Goal: Task Accomplishment & Management: Complete application form

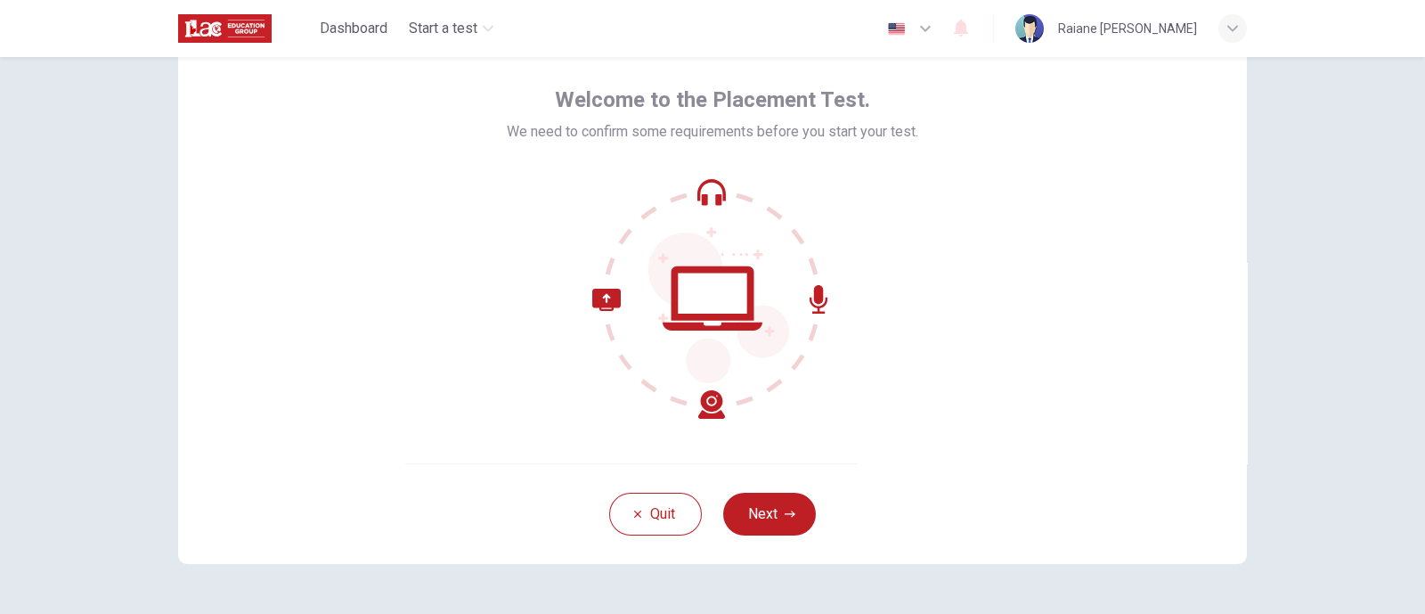
scroll to position [73, 0]
click at [764, 490] on button "Next" at bounding box center [769, 512] width 93 height 43
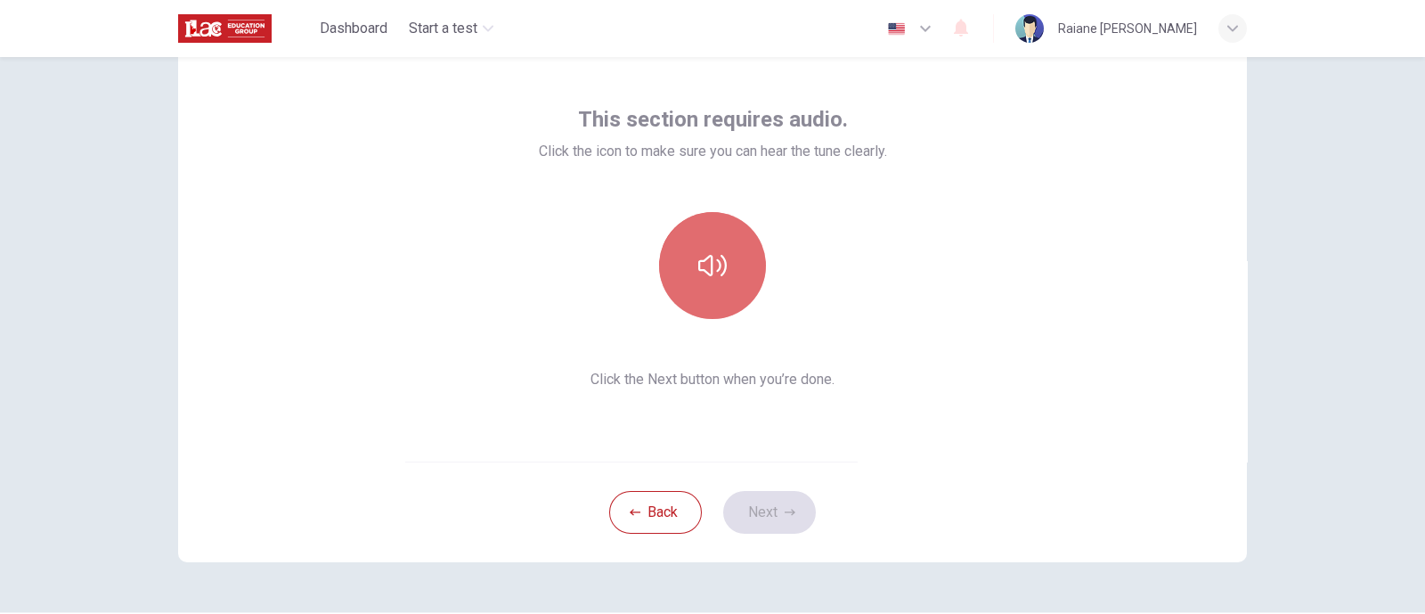
click at [707, 273] on icon "button" at bounding box center [712, 265] width 29 height 29
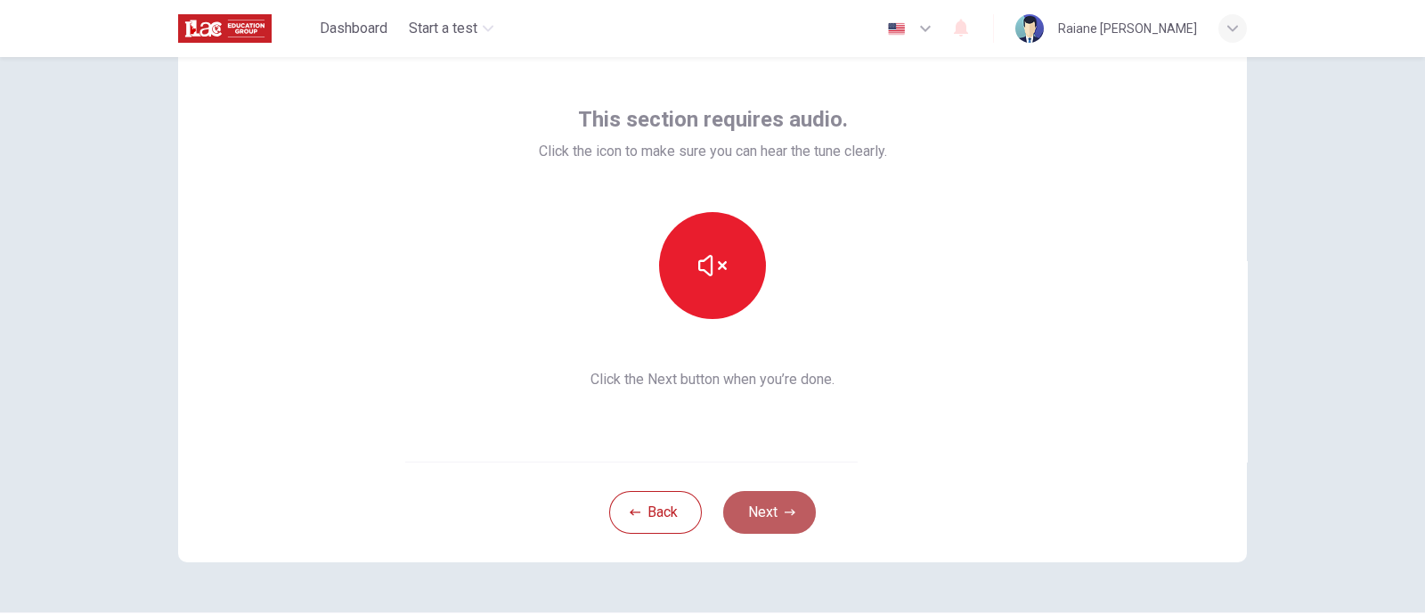
click at [753, 490] on button "Next" at bounding box center [769, 512] width 93 height 43
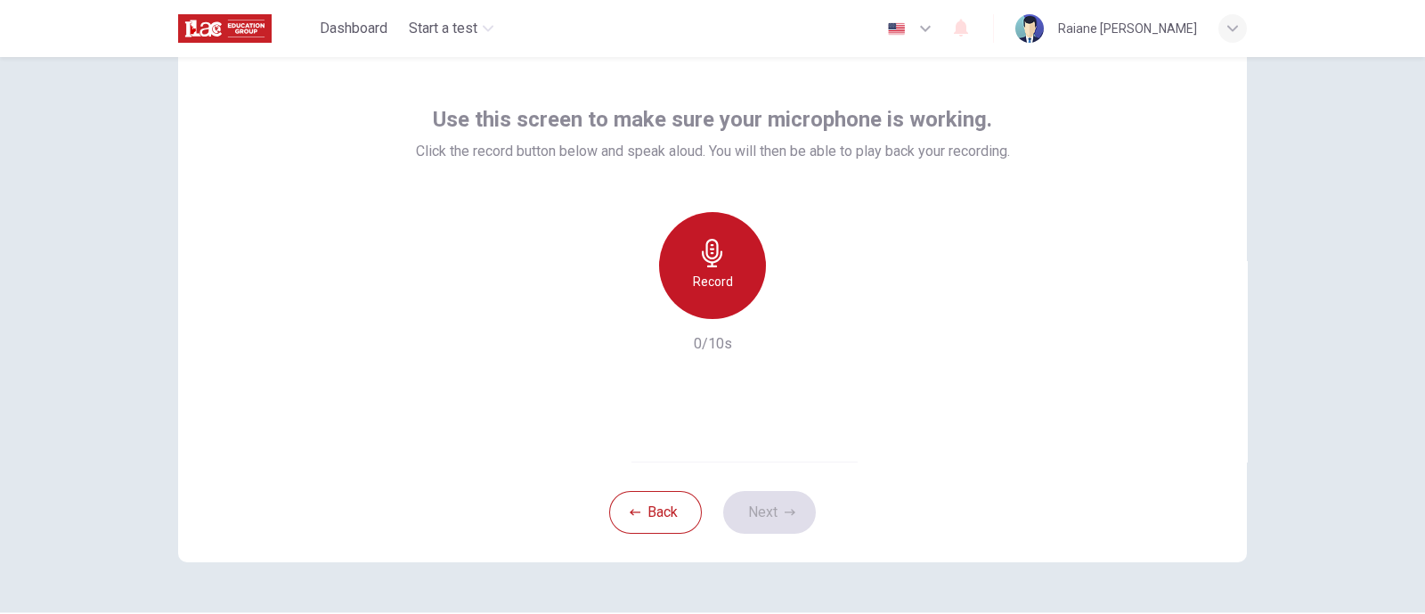
click at [740, 274] on div "Record" at bounding box center [712, 265] width 107 height 107
click at [740, 274] on div "Stop" at bounding box center [712, 265] width 107 height 107
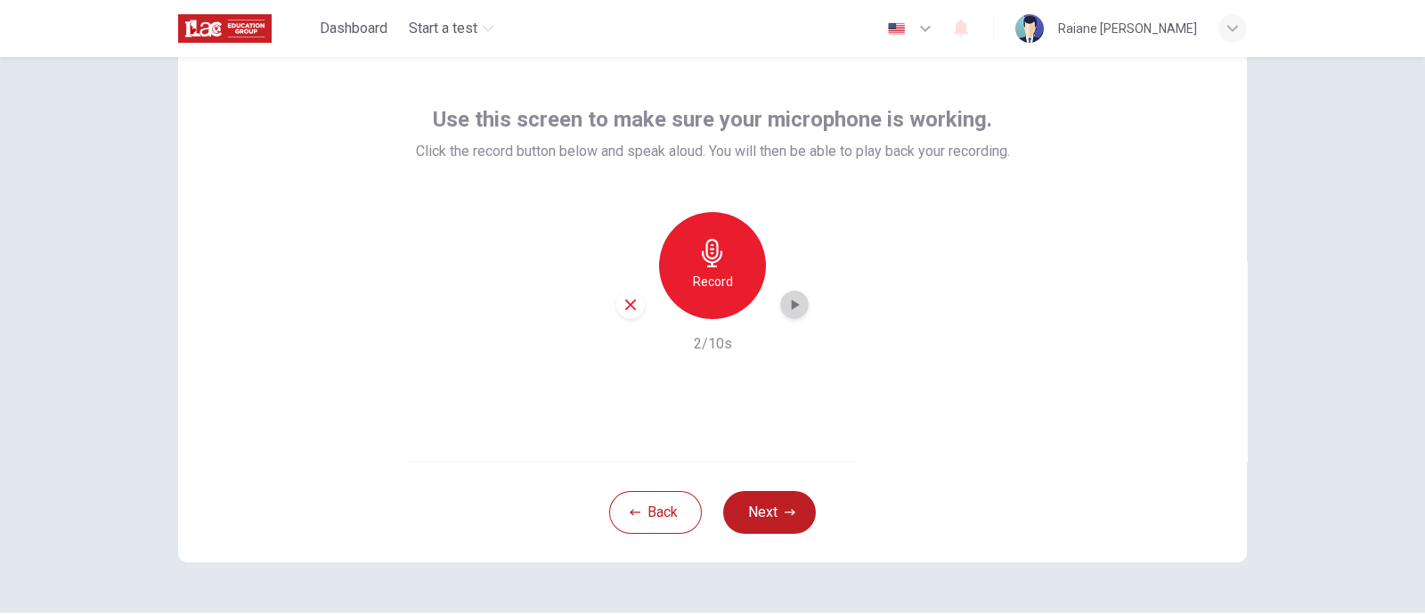
click at [788, 312] on icon "button" at bounding box center [795, 305] width 18 height 18
click at [762, 490] on button "Next" at bounding box center [769, 512] width 93 height 43
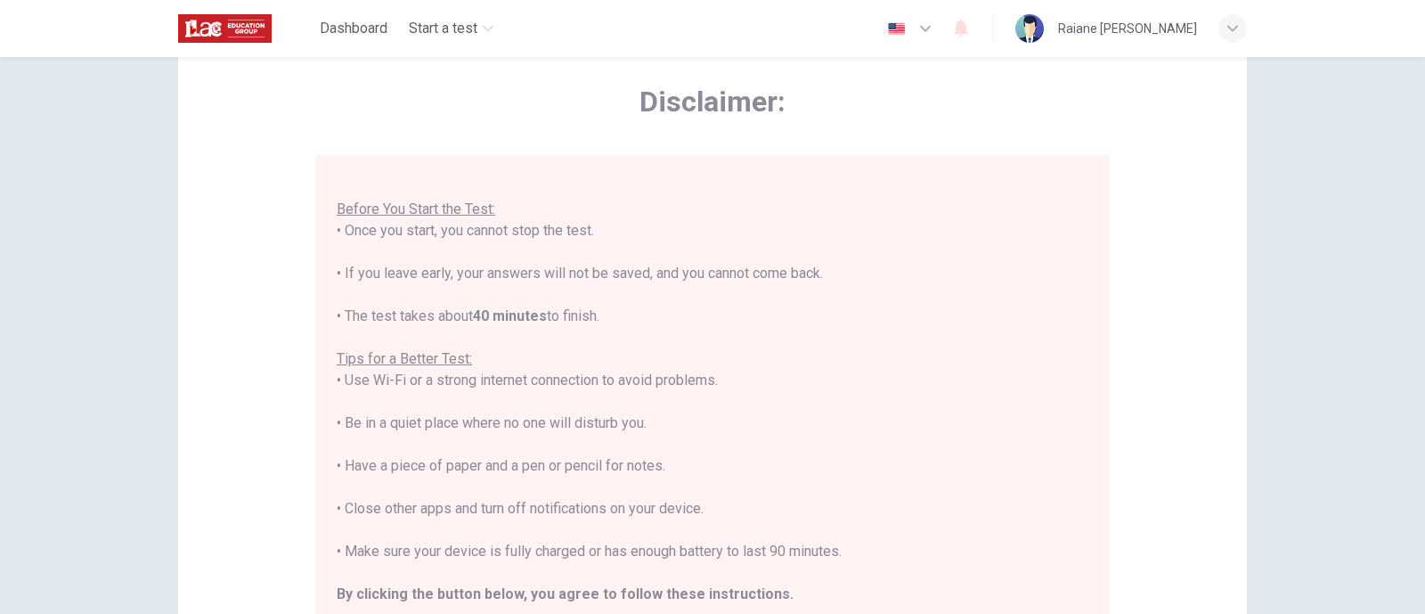
scroll to position [376, 0]
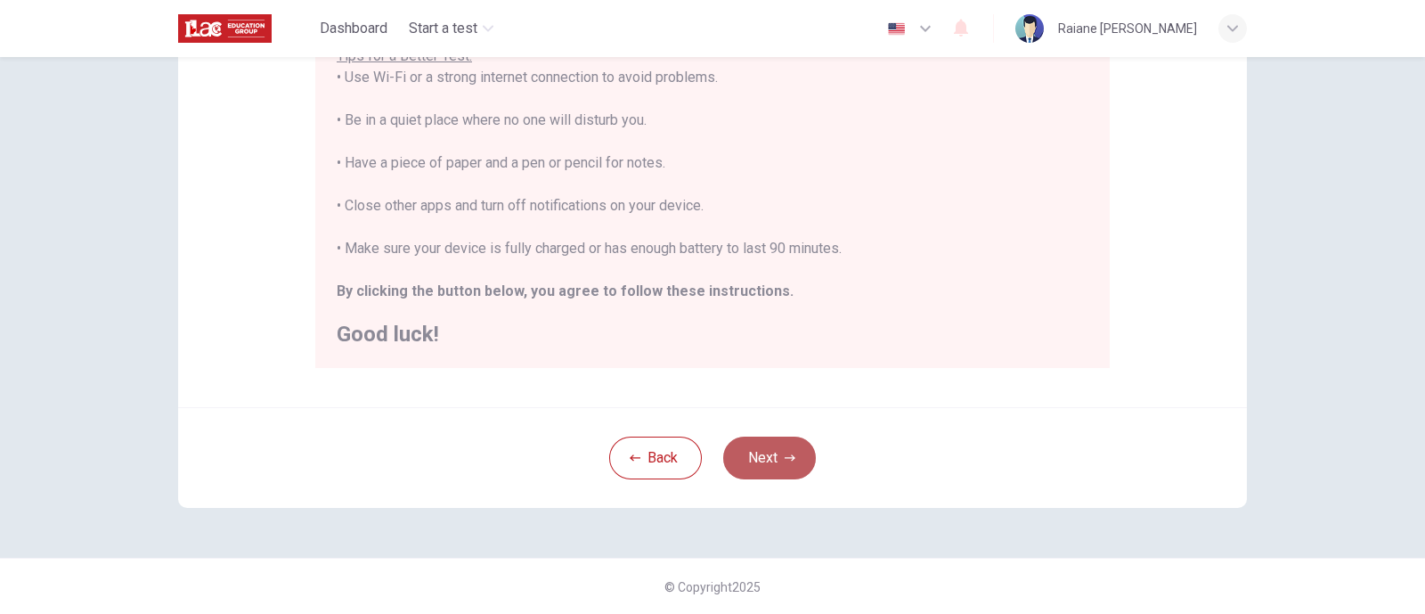
click at [782, 449] on button "Next" at bounding box center [769, 458] width 93 height 43
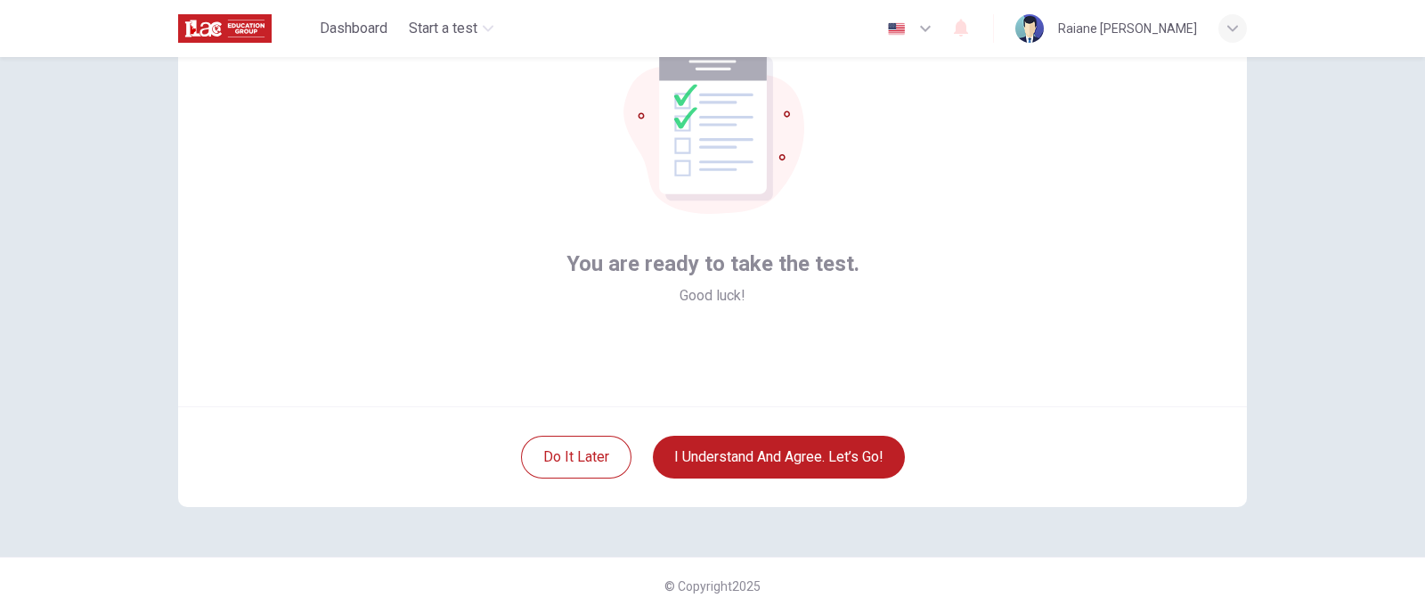
scroll to position [0, 0]
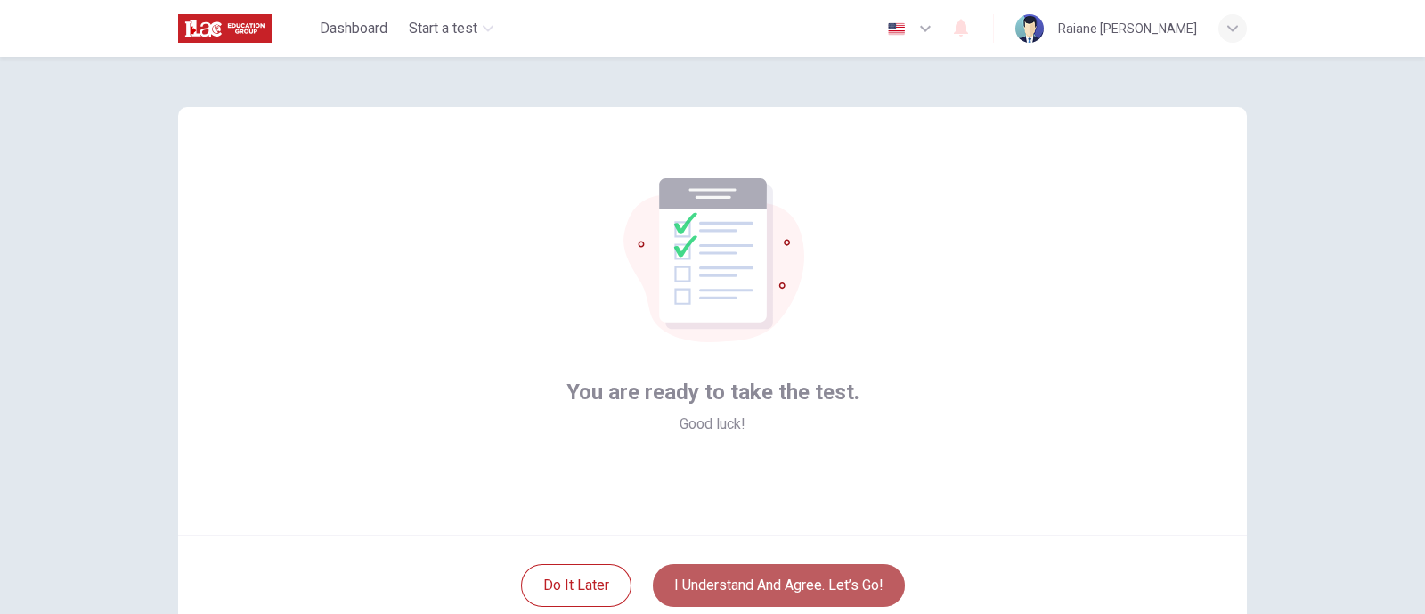
click at [762, 490] on button "I understand and agree. Let’s go!" at bounding box center [779, 585] width 252 height 43
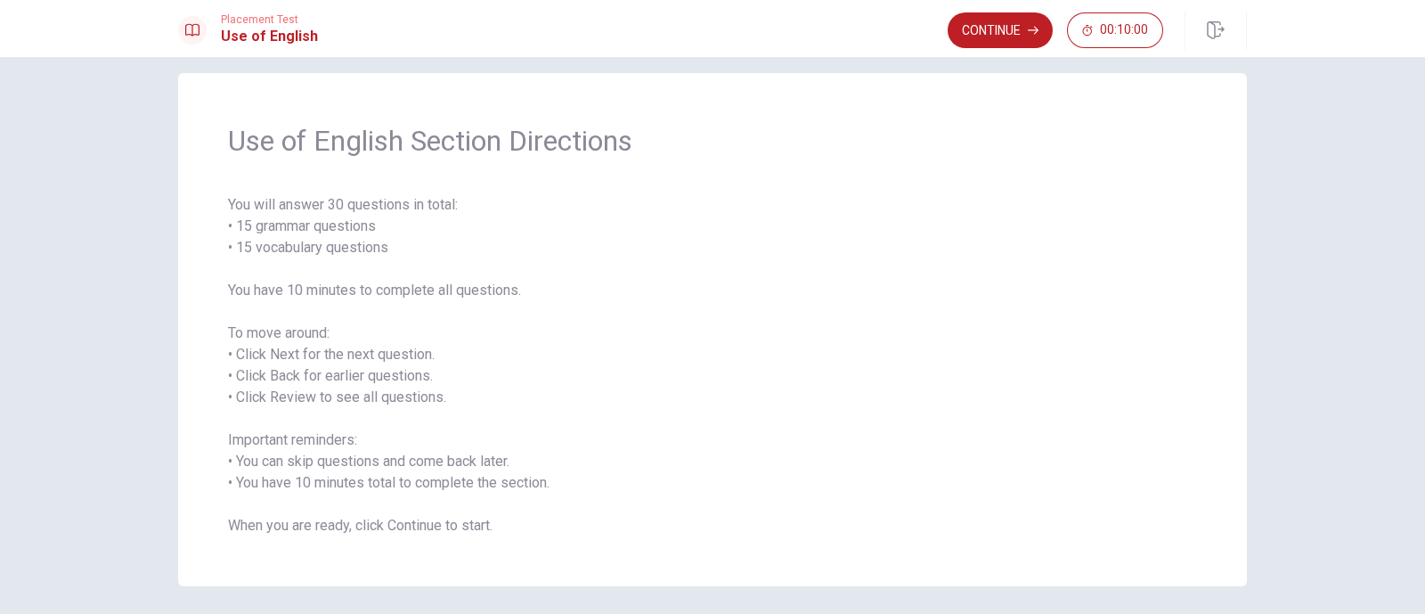
scroll to position [21, 0]
click at [1009, 24] on button "Continue" at bounding box center [1000, 30] width 105 height 36
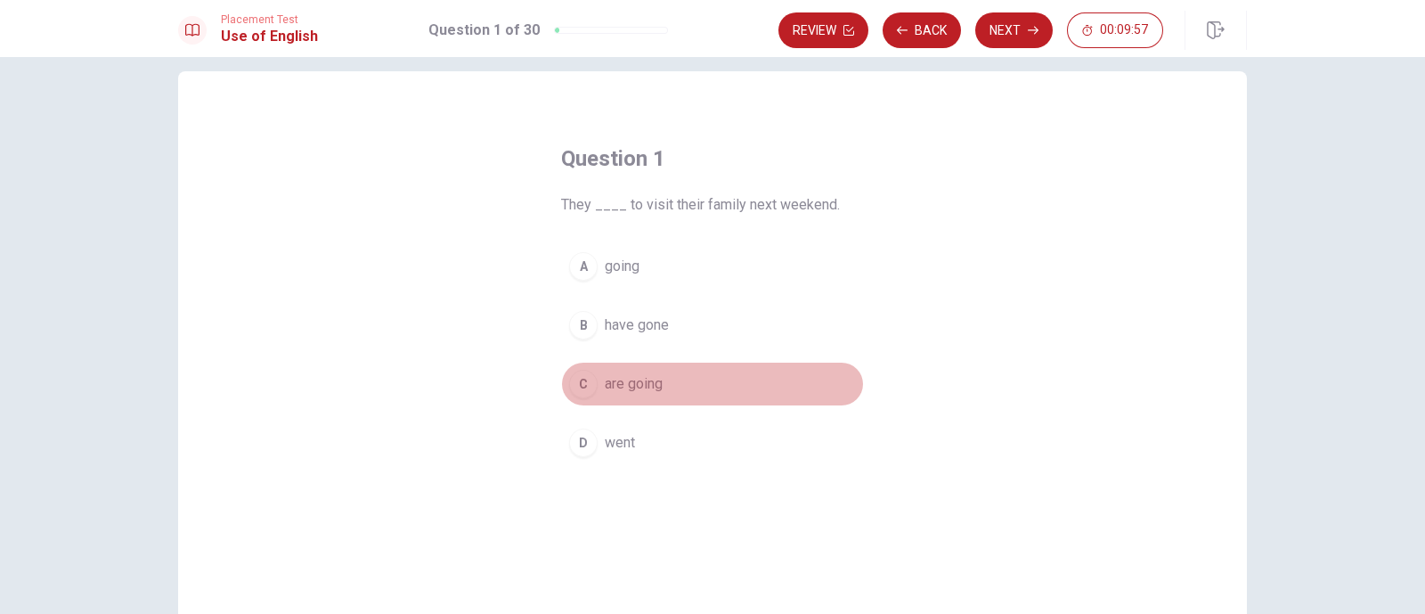
click at [584, 380] on div "C" at bounding box center [583, 384] width 29 height 29
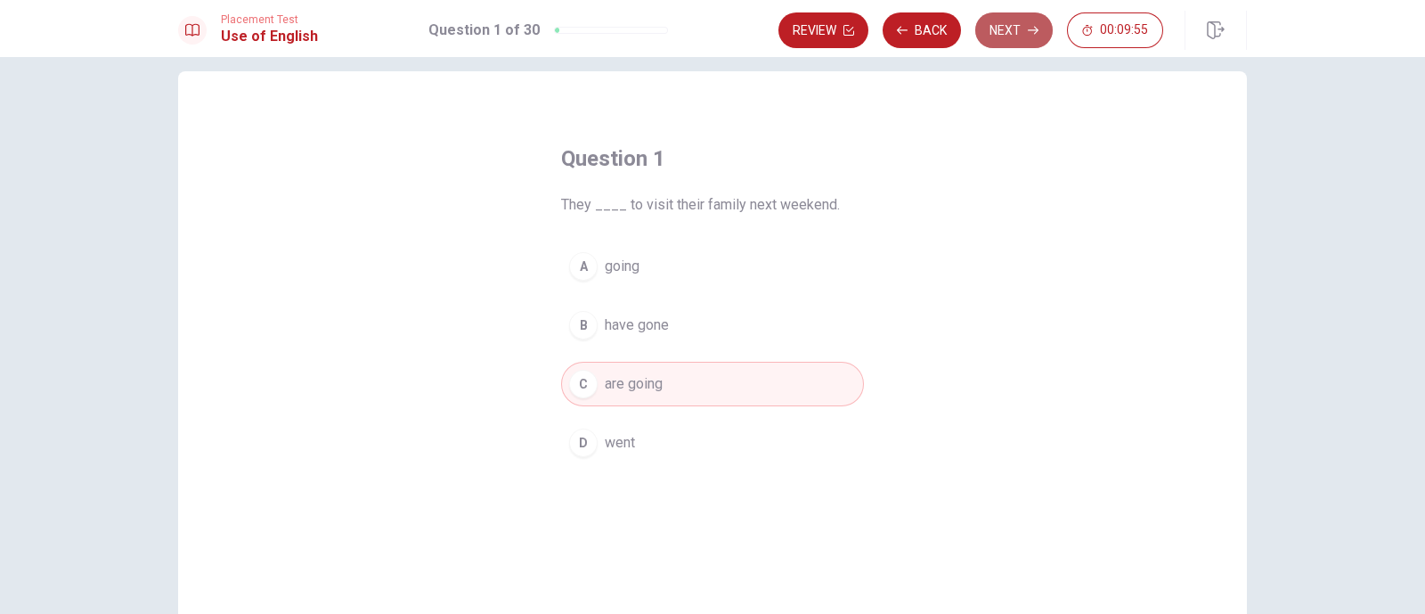
click at [1020, 35] on button "Next" at bounding box center [1015, 30] width 78 height 36
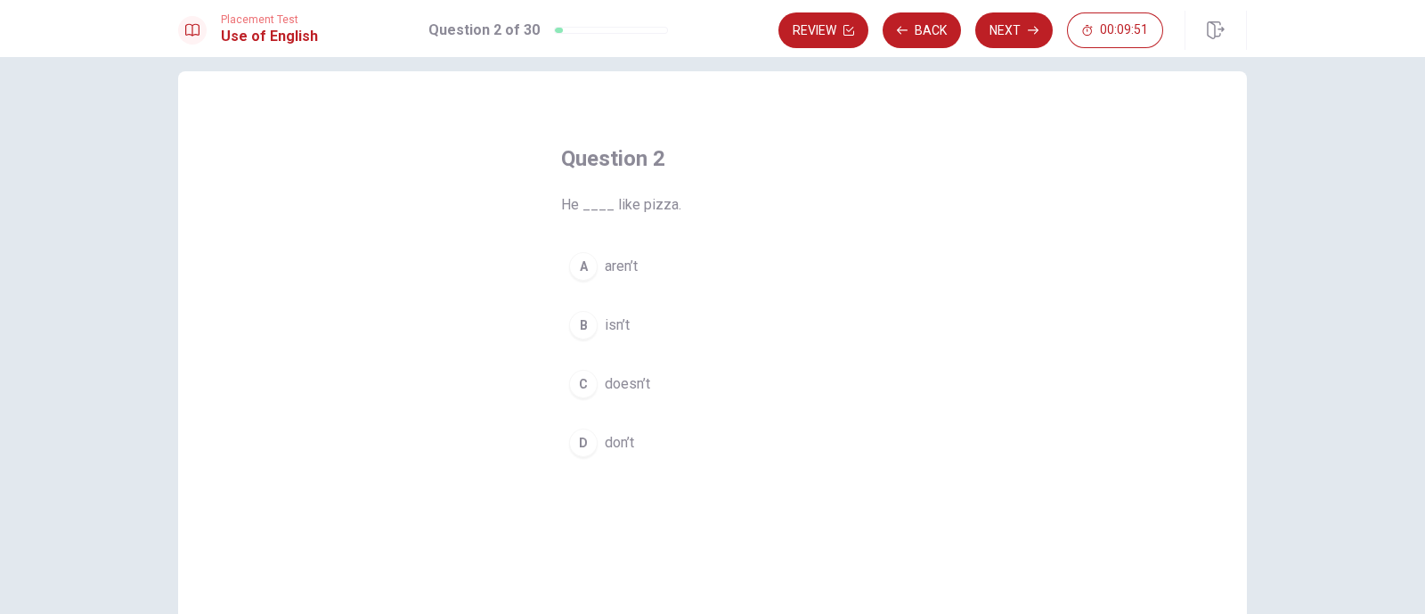
click at [575, 394] on div "C" at bounding box center [583, 384] width 29 height 29
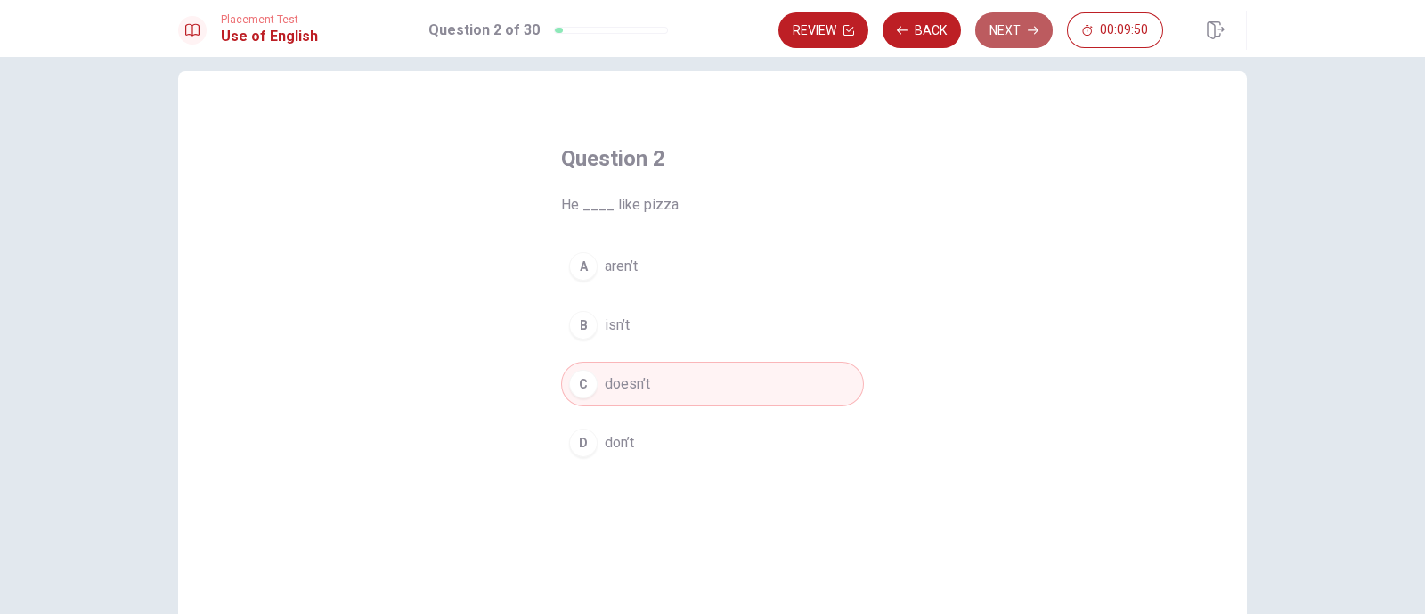
click at [1017, 29] on button "Next" at bounding box center [1015, 30] width 78 height 36
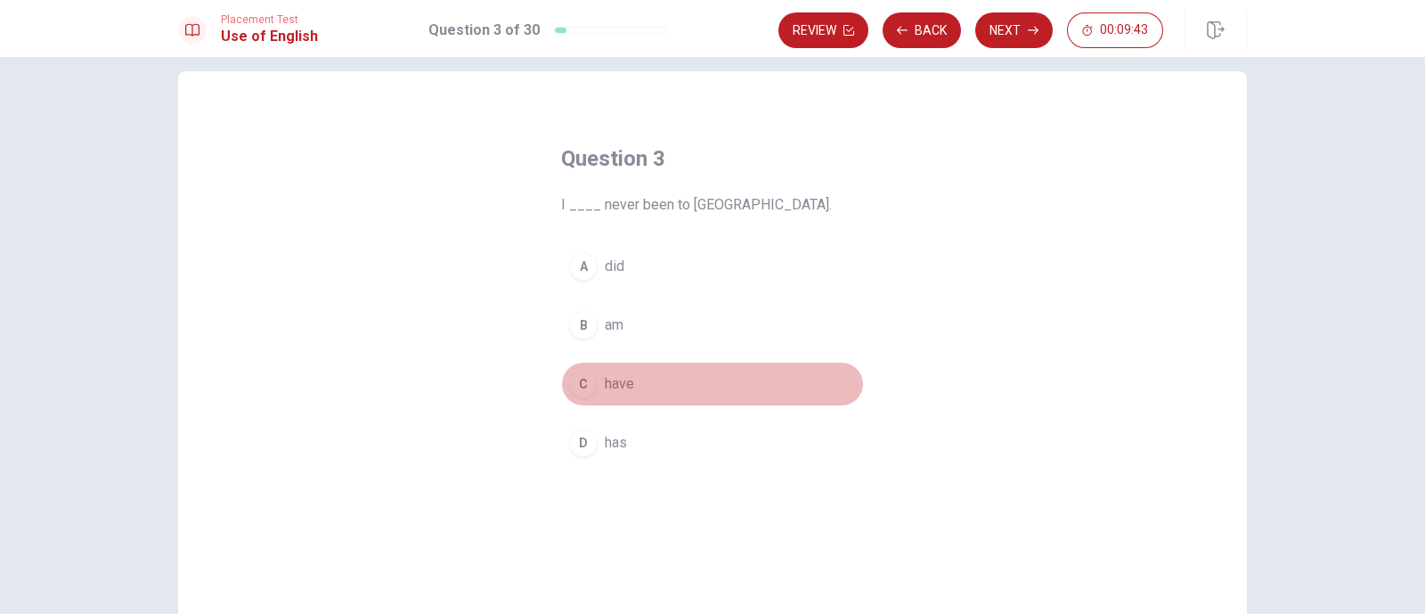
click at [579, 388] on div "C" at bounding box center [583, 384] width 29 height 29
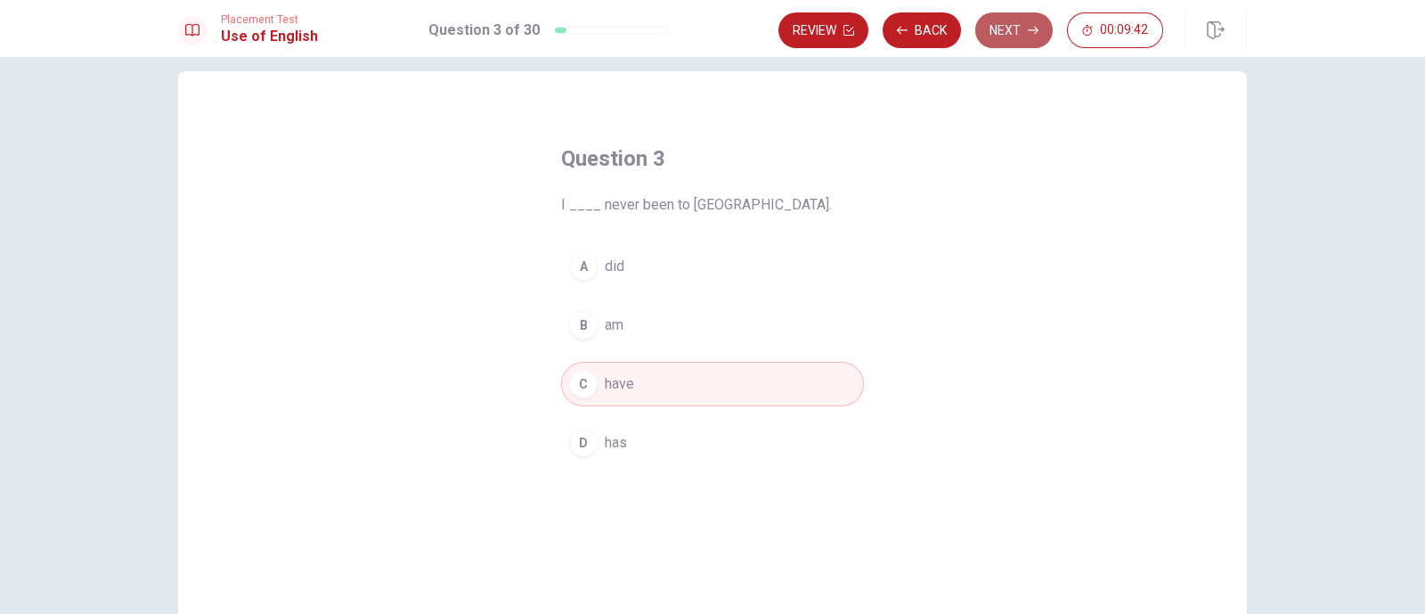
click at [1001, 34] on button "Next" at bounding box center [1015, 30] width 78 height 36
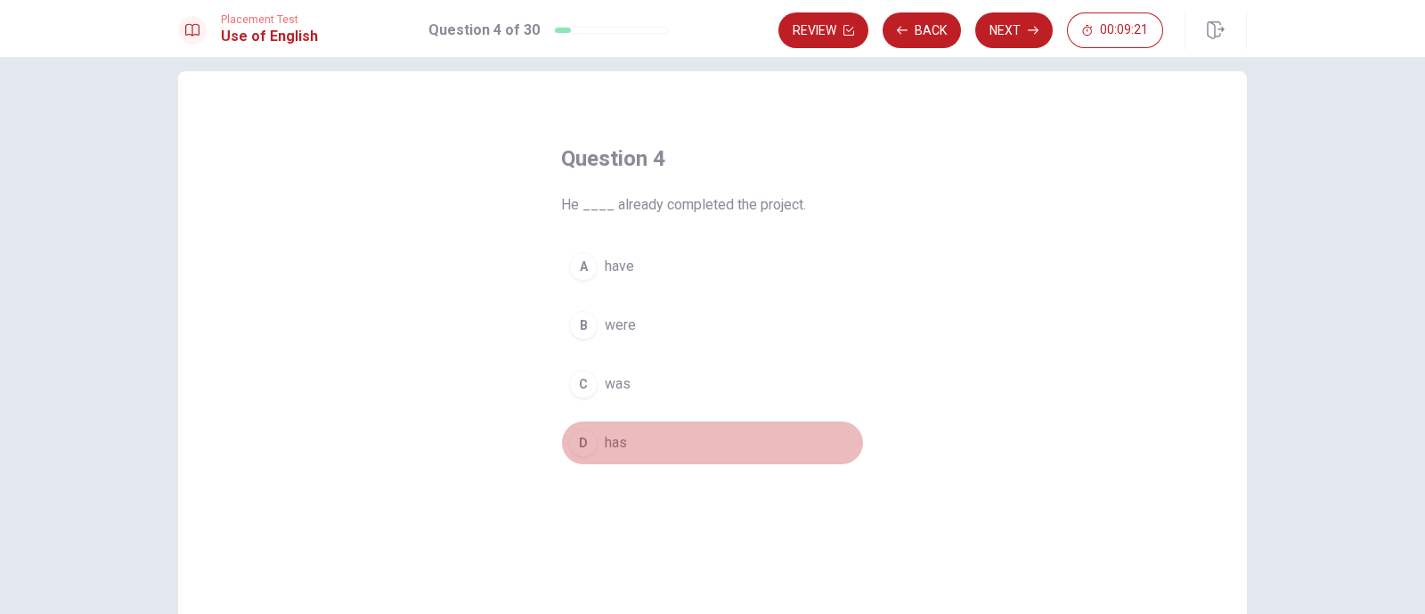
click at [575, 443] on div "D" at bounding box center [583, 443] width 29 height 29
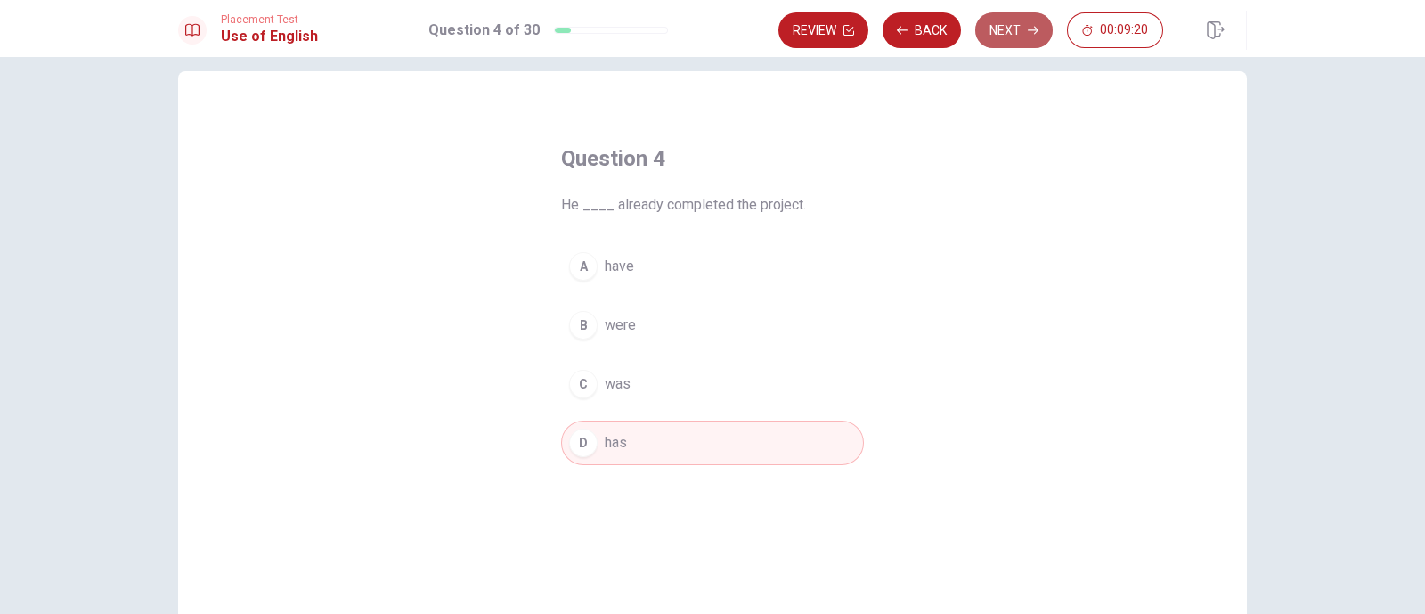
click at [992, 36] on button "Next" at bounding box center [1015, 30] width 78 height 36
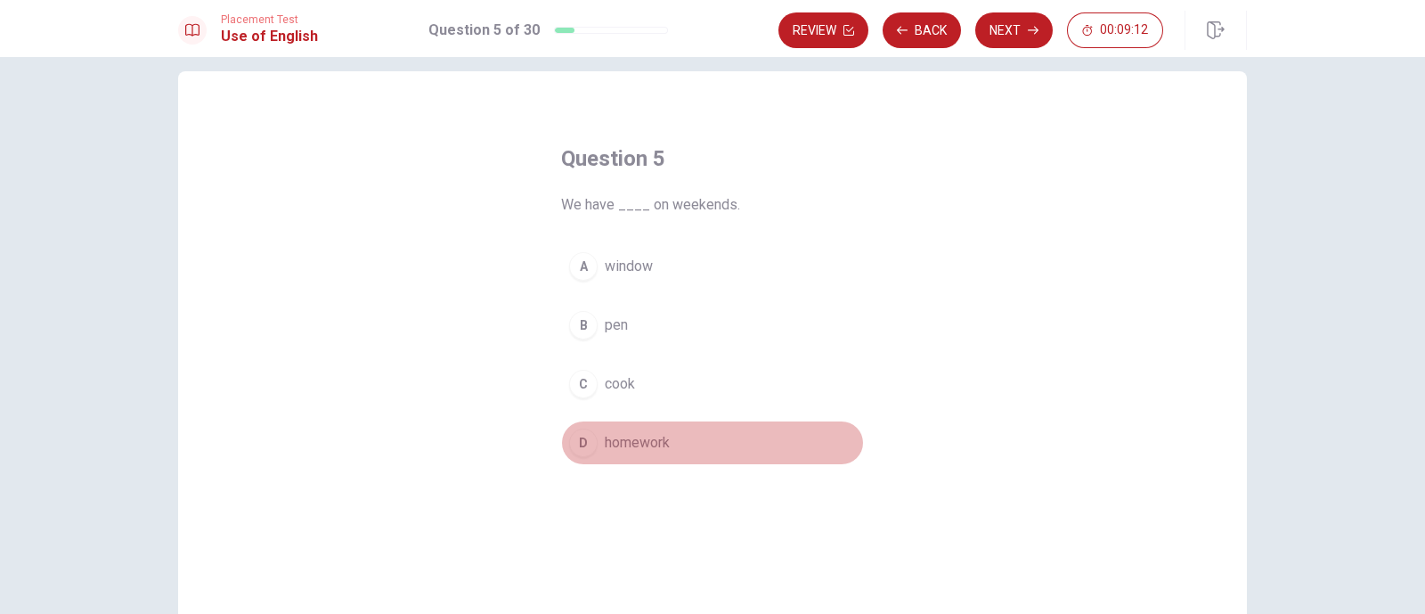
click at [584, 438] on div "D" at bounding box center [583, 443] width 29 height 29
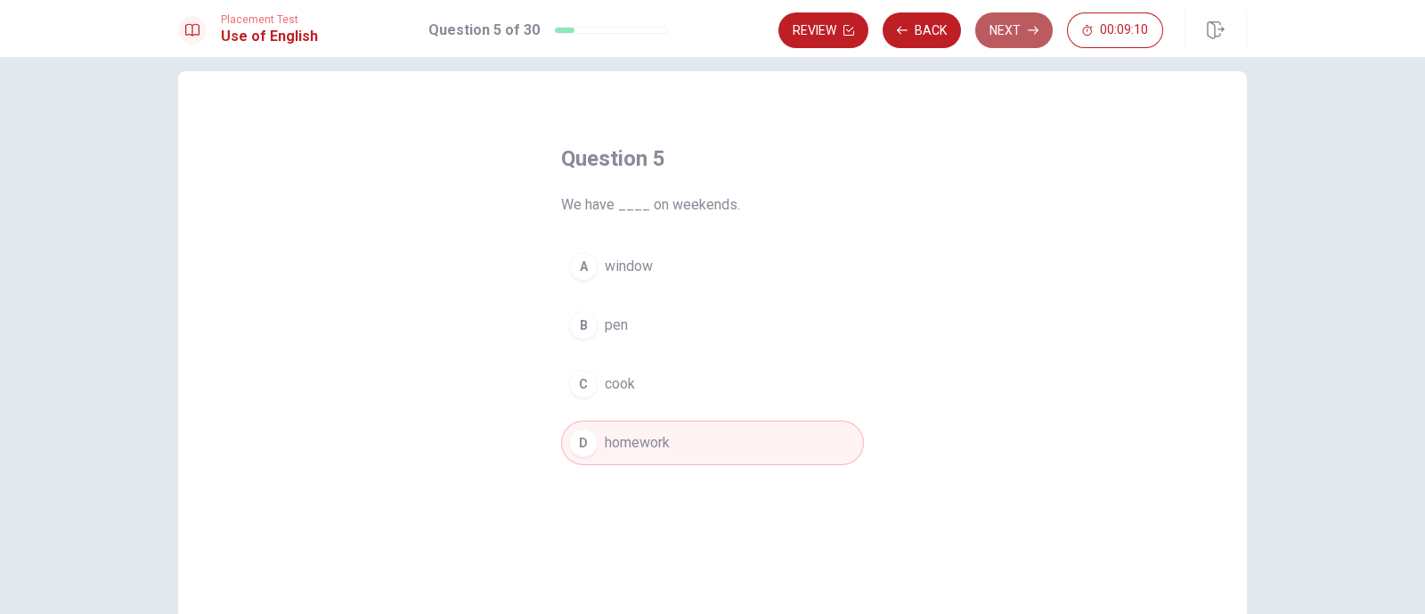
click at [1014, 32] on button "Next" at bounding box center [1015, 30] width 78 height 36
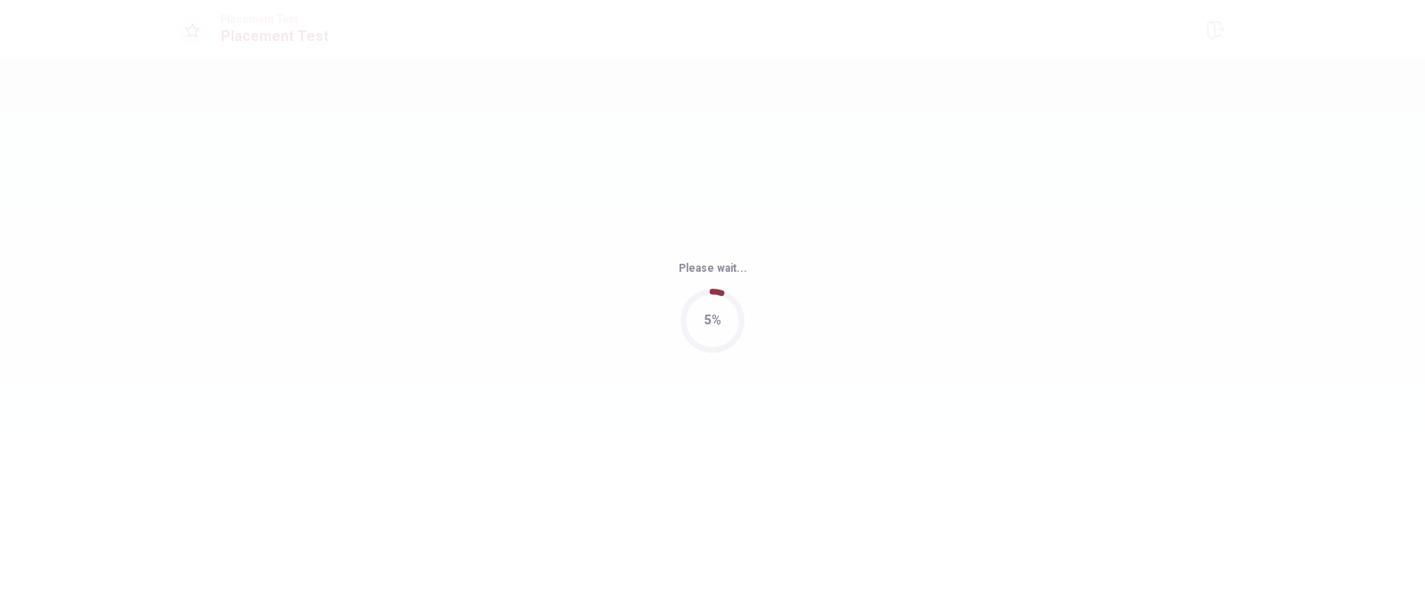
scroll to position [0, 0]
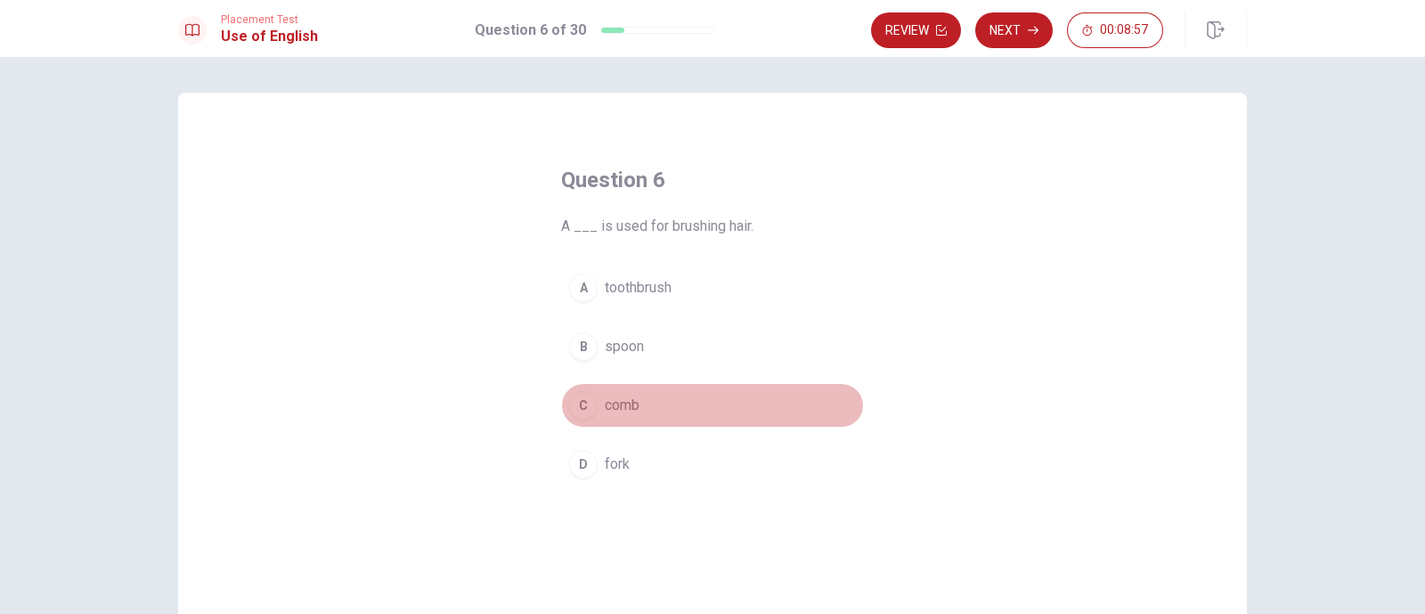
click at [578, 409] on div "C" at bounding box center [583, 405] width 29 height 29
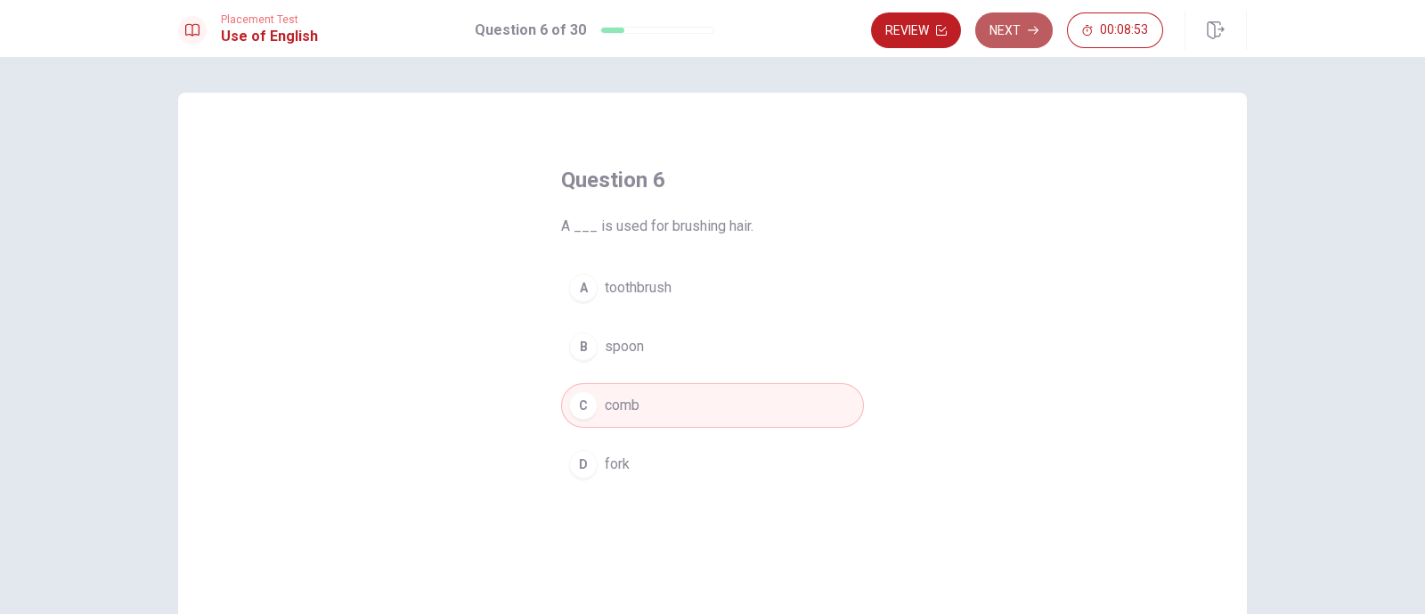
click at [1014, 25] on button "Next" at bounding box center [1015, 30] width 78 height 36
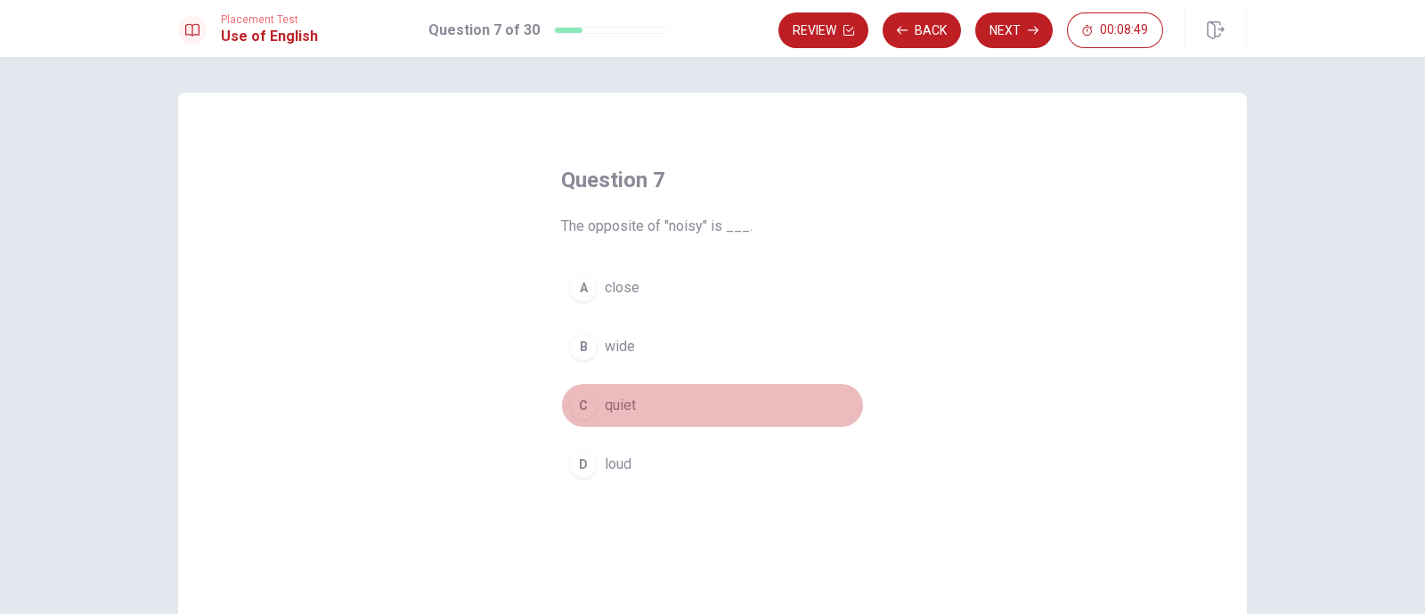
click at [579, 404] on div "C" at bounding box center [583, 405] width 29 height 29
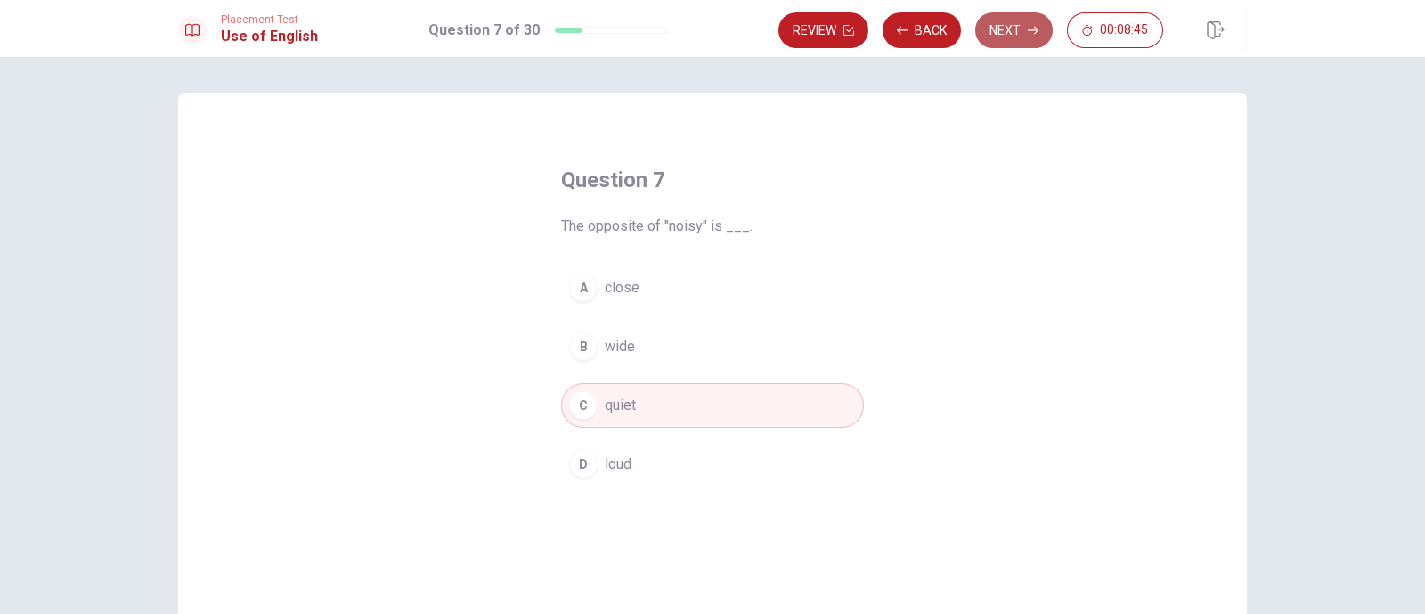
click at [1003, 34] on button "Next" at bounding box center [1015, 30] width 78 height 36
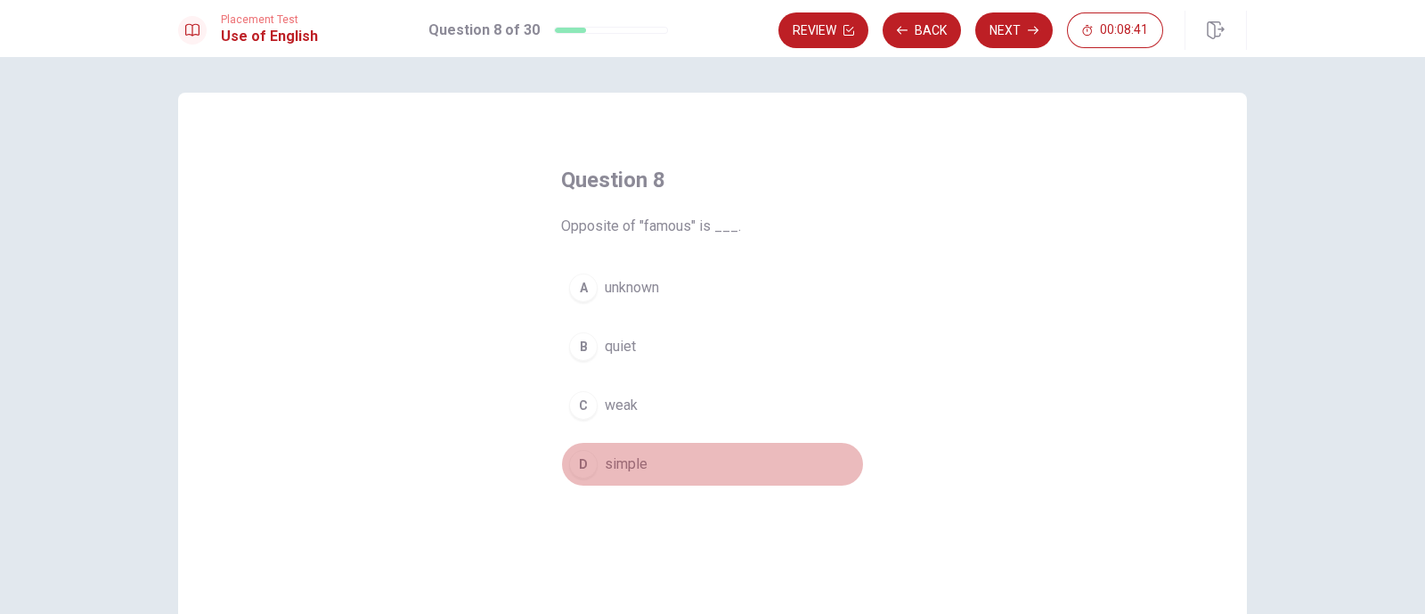
click at [580, 463] on div "D" at bounding box center [583, 464] width 29 height 29
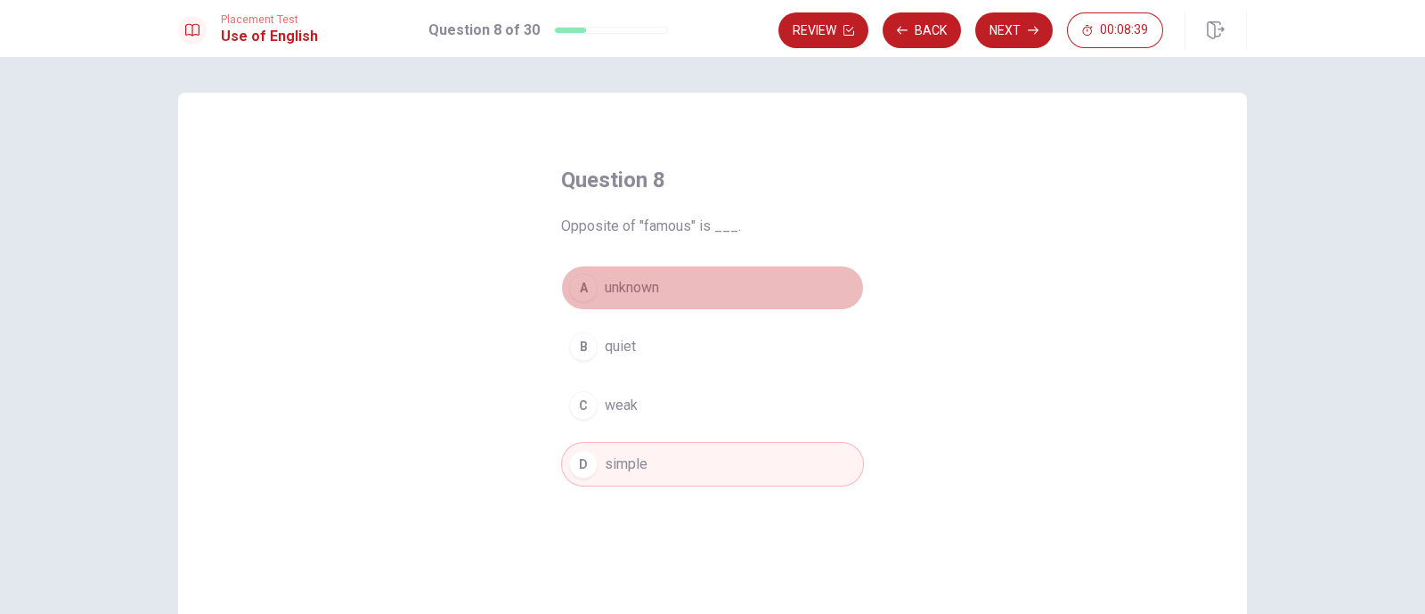
click at [561, 282] on button "A unknown" at bounding box center [712, 287] width 303 height 45
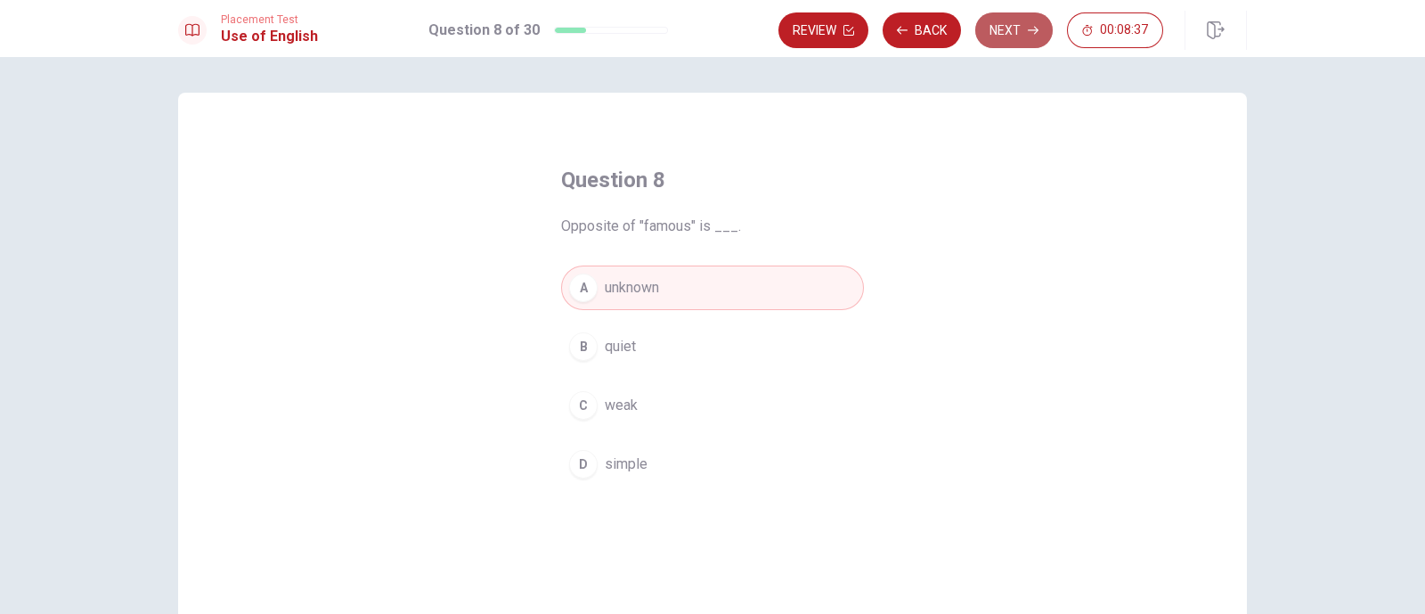
click at [1016, 46] on button "Next" at bounding box center [1015, 30] width 78 height 36
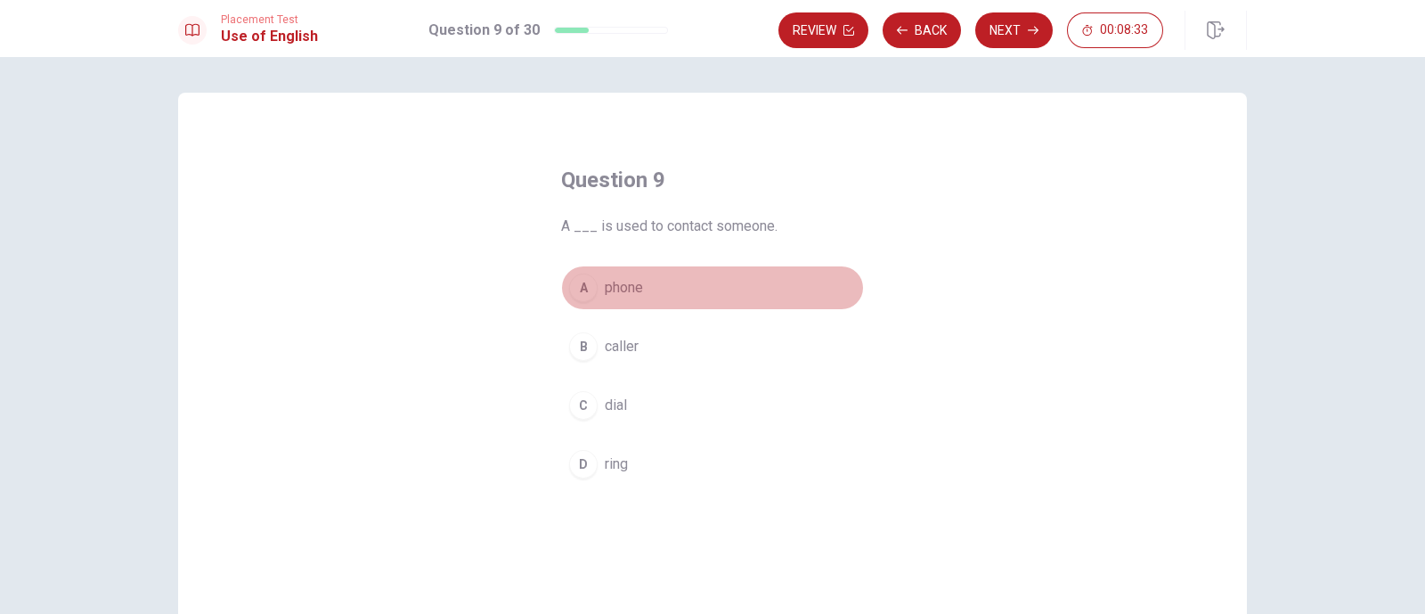
click at [584, 290] on div "A" at bounding box center [583, 288] width 29 height 29
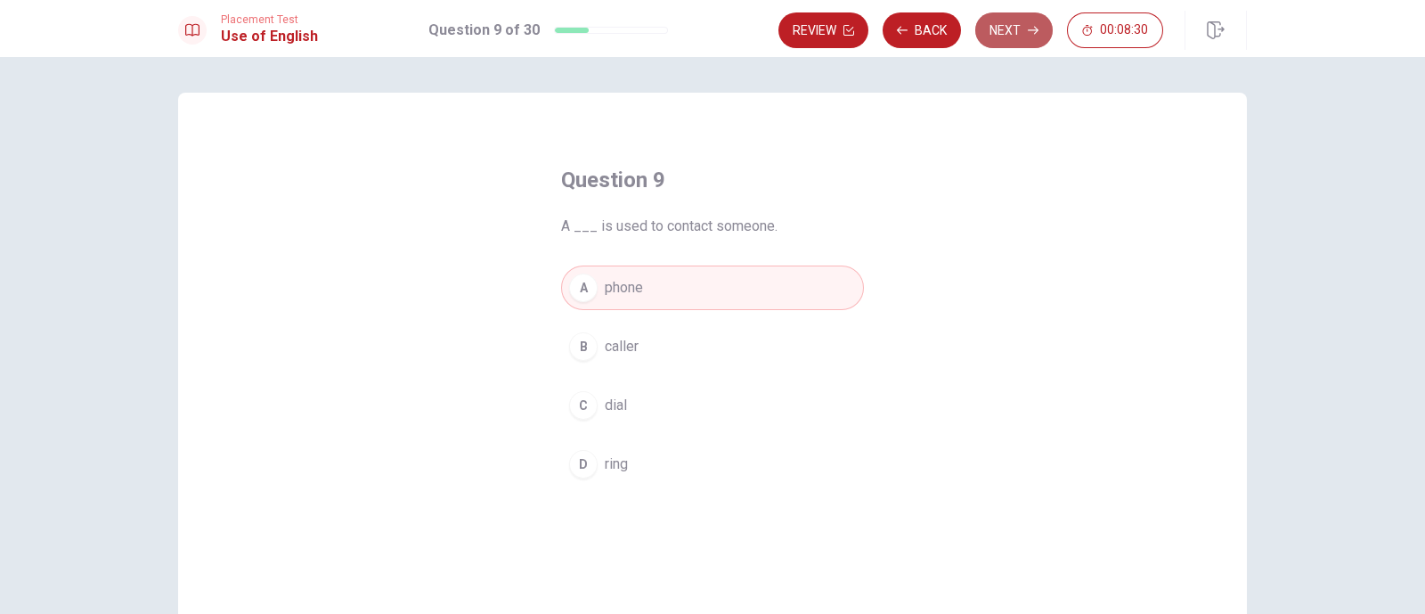
click at [1021, 34] on button "Next" at bounding box center [1015, 30] width 78 height 36
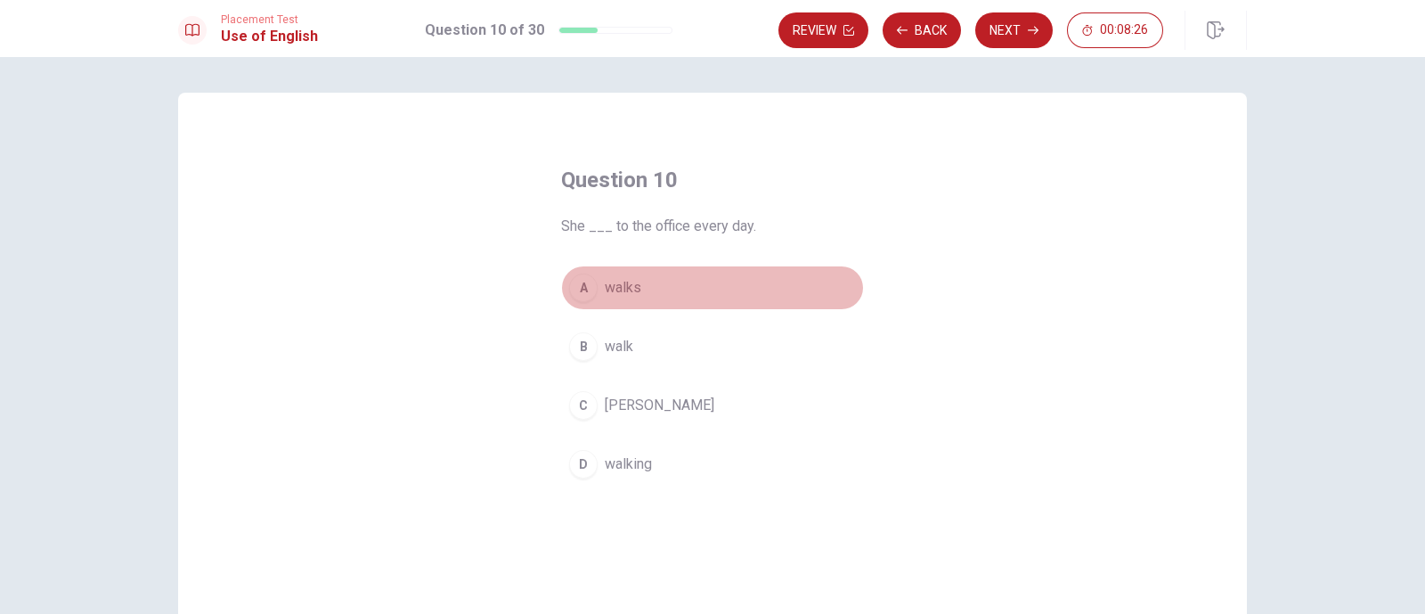
click at [577, 287] on div "A" at bounding box center [583, 288] width 29 height 29
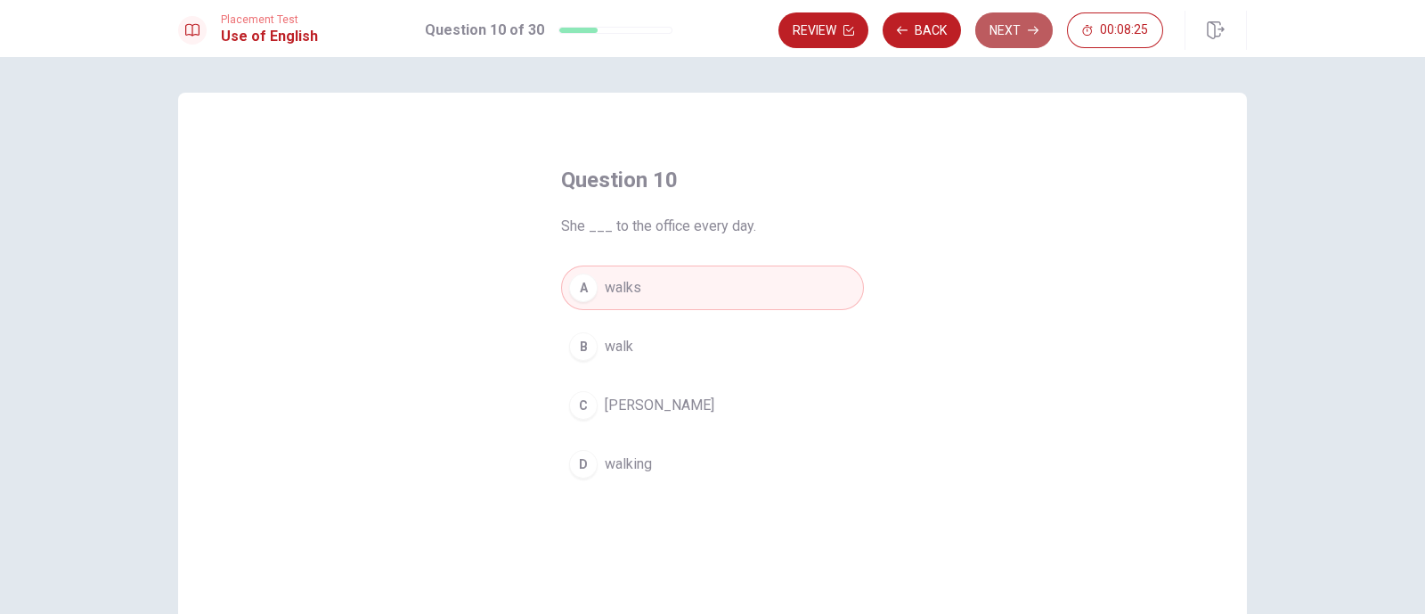
click at [1021, 12] on button "Next" at bounding box center [1015, 30] width 78 height 36
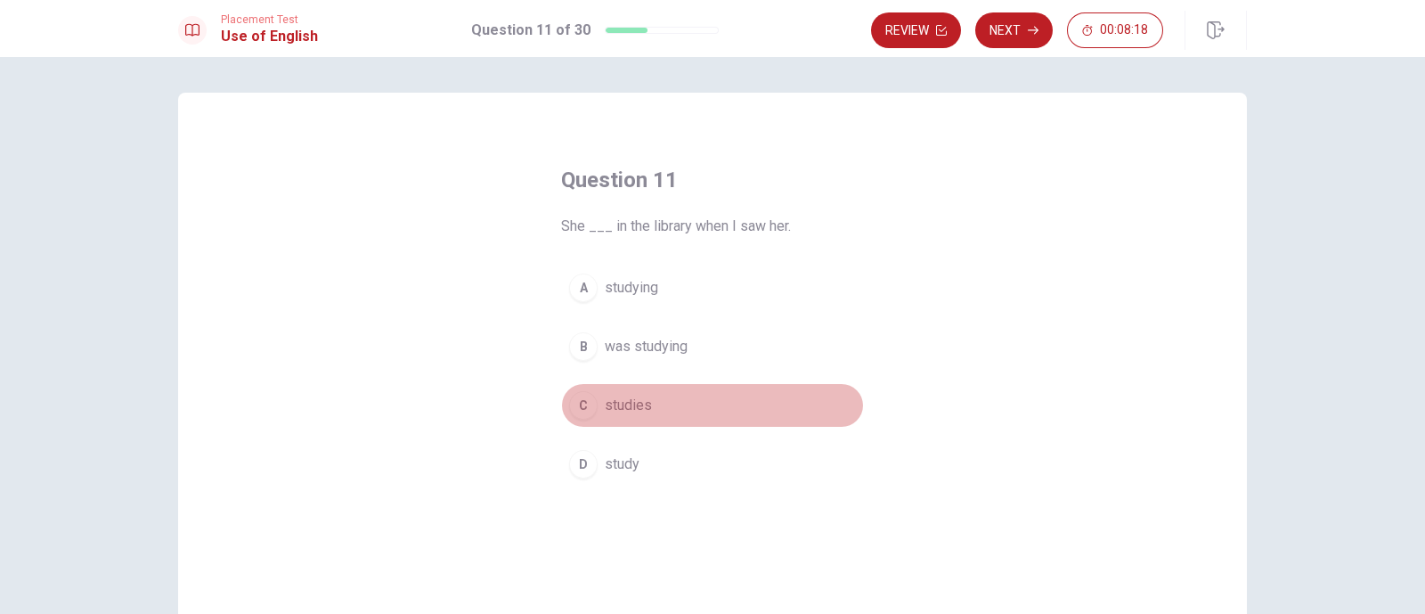
click at [584, 391] on button "C studies" at bounding box center [712, 405] width 303 height 45
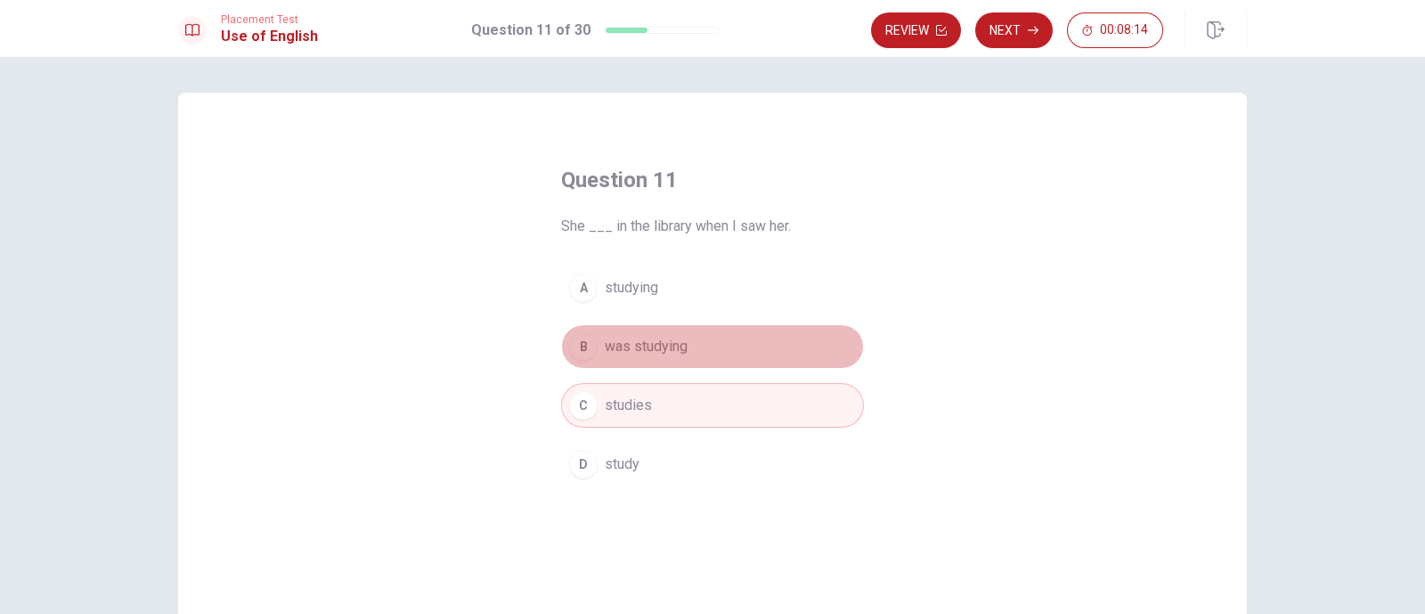
click at [577, 349] on div "B" at bounding box center [583, 346] width 29 height 29
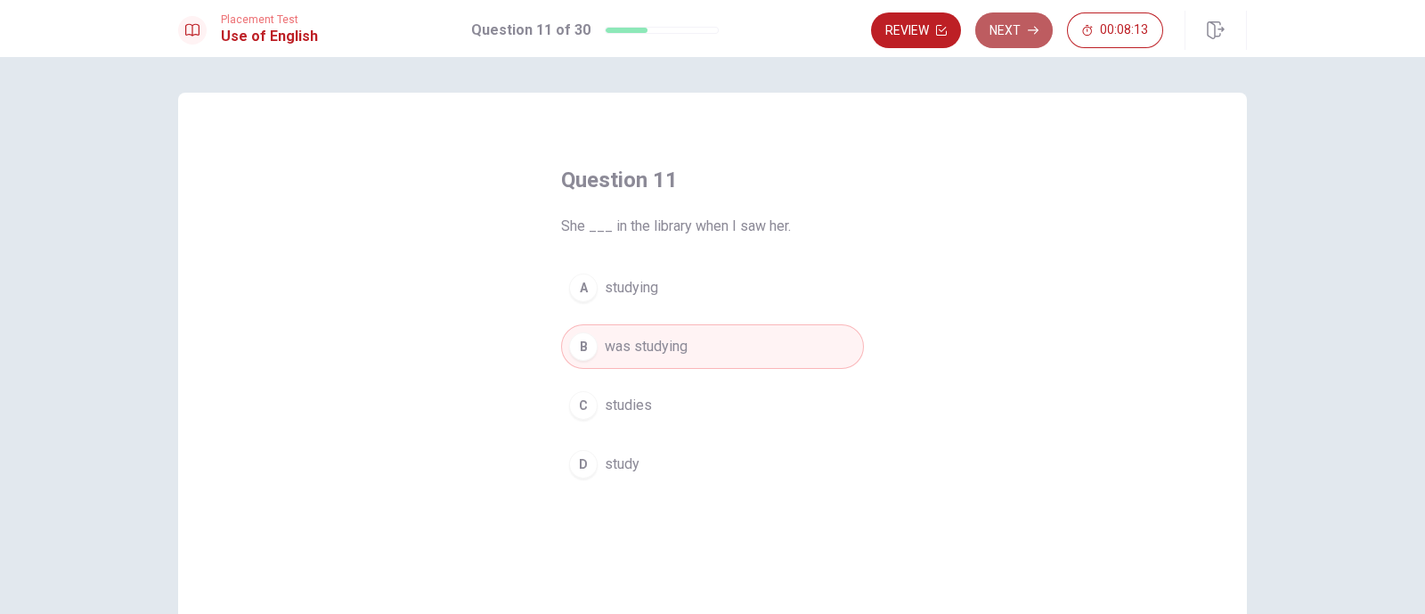
click at [1011, 29] on button "Next" at bounding box center [1015, 30] width 78 height 36
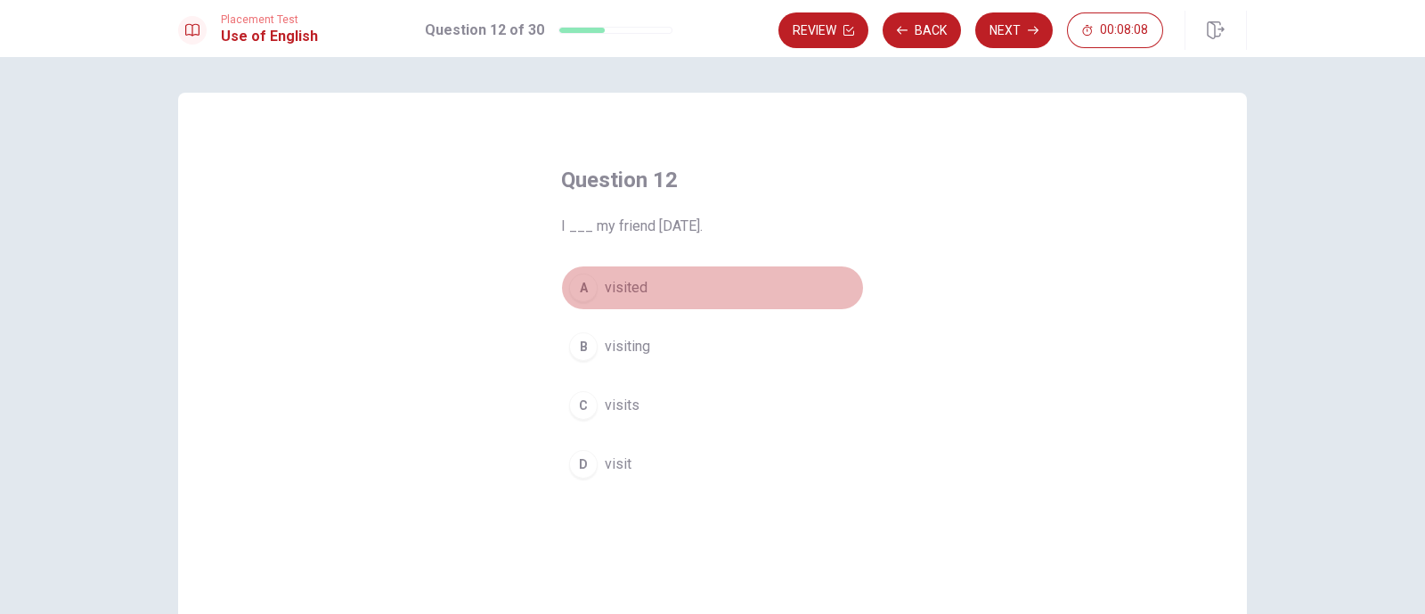
click at [581, 295] on div "A" at bounding box center [583, 288] width 29 height 29
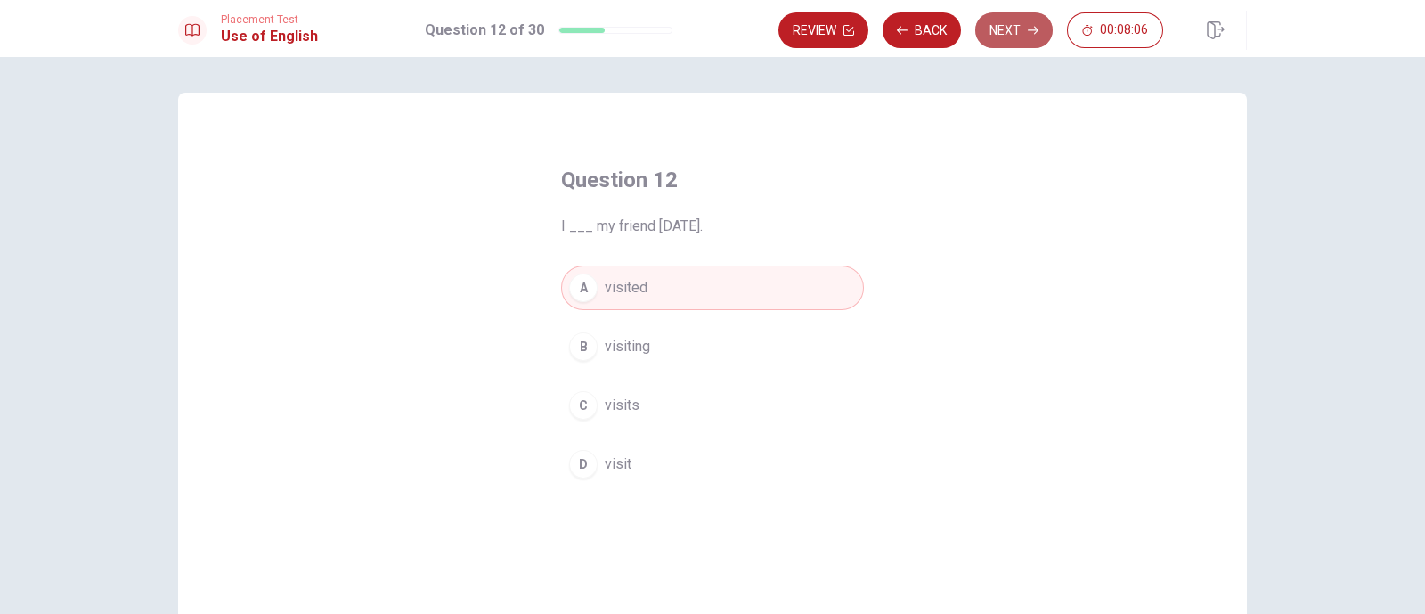
click at [1015, 39] on button "Next" at bounding box center [1015, 30] width 78 height 36
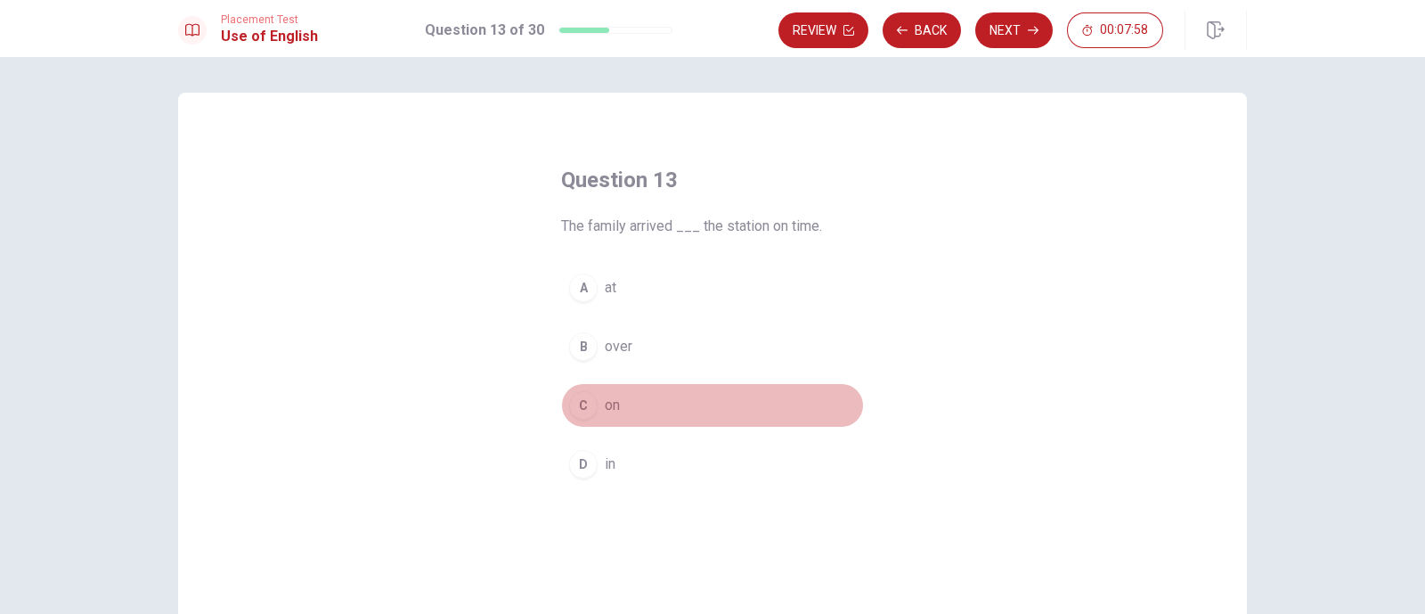
click at [577, 412] on div "C" at bounding box center [583, 405] width 29 height 29
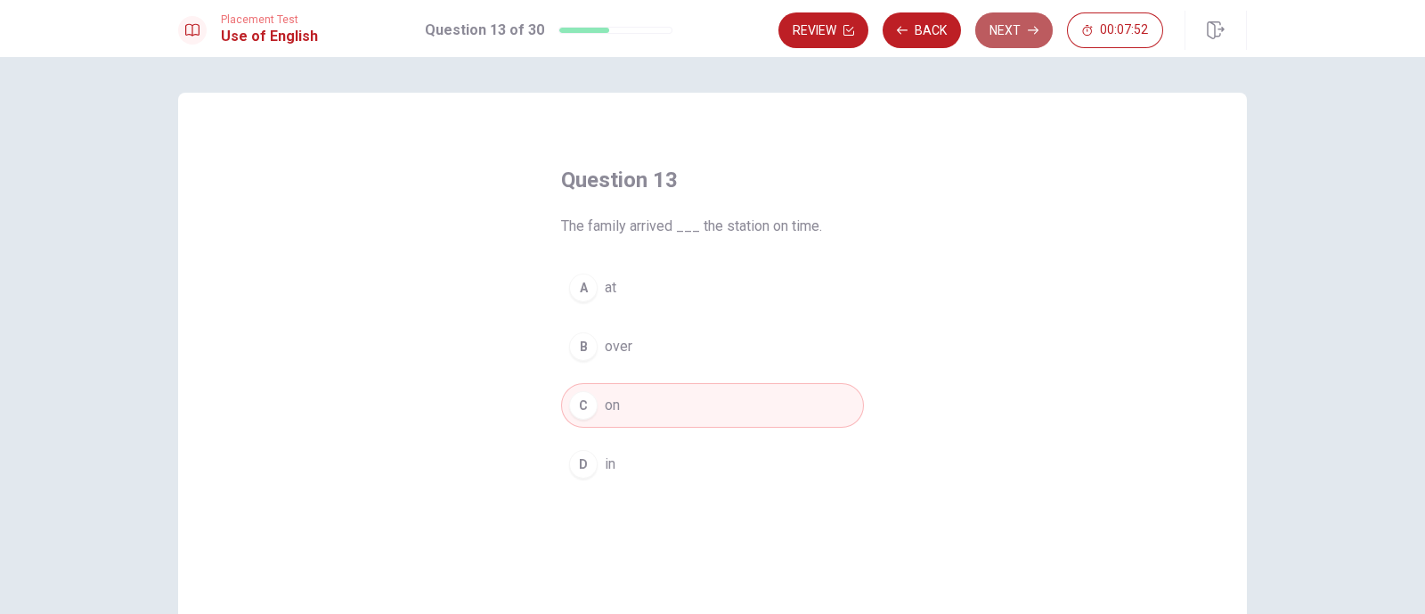
click at [1014, 23] on button "Next" at bounding box center [1015, 30] width 78 height 36
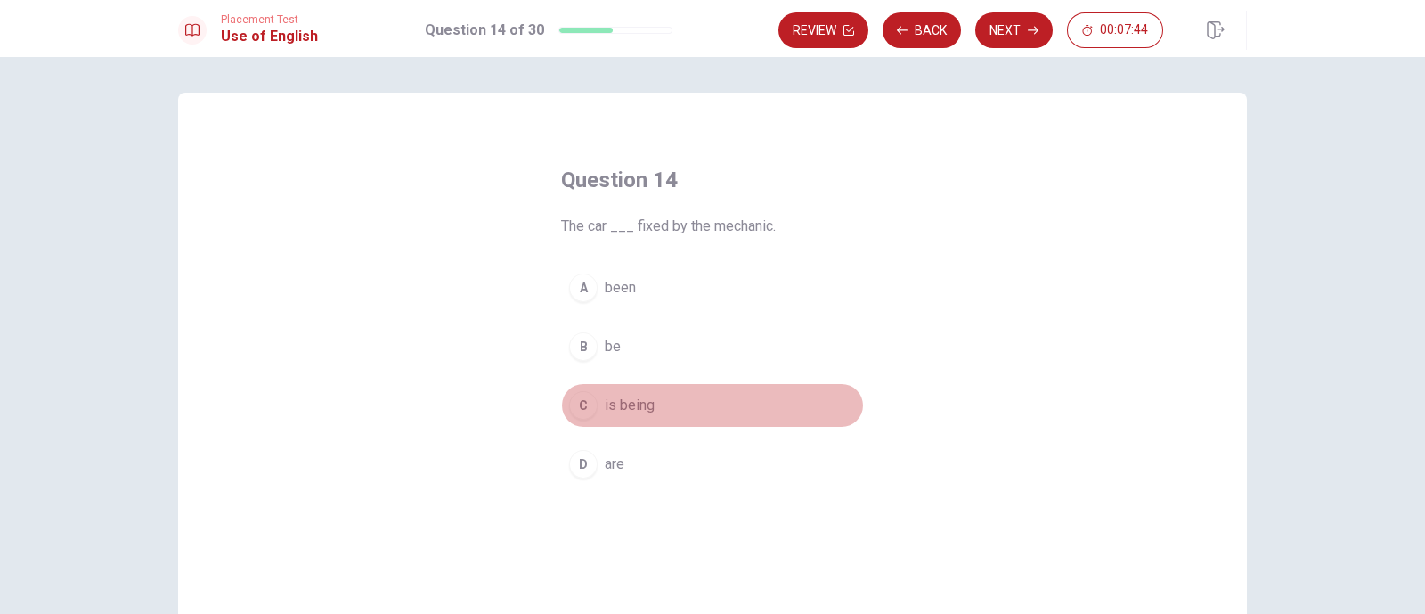
click at [584, 411] on div "C" at bounding box center [583, 405] width 29 height 29
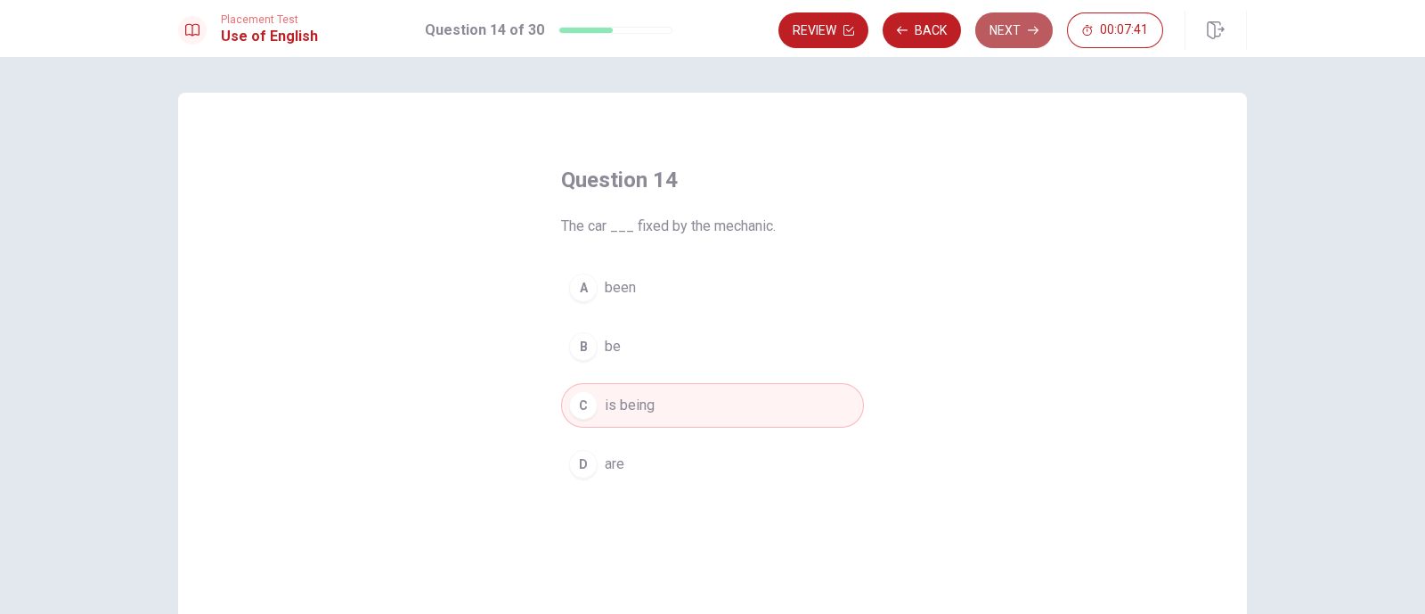
click at [999, 29] on button "Next" at bounding box center [1015, 30] width 78 height 36
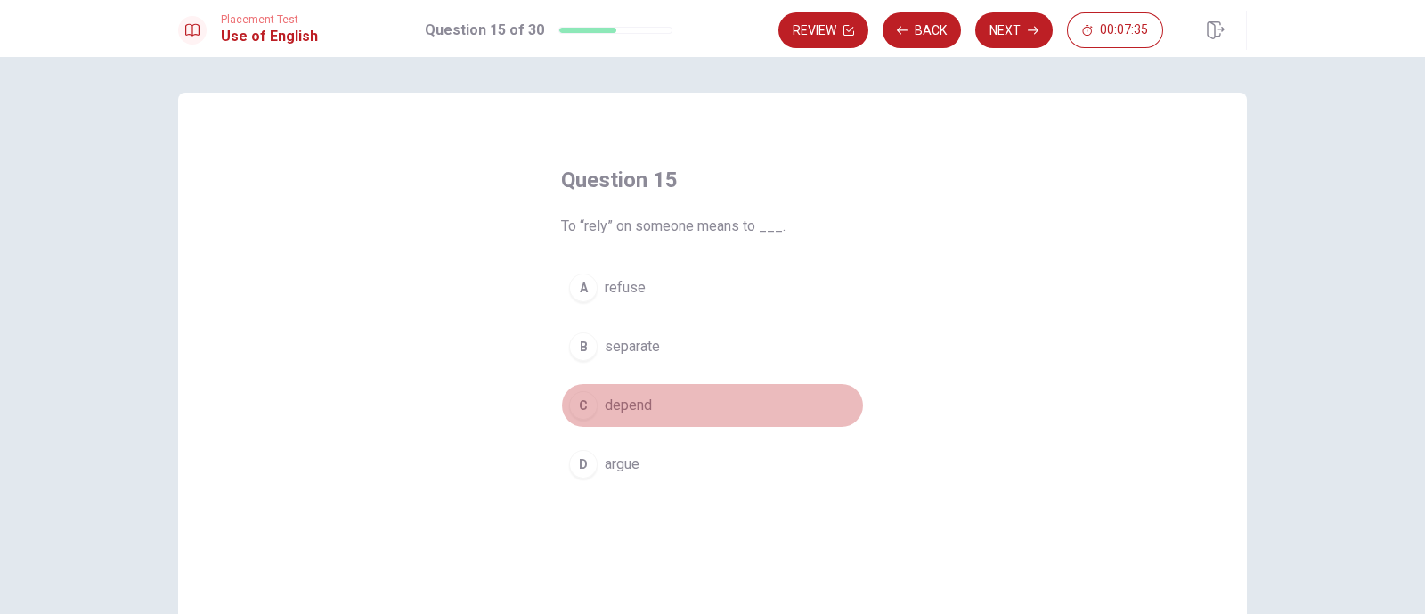
click at [580, 404] on div "C" at bounding box center [583, 405] width 29 height 29
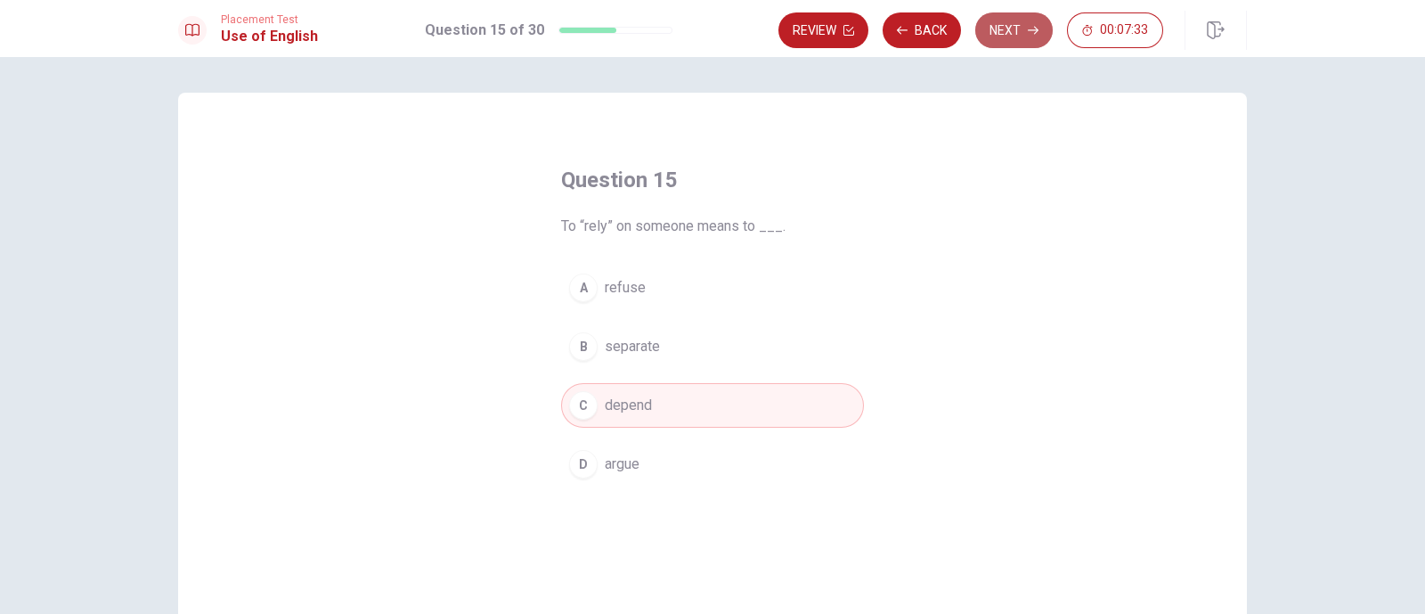
click at [1017, 34] on button "Next" at bounding box center [1015, 30] width 78 height 36
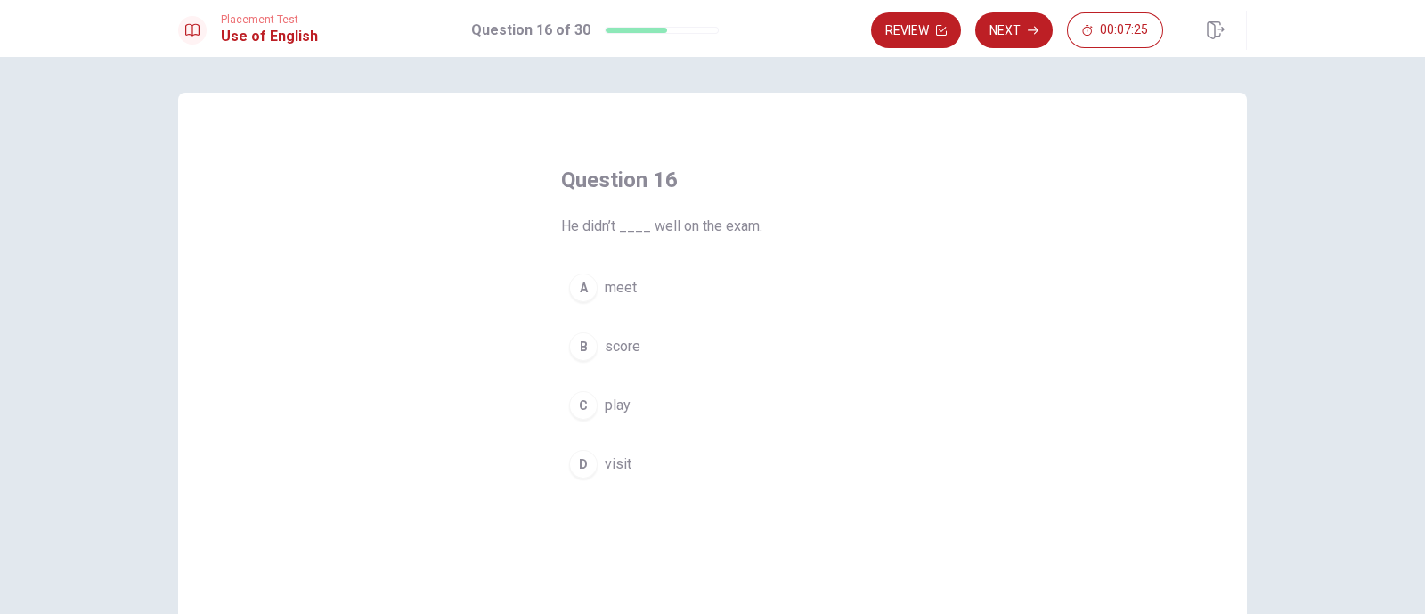
click at [578, 397] on div "C" at bounding box center [583, 405] width 29 height 29
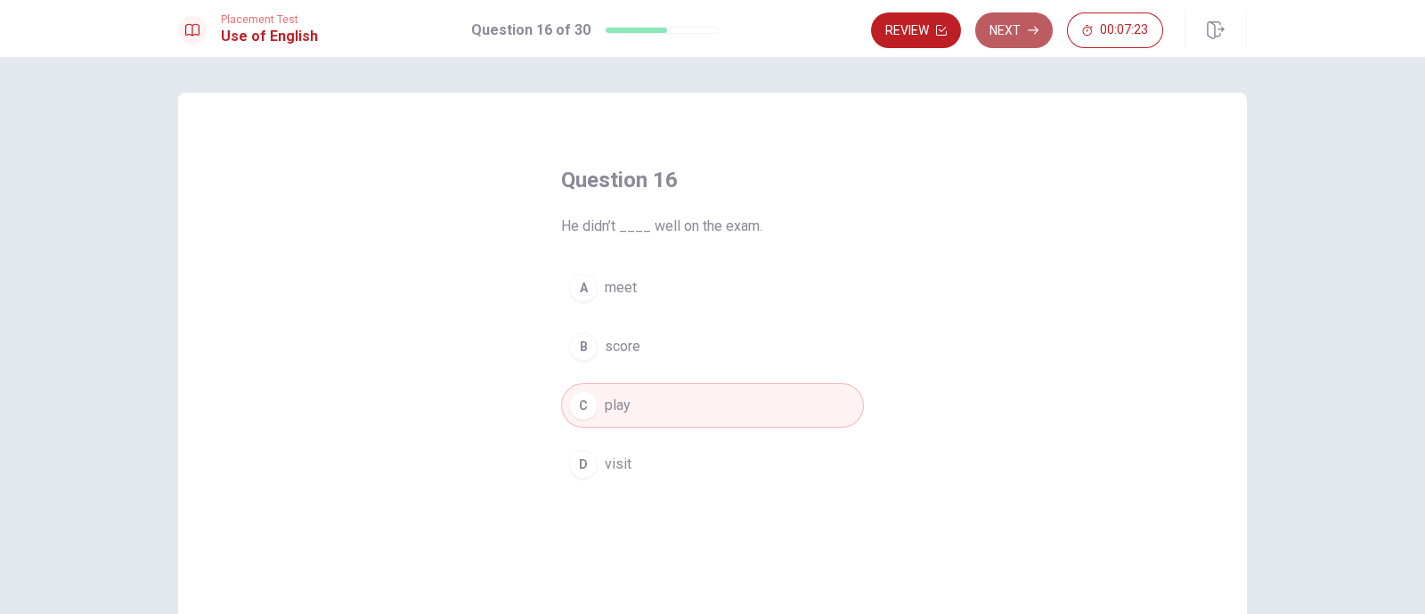
click at [1011, 34] on button "Next" at bounding box center [1015, 30] width 78 height 36
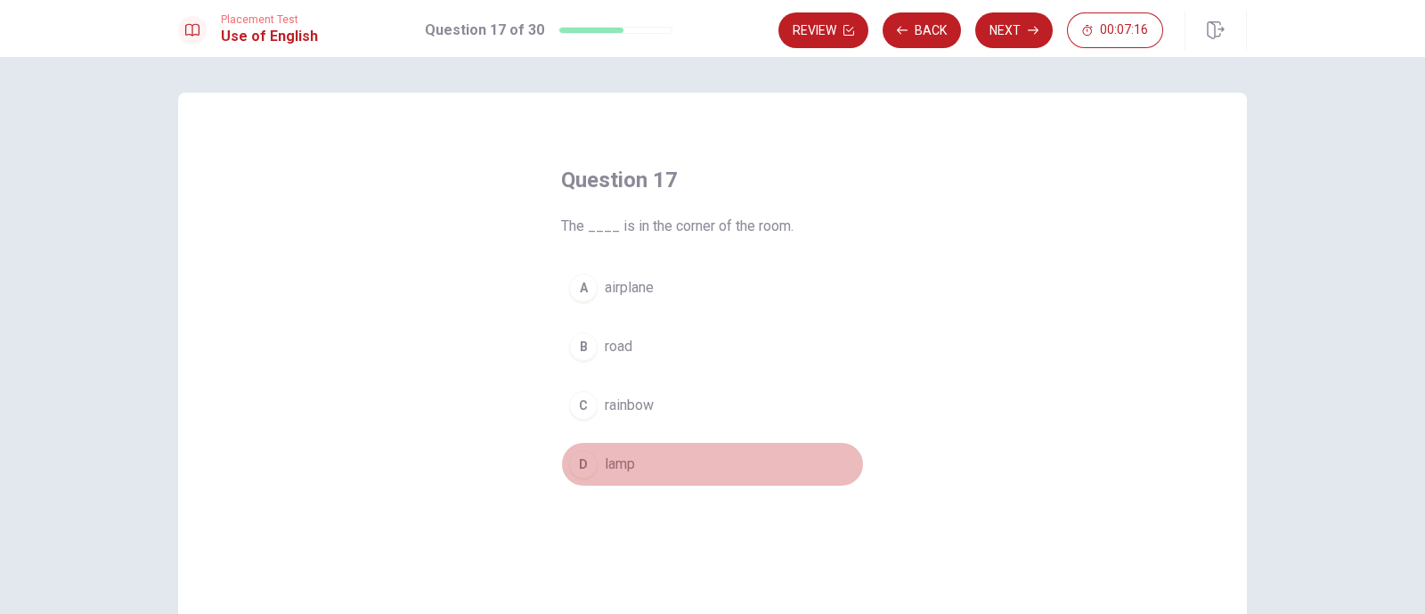
click at [573, 470] on div "D" at bounding box center [583, 464] width 29 height 29
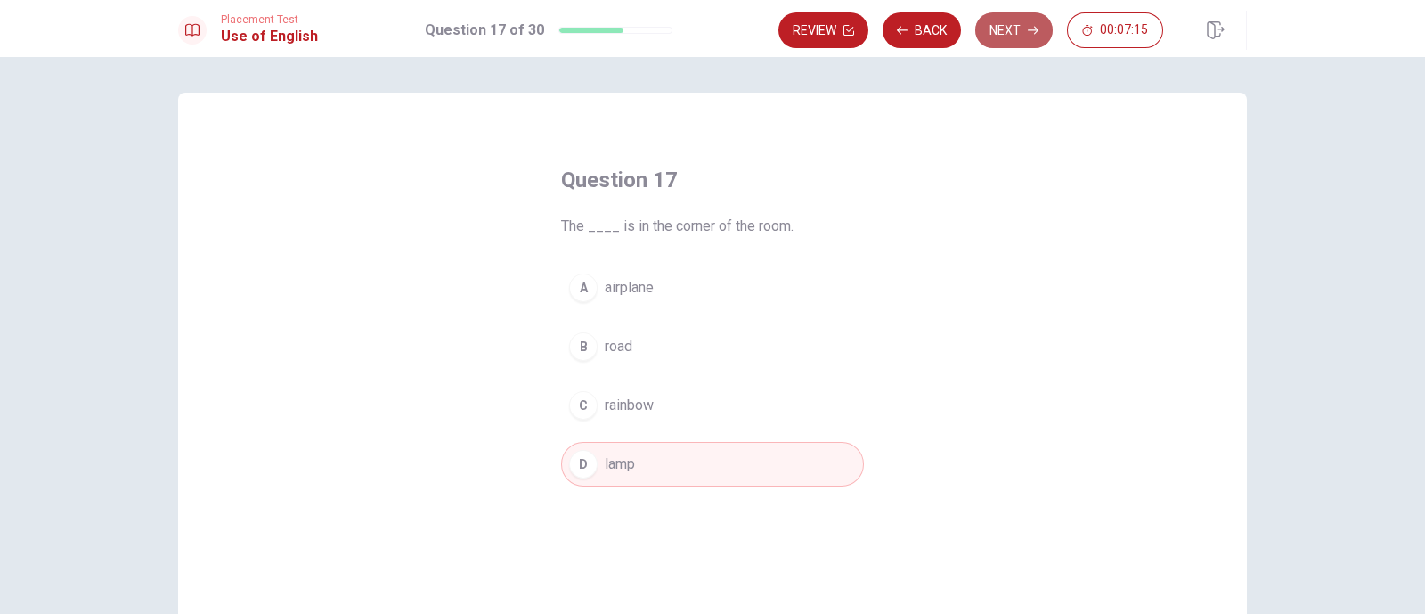
click at [1022, 22] on button "Next" at bounding box center [1015, 30] width 78 height 36
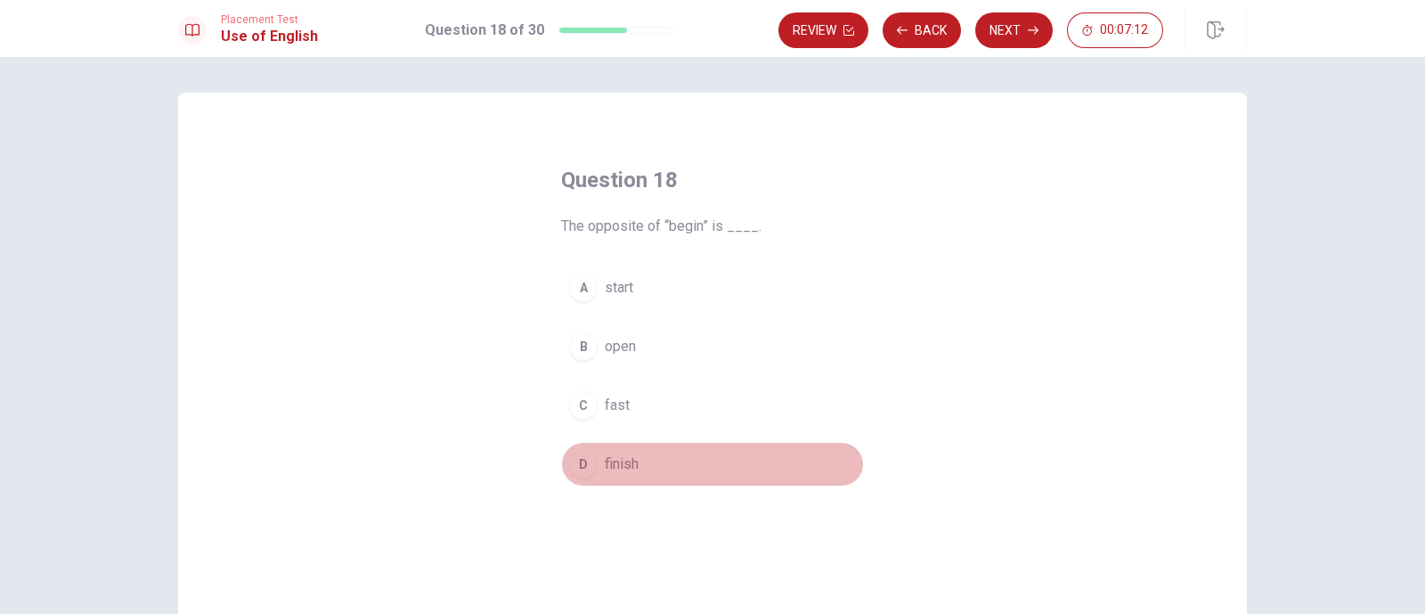
click at [572, 462] on div "D" at bounding box center [583, 464] width 29 height 29
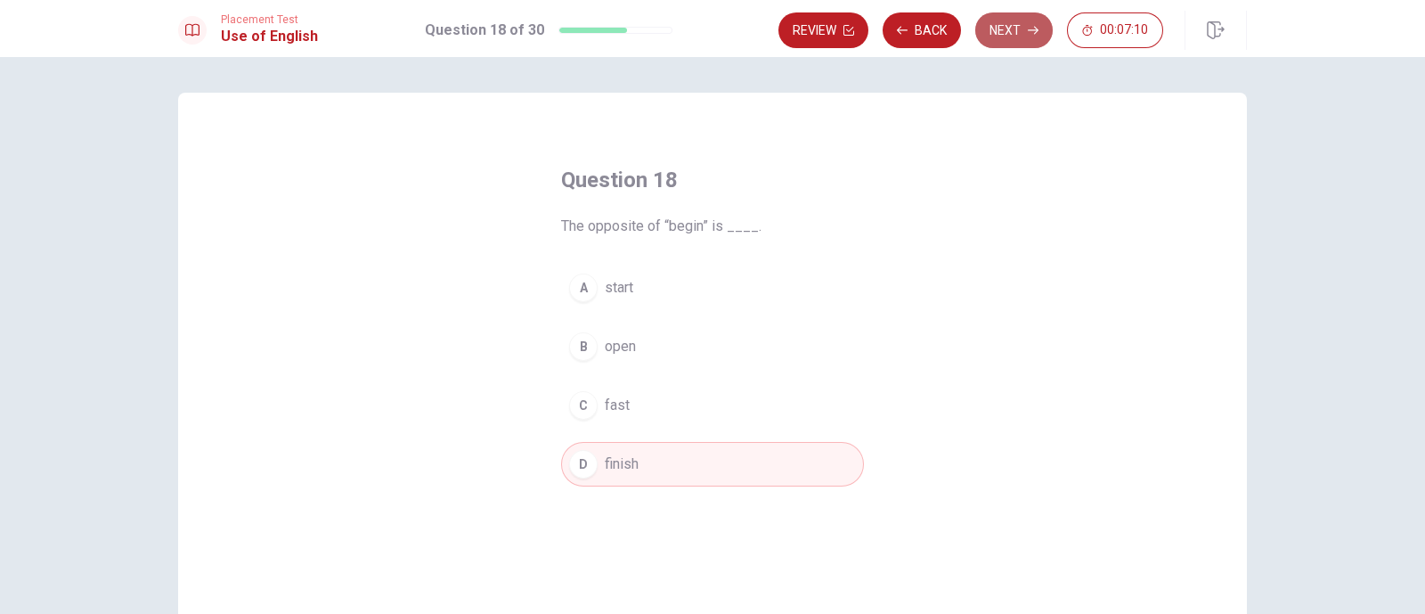
click at [1003, 33] on button "Next" at bounding box center [1015, 30] width 78 height 36
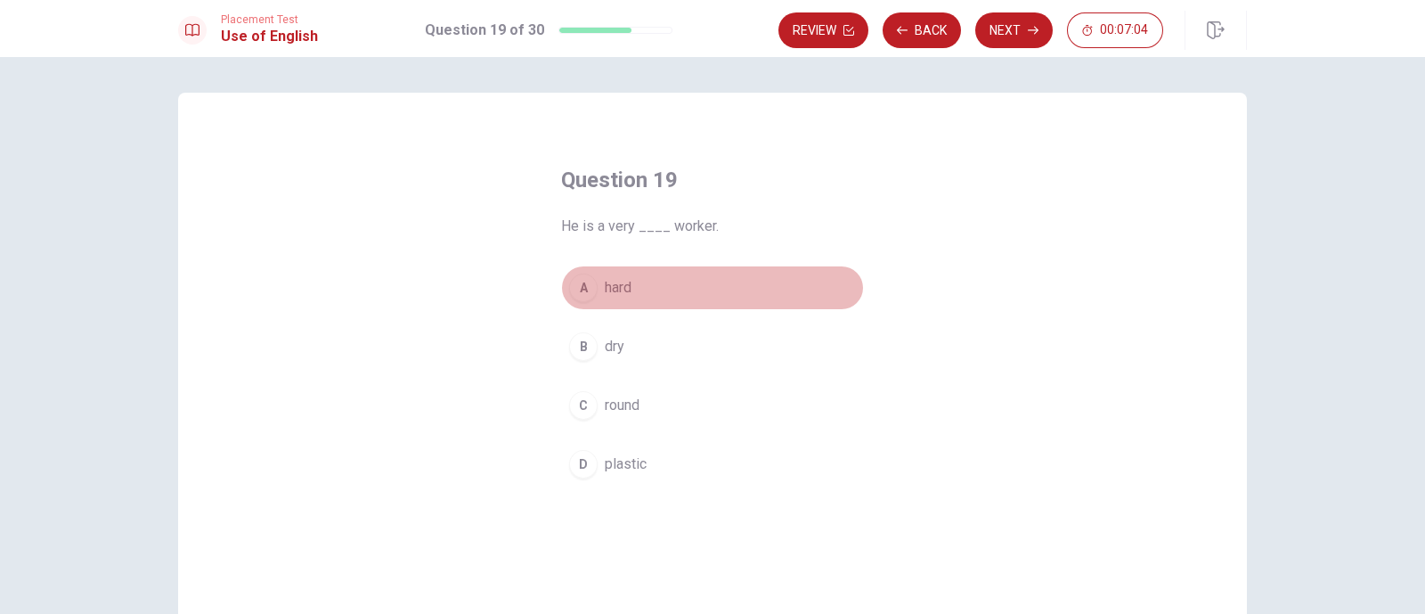
click at [576, 288] on div "A" at bounding box center [583, 288] width 29 height 29
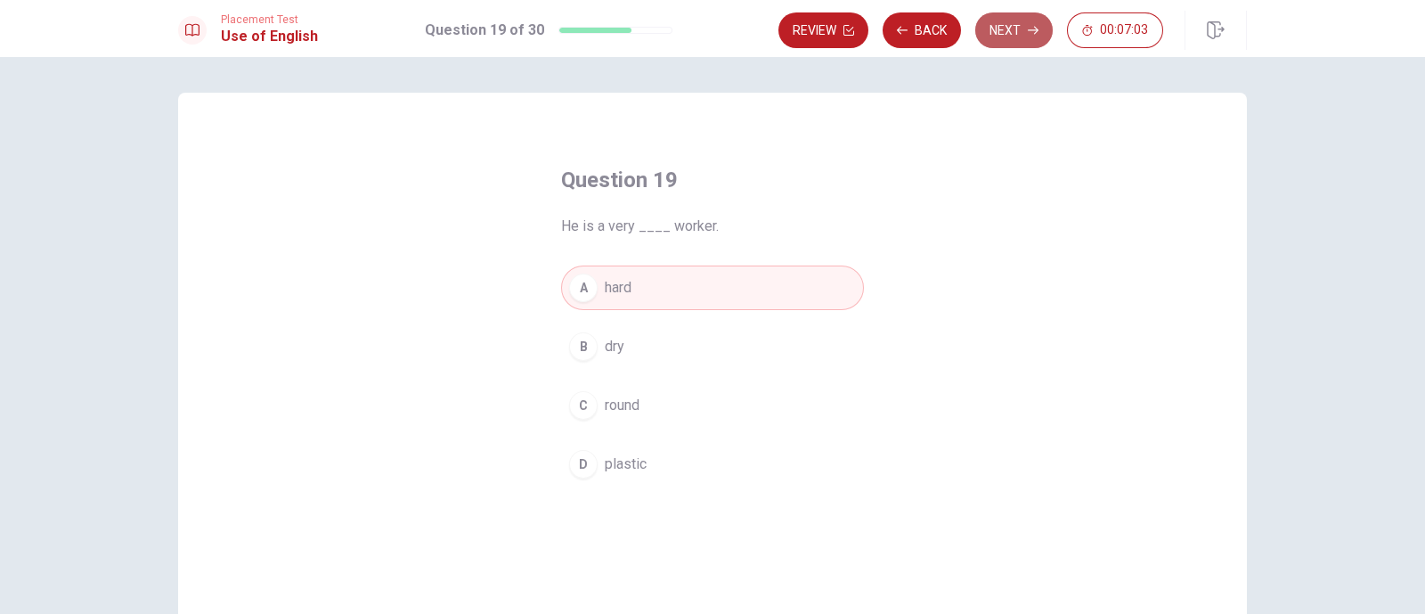
click at [1016, 45] on button "Next" at bounding box center [1015, 30] width 78 height 36
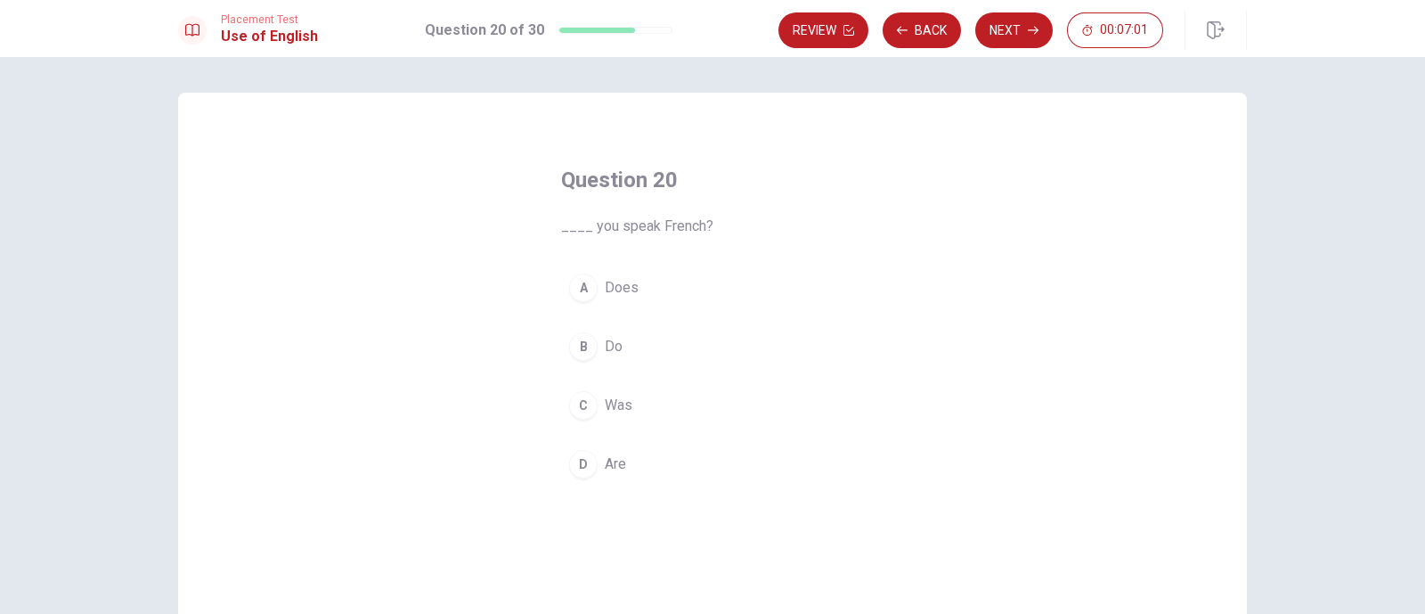
click at [575, 339] on div "B" at bounding box center [583, 346] width 29 height 29
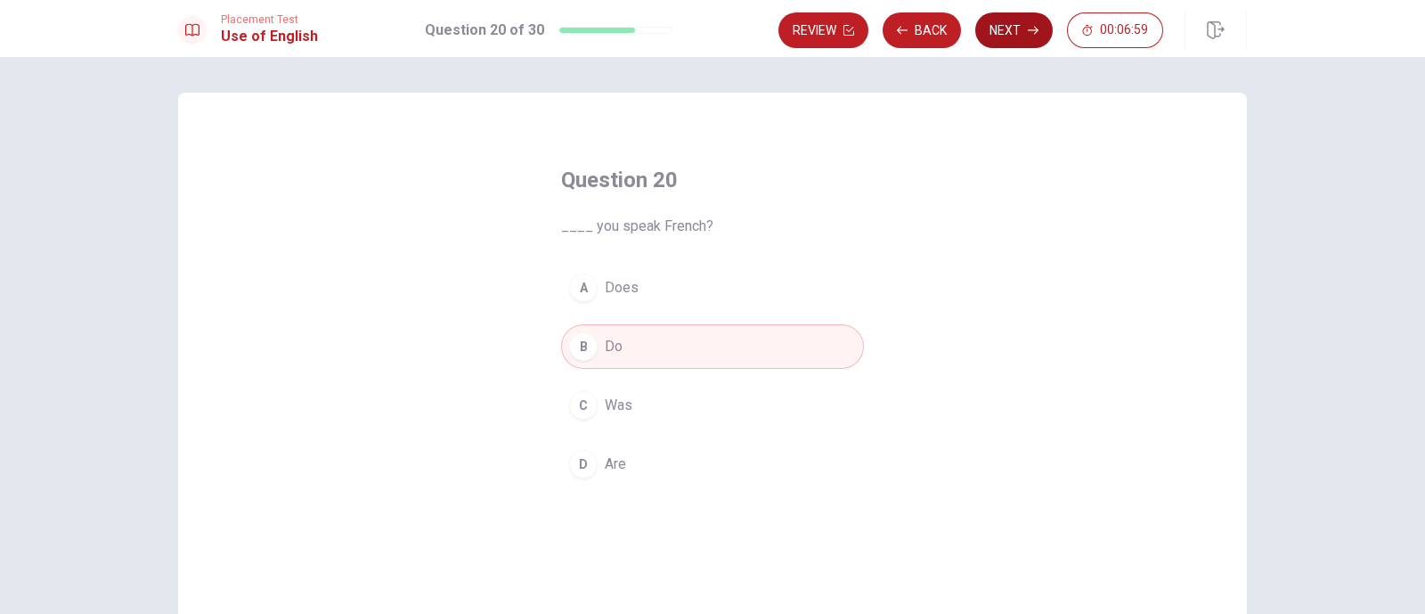
click at [1010, 29] on button "Next" at bounding box center [1015, 30] width 78 height 36
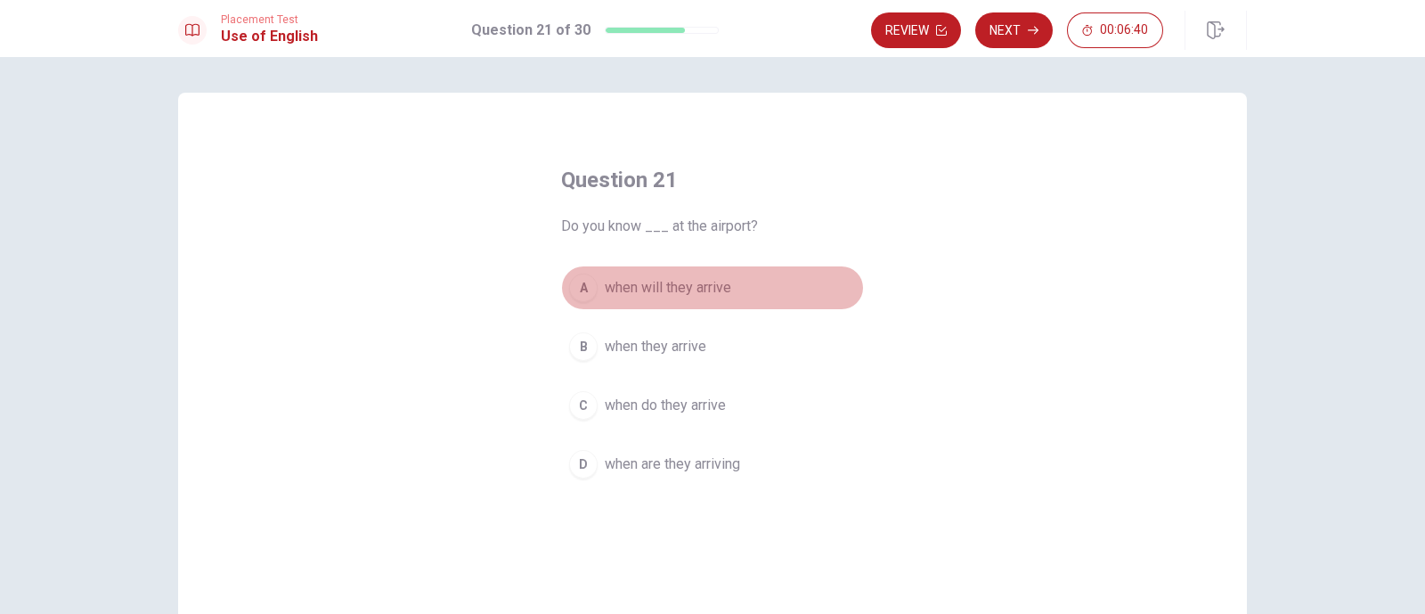
click at [573, 291] on div "A" at bounding box center [583, 288] width 29 height 29
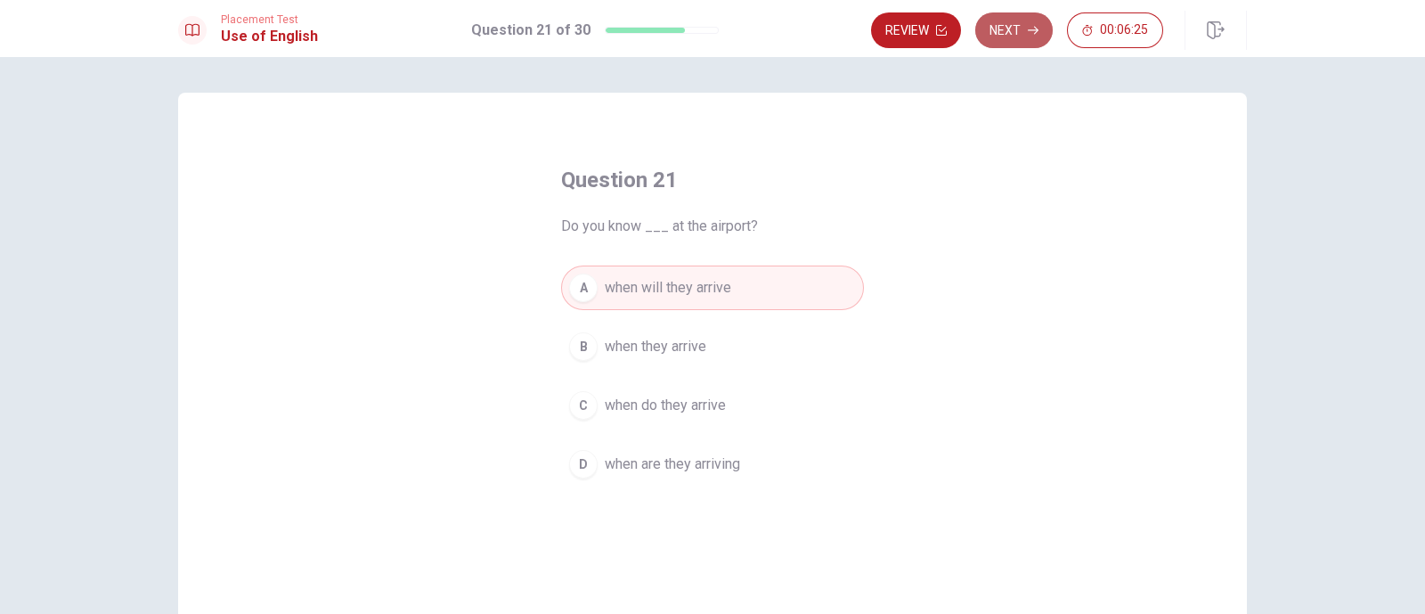
click at [1025, 43] on button "Next" at bounding box center [1015, 30] width 78 height 36
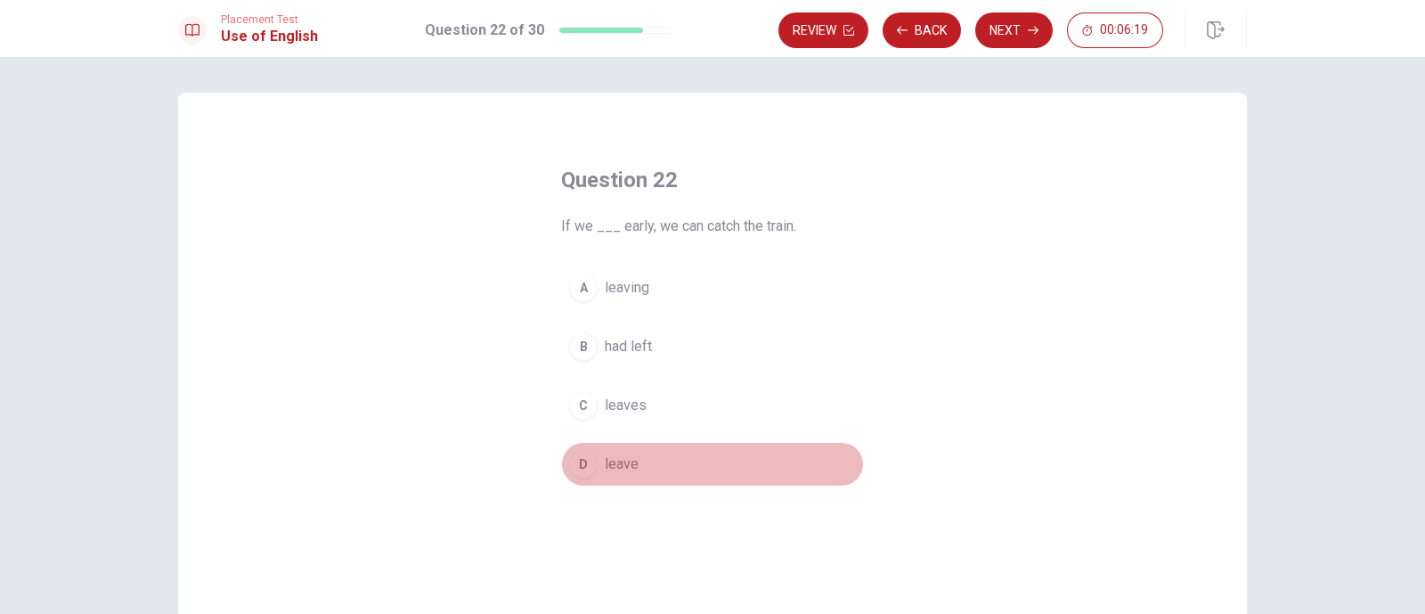
click at [579, 457] on div "D" at bounding box center [583, 464] width 29 height 29
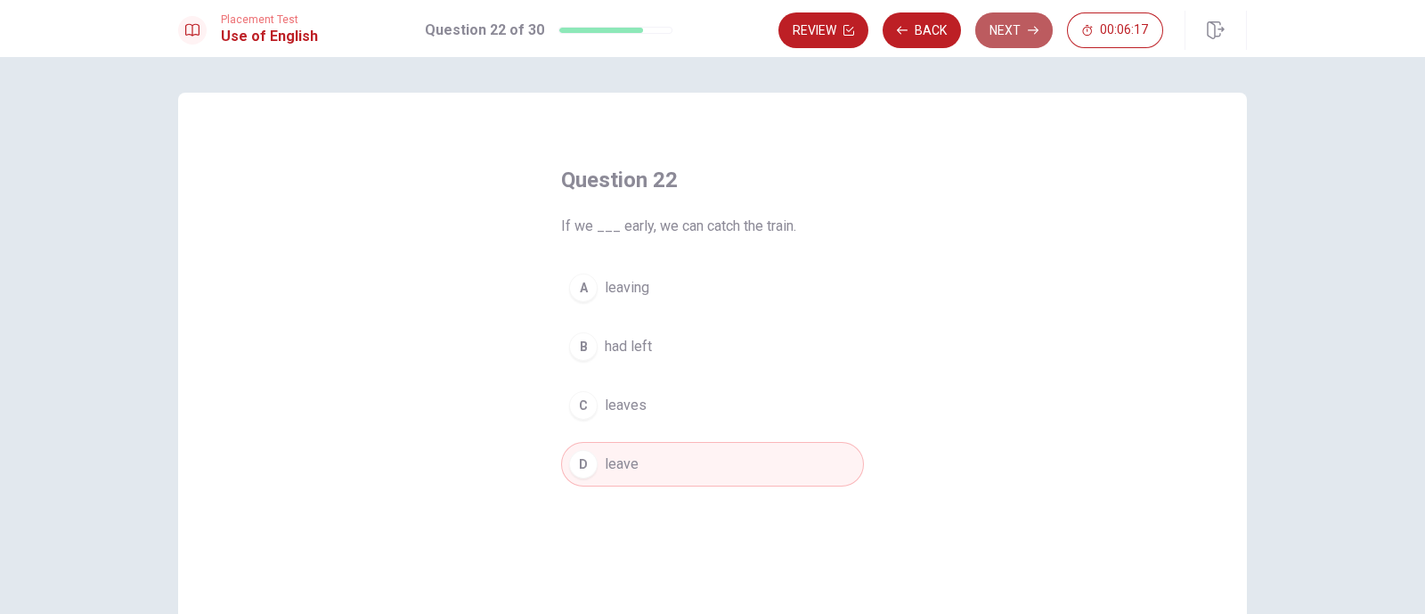
click at [1002, 26] on button "Next" at bounding box center [1015, 30] width 78 height 36
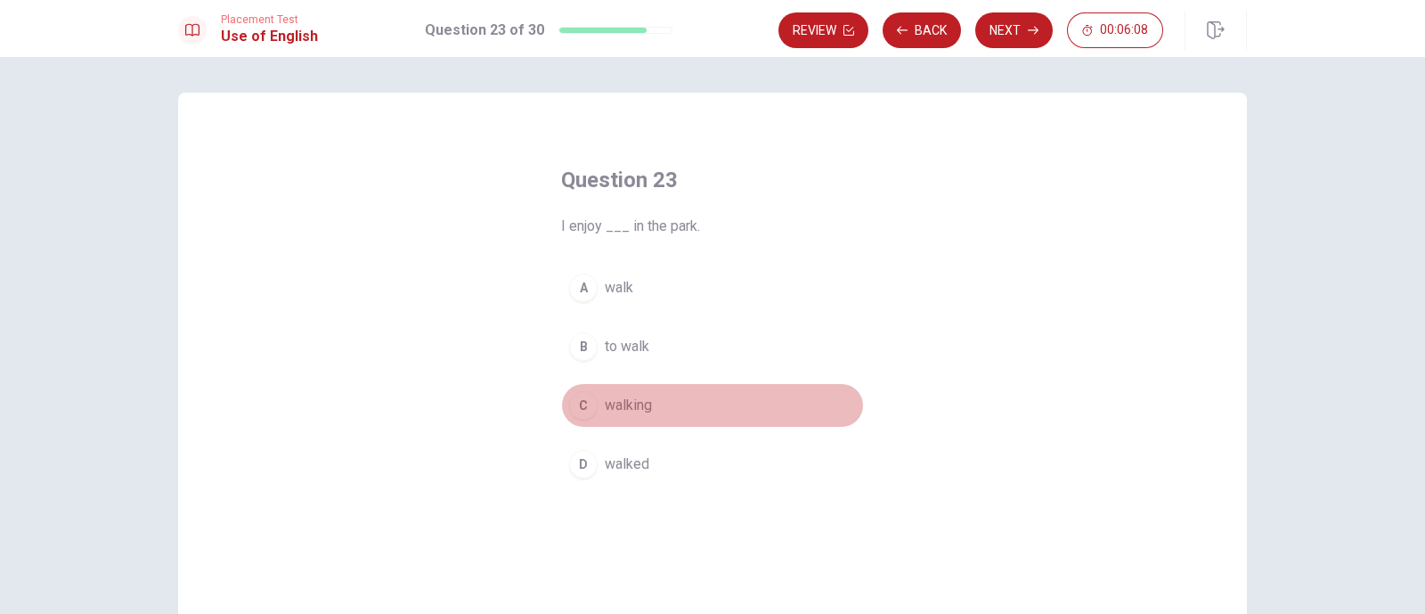
click at [581, 409] on div "C" at bounding box center [583, 405] width 29 height 29
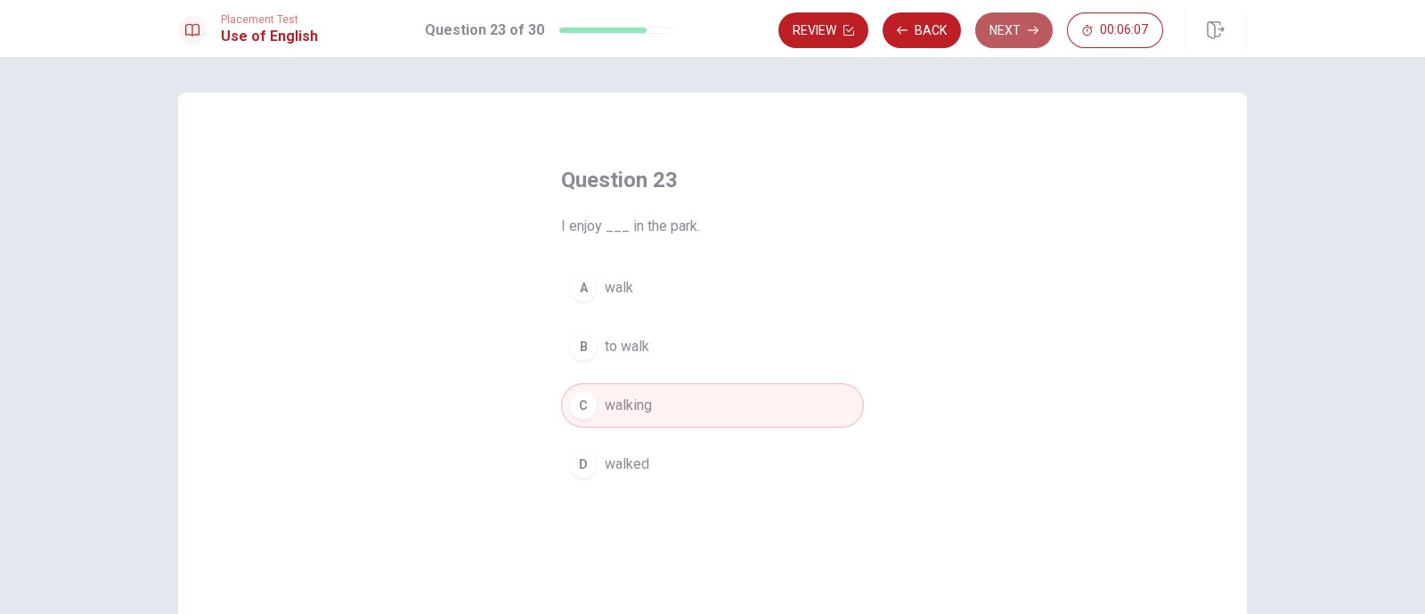
click at [1013, 37] on button "Next" at bounding box center [1015, 30] width 78 height 36
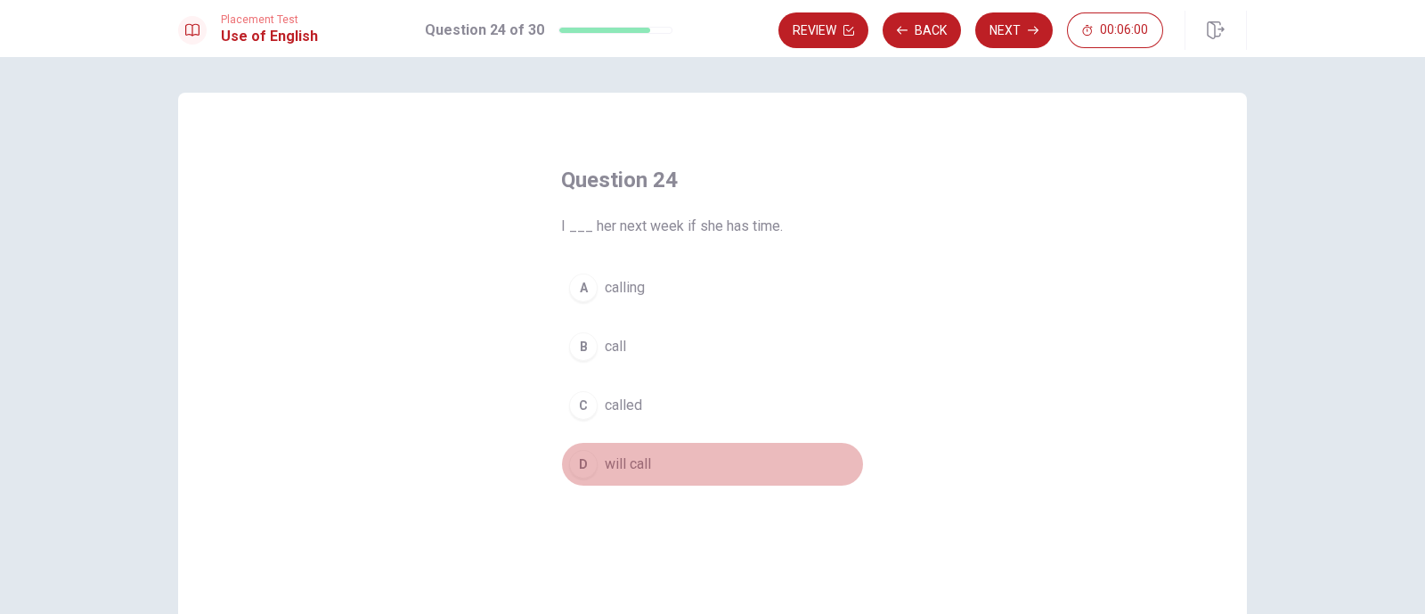
click at [576, 459] on div "D" at bounding box center [583, 464] width 29 height 29
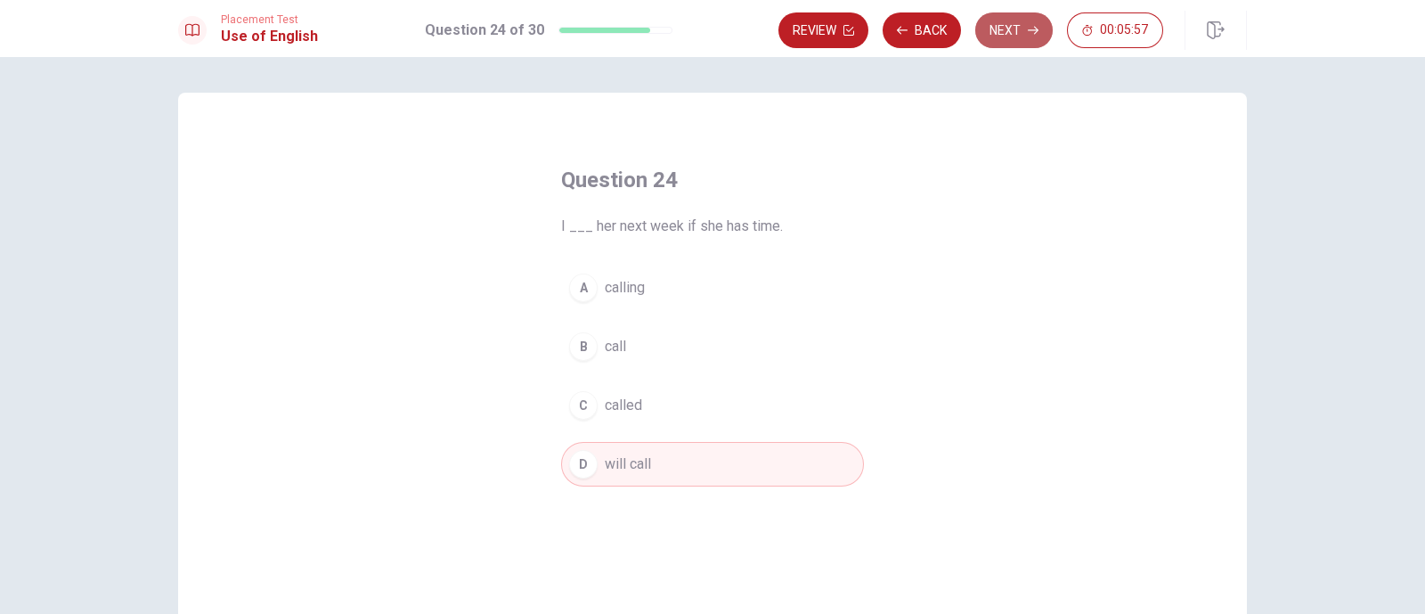
click at [1017, 24] on button "Next" at bounding box center [1015, 30] width 78 height 36
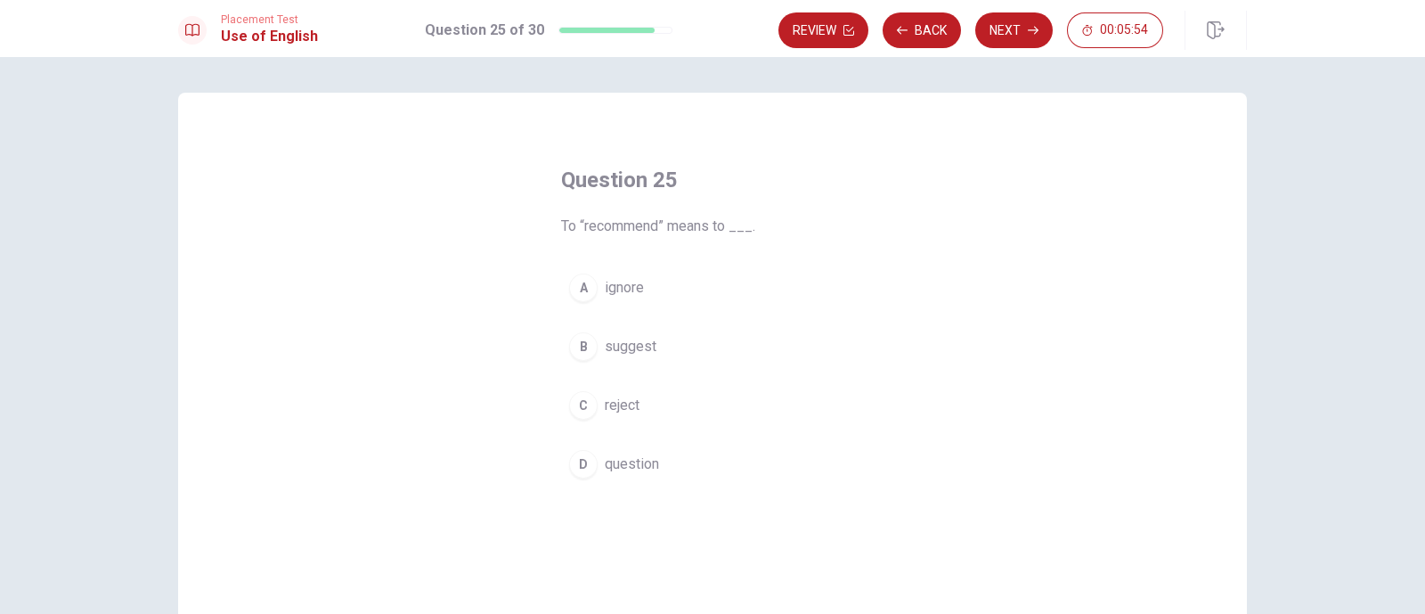
click at [582, 346] on div "B" at bounding box center [583, 346] width 29 height 29
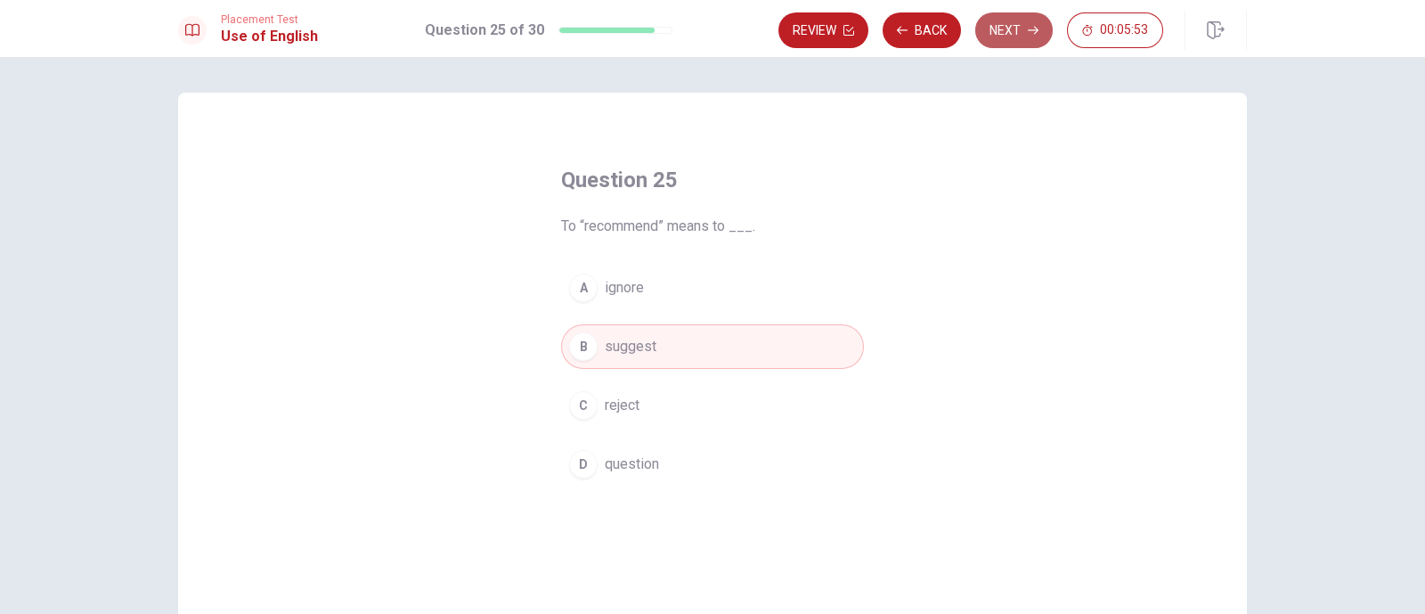
click at [1027, 27] on button "Next" at bounding box center [1015, 30] width 78 height 36
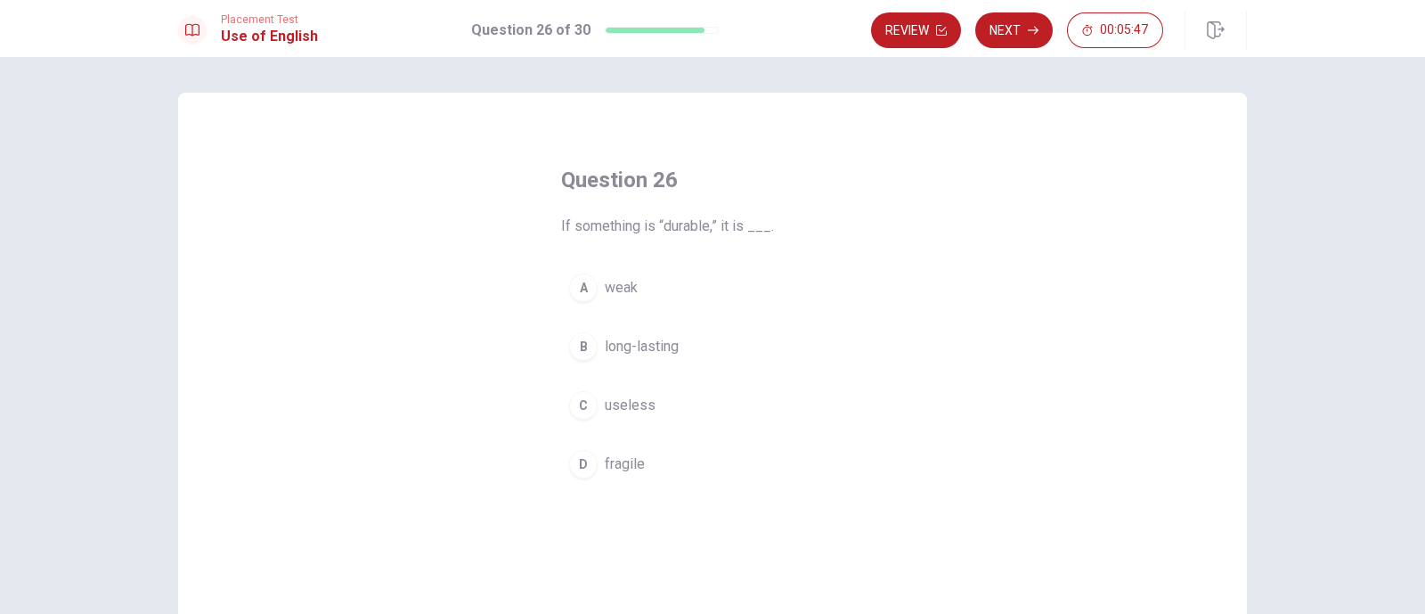
click at [584, 355] on div "B" at bounding box center [583, 346] width 29 height 29
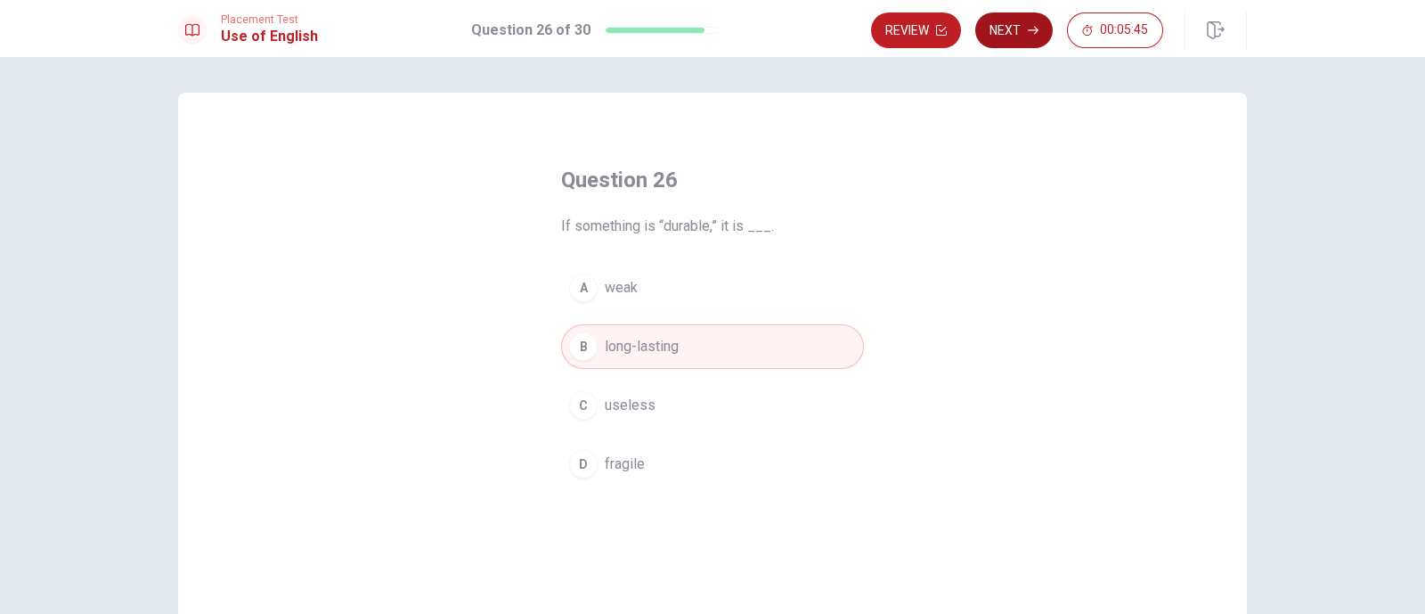
click at [1021, 35] on button "Next" at bounding box center [1015, 30] width 78 height 36
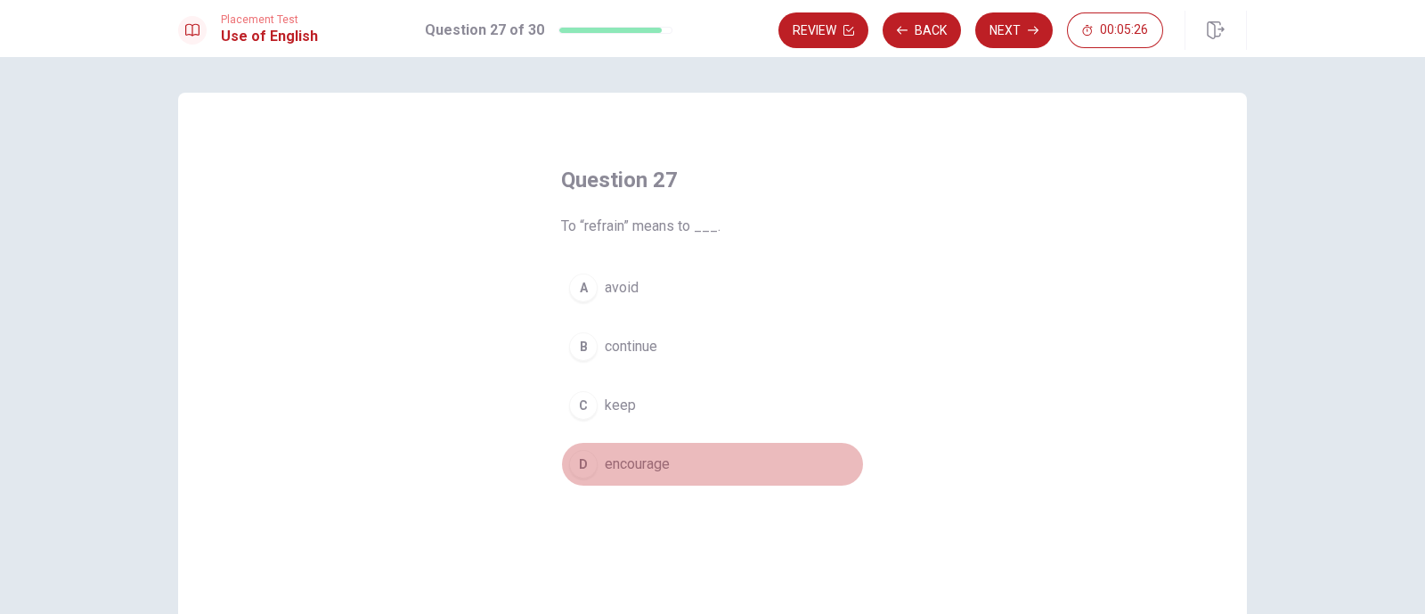
click at [573, 453] on div "D" at bounding box center [583, 464] width 29 height 29
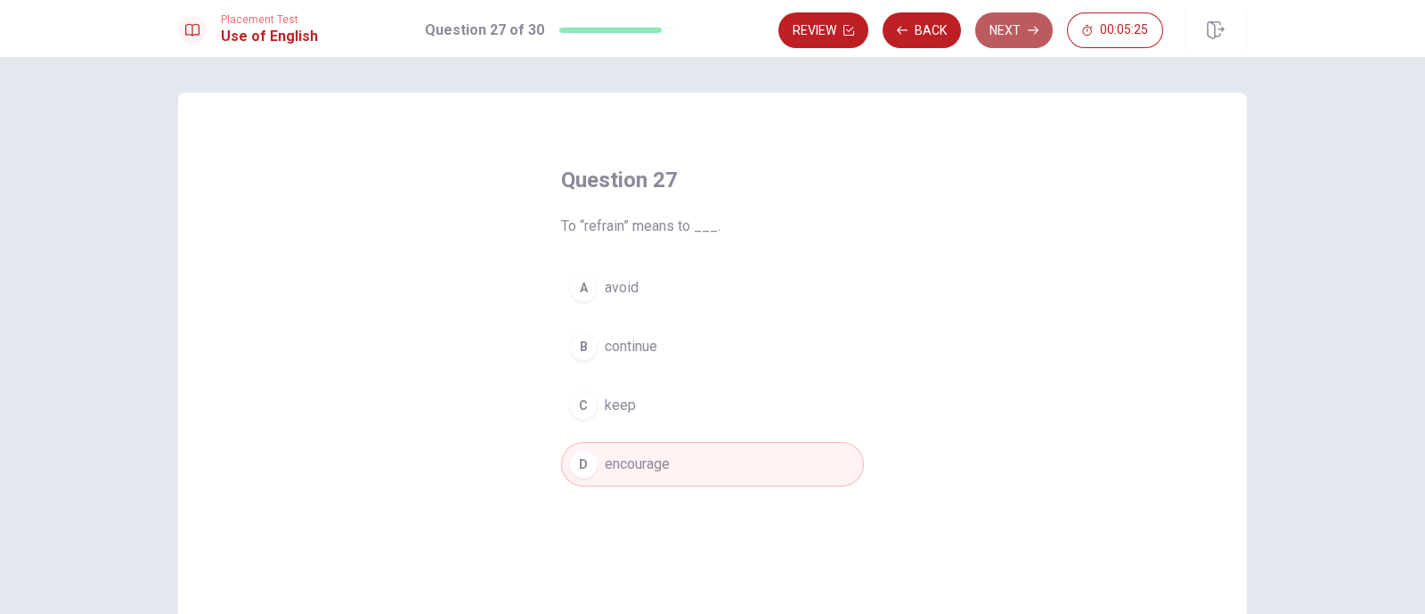
click at [1010, 37] on button "Next" at bounding box center [1015, 30] width 78 height 36
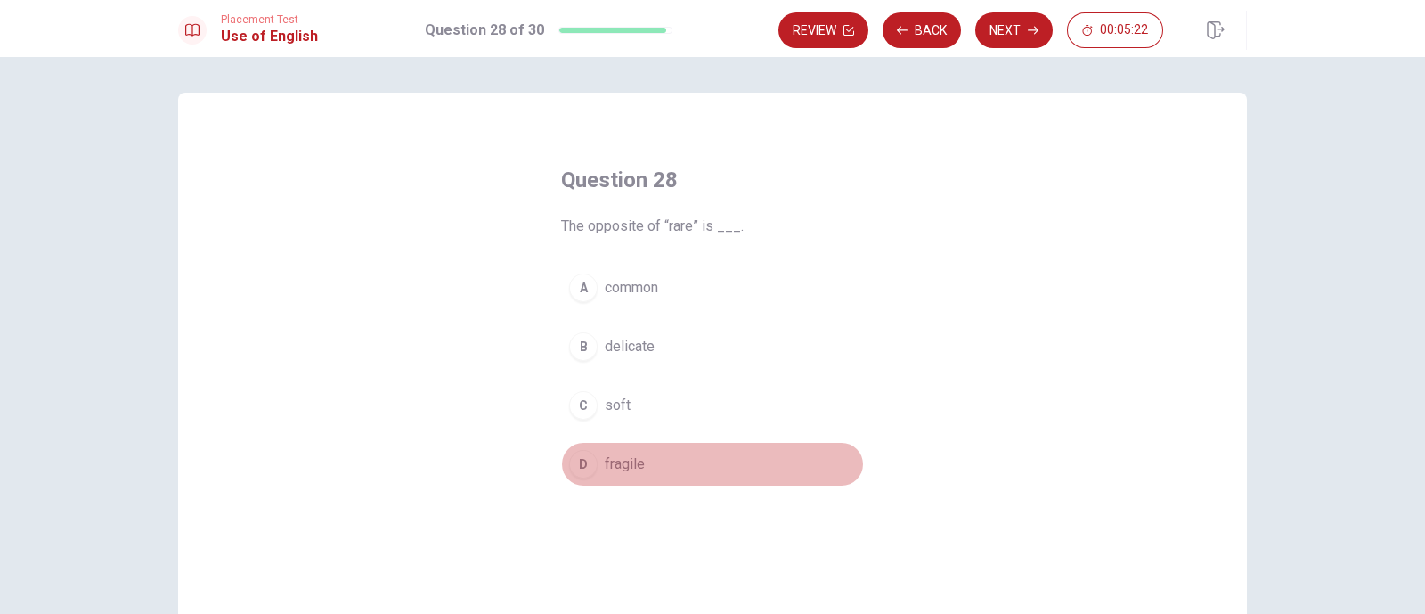
click at [579, 469] on div "D" at bounding box center [583, 464] width 29 height 29
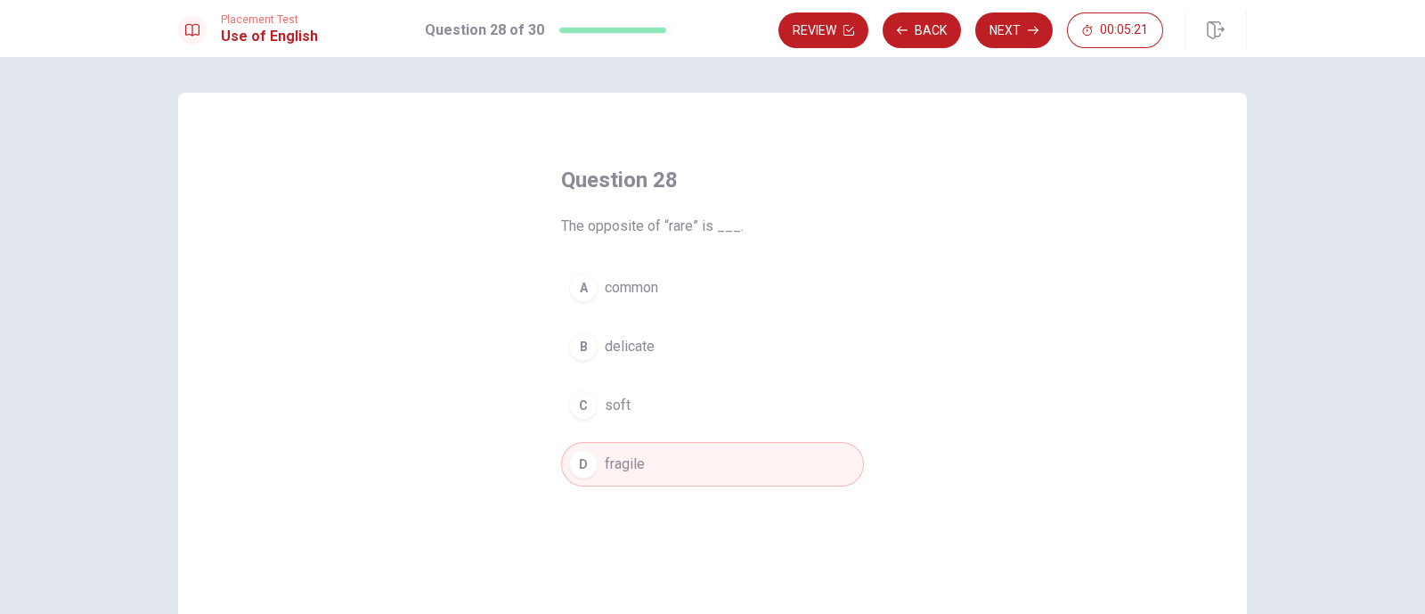
click at [588, 275] on button "A common" at bounding box center [712, 287] width 303 height 45
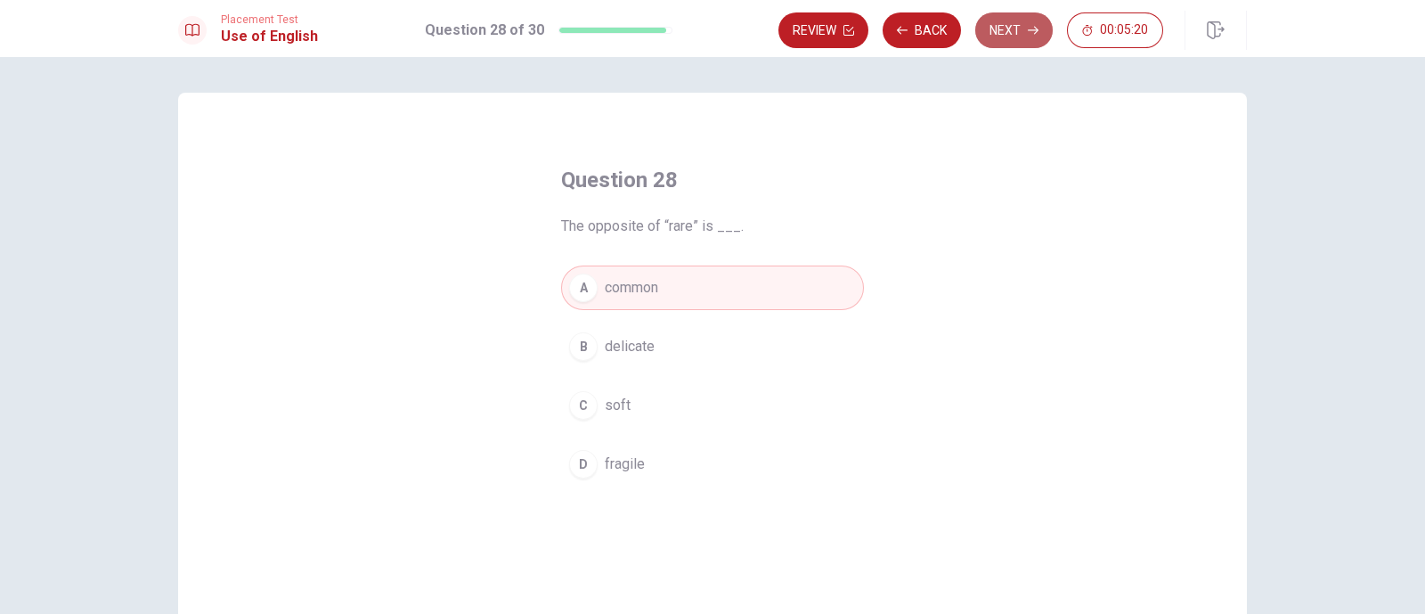
click at [1009, 29] on button "Next" at bounding box center [1015, 30] width 78 height 36
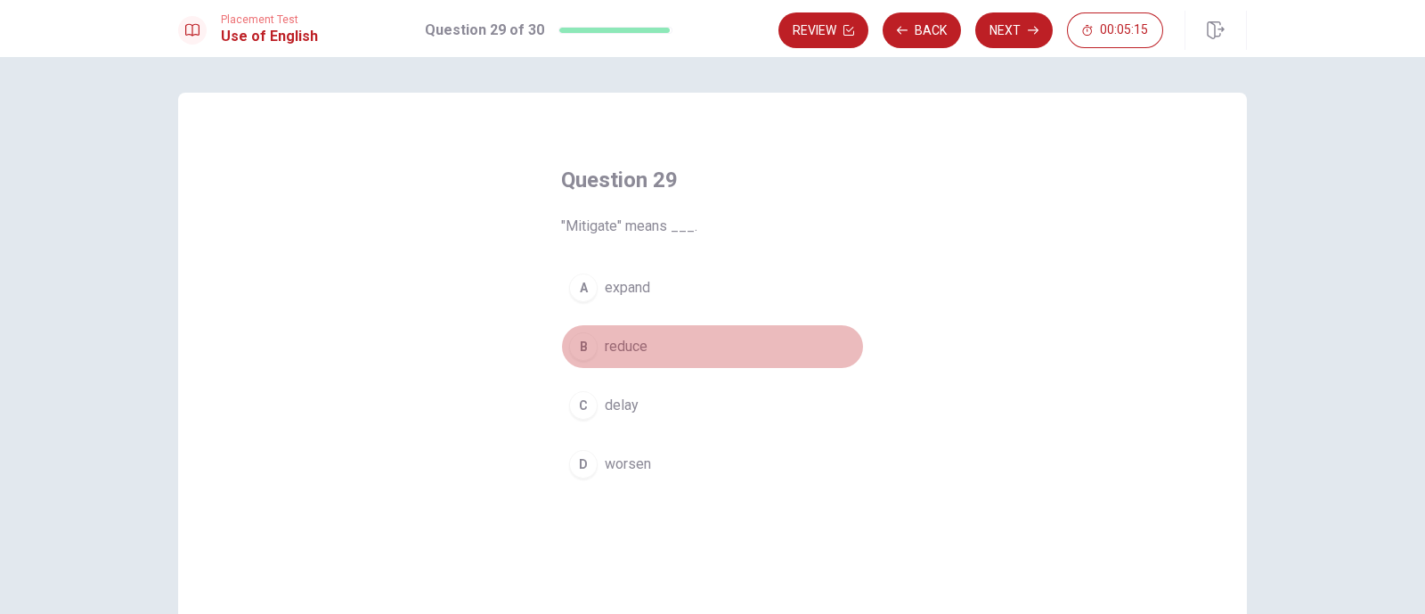
click at [593, 345] on button "B reduce" at bounding box center [712, 346] width 303 height 45
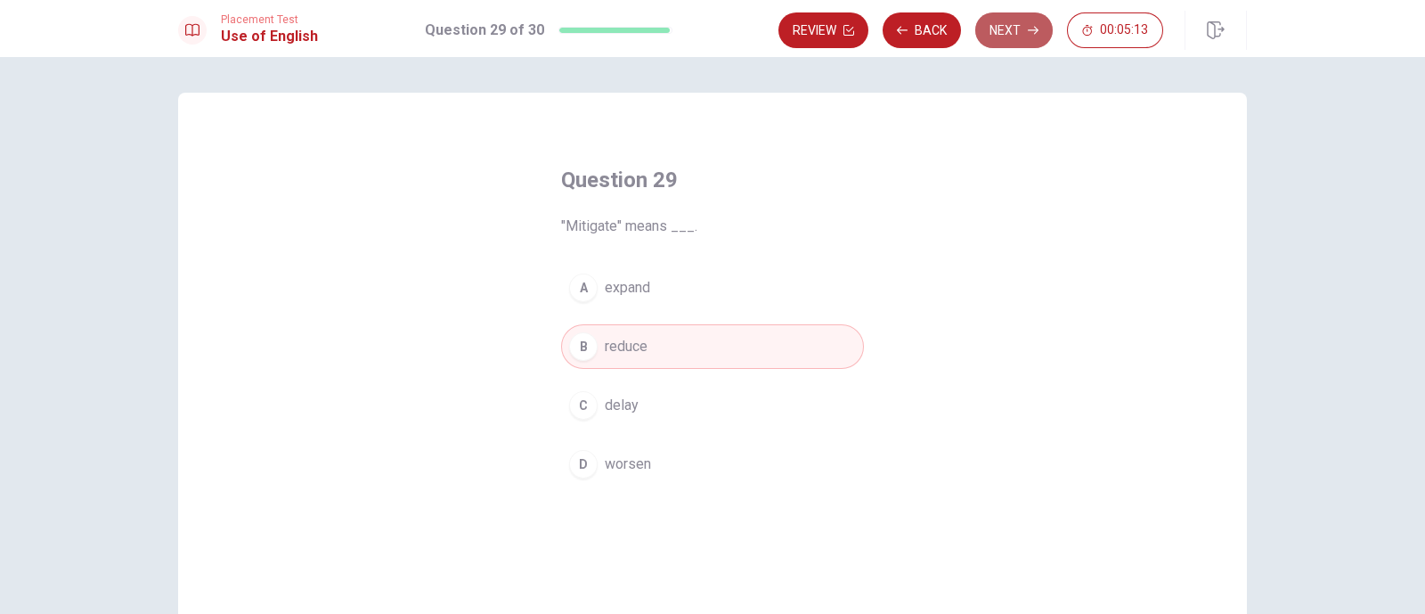
click at [1009, 31] on button "Next" at bounding box center [1015, 30] width 78 height 36
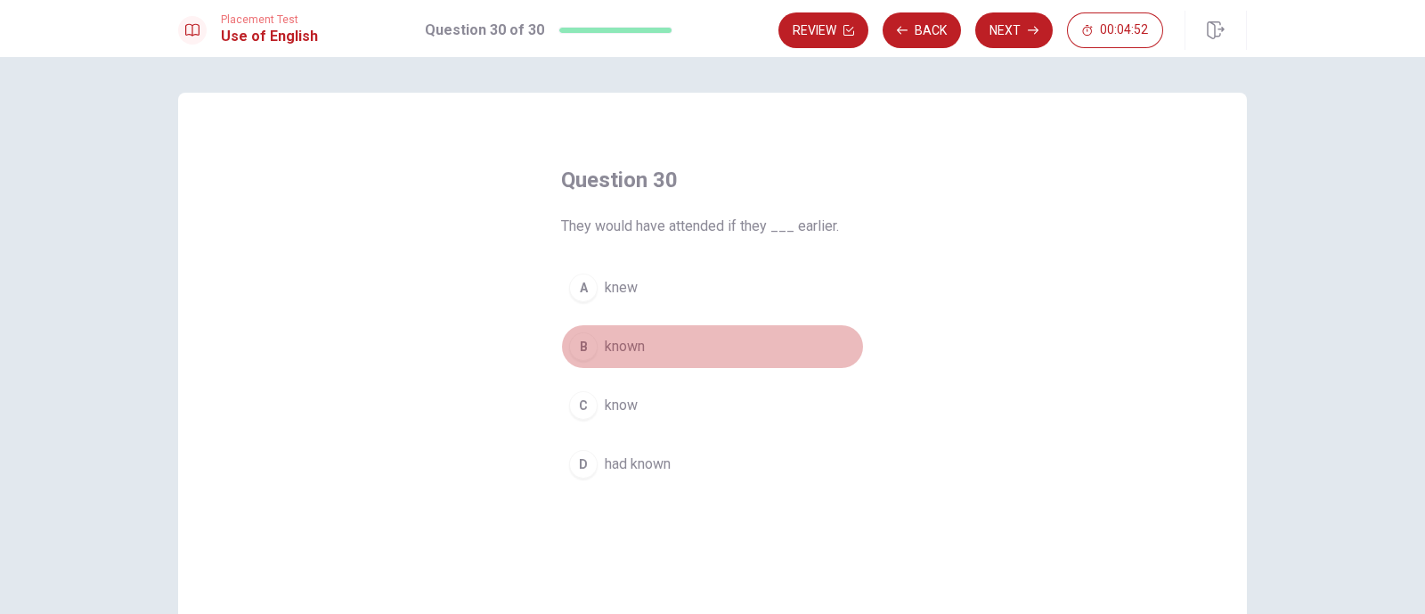
click at [573, 344] on div "B" at bounding box center [583, 346] width 29 height 29
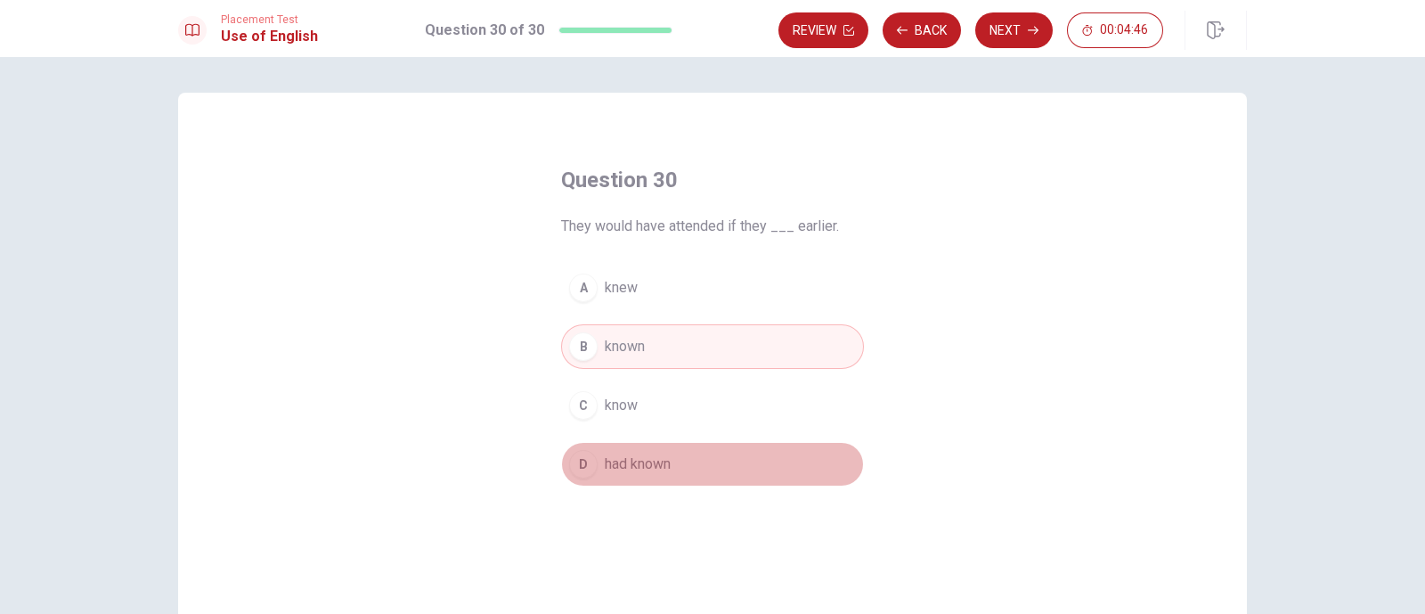
click at [578, 465] on div "D" at bounding box center [583, 464] width 29 height 29
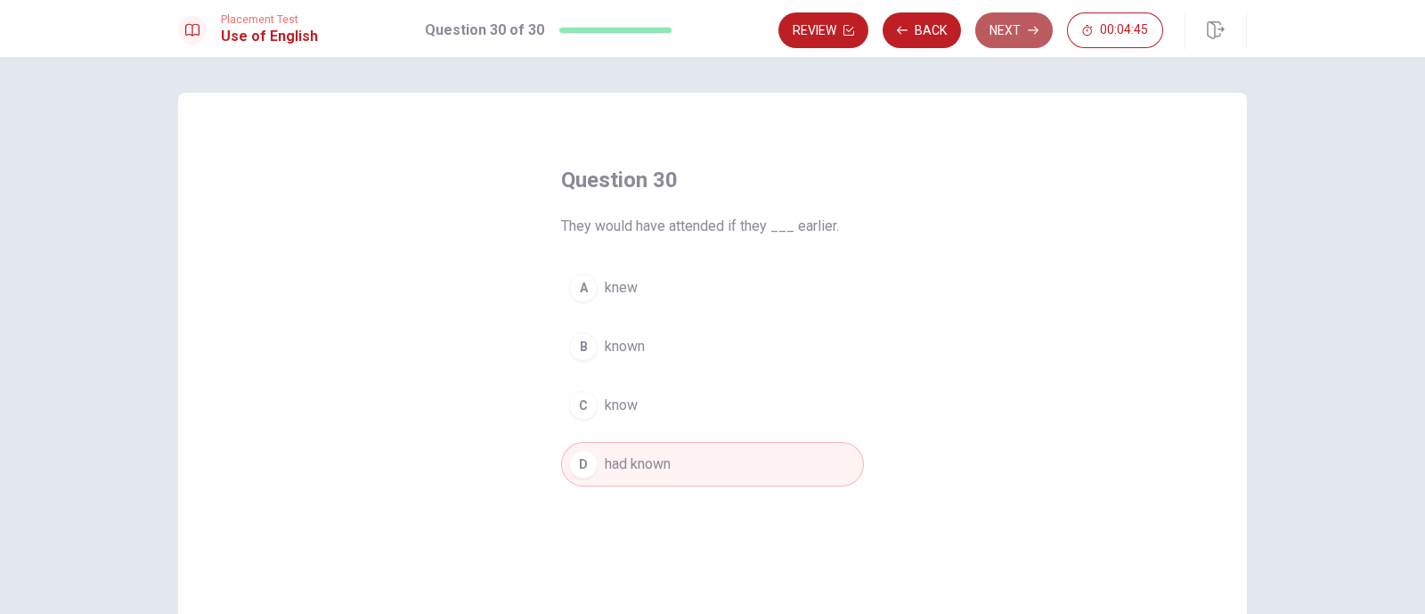
click at [1012, 37] on button "Next" at bounding box center [1015, 30] width 78 height 36
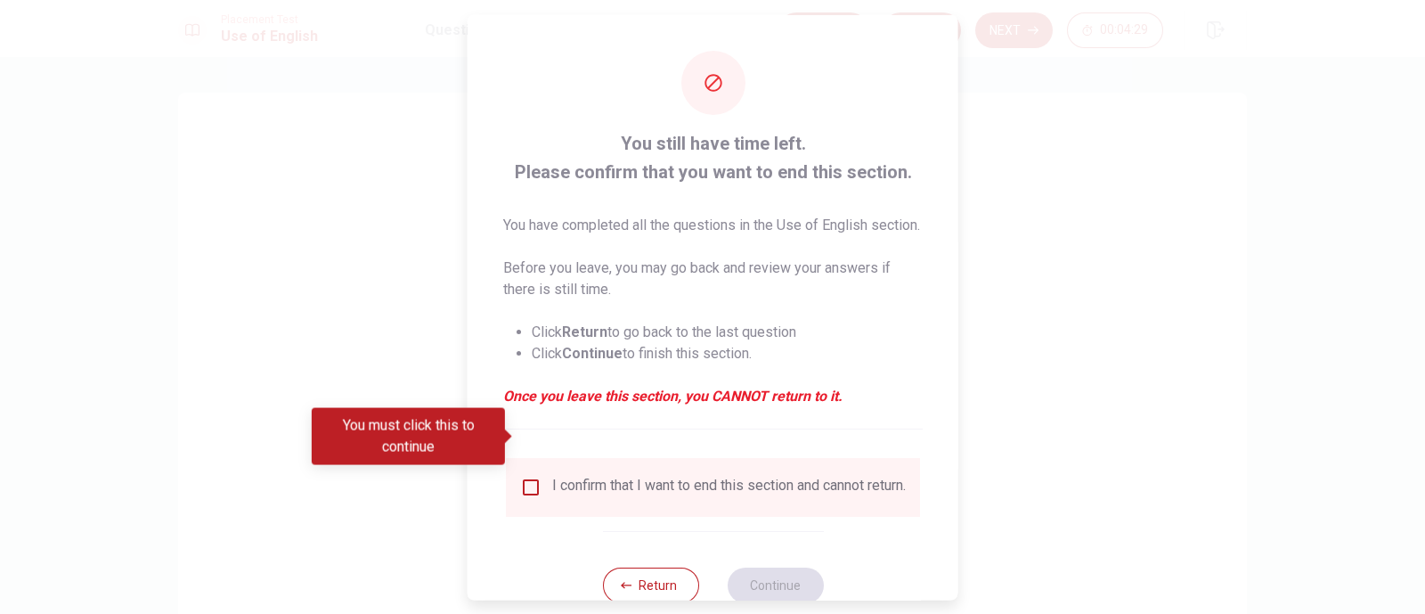
scroll to position [71, 0]
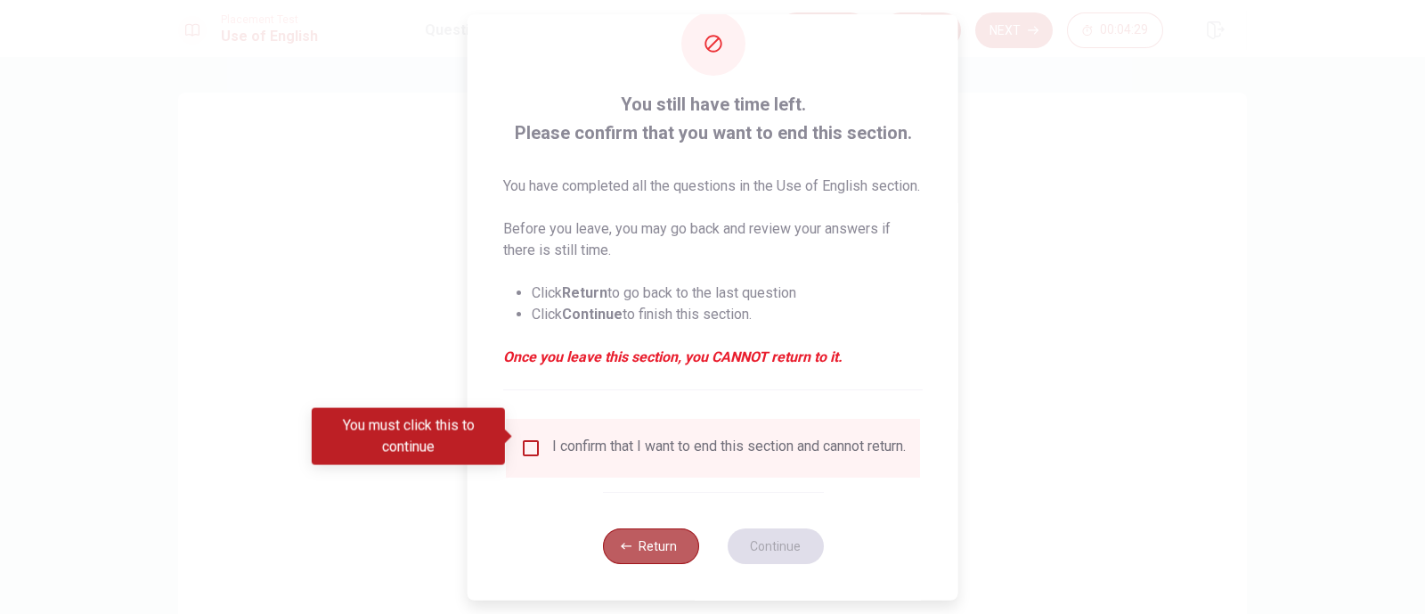
click at [641, 490] on button "Return" at bounding box center [650, 546] width 96 height 36
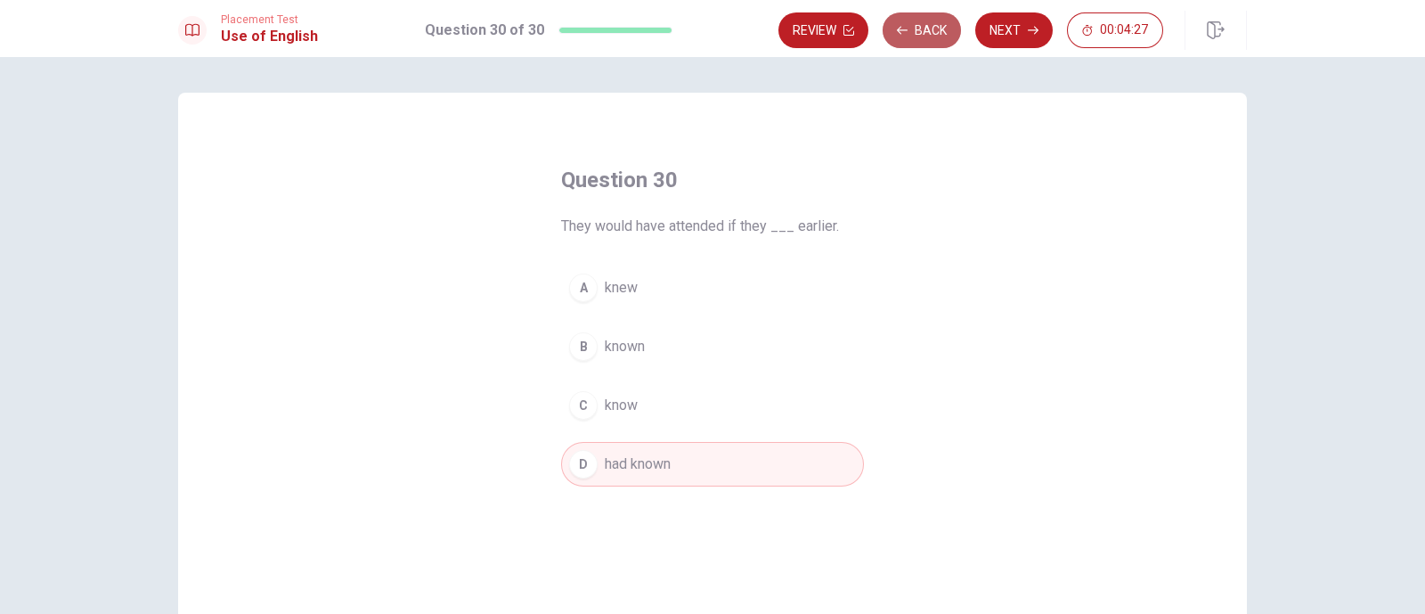
click at [940, 33] on button "Back" at bounding box center [922, 30] width 78 height 36
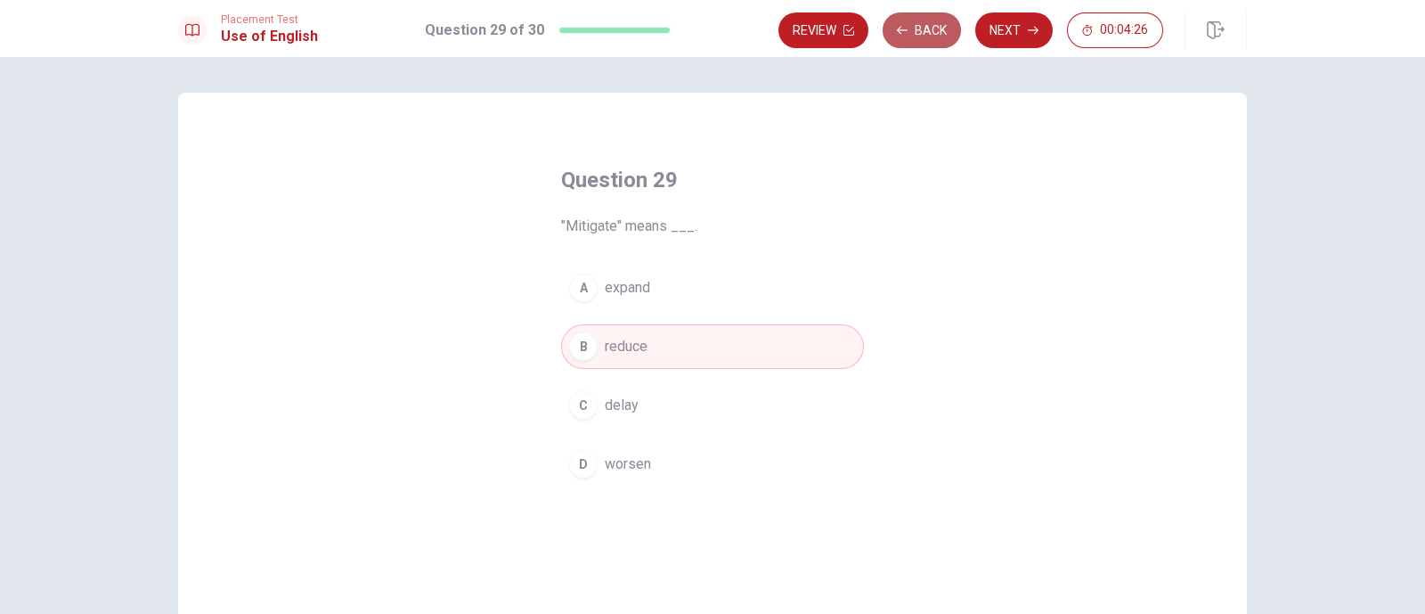
click at [940, 33] on button "Back" at bounding box center [922, 30] width 78 height 36
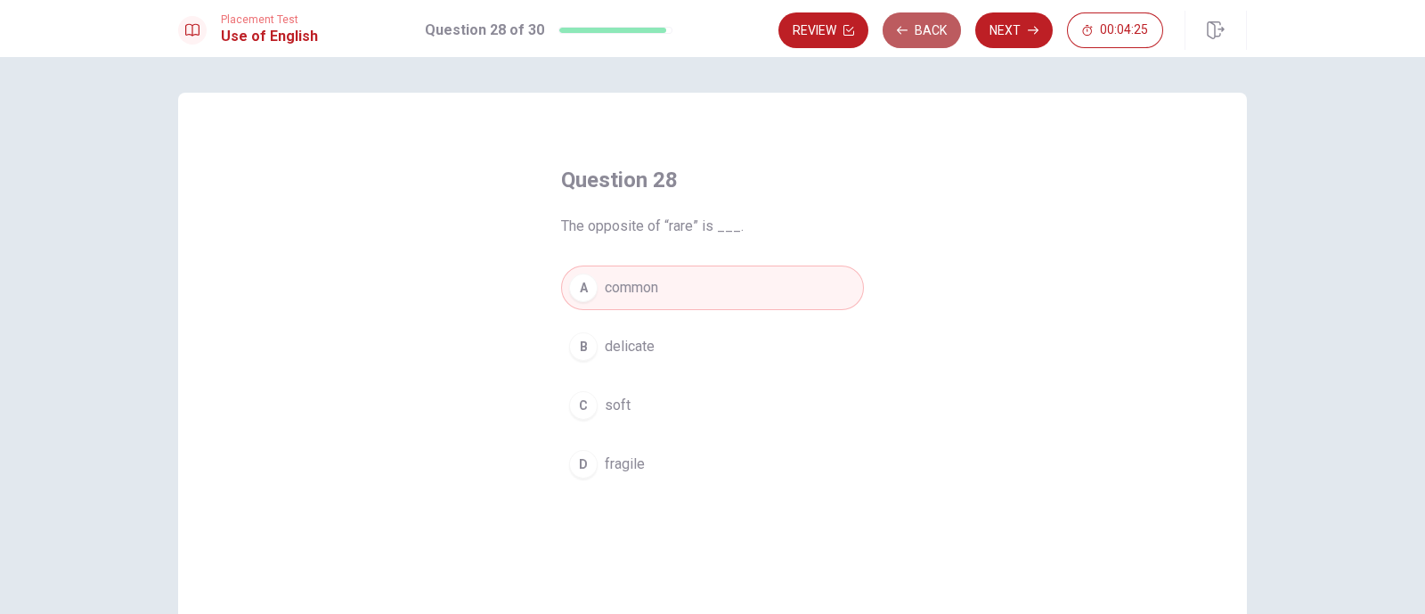
click at [940, 33] on button "Back" at bounding box center [922, 30] width 78 height 36
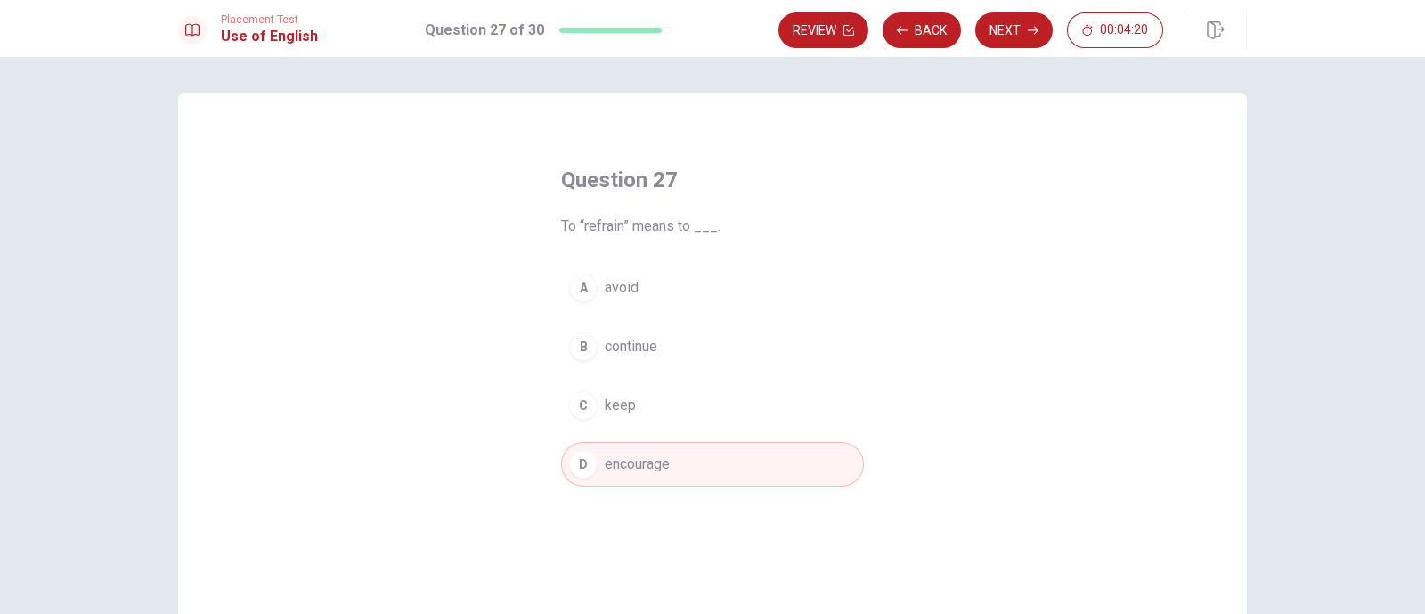
click at [610, 403] on span "keep" at bounding box center [620, 405] width 31 height 21
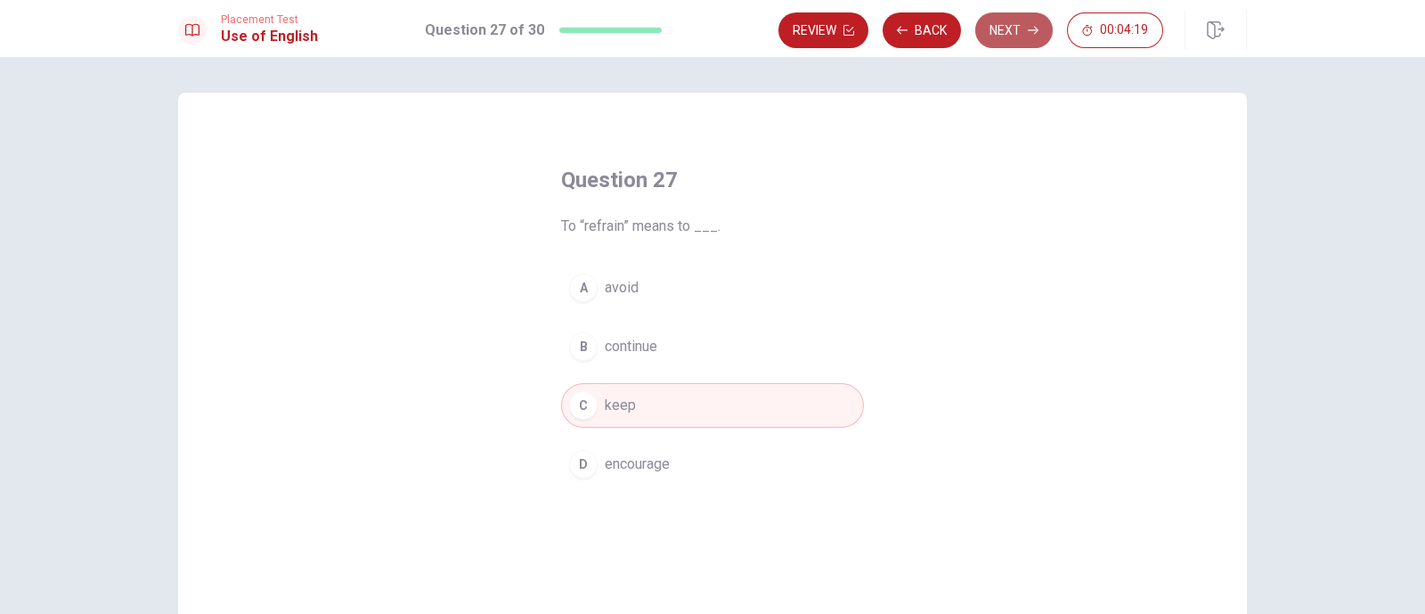
click at [1019, 35] on button "Next" at bounding box center [1015, 30] width 78 height 36
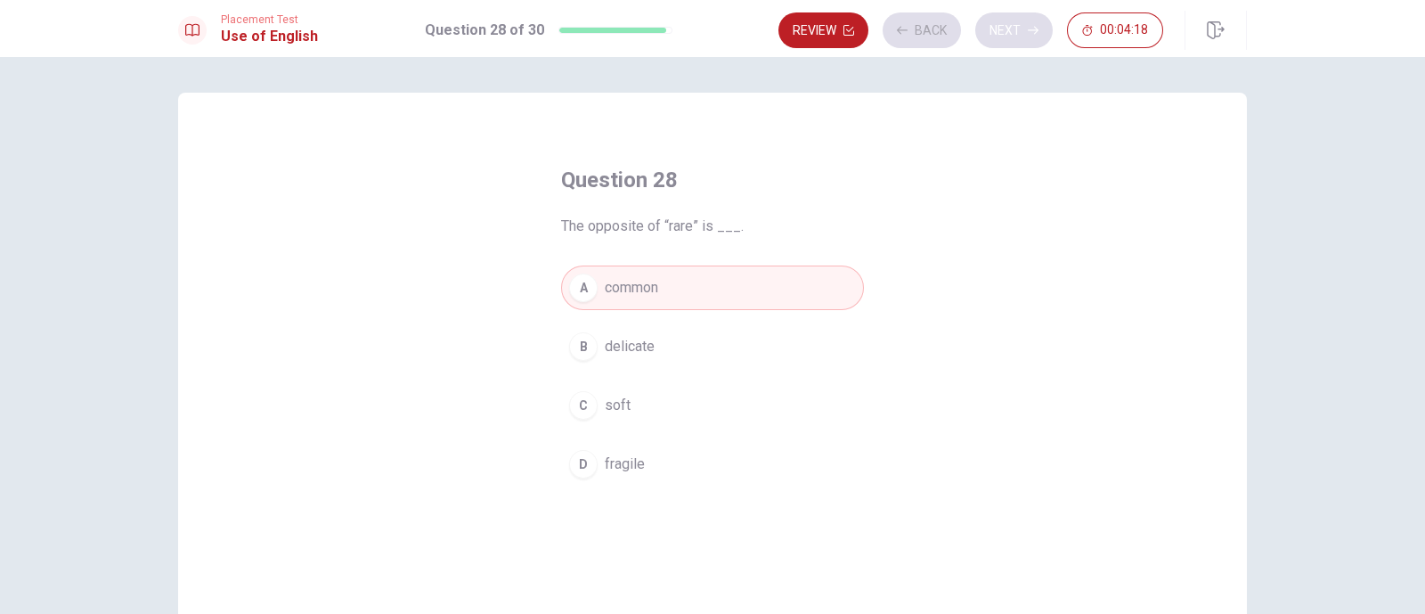
click at [1019, 35] on div "Review Back Next 00:04:18" at bounding box center [971, 30] width 385 height 36
click at [1019, 35] on button "Next" at bounding box center [1015, 30] width 78 height 36
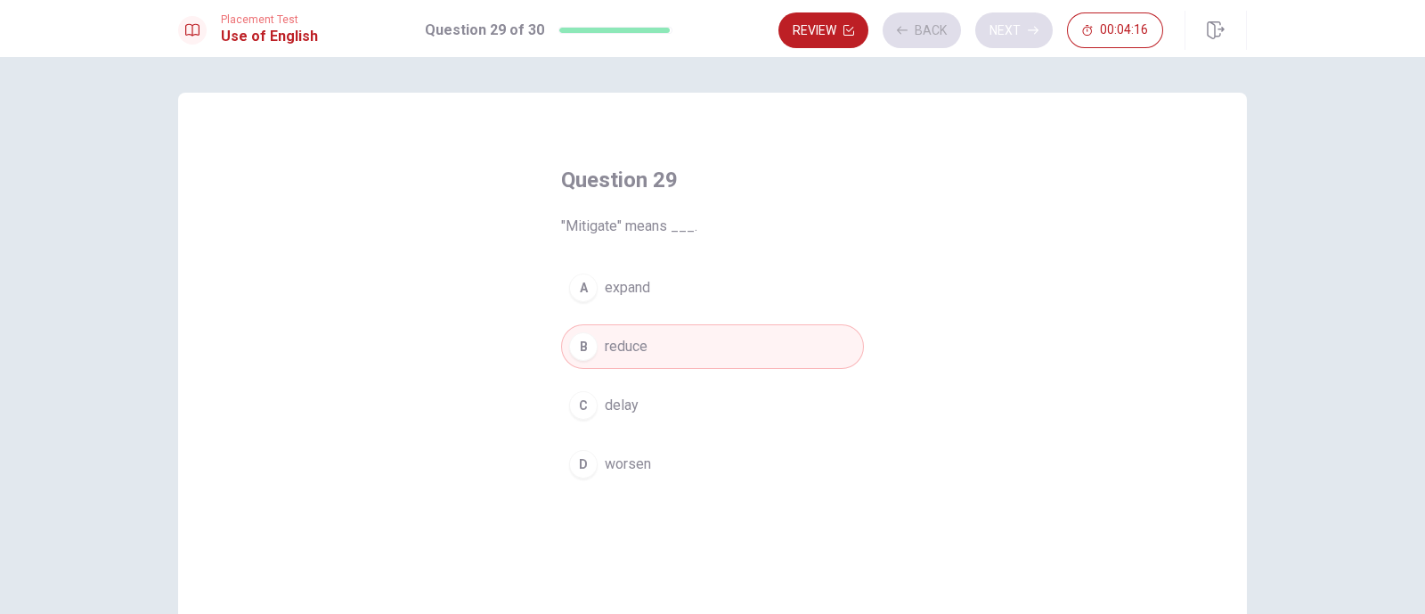
click at [1019, 35] on div "Review Back Next 00:04:16" at bounding box center [971, 30] width 385 height 36
click at [1019, 35] on button "Next" at bounding box center [1015, 30] width 78 height 36
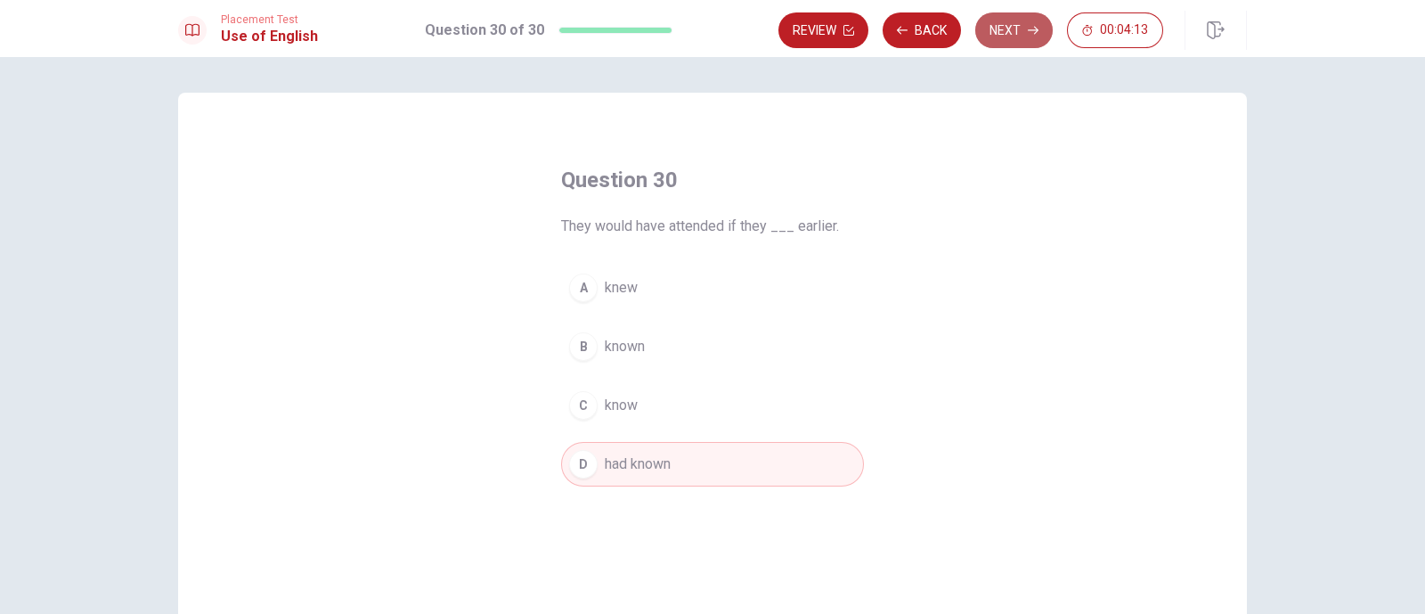
click at [1019, 35] on button "Next" at bounding box center [1015, 30] width 78 height 36
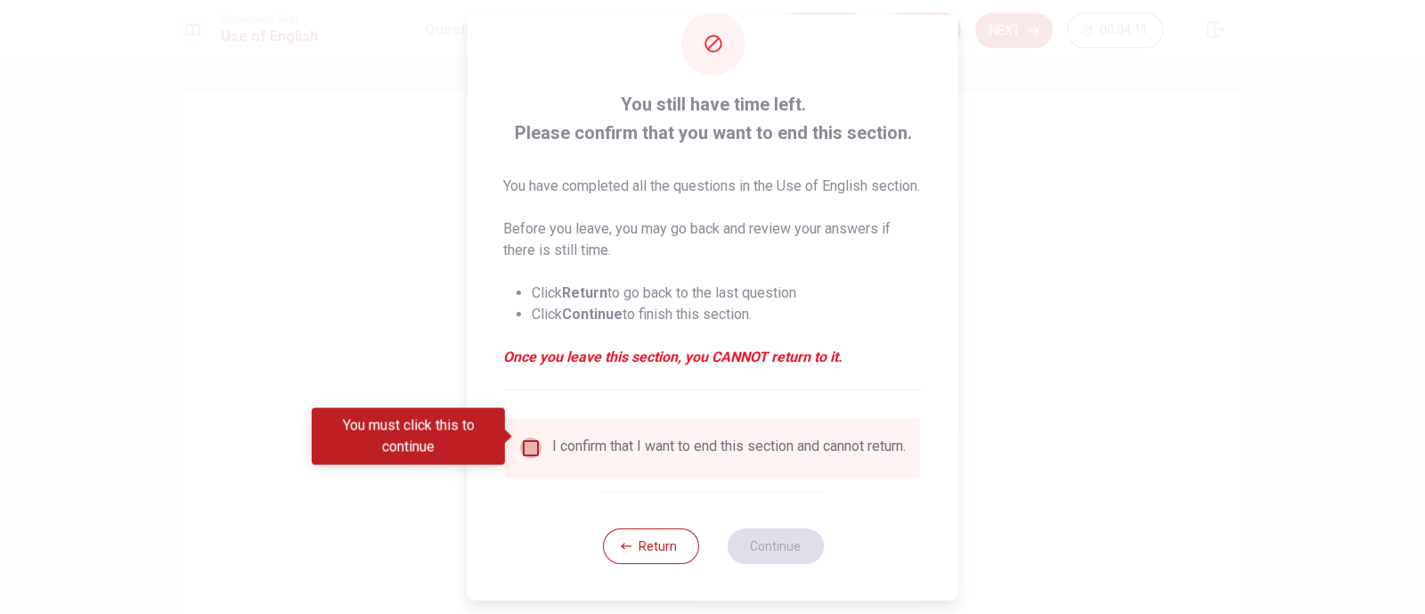
click at [532, 437] on input "You must click this to continue" at bounding box center [530, 447] width 21 height 21
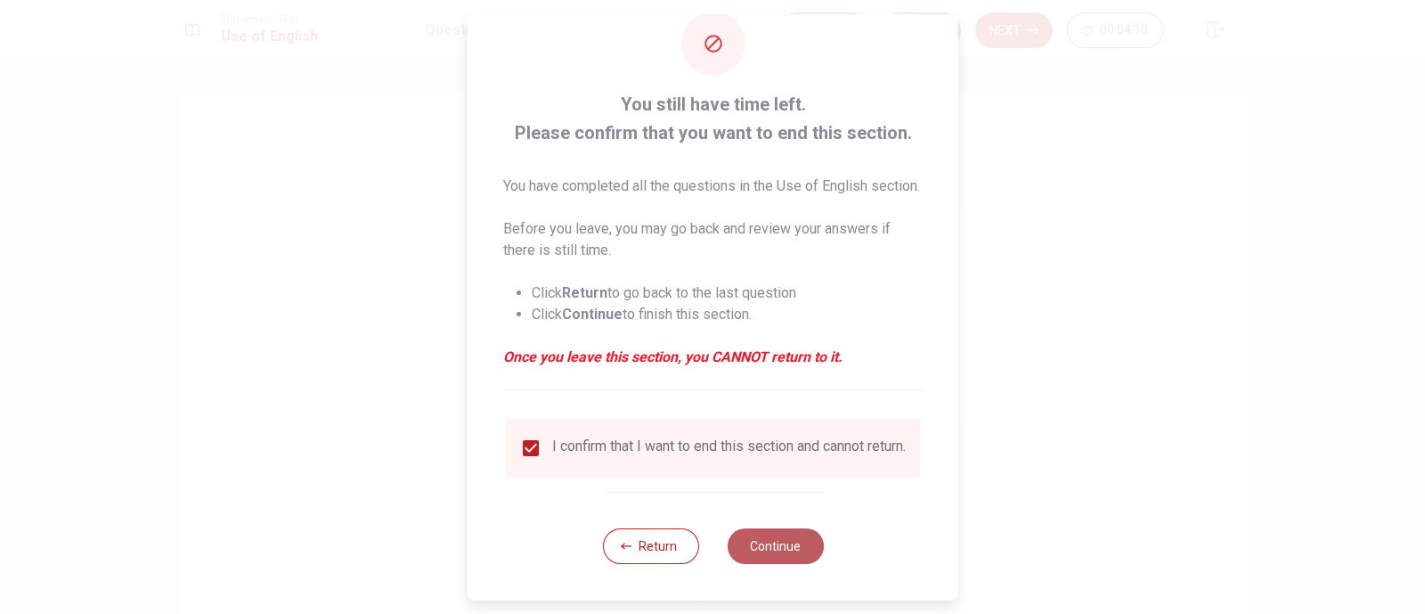
click at [775, 490] on button "Continue" at bounding box center [775, 546] width 96 height 36
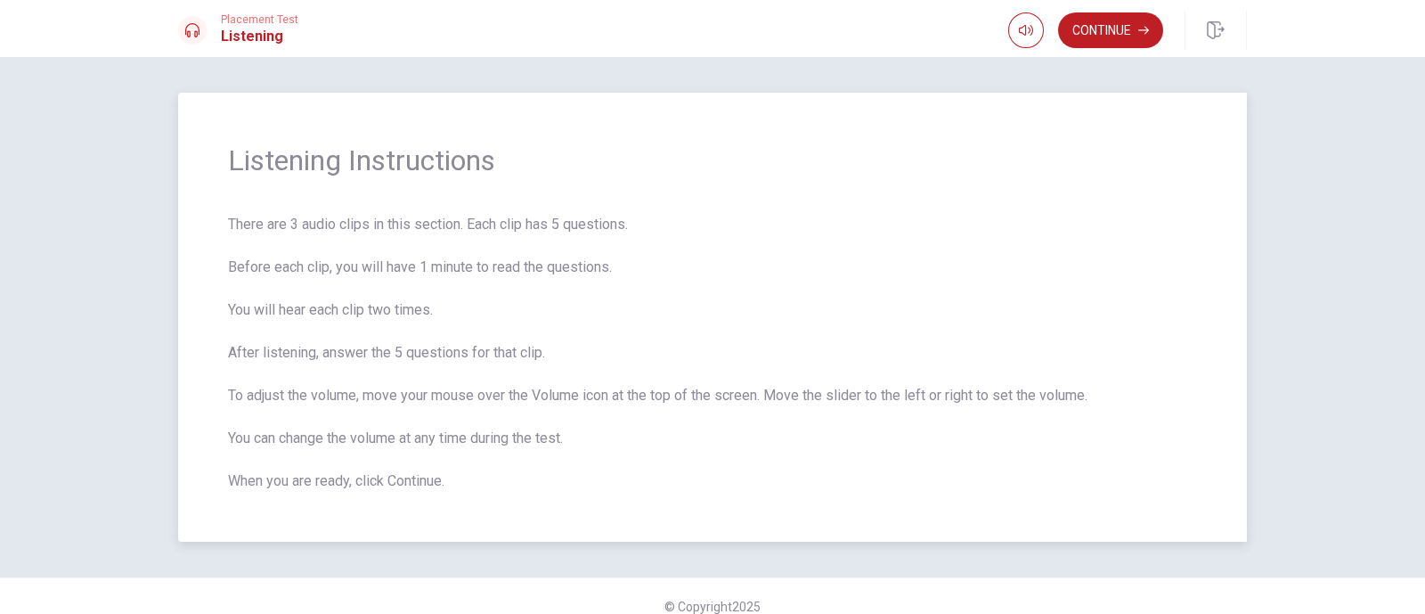
scroll to position [20, 0]
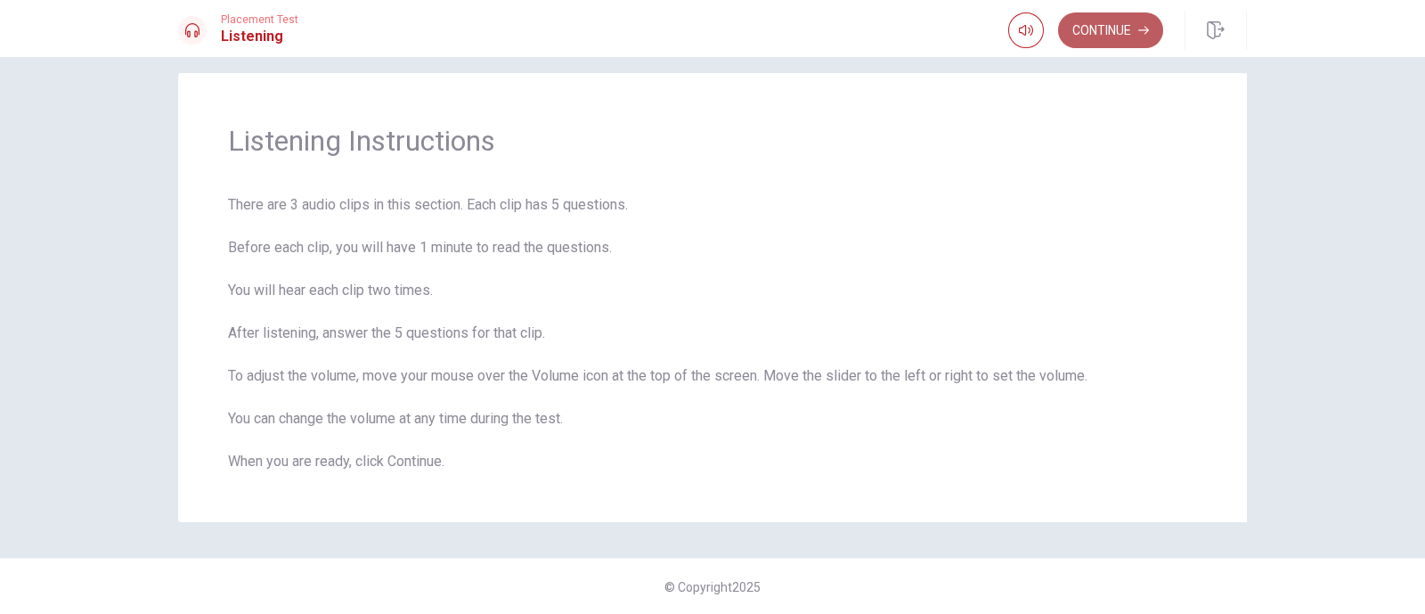
click at [1105, 43] on button "Continue" at bounding box center [1110, 30] width 105 height 36
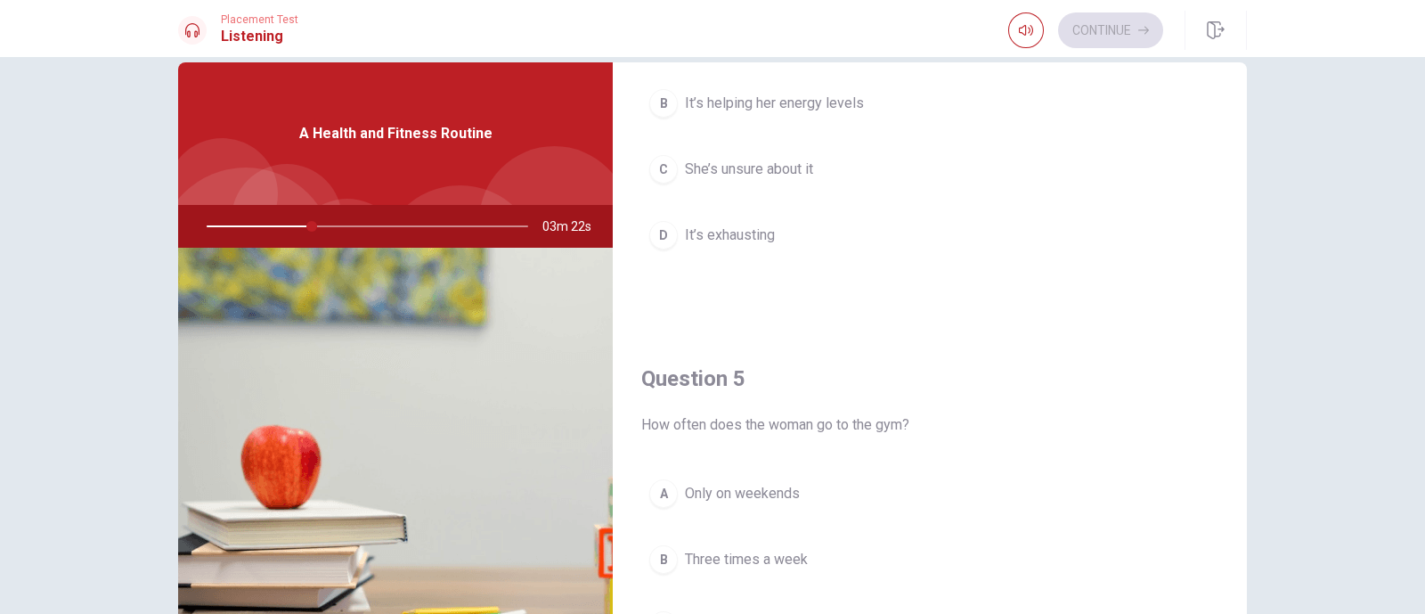
scroll to position [1654, 0]
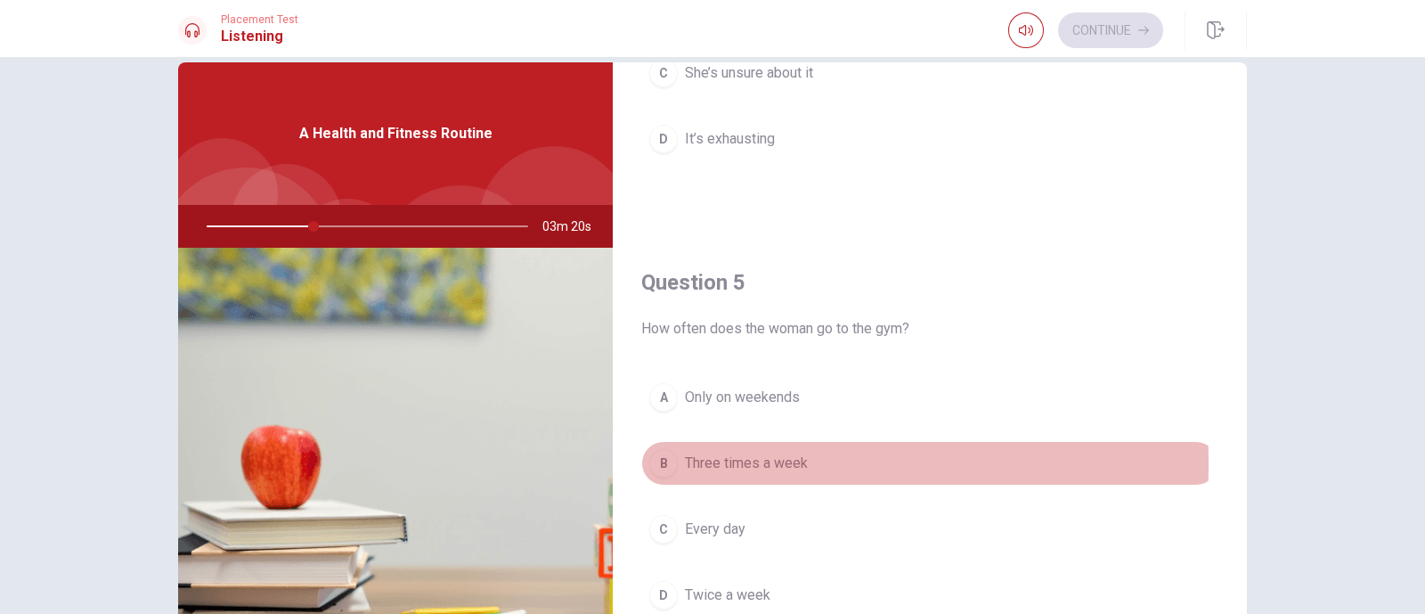
click at [662, 458] on div "B" at bounding box center [663, 463] width 29 height 29
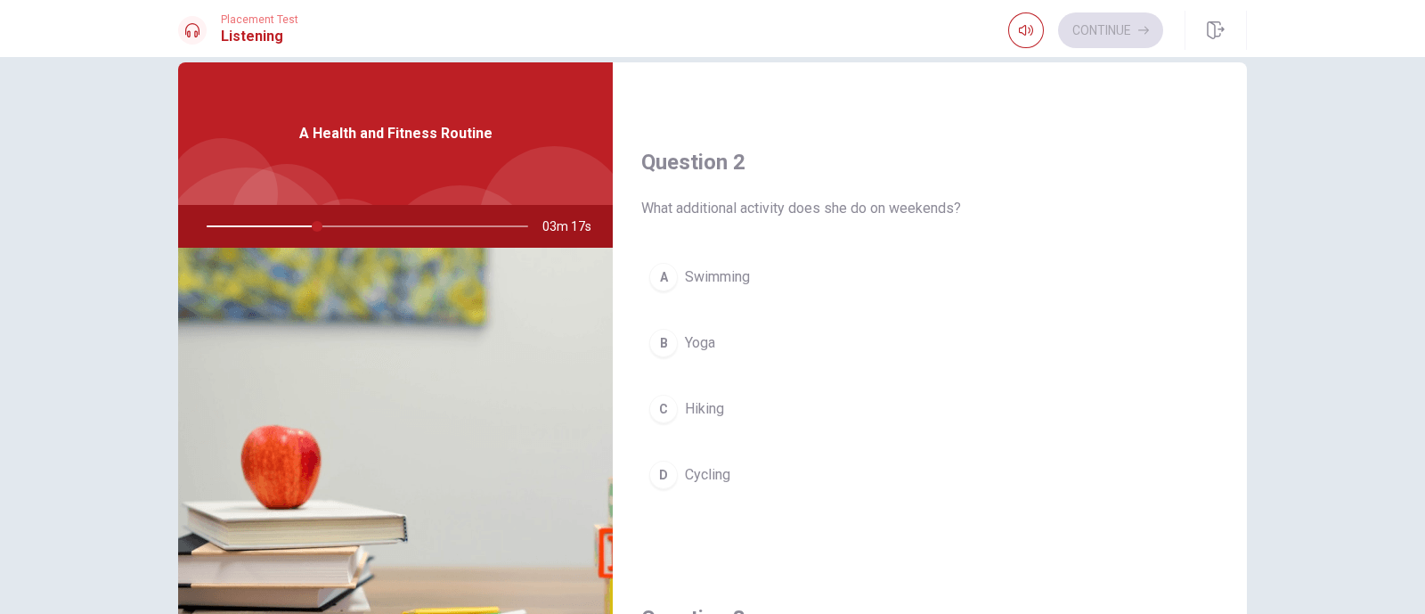
scroll to position [388, 0]
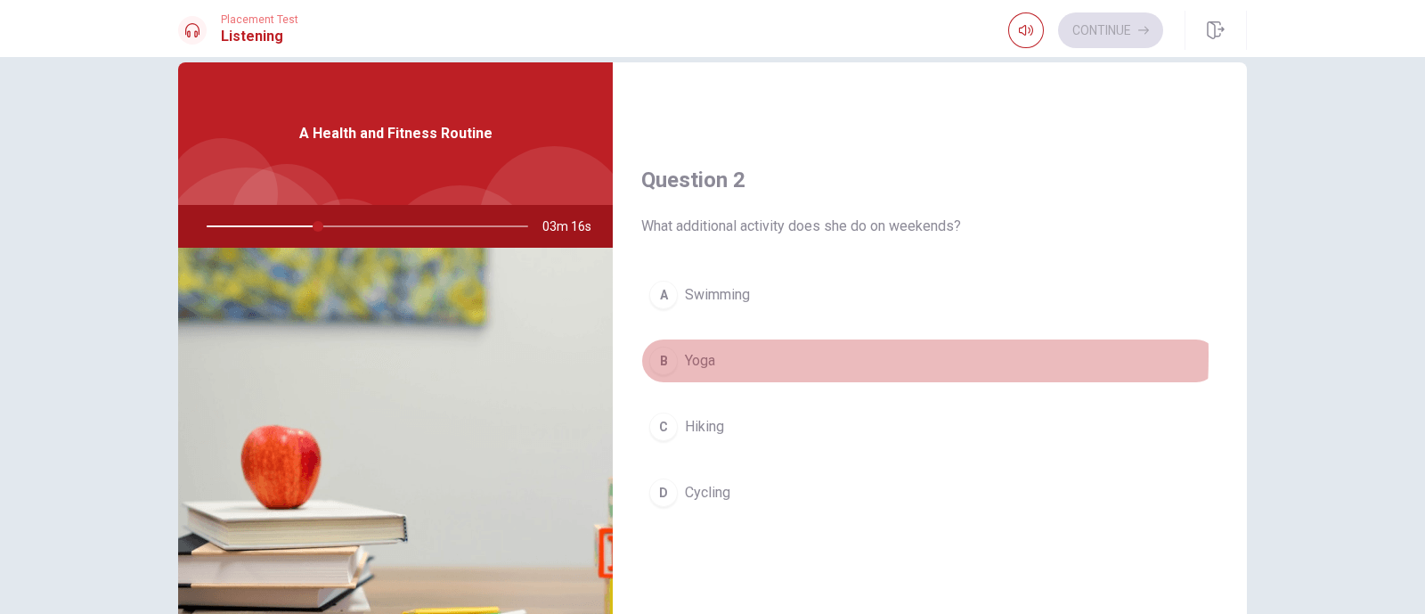
click at [666, 353] on div "B" at bounding box center [663, 361] width 29 height 29
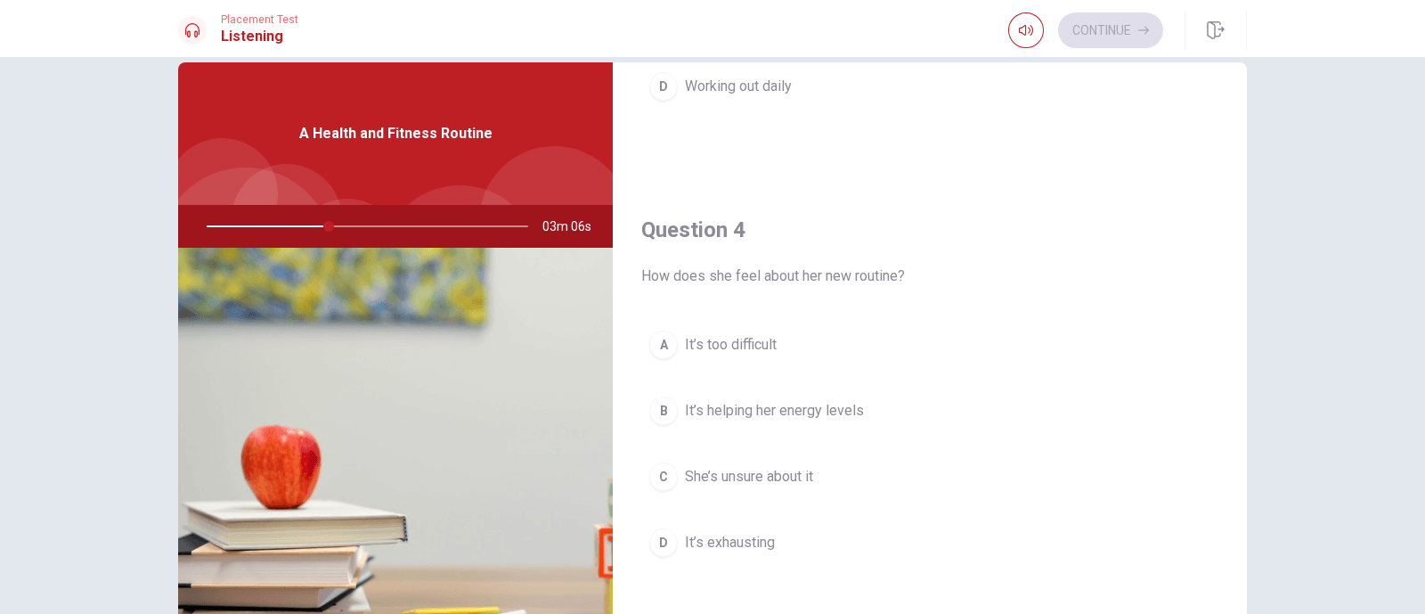
scroll to position [1274, 0]
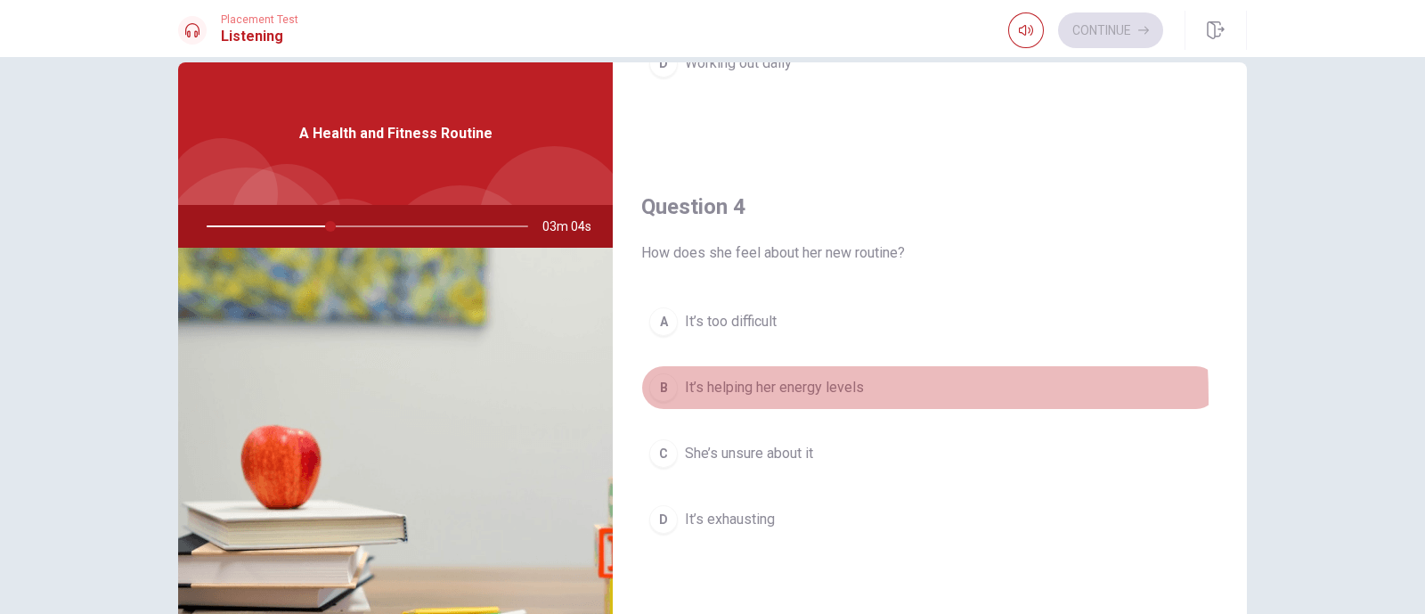
click at [656, 394] on div "B" at bounding box center [663, 387] width 29 height 29
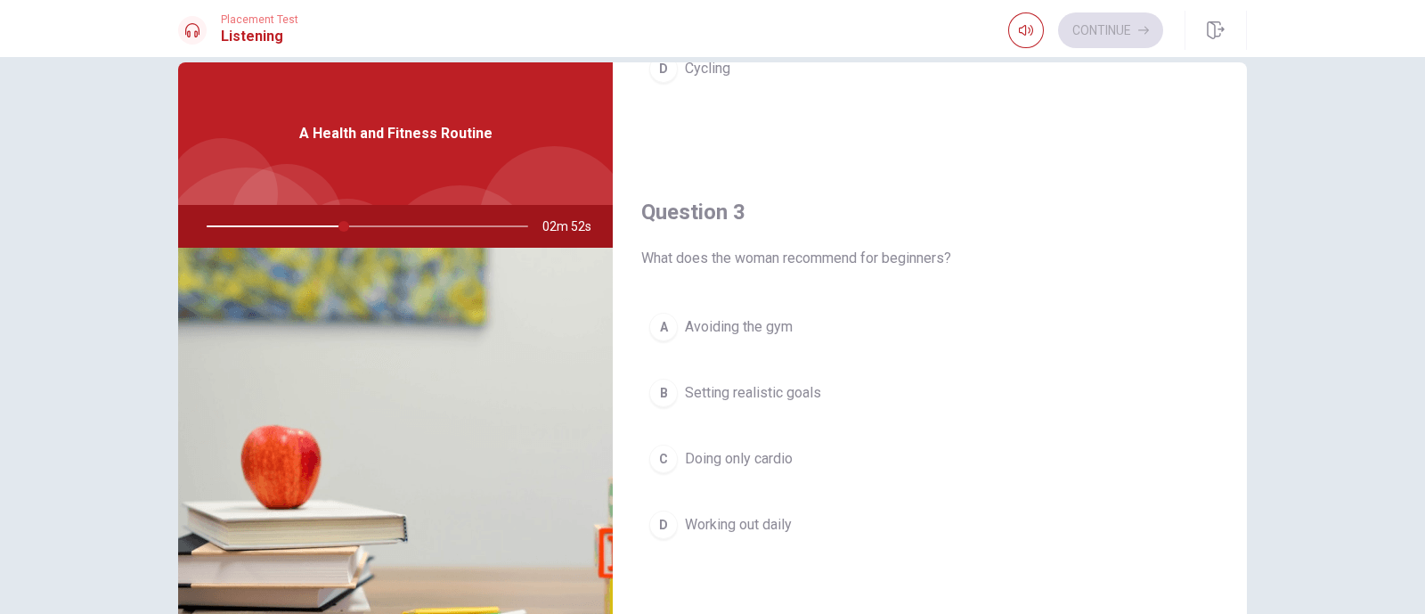
scroll to position [814, 0]
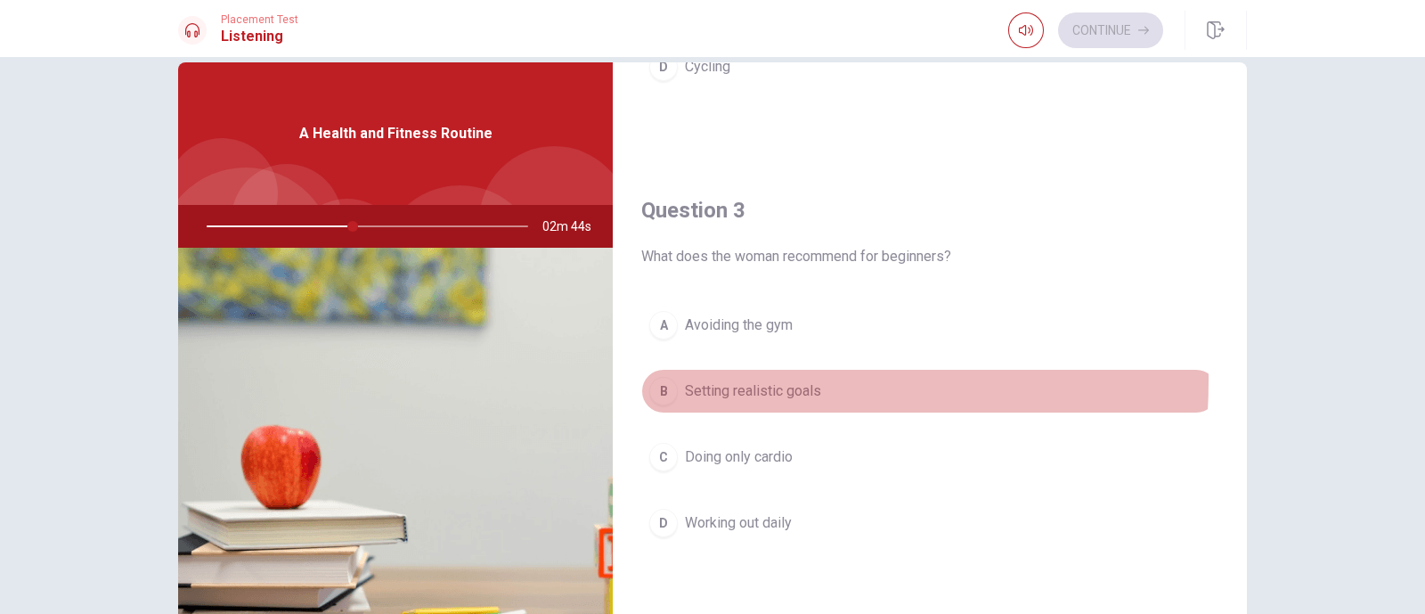
click at [664, 377] on div "B" at bounding box center [663, 391] width 29 height 29
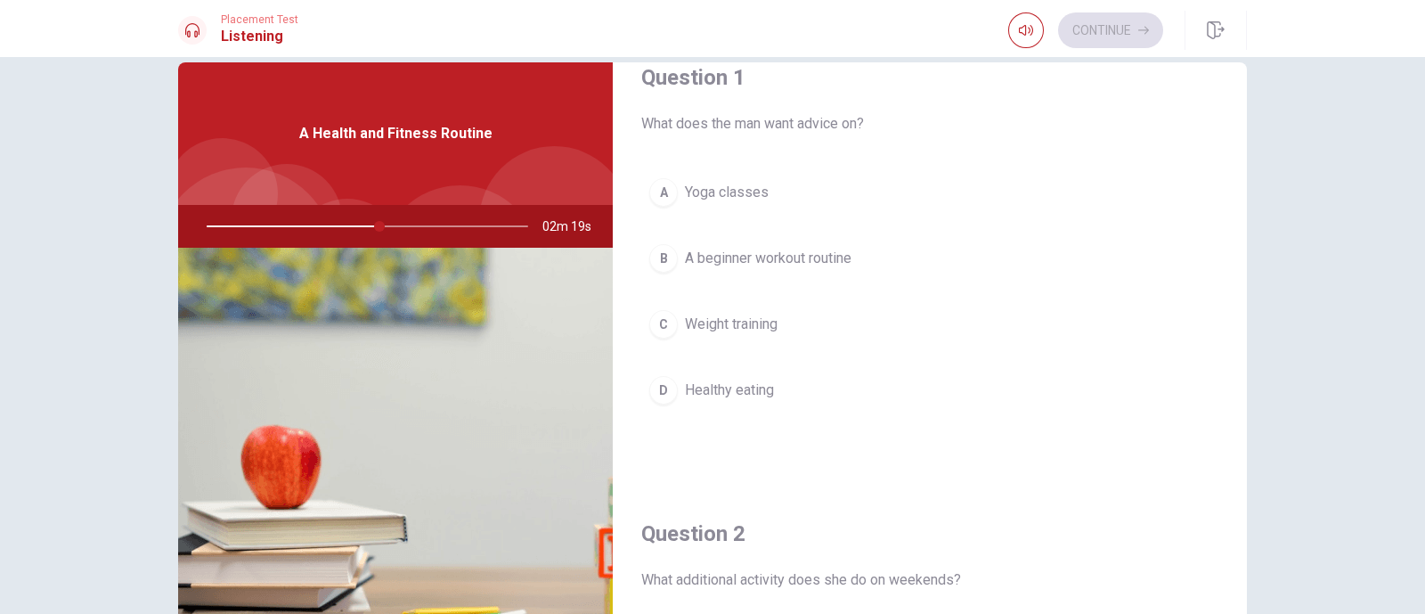
scroll to position [0, 0]
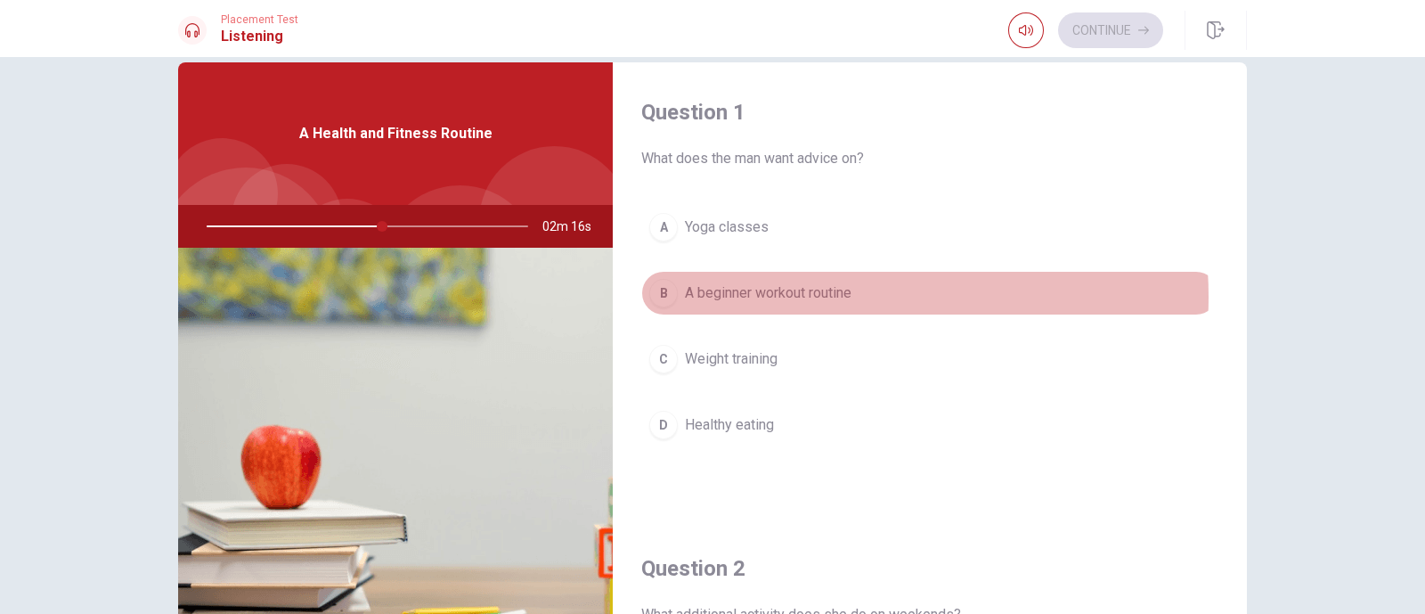
click at [803, 296] on span "A beginner workout routine" at bounding box center [768, 292] width 167 height 21
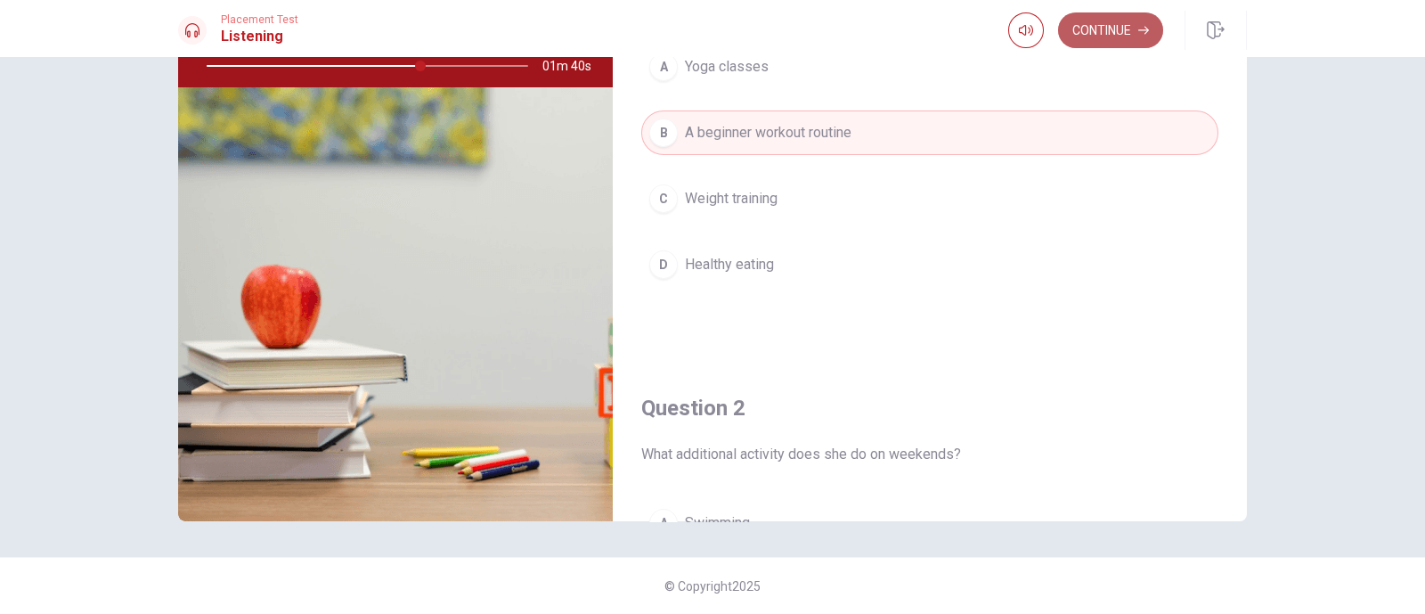
click at [1101, 24] on button "Continue" at bounding box center [1110, 30] width 105 height 36
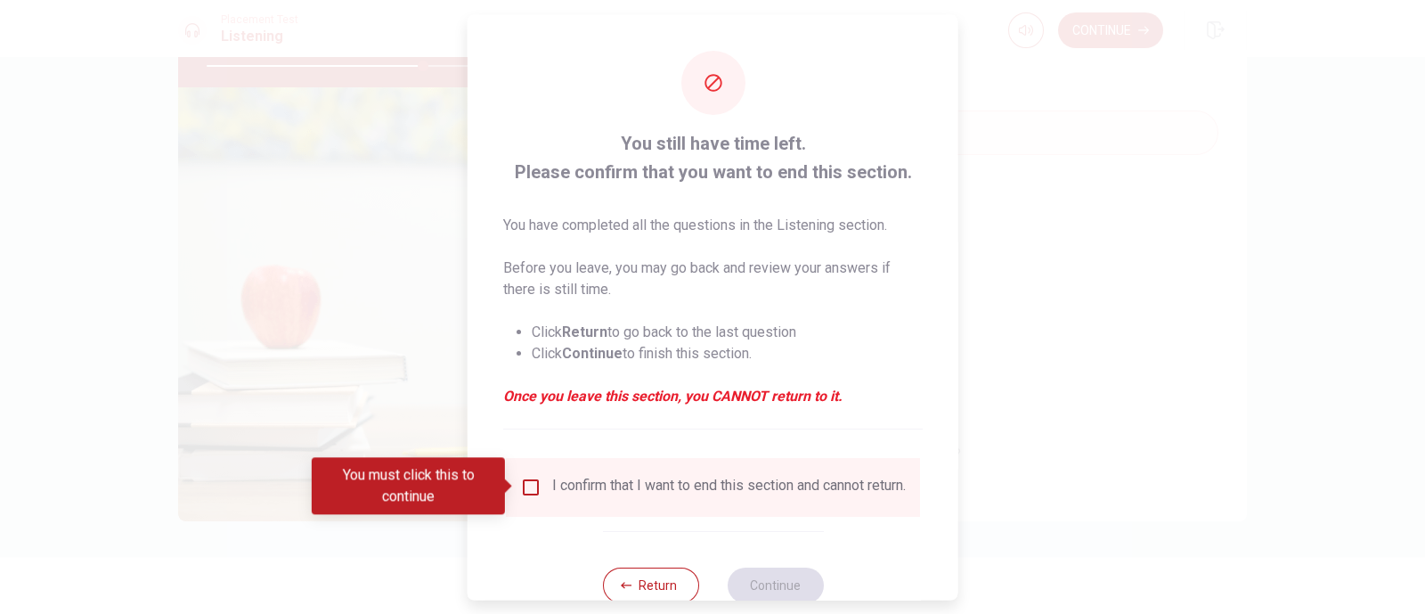
click at [689, 474] on div "I confirm that I want to end this section and cannot return." at bounding box center [713, 486] width 414 height 59
click at [679, 487] on div "I confirm that I want to end this section and cannot return." at bounding box center [729, 486] width 354 height 21
click at [527, 481] on input "You must click this to continue" at bounding box center [530, 486] width 21 height 21
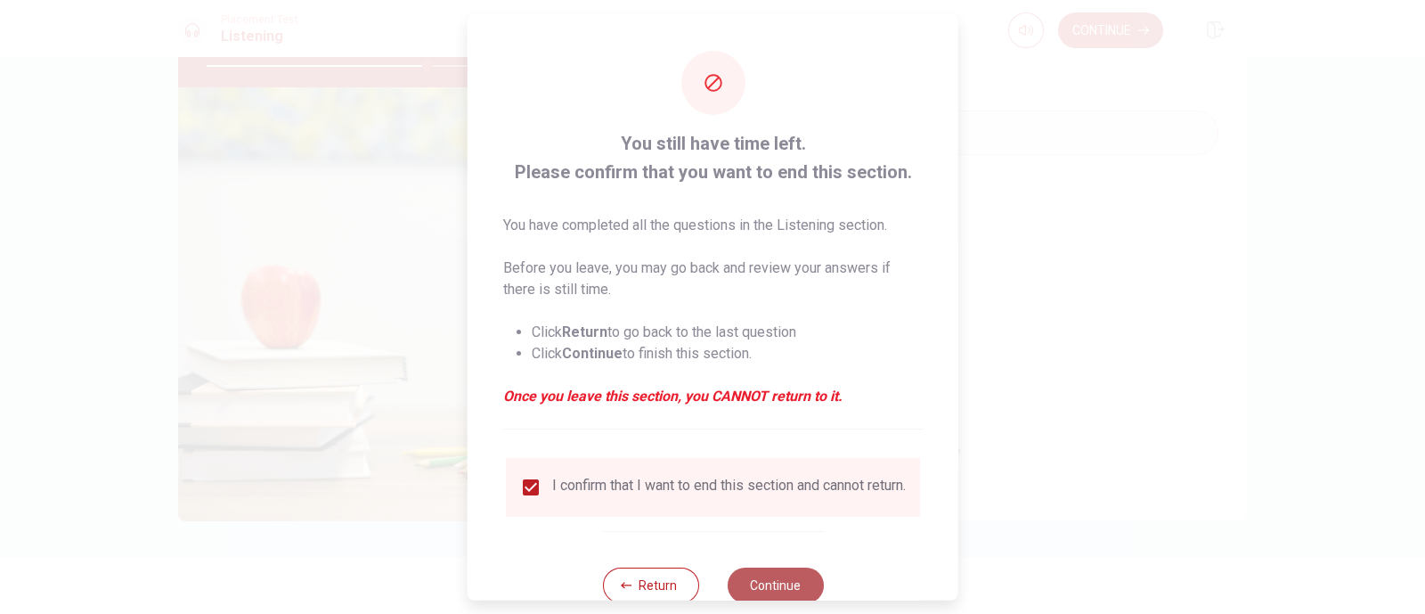
click at [788, 490] on button "Continue" at bounding box center [775, 585] width 96 height 36
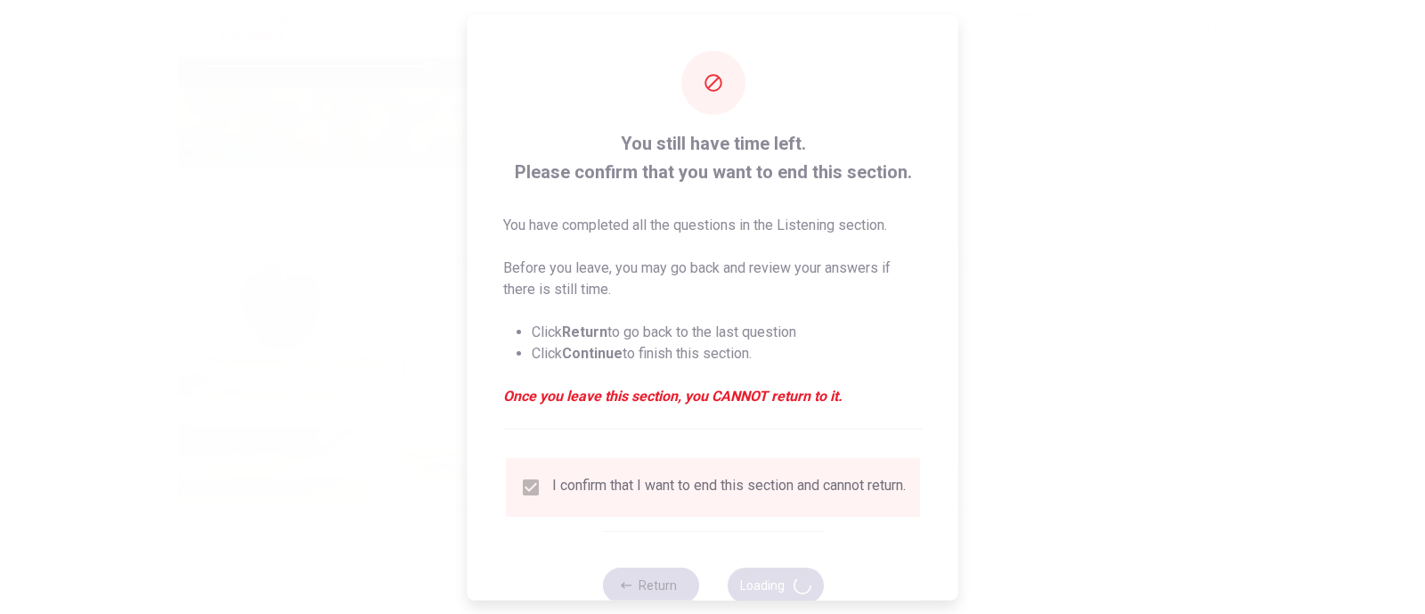
type input "69"
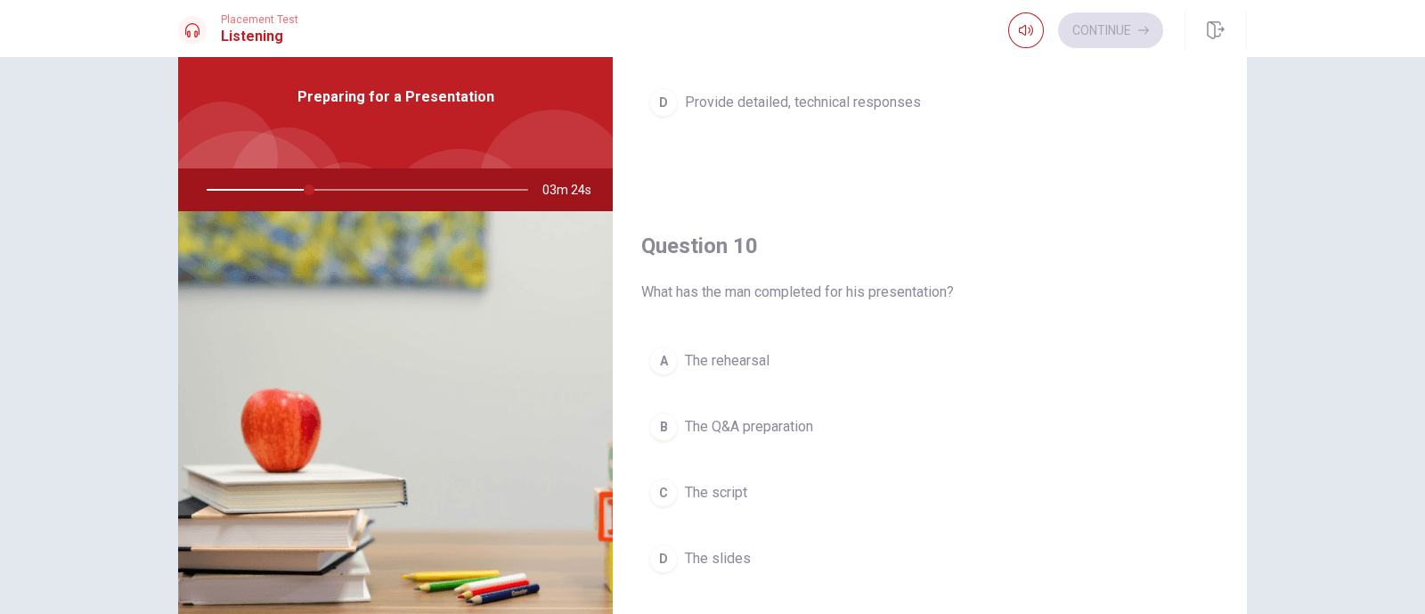
scroll to position [80, 0]
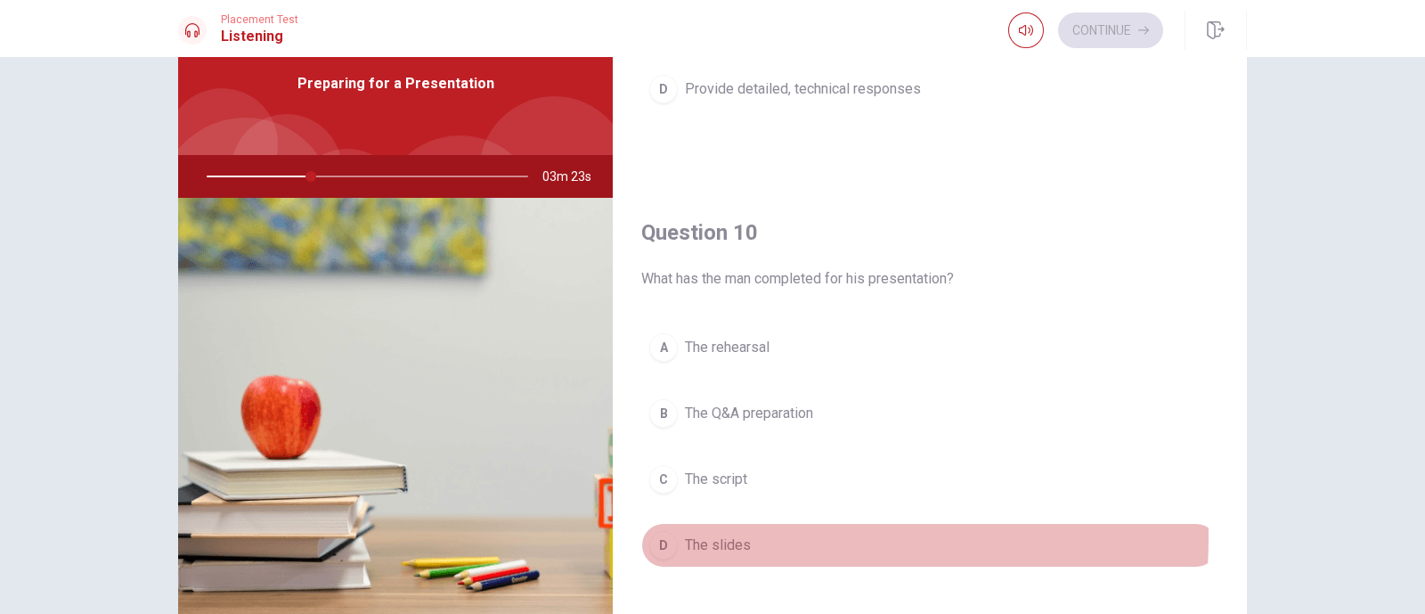
click at [661, 490] on div "D" at bounding box center [663, 545] width 29 height 29
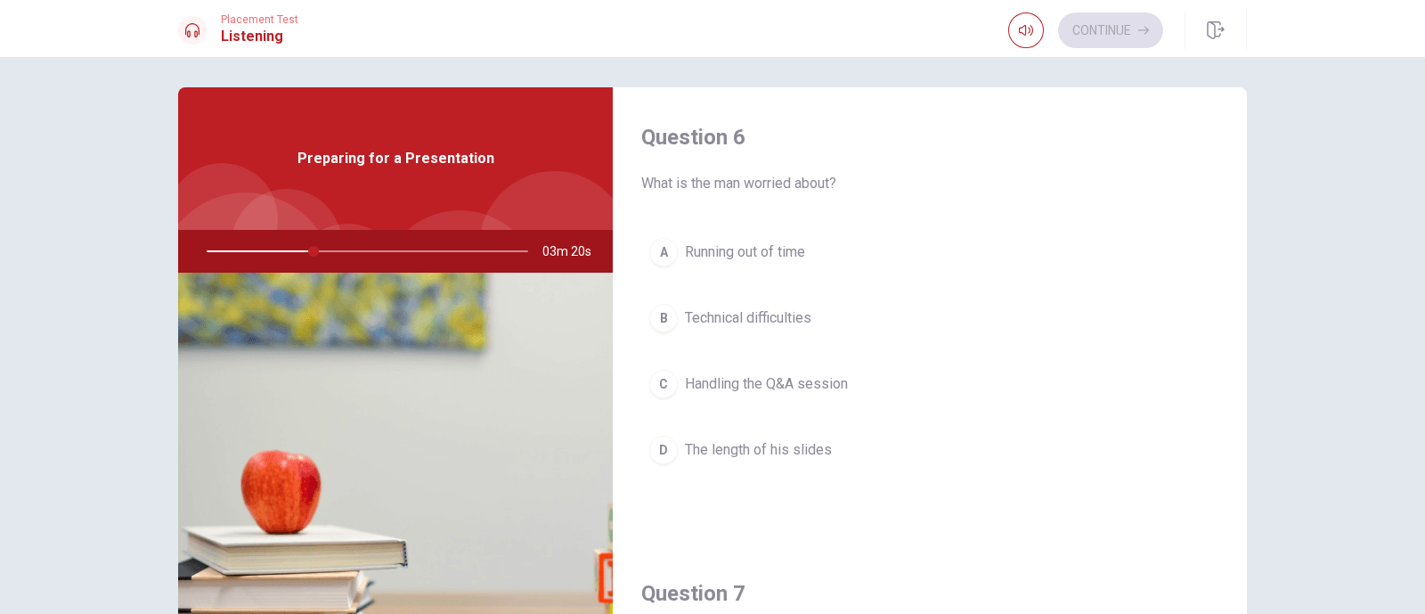
scroll to position [4, 0]
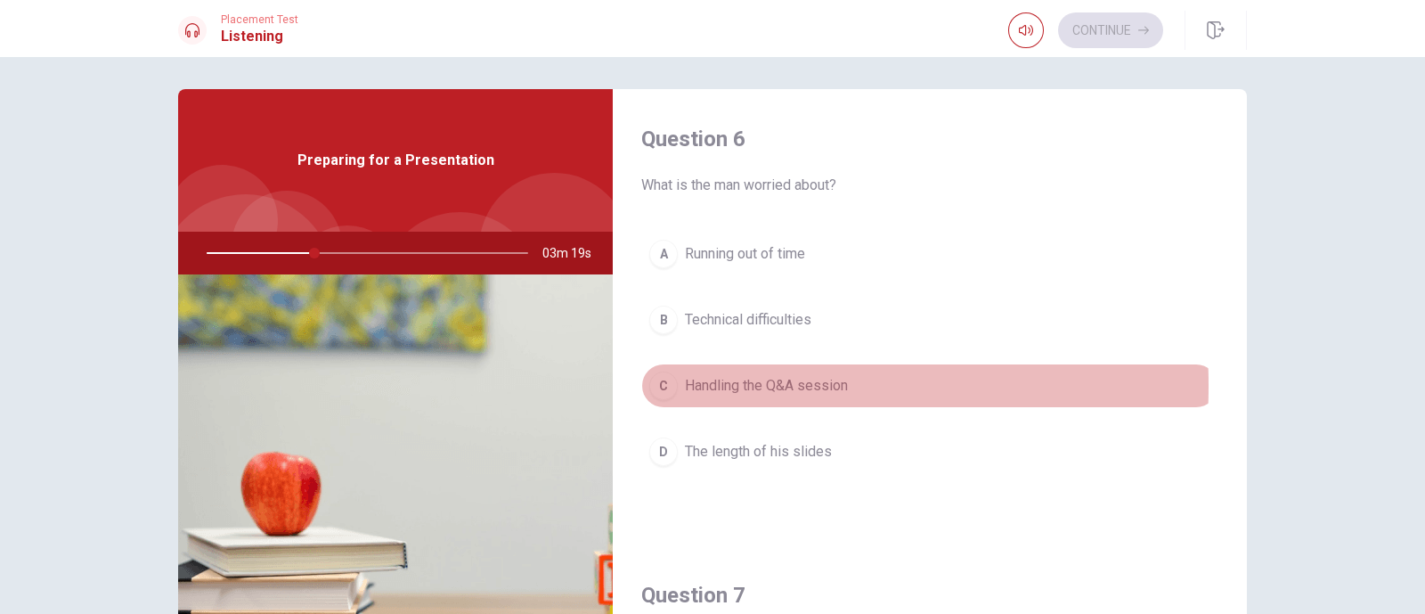
click at [664, 385] on div "C" at bounding box center [663, 386] width 29 height 29
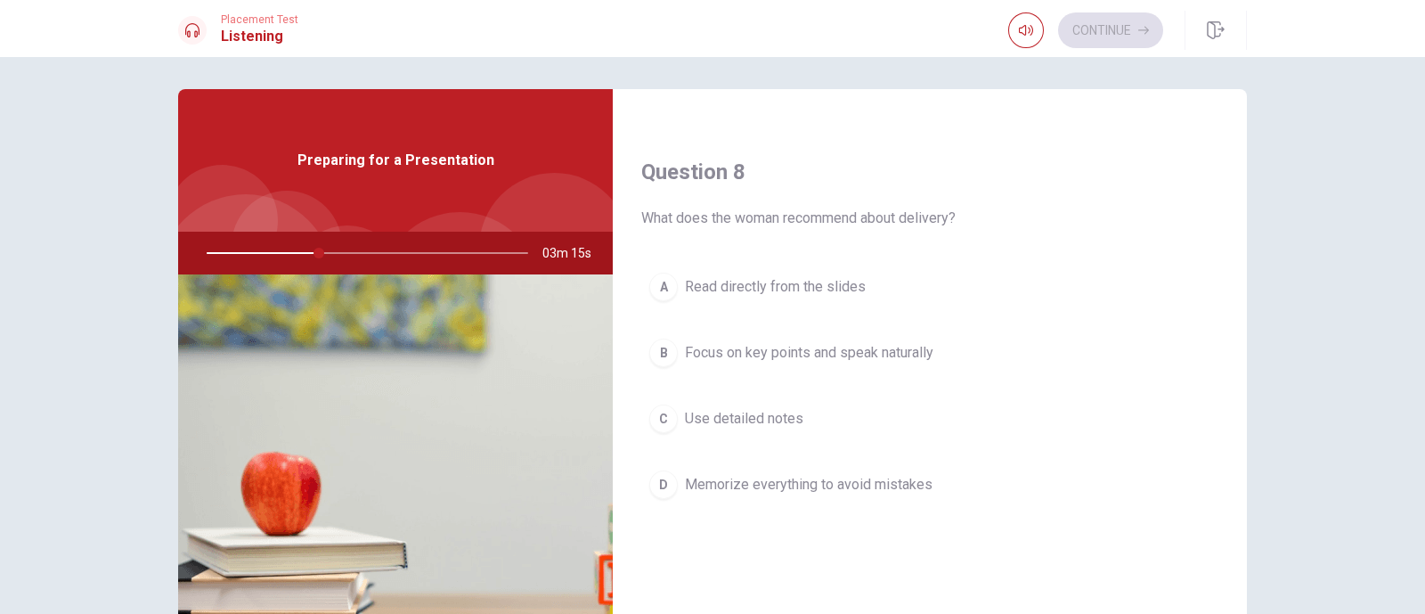
scroll to position [883, 0]
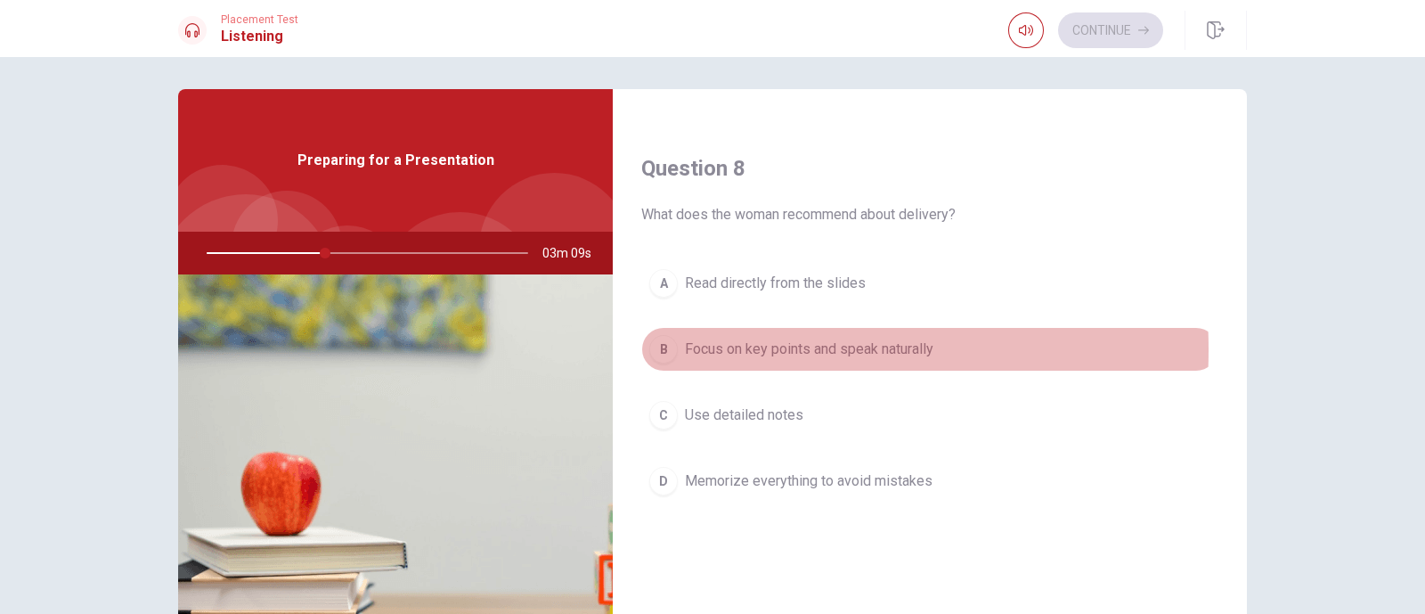
click at [659, 346] on div "B" at bounding box center [663, 349] width 29 height 29
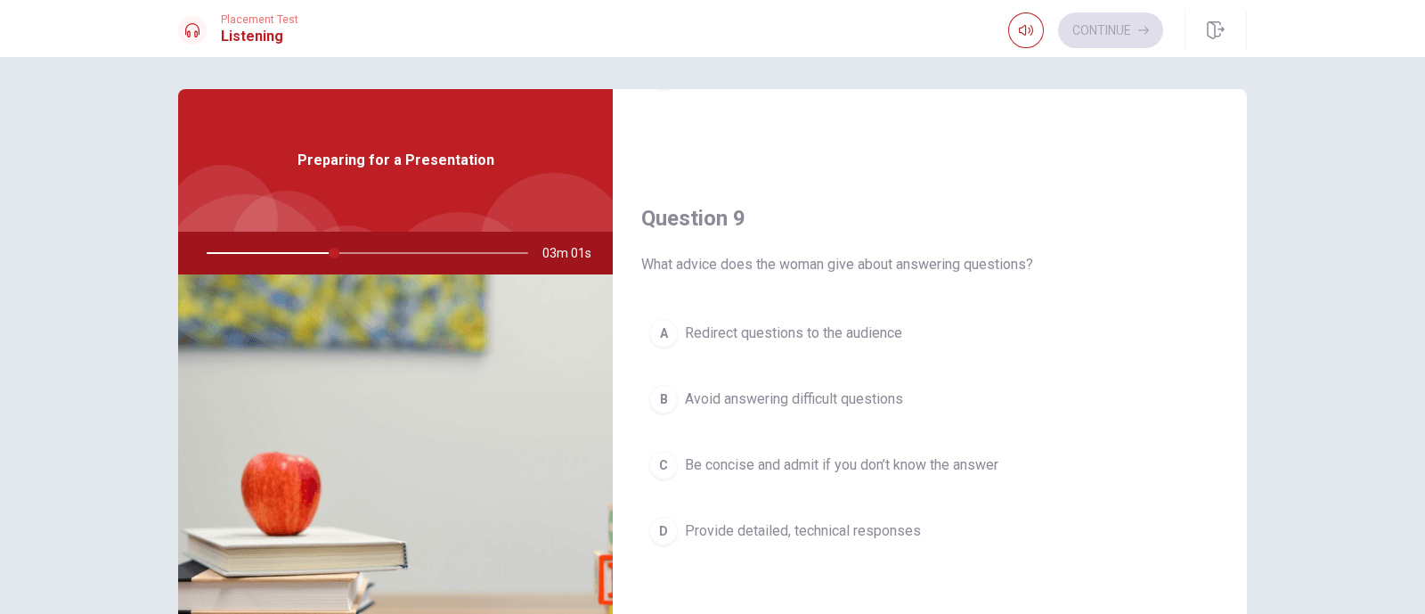
scroll to position [1292, 0]
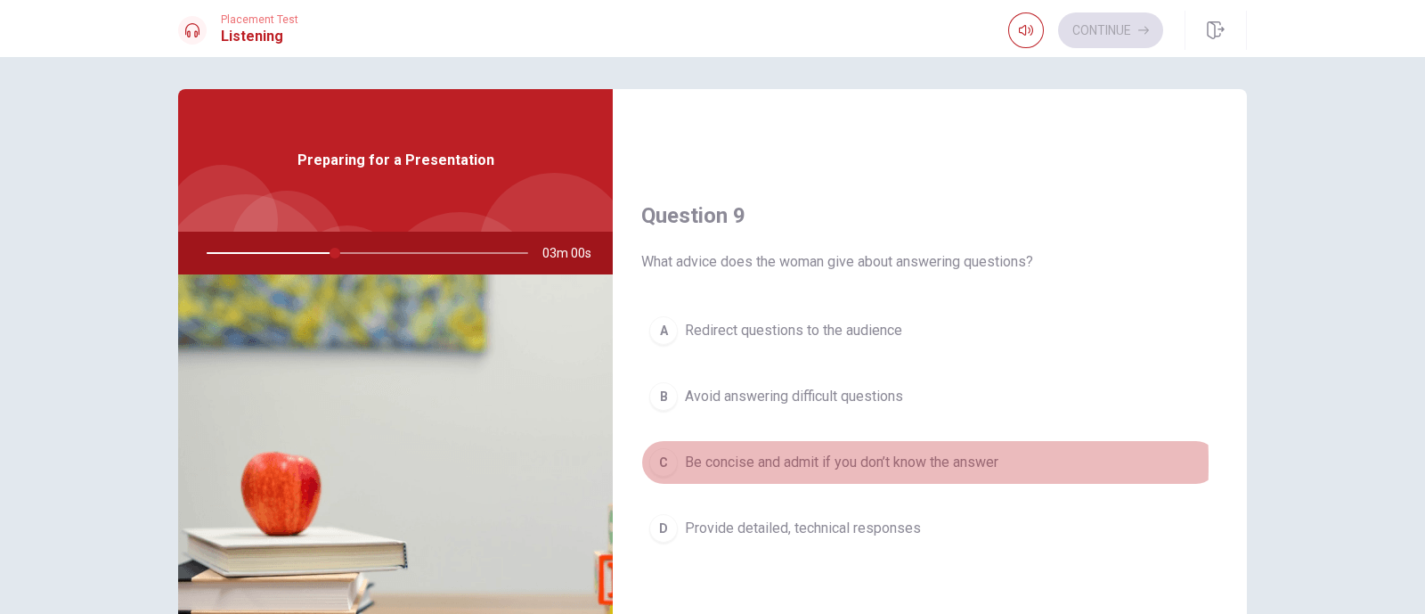
click at [655, 459] on div "C" at bounding box center [663, 462] width 29 height 29
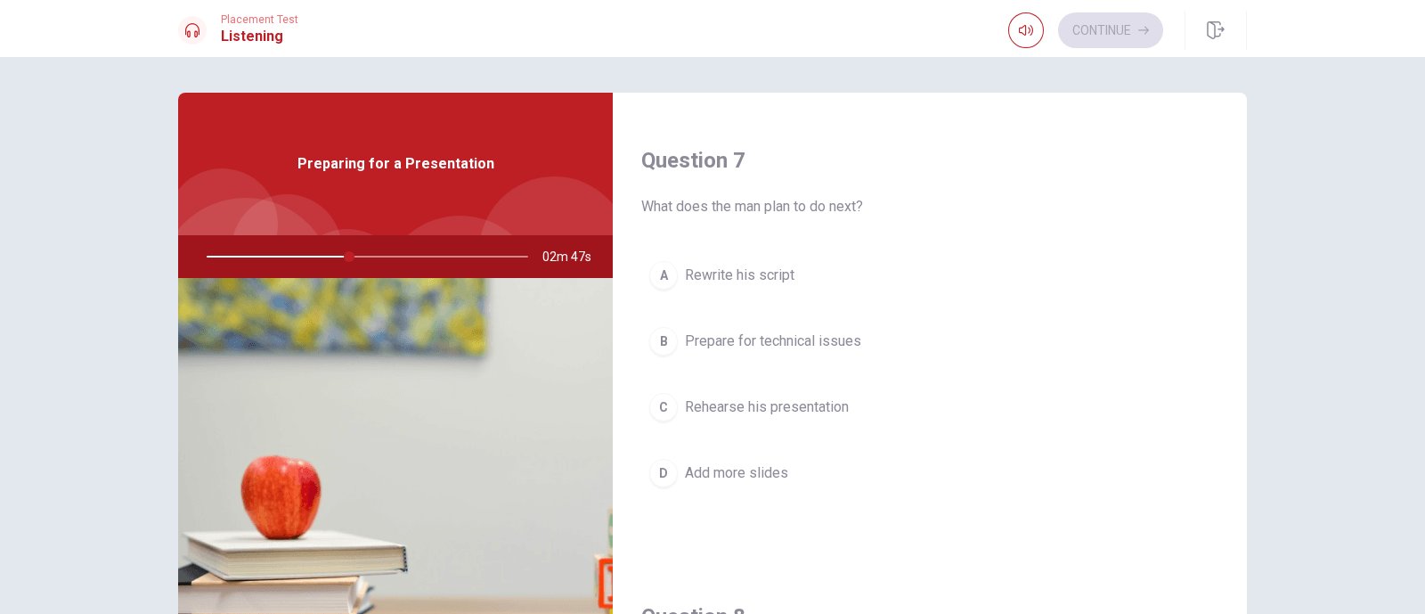
scroll to position [445, 0]
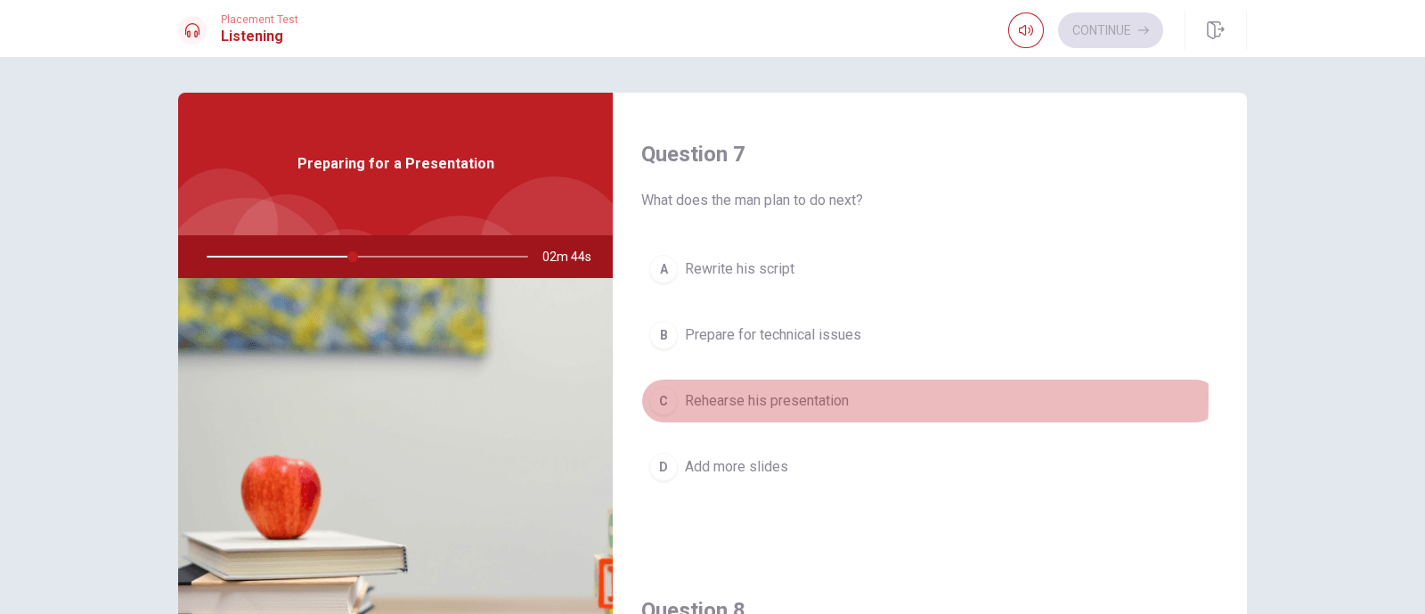
click at [667, 394] on div "C" at bounding box center [663, 401] width 29 height 29
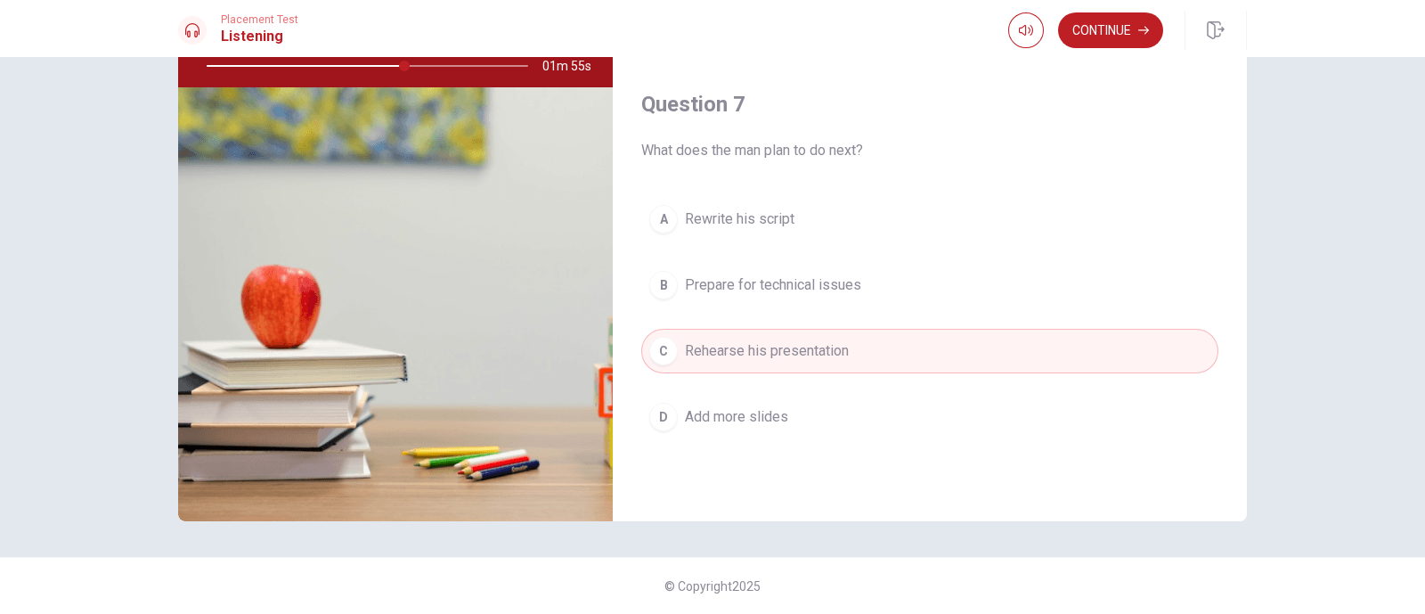
scroll to position [302, 0]
click at [1138, 27] on button "Continue" at bounding box center [1110, 30] width 105 height 36
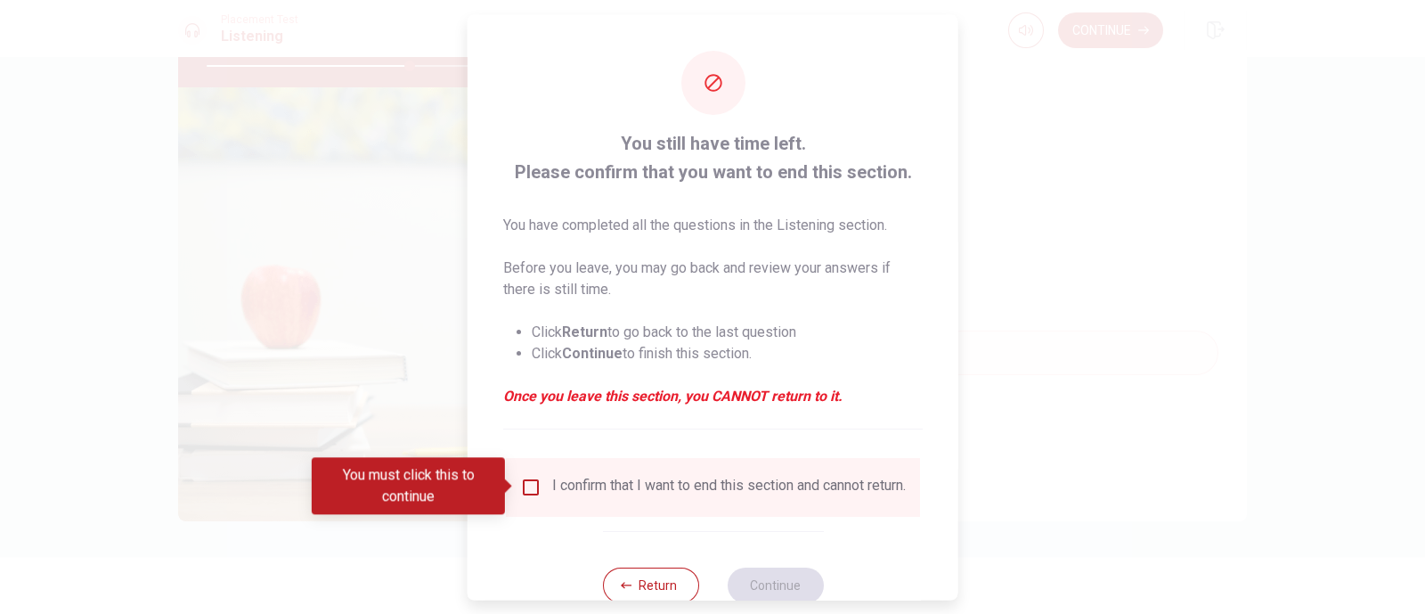
click at [639, 490] on div "I confirm that I want to end this section and cannot return." at bounding box center [729, 486] width 354 height 21
click at [570, 490] on div "I confirm that I want to end this section and cannot return." at bounding box center [729, 486] width 354 height 21
click at [531, 490] on input "You must click this to continue" at bounding box center [530, 486] width 21 height 21
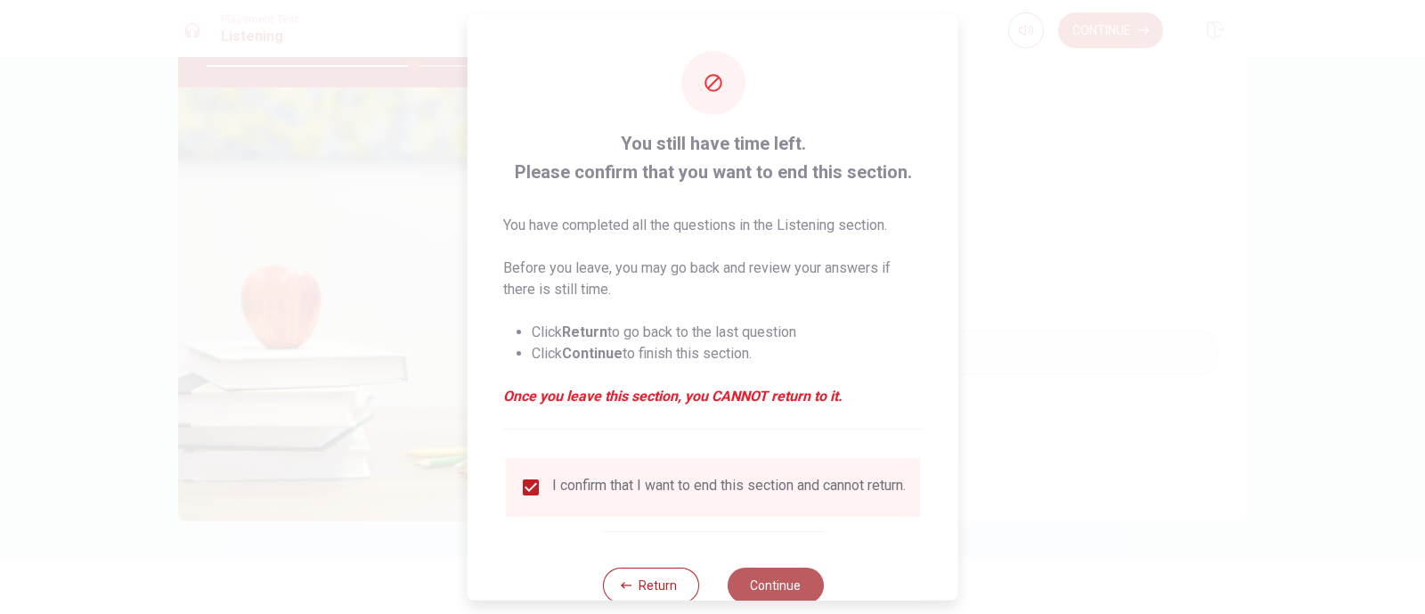
click at [737, 490] on button "Continue" at bounding box center [775, 585] width 96 height 36
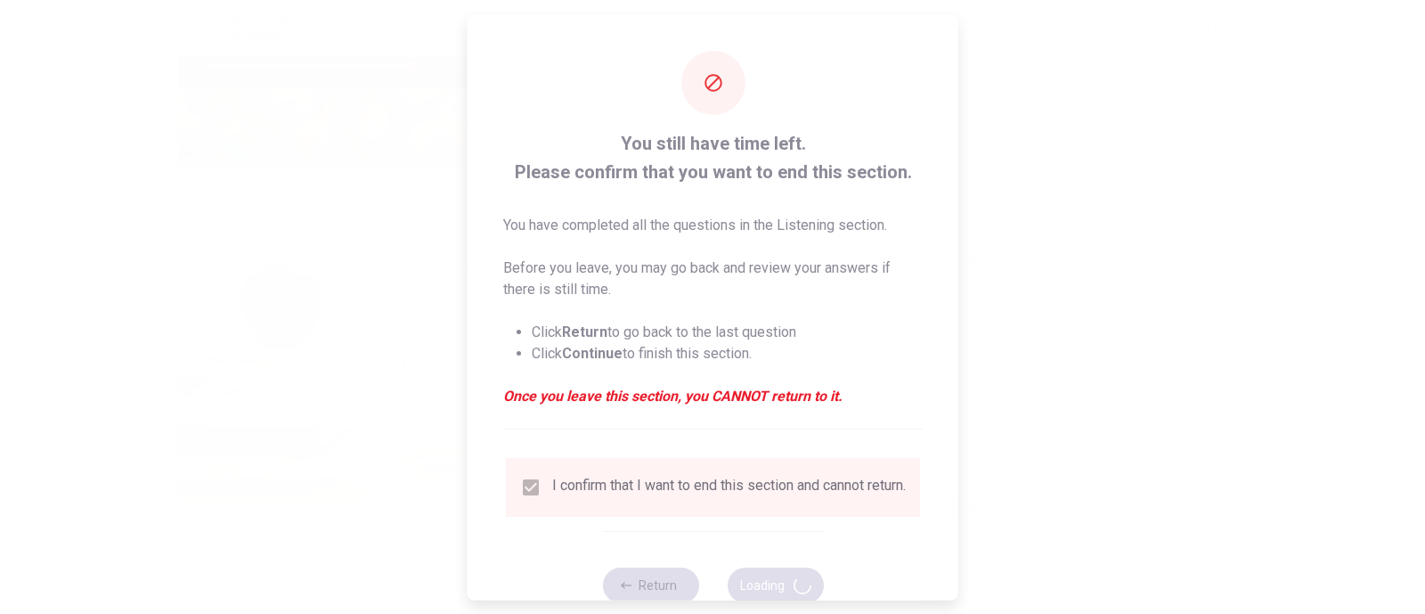
type input "65"
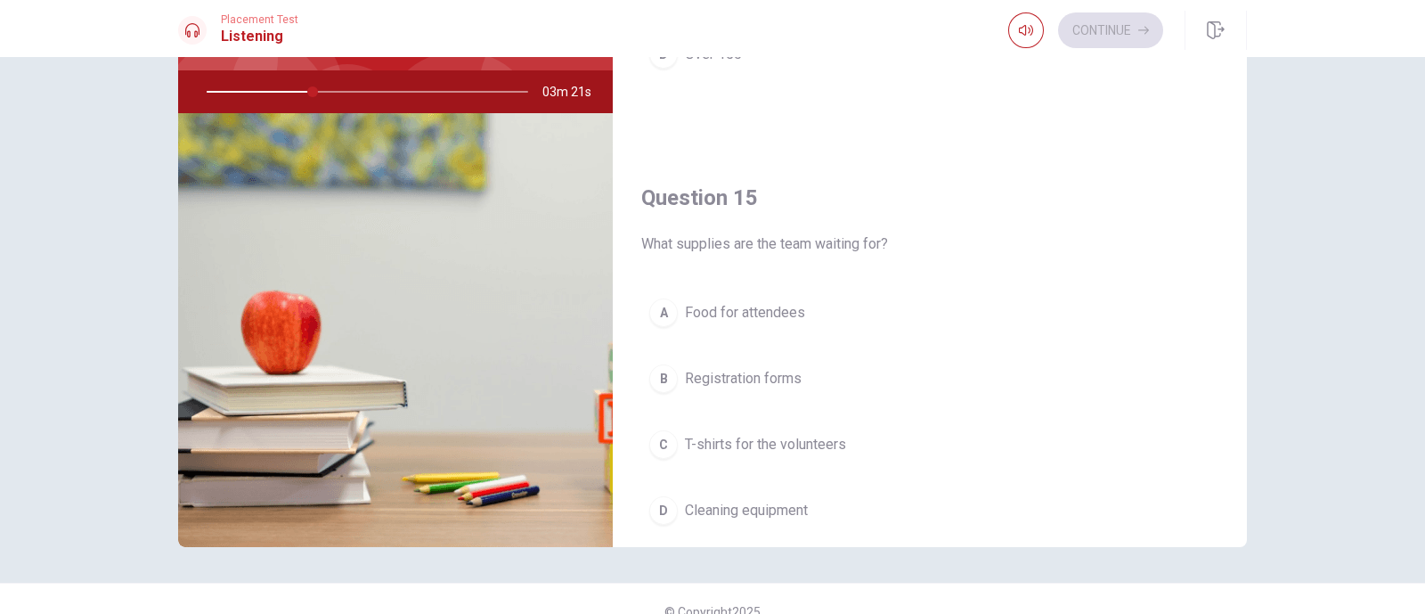
scroll to position [1654, 0]
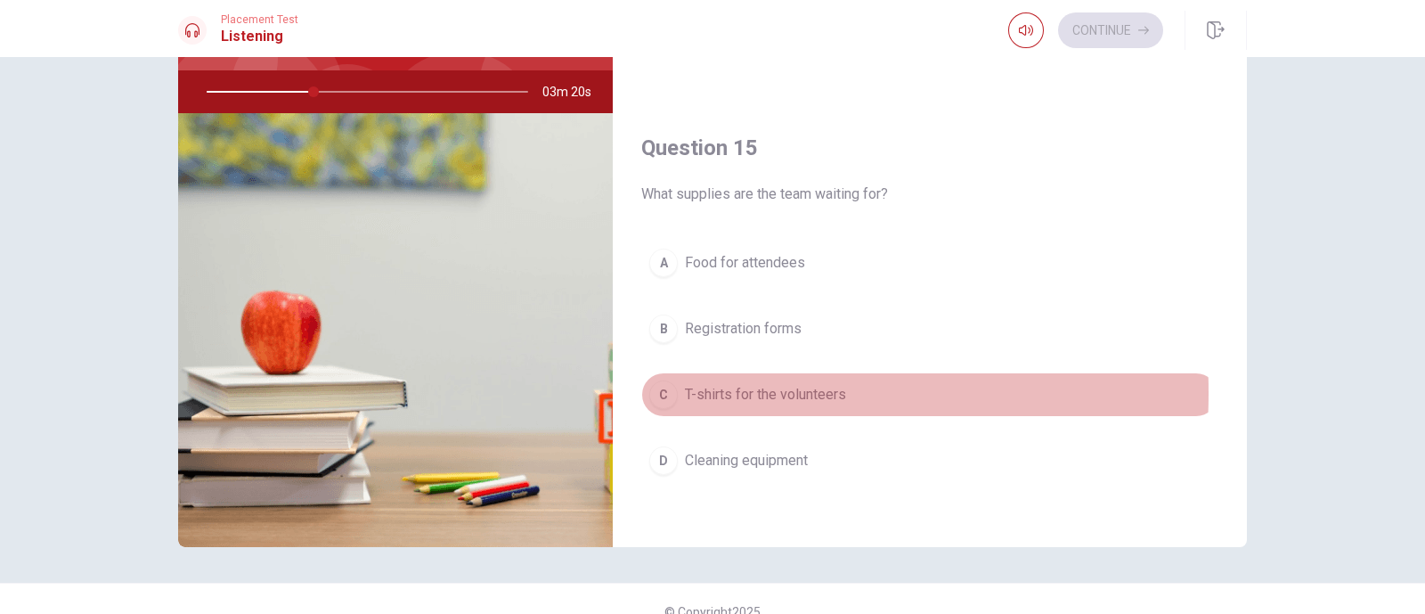
click at [665, 387] on div "C" at bounding box center [663, 394] width 29 height 29
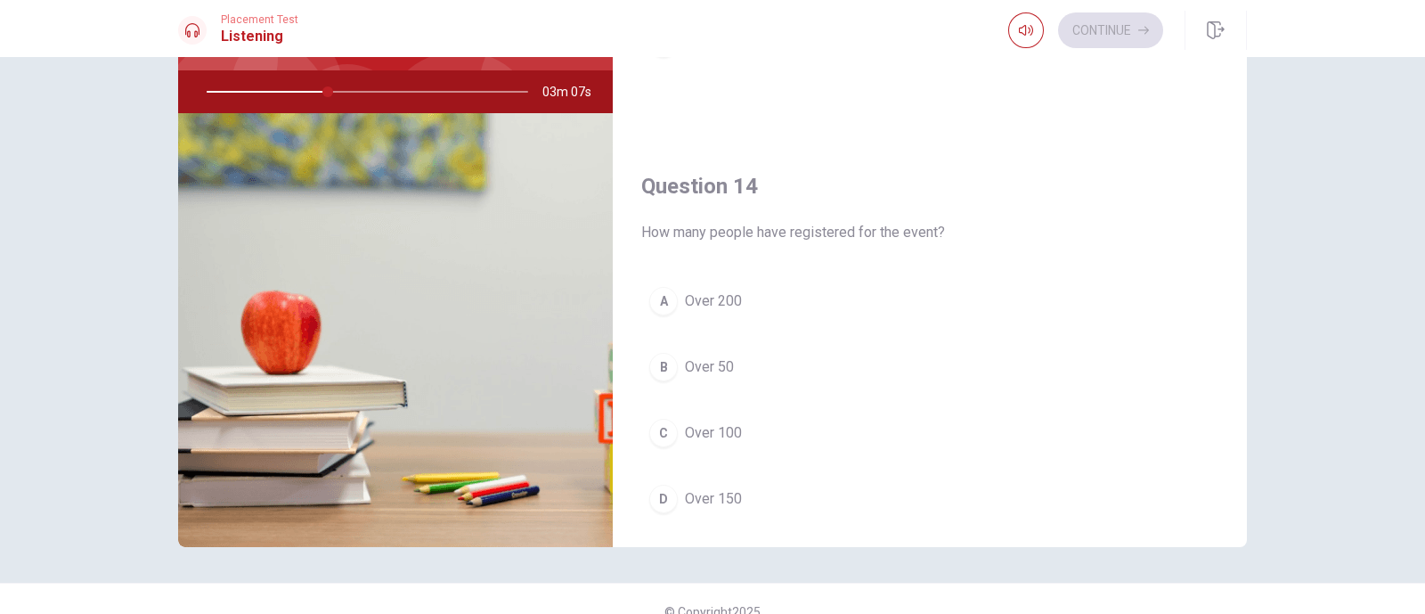
scroll to position [1162, 0]
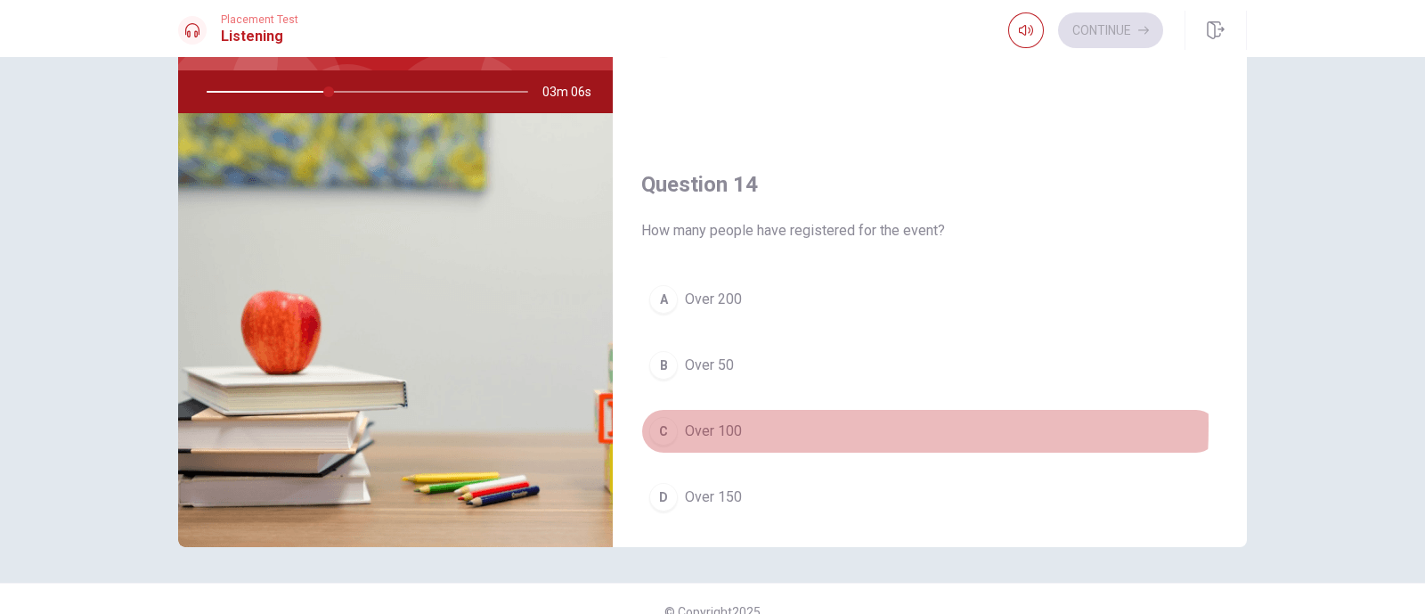
click at [664, 421] on div "C" at bounding box center [663, 431] width 29 height 29
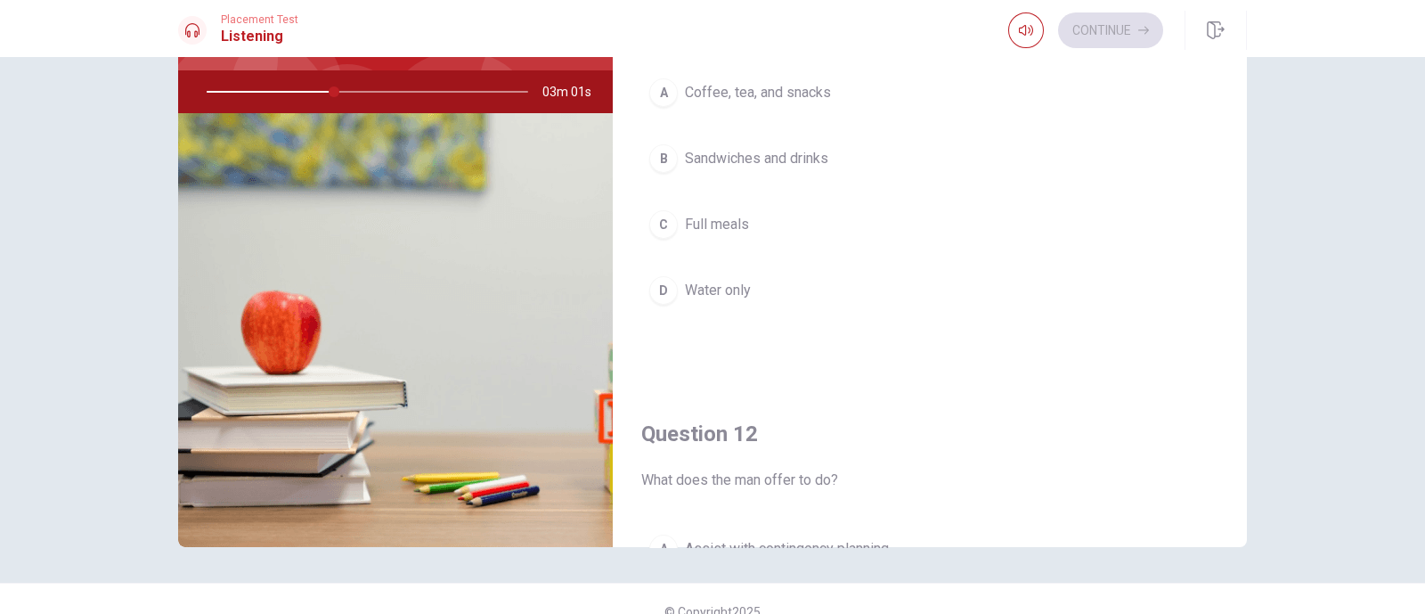
scroll to position [0, 0]
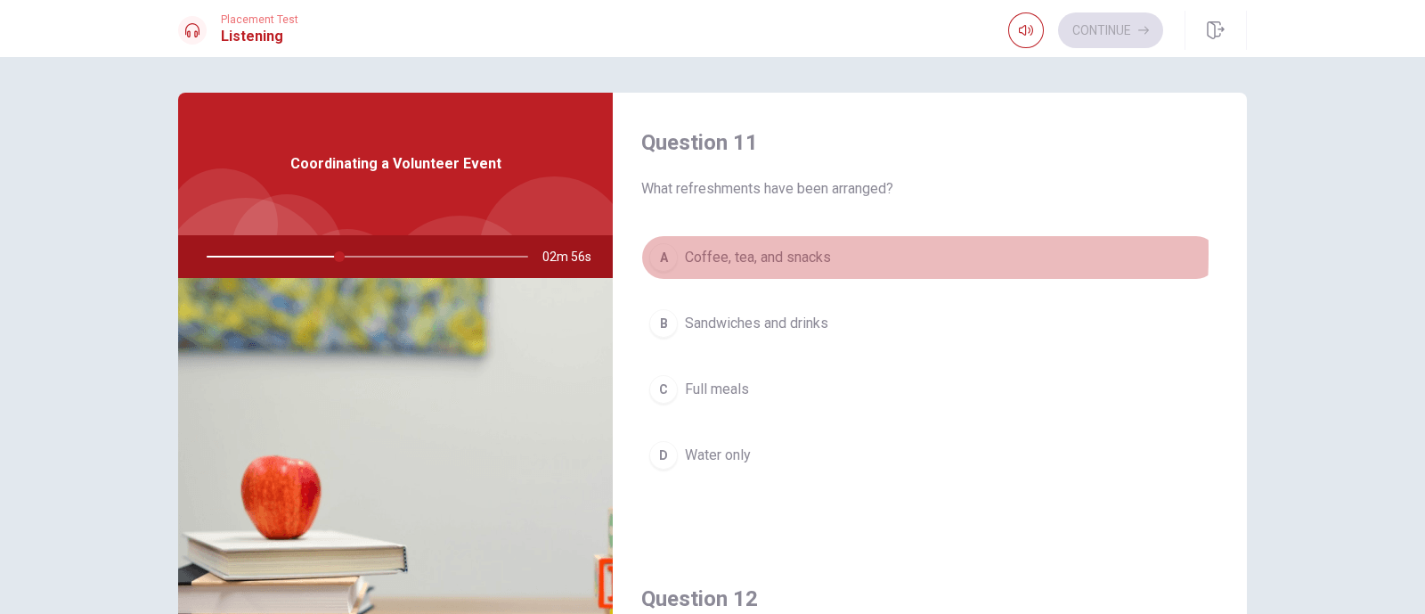
click at [666, 253] on div "A" at bounding box center [663, 257] width 29 height 29
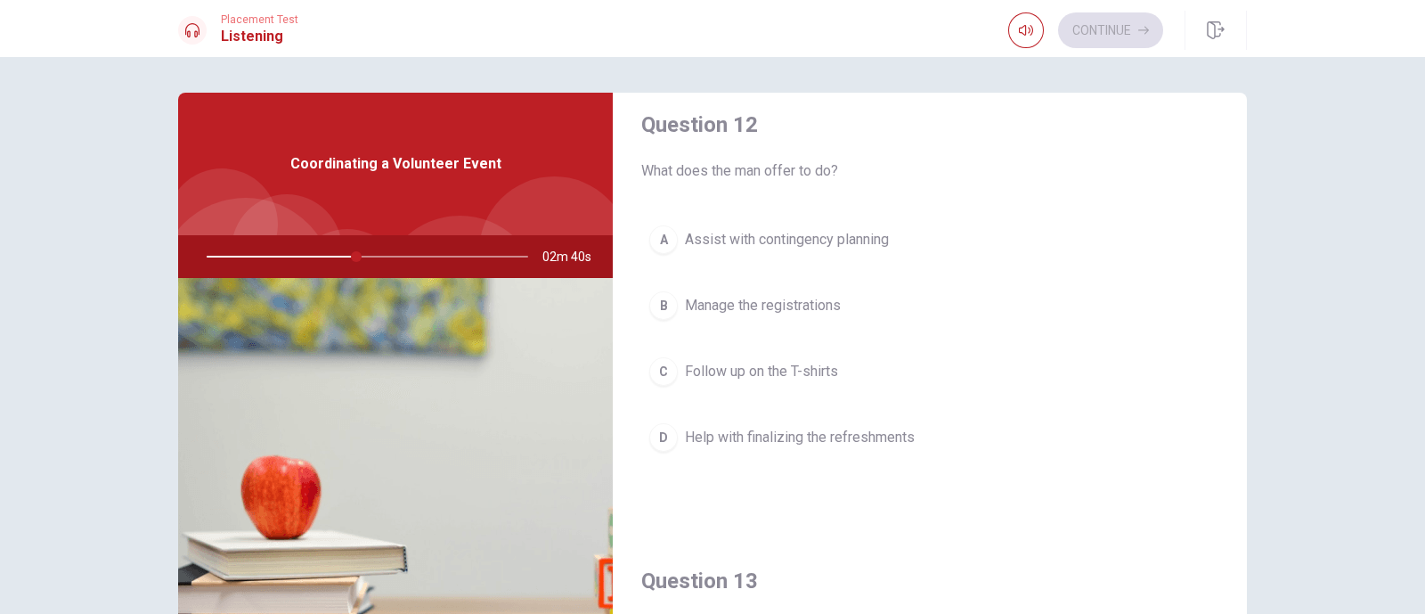
scroll to position [406, 0]
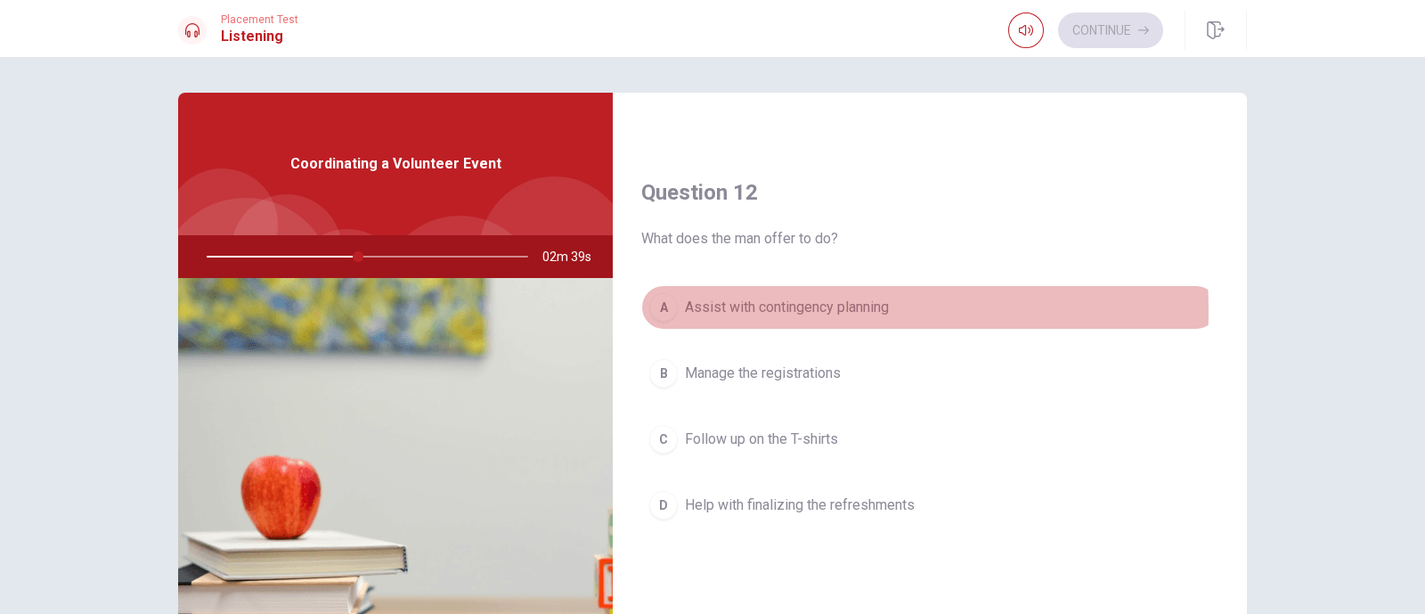
click at [665, 309] on div "A" at bounding box center [663, 307] width 29 height 29
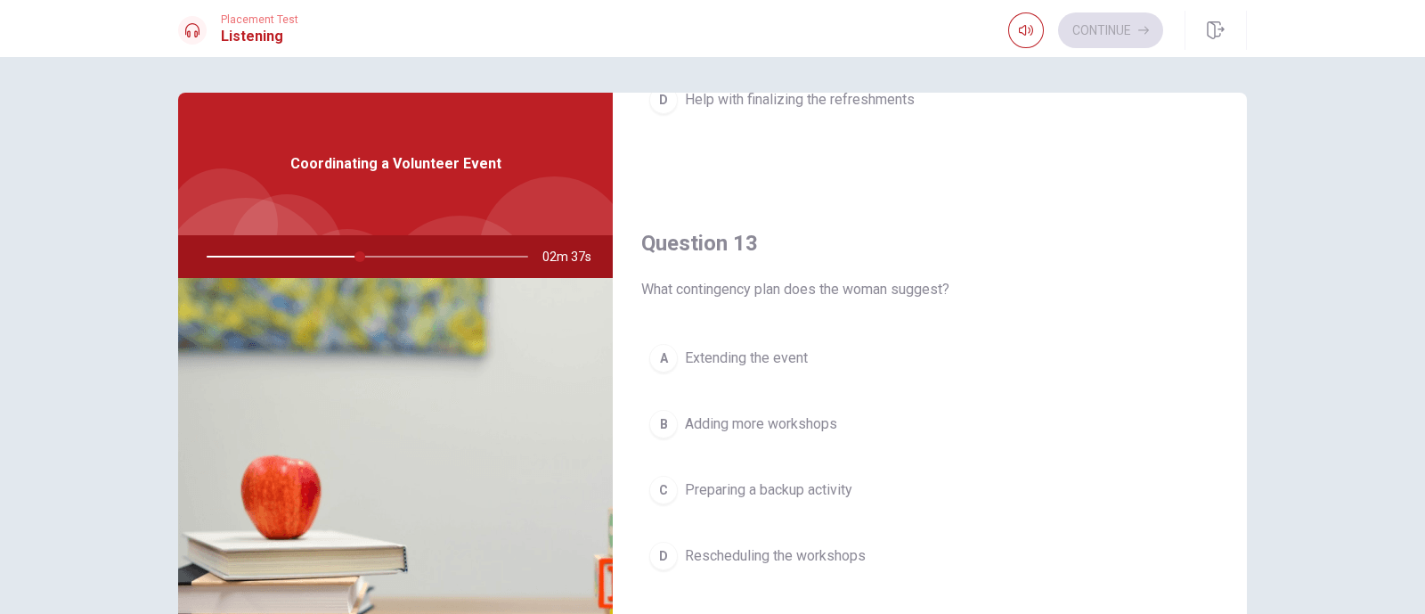
scroll to position [823, 0]
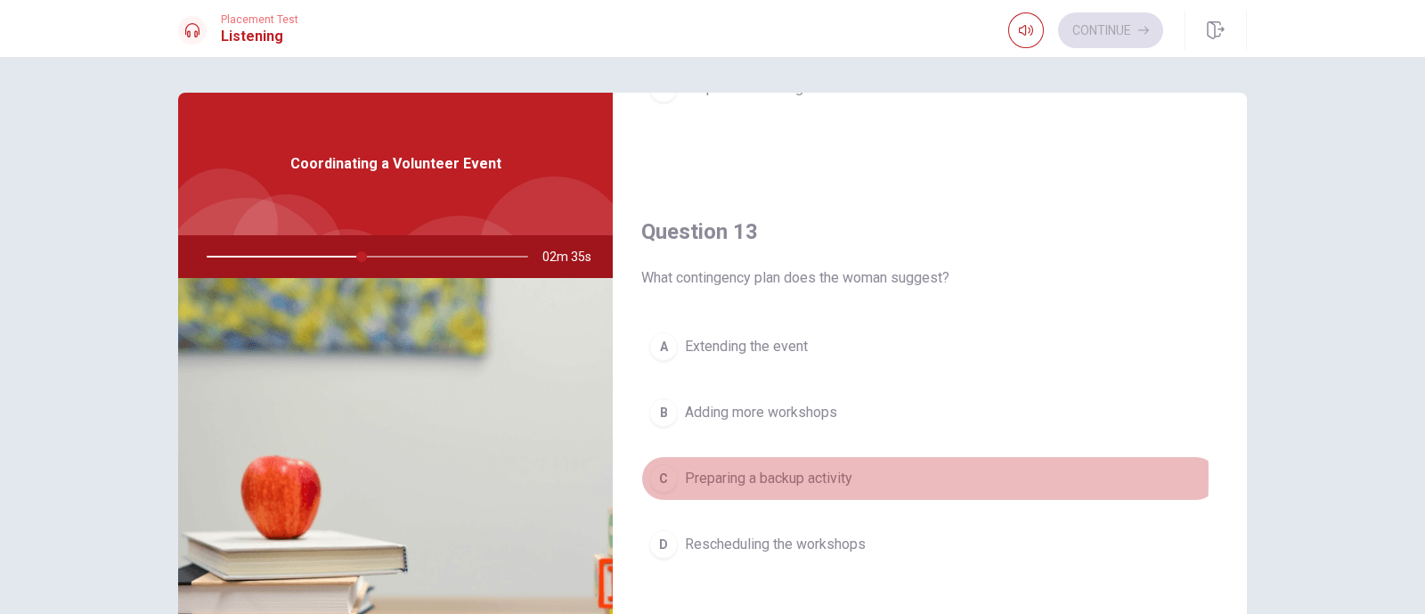
click at [657, 472] on div "C" at bounding box center [663, 478] width 29 height 29
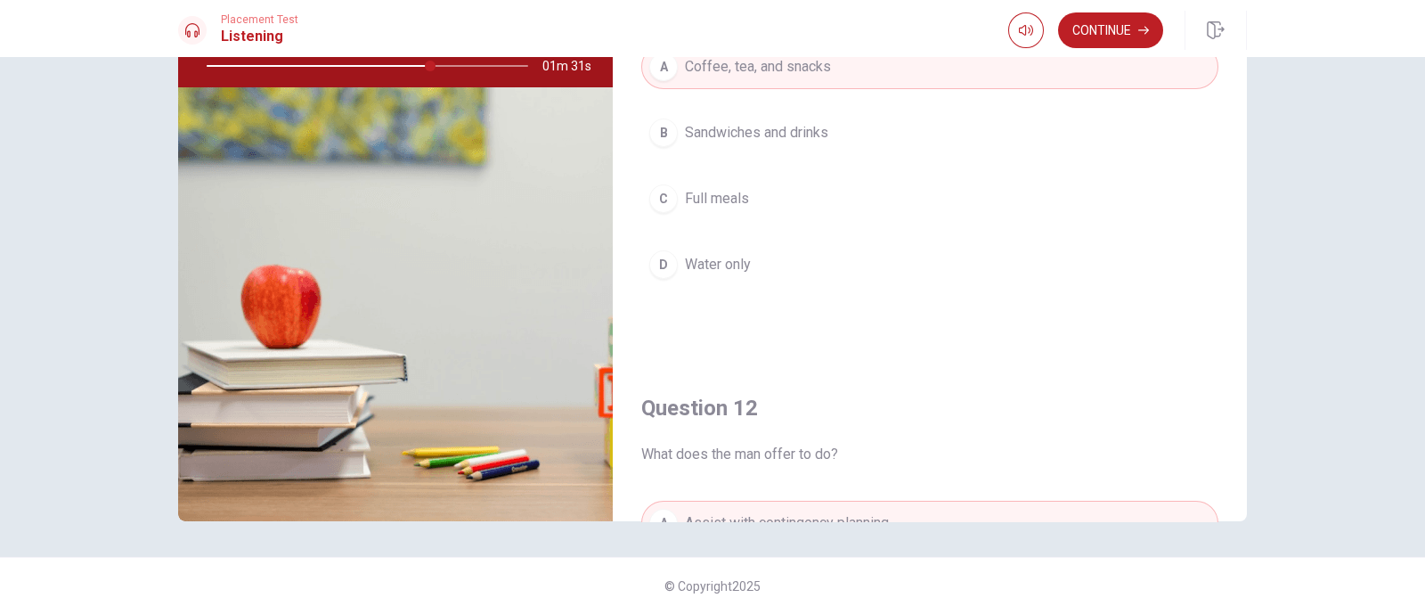
scroll to position [0, 0]
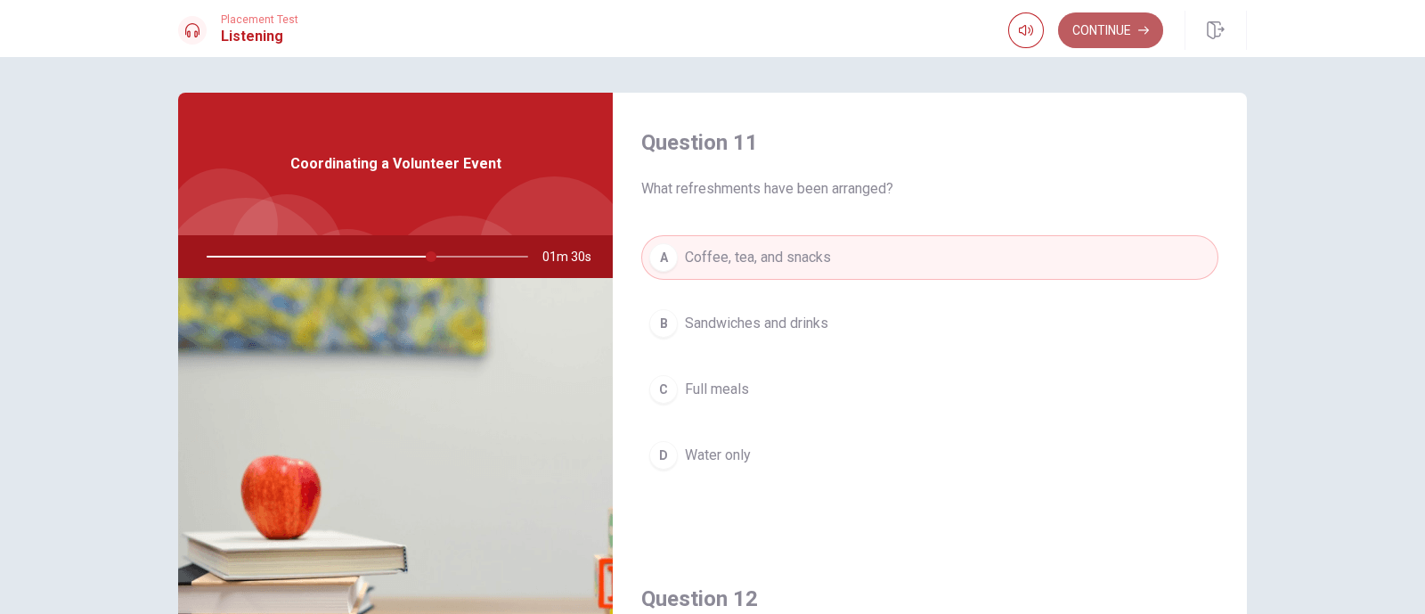
click at [1096, 29] on button "Continue" at bounding box center [1110, 30] width 105 height 36
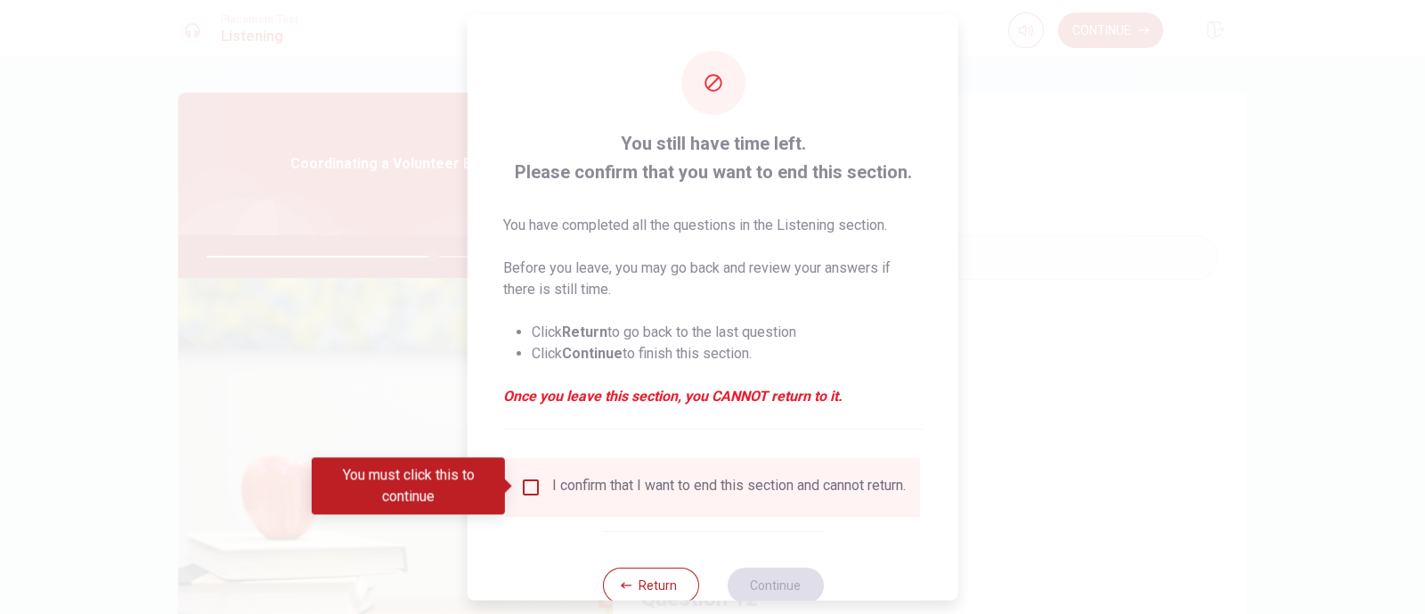
click at [729, 484] on div "I confirm that I want to end this section and cannot return." at bounding box center [729, 486] width 354 height 21
click at [529, 485] on input "You must click this to continue" at bounding box center [530, 486] width 21 height 21
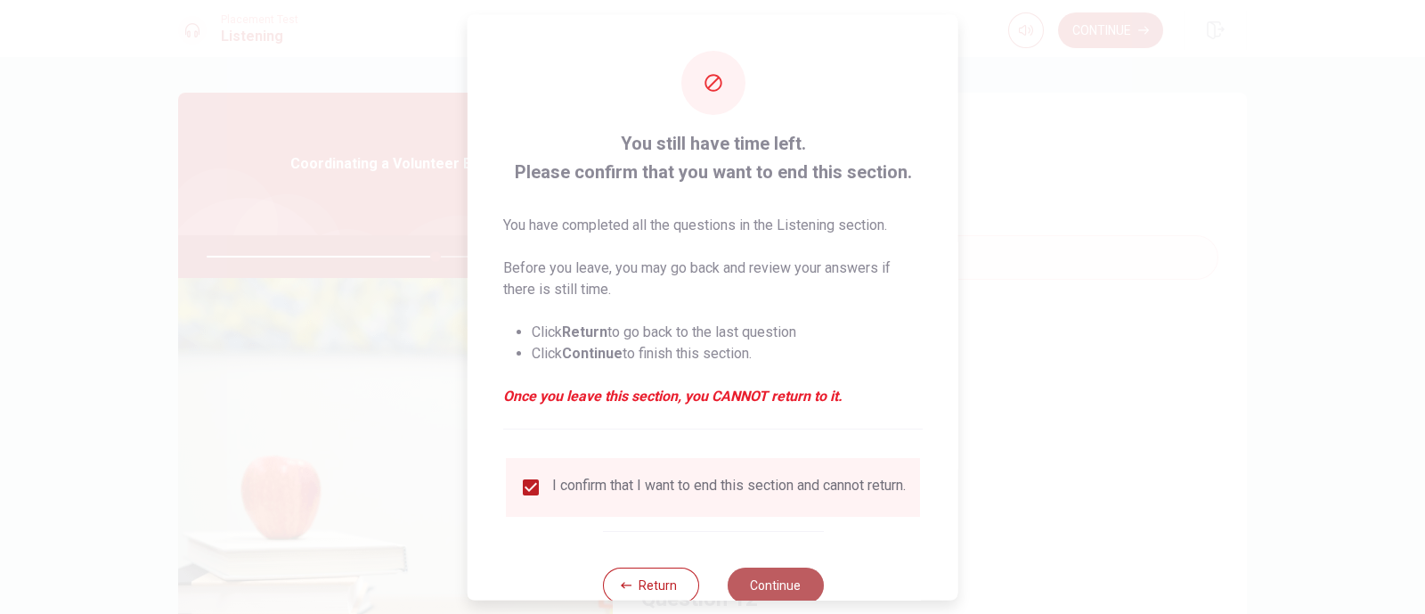
click at [746, 490] on button "Continue" at bounding box center [775, 585] width 96 height 36
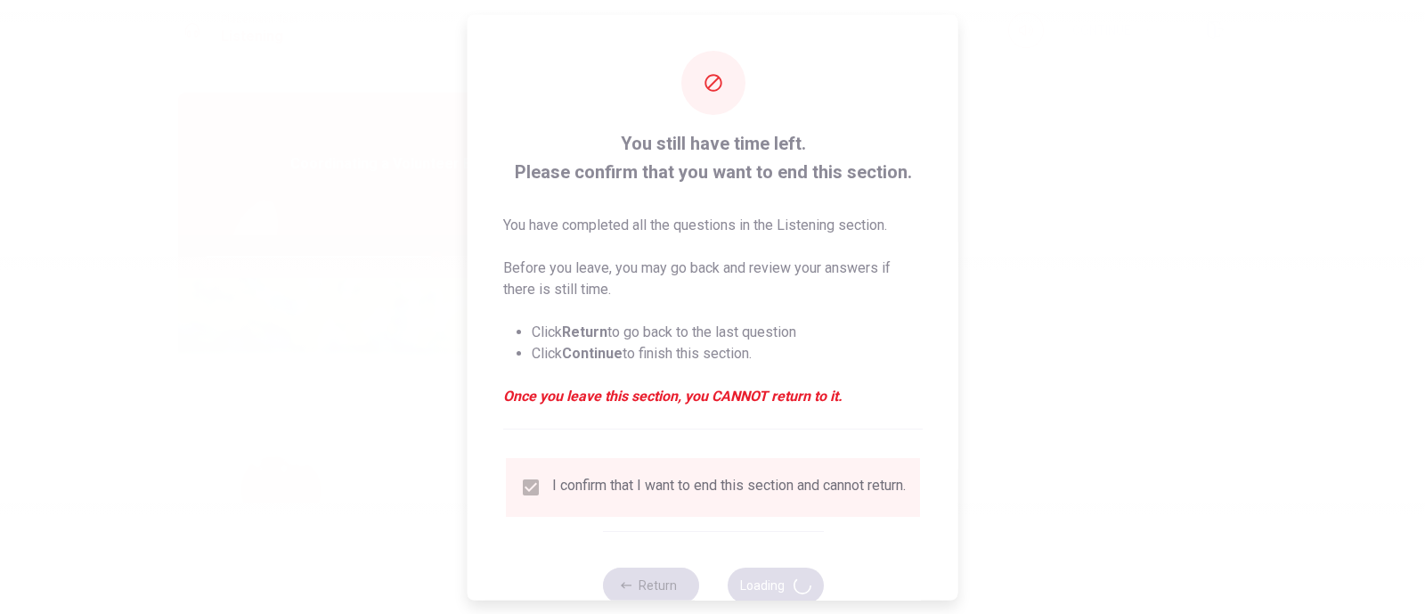
type input "72"
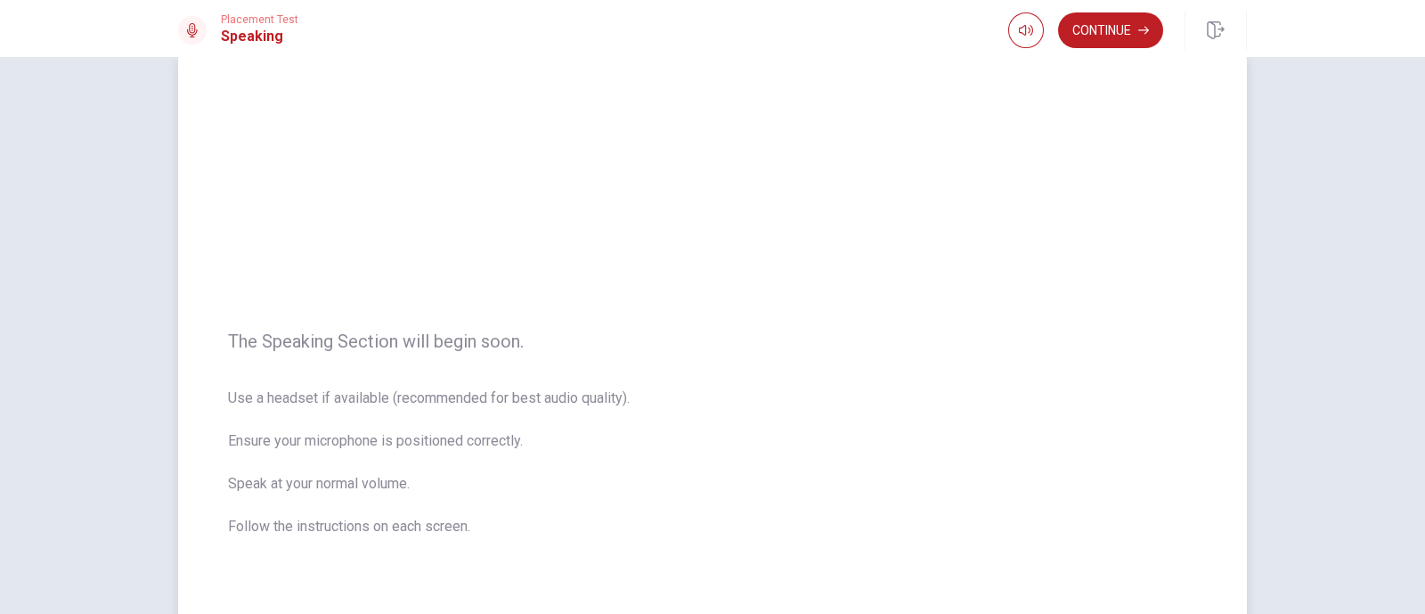
scroll to position [19, 0]
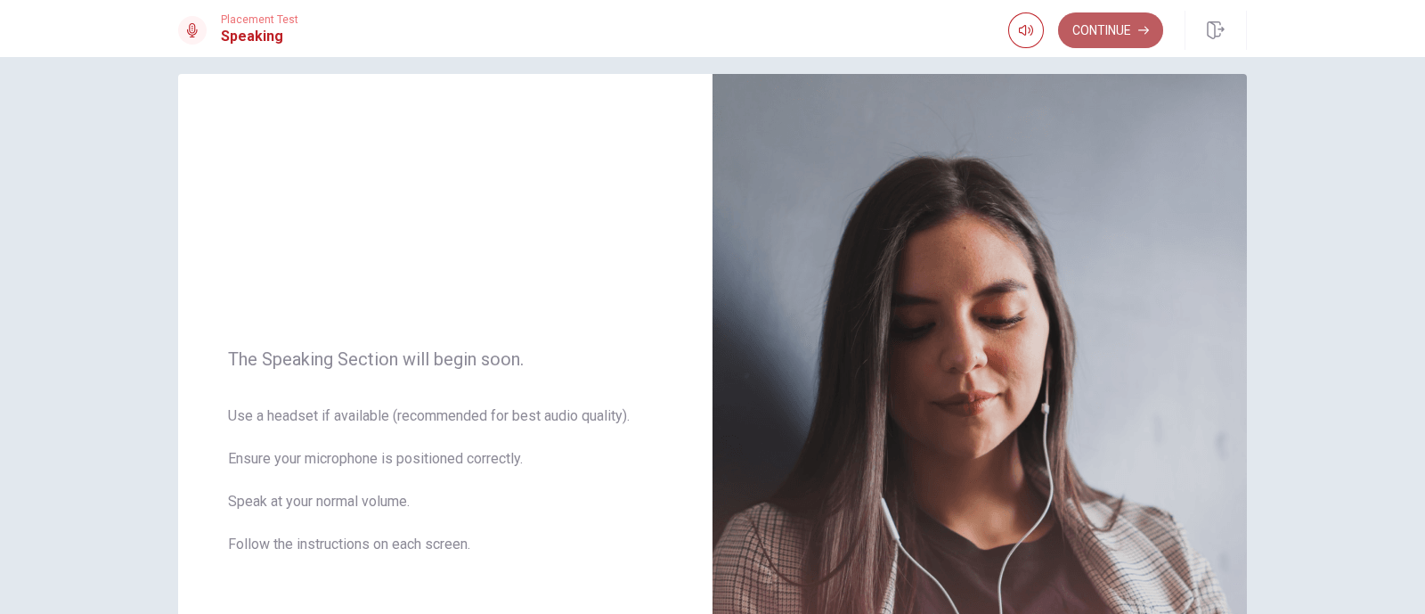
click at [1100, 35] on button "Continue" at bounding box center [1110, 30] width 105 height 36
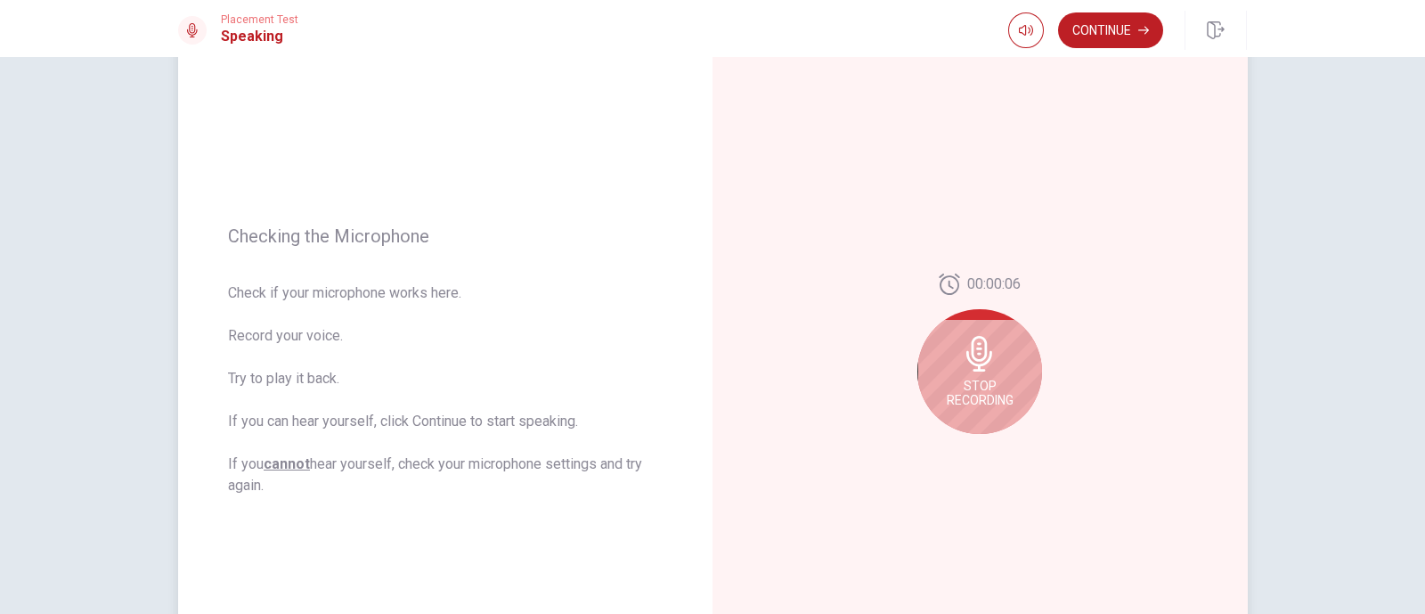
scroll to position [121, 0]
click at [963, 340] on icon at bounding box center [980, 353] width 36 height 36
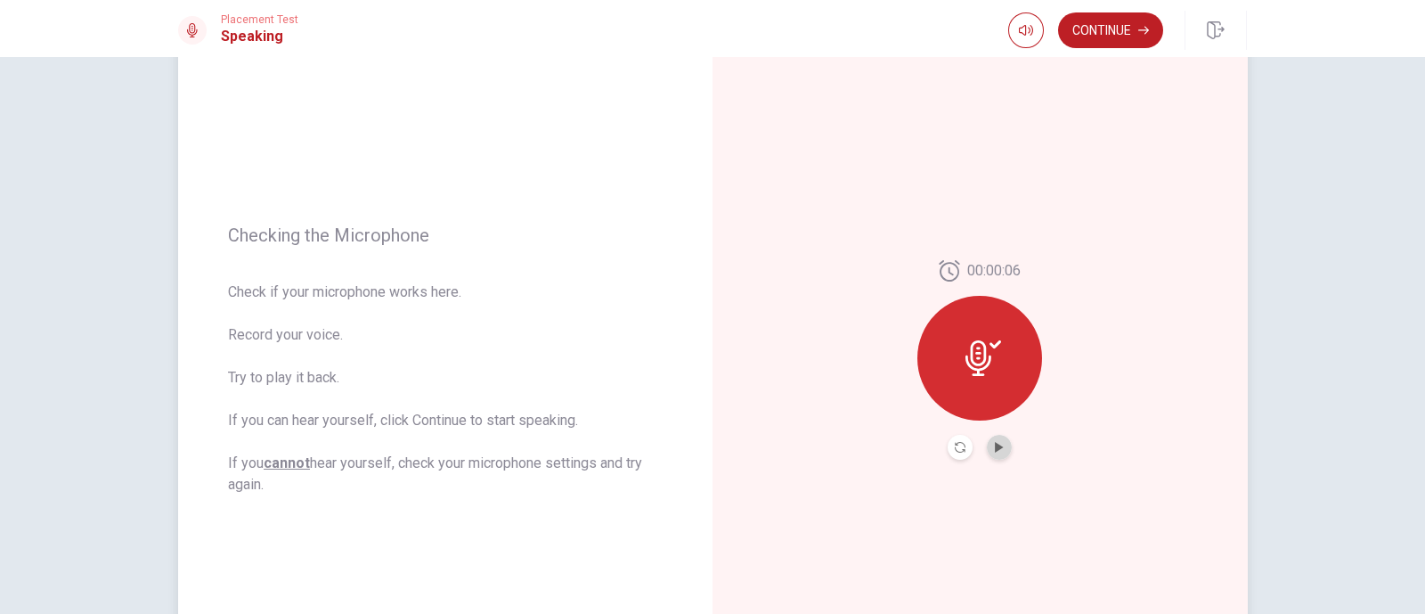
click at [1000, 442] on button "Play Audio" at bounding box center [999, 447] width 25 height 25
click at [1000, 442] on button "Pause Audio" at bounding box center [999, 447] width 25 height 25
click at [1105, 25] on button "Continue" at bounding box center [1110, 30] width 105 height 36
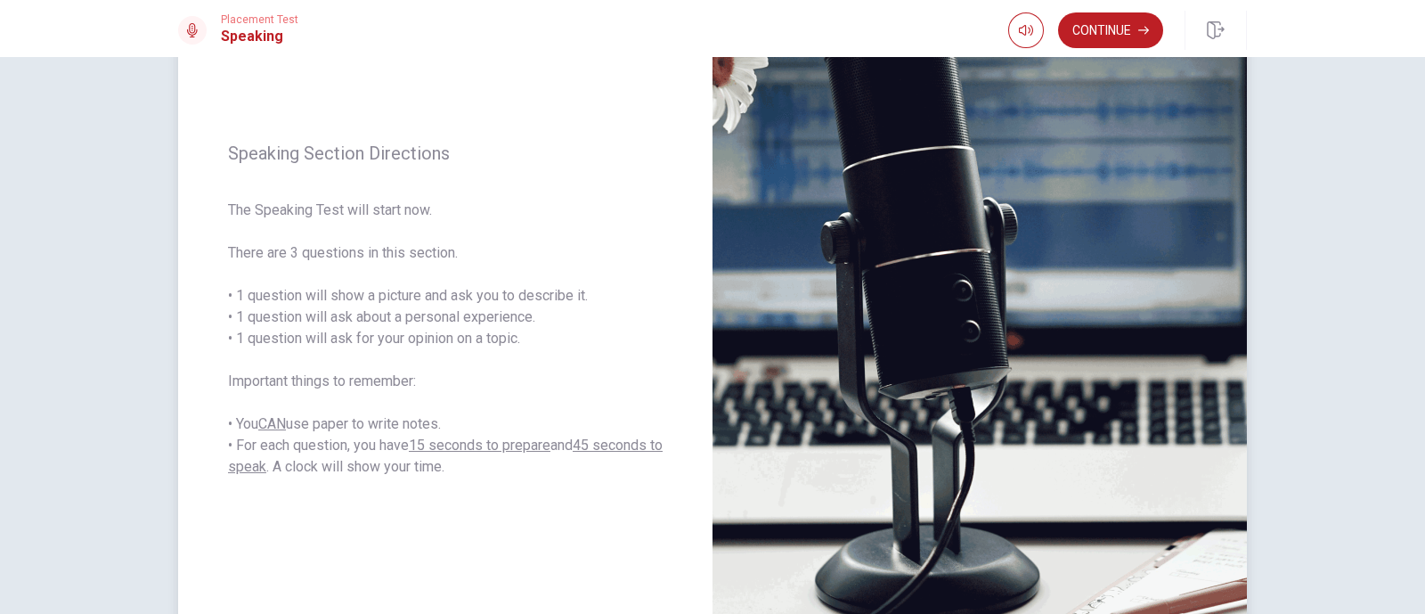
scroll to position [179, 0]
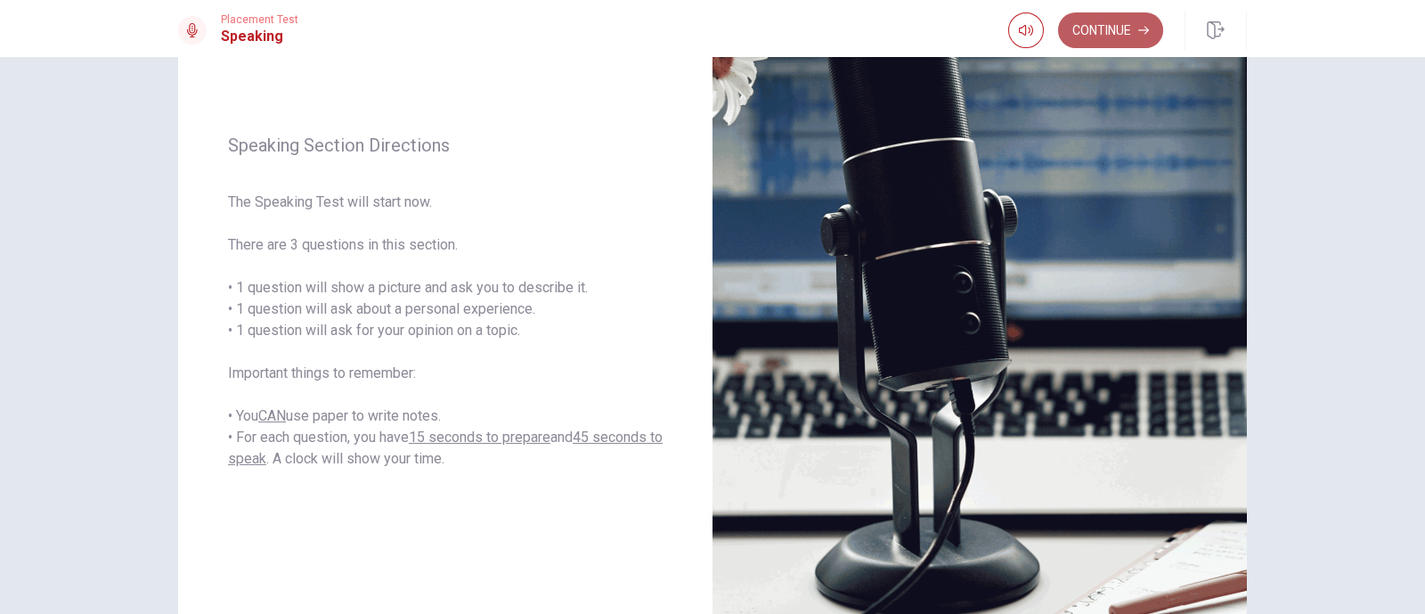
click at [1108, 34] on button "Continue" at bounding box center [1110, 30] width 105 height 36
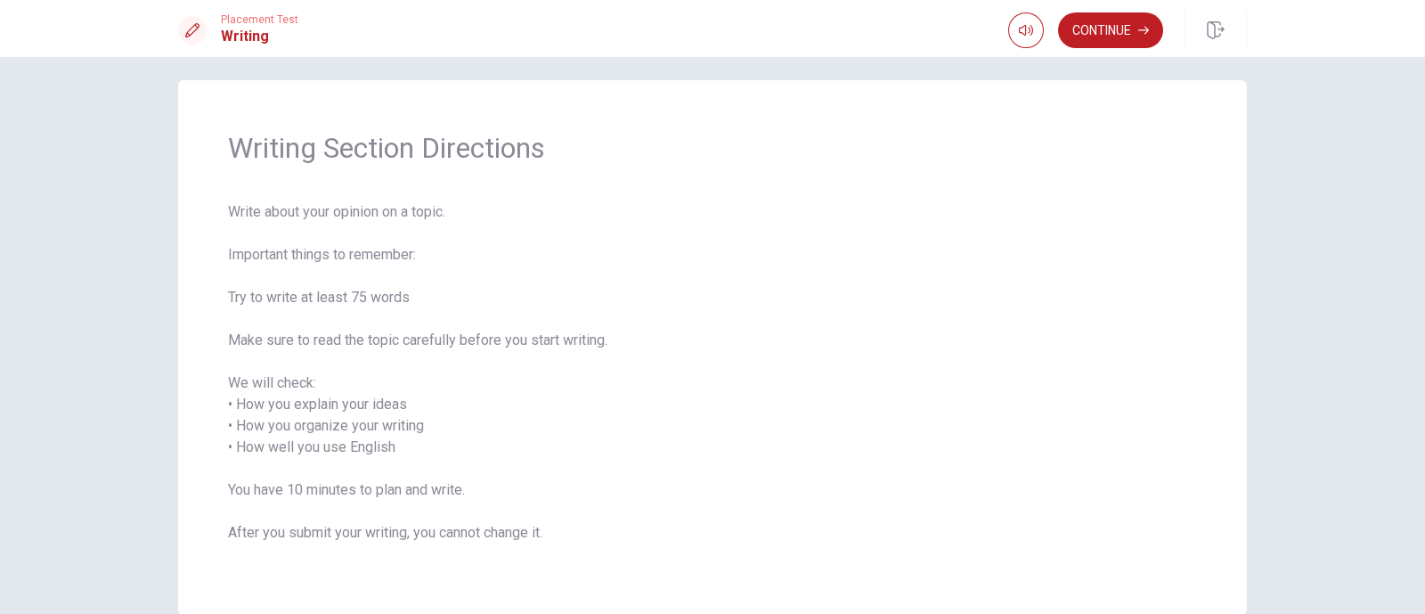
scroll to position [11, 0]
click at [1103, 19] on button "Continue" at bounding box center [1110, 30] width 105 height 36
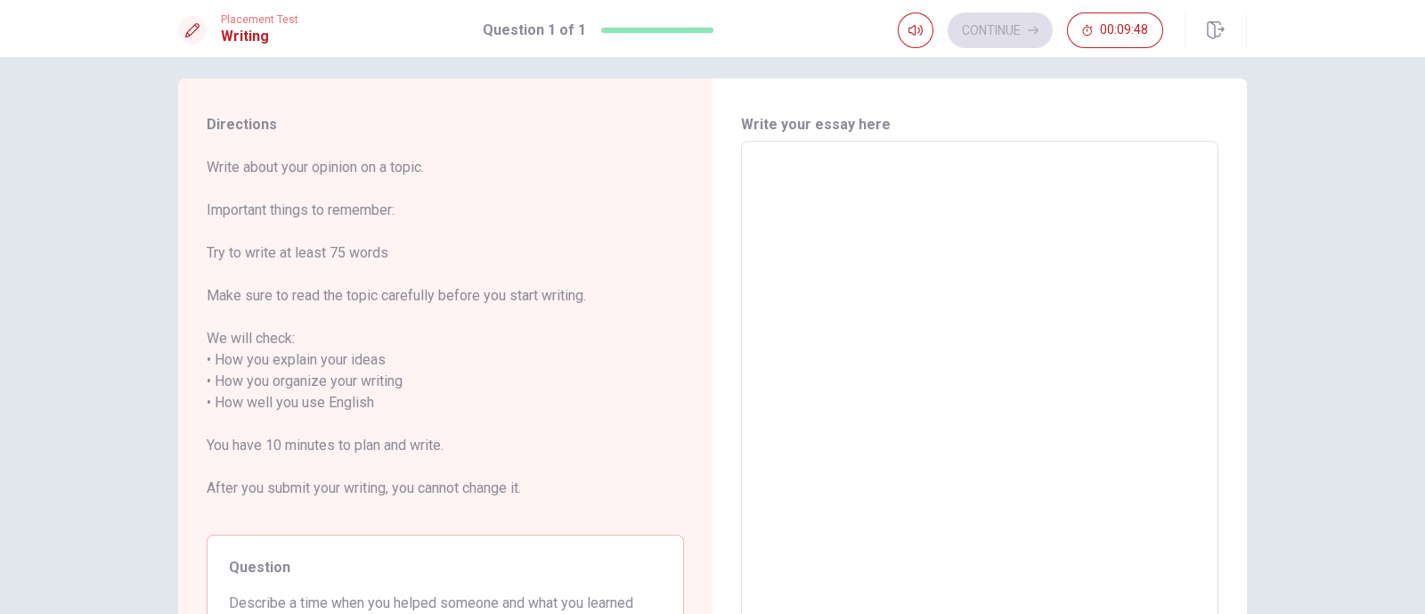
scroll to position [6, 0]
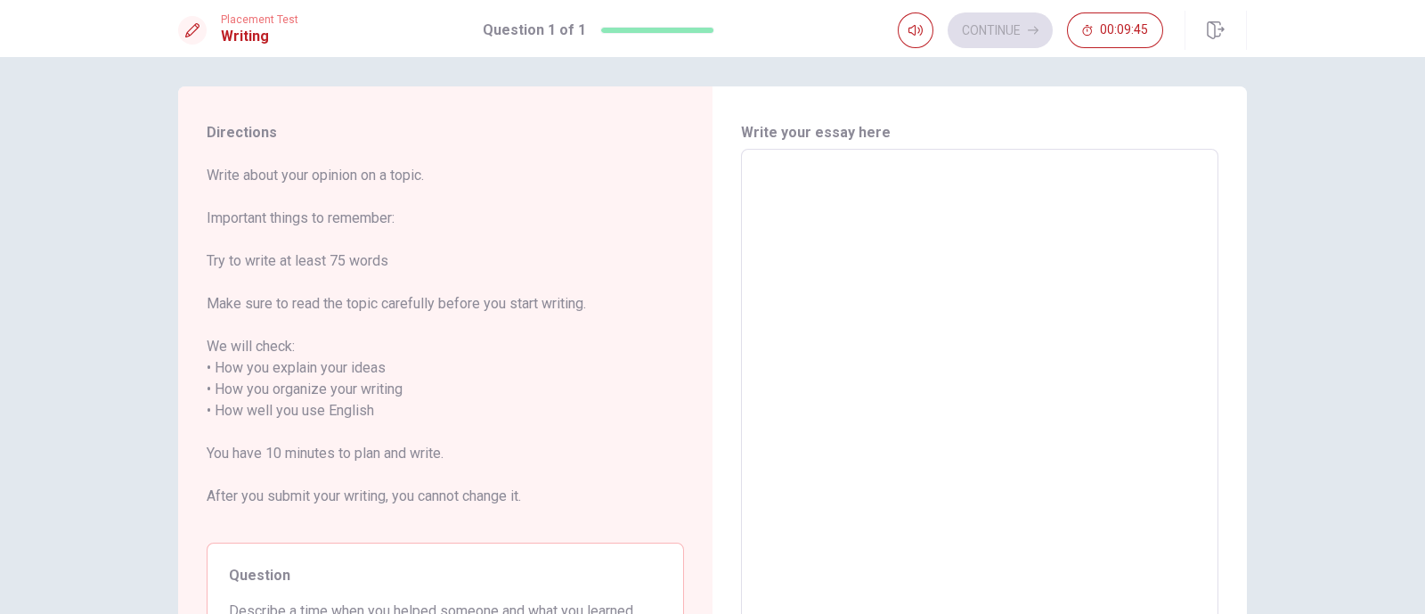
click at [793, 236] on textarea at bounding box center [980, 411] width 453 height 494
type textarea "I"
type textarea "x"
type textarea "I"
type textarea "x"
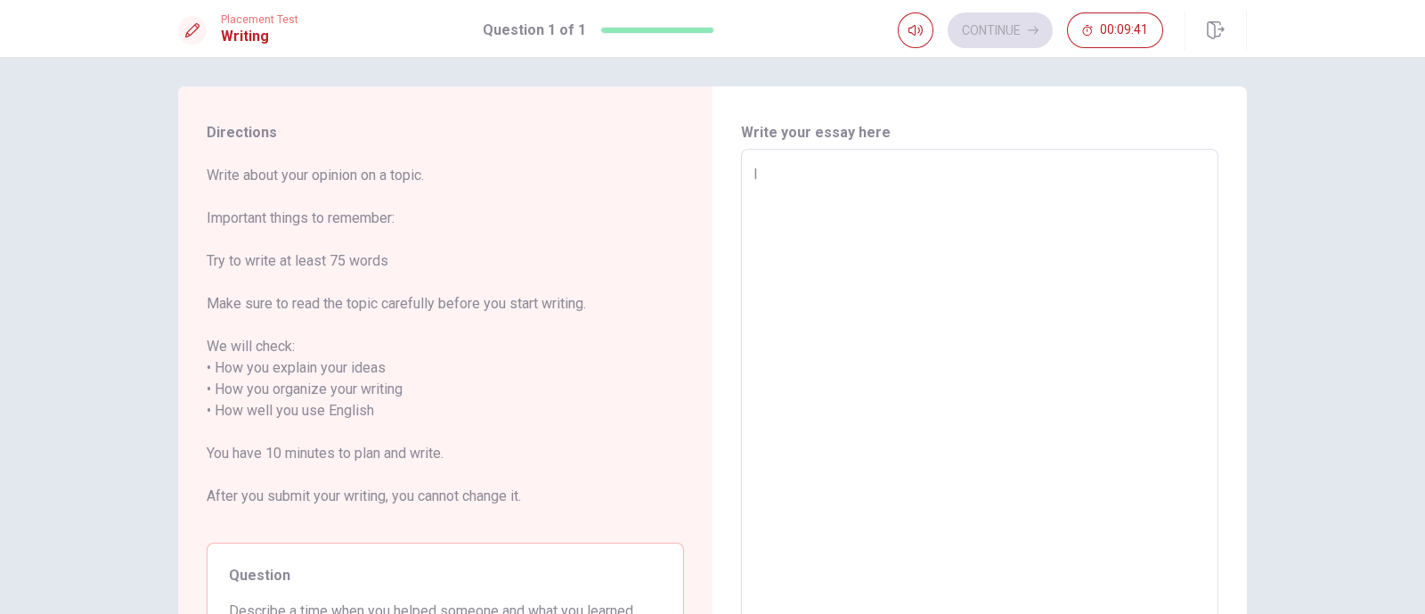
type textarea "I b"
type textarea "x"
type textarea "I be"
type textarea "x"
type textarea "I bel"
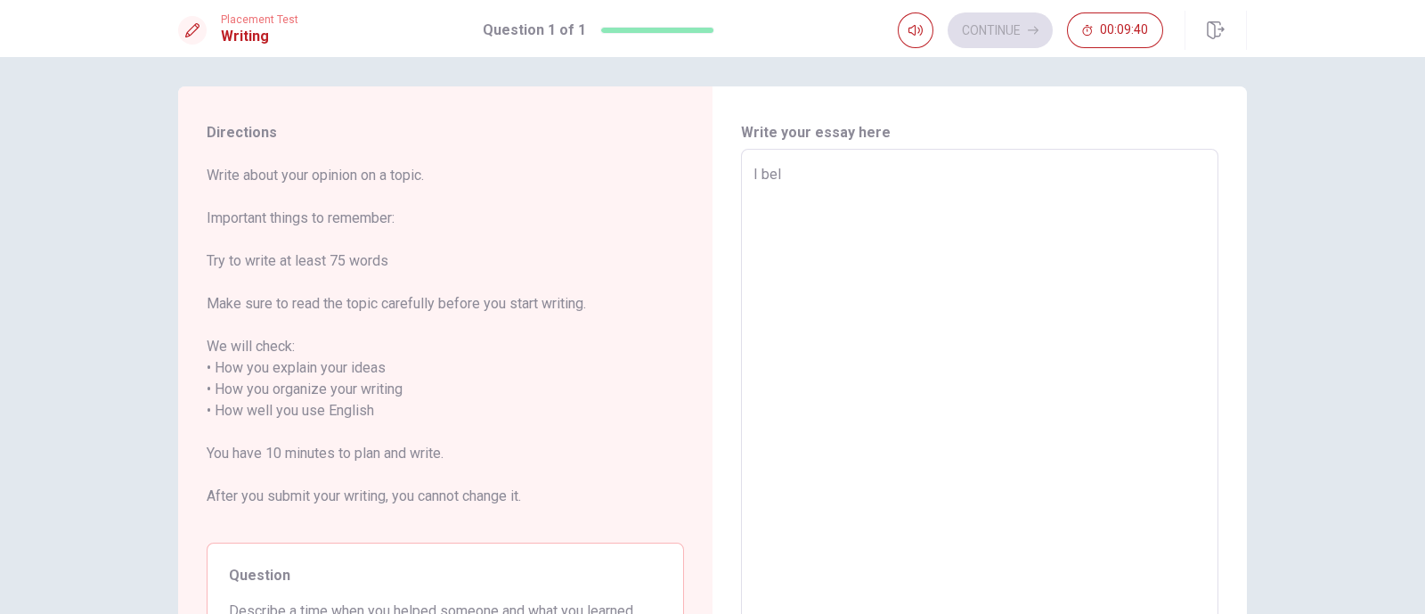
type textarea "x"
type textarea "I be"
type textarea "x"
type textarea "I b"
type textarea "x"
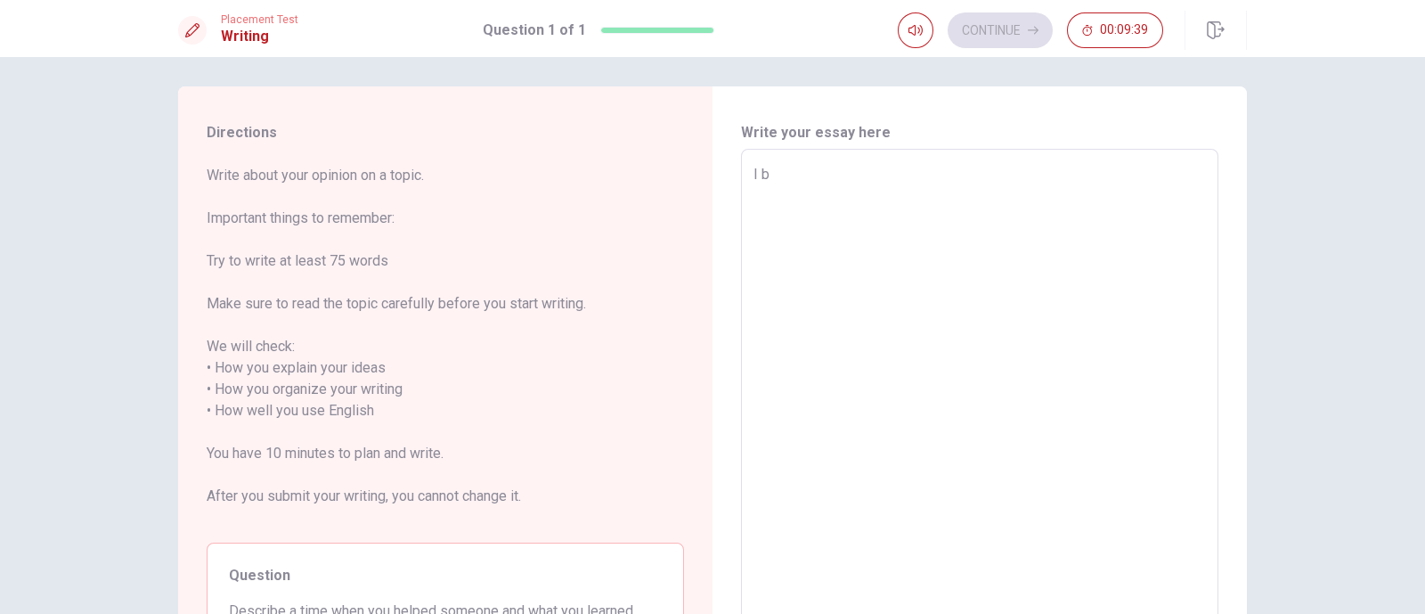
type textarea "I"
type textarea "x"
type textarea "I r"
type textarea "x"
type textarea "I re"
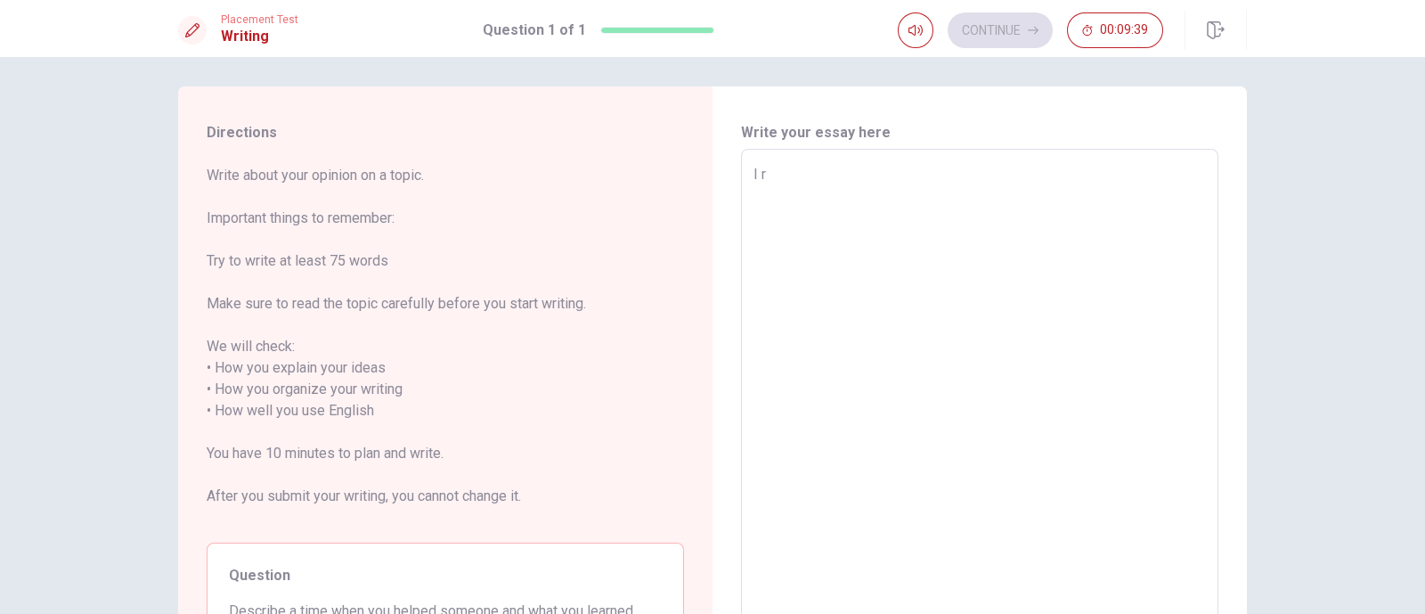
type textarea "x"
type textarea "I rec"
type textarea "x"
type textarea "I reca"
type textarea "x"
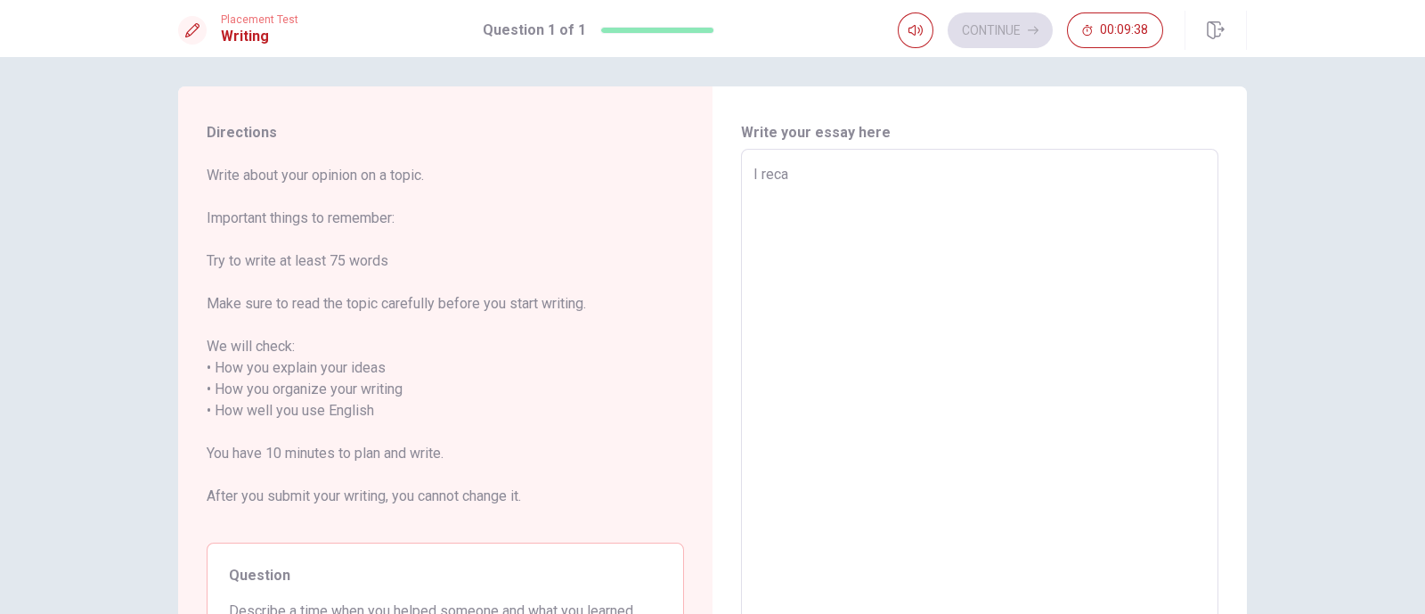
type textarea "I recal"
type textarea "x"
type textarea "I recall"
type textarea "x"
type textarea "I recall"
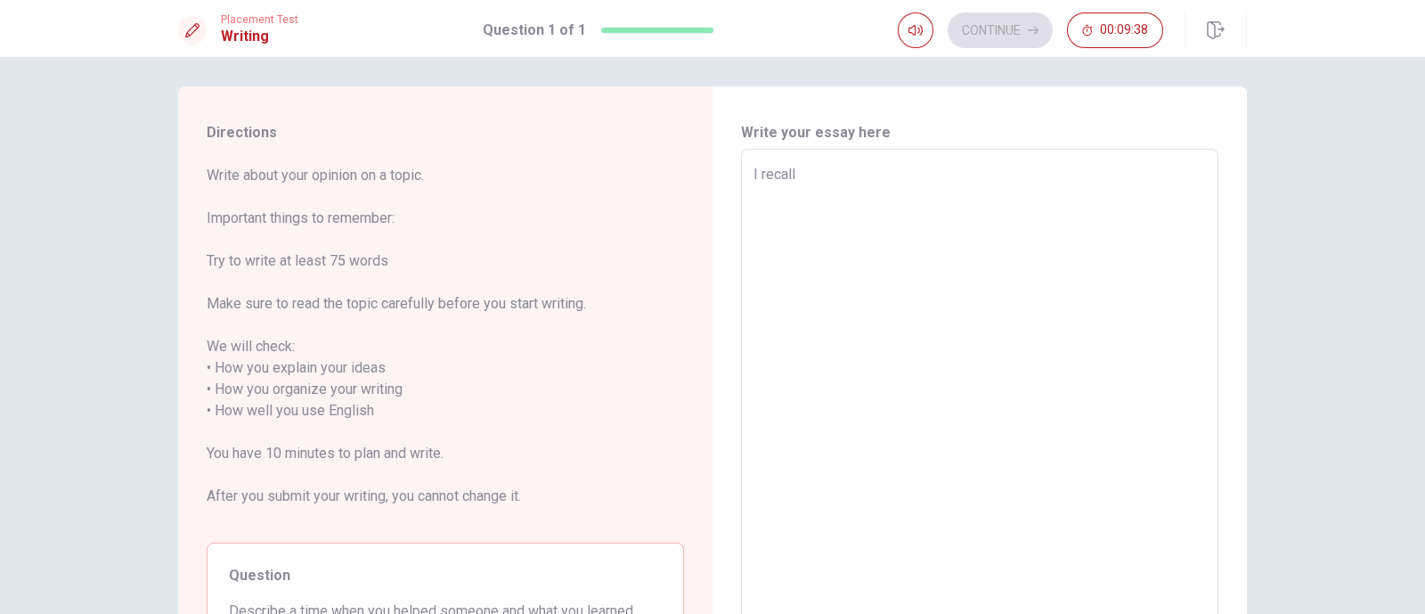
type textarea "x"
type textarea "I recall t"
type textarea "x"
type textarea "I recall th"
type textarea "x"
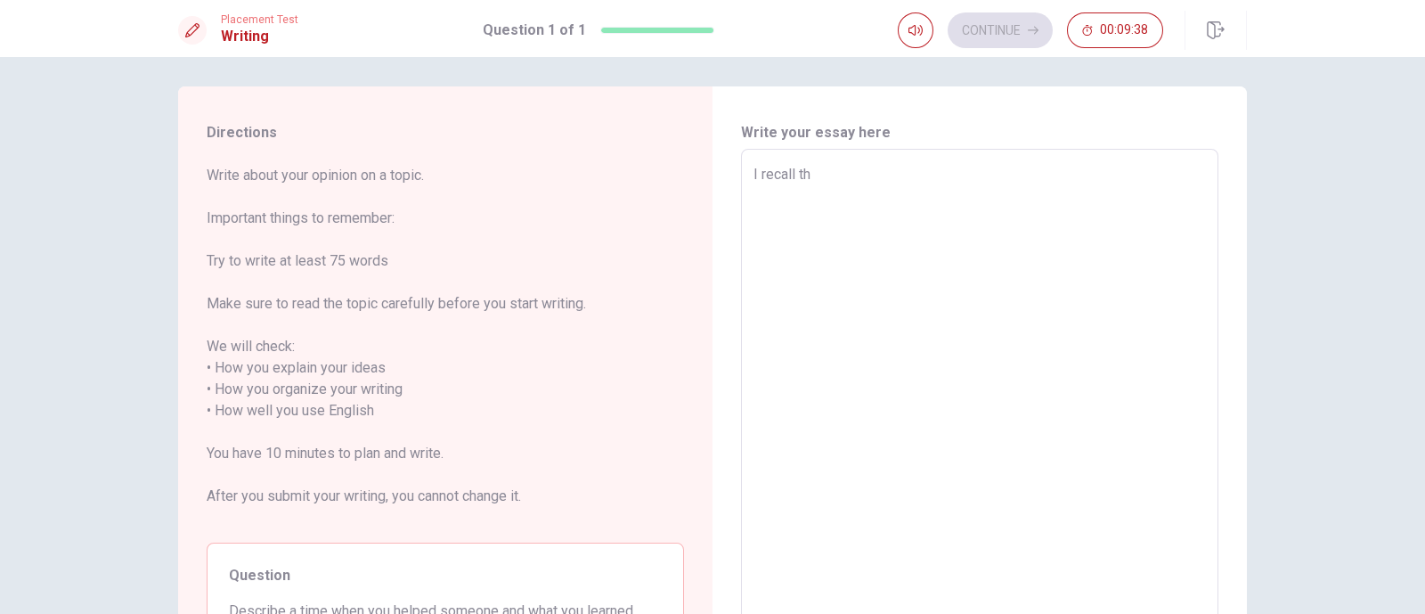
type textarea "I recall tha"
type textarea "x"
type textarea "I recall that"
type textarea "x"
type textarea "I recall that"
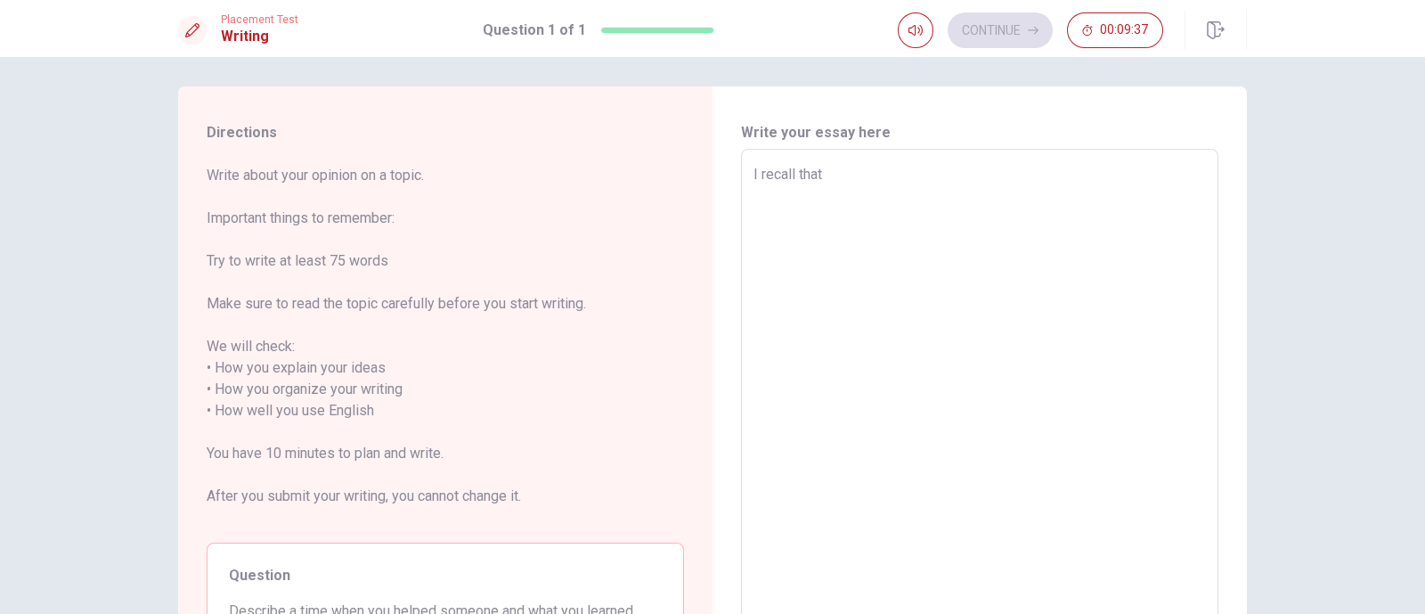
type textarea "x"
type textarea "I recall that t"
type textarea "x"
type textarea "I recall that th"
type textarea "x"
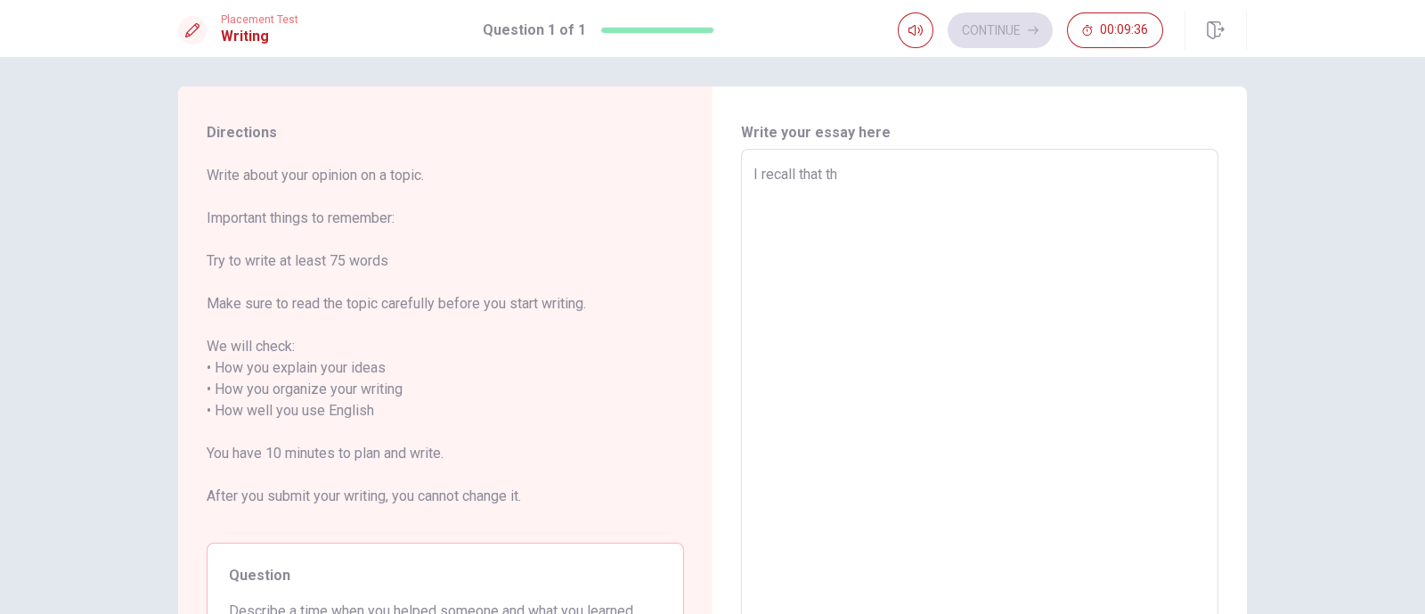
type textarea "I recall that the"
type textarea "x"
type textarea "I recall that ther"
type textarea "x"
type textarea "I recall that there"
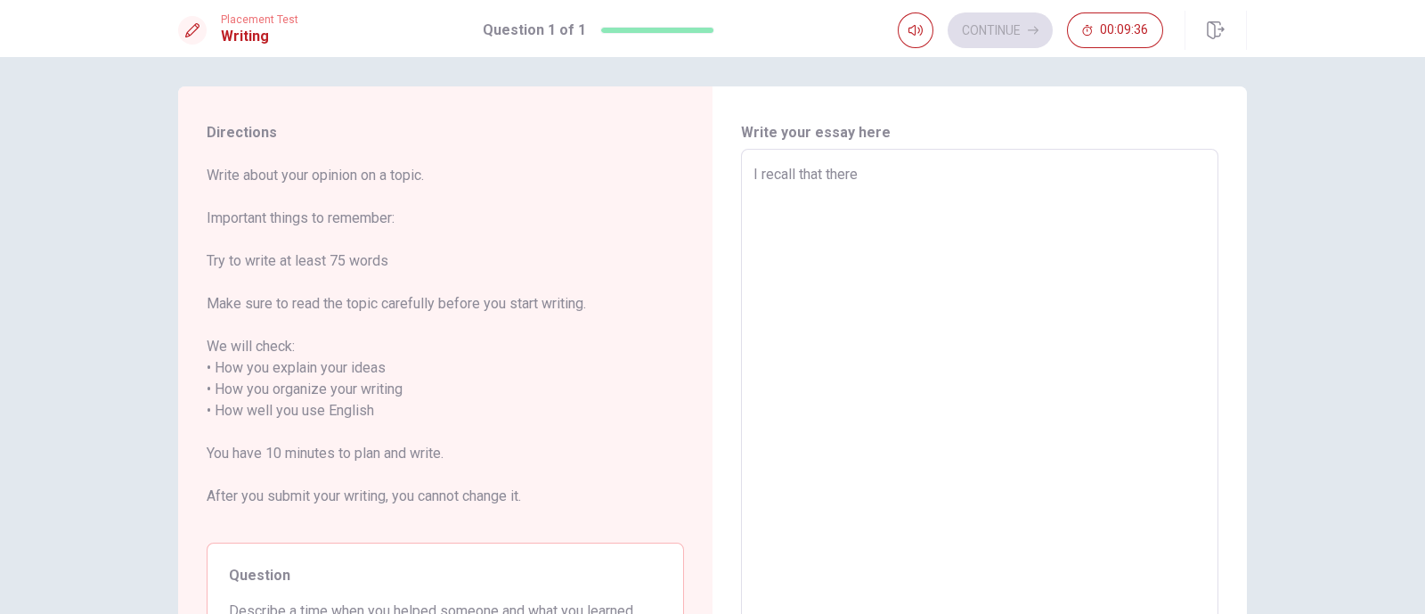
type textarea "x"
type textarea "I recall that there"
type textarea "x"
type textarea "I recall that there w"
type textarea "x"
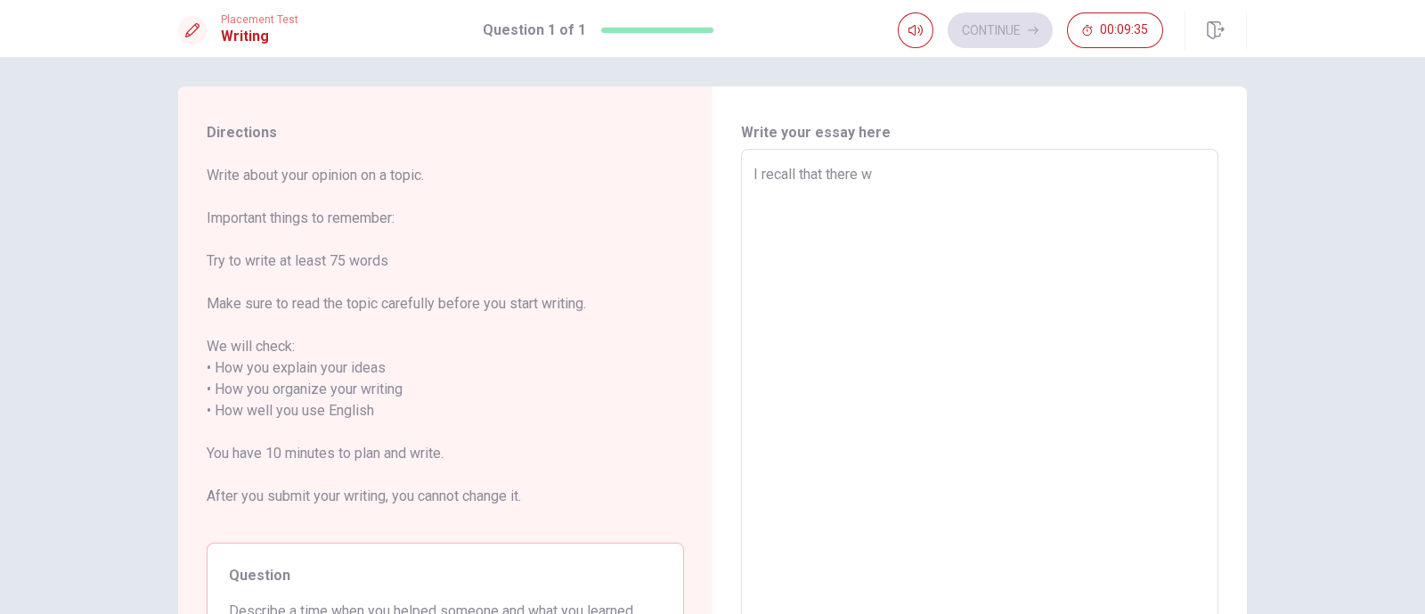
type textarea "I recall that there wa"
type textarea "x"
type textarea "I recall that there was"
type textarea "x"
type textarea "I recall that there was"
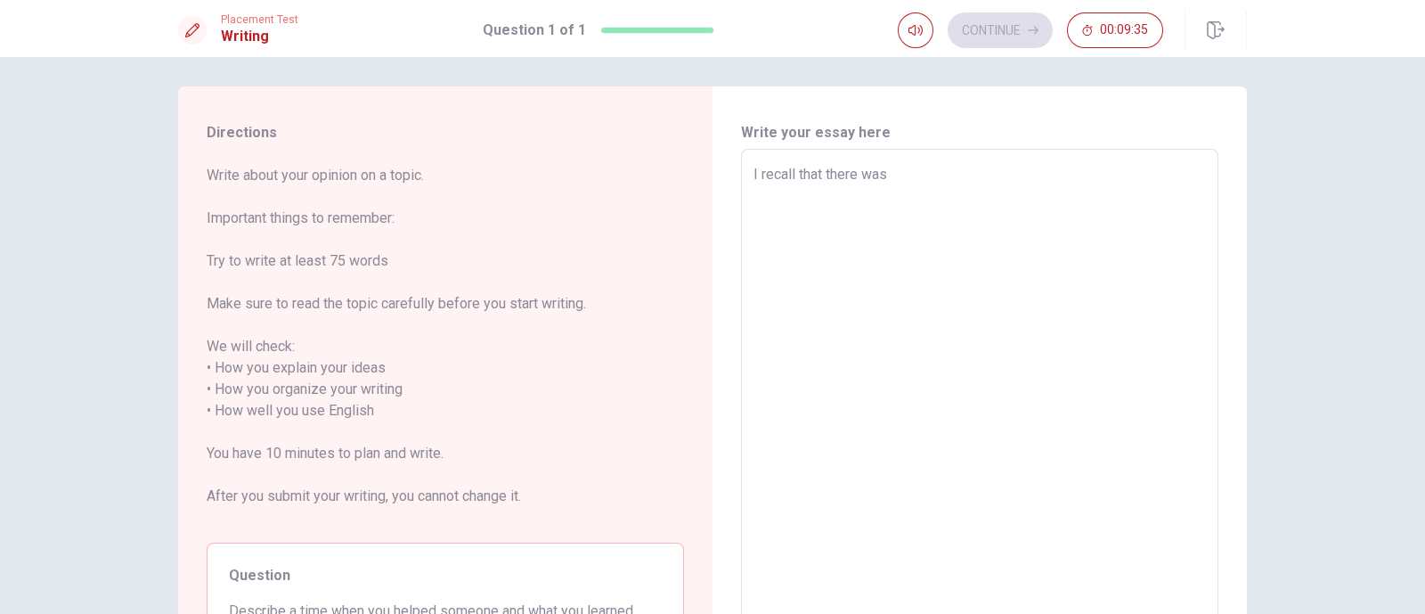
type textarea "x"
type textarea "I recall that there was a"
type textarea "x"
type textarea "I recall that there was a"
type textarea "x"
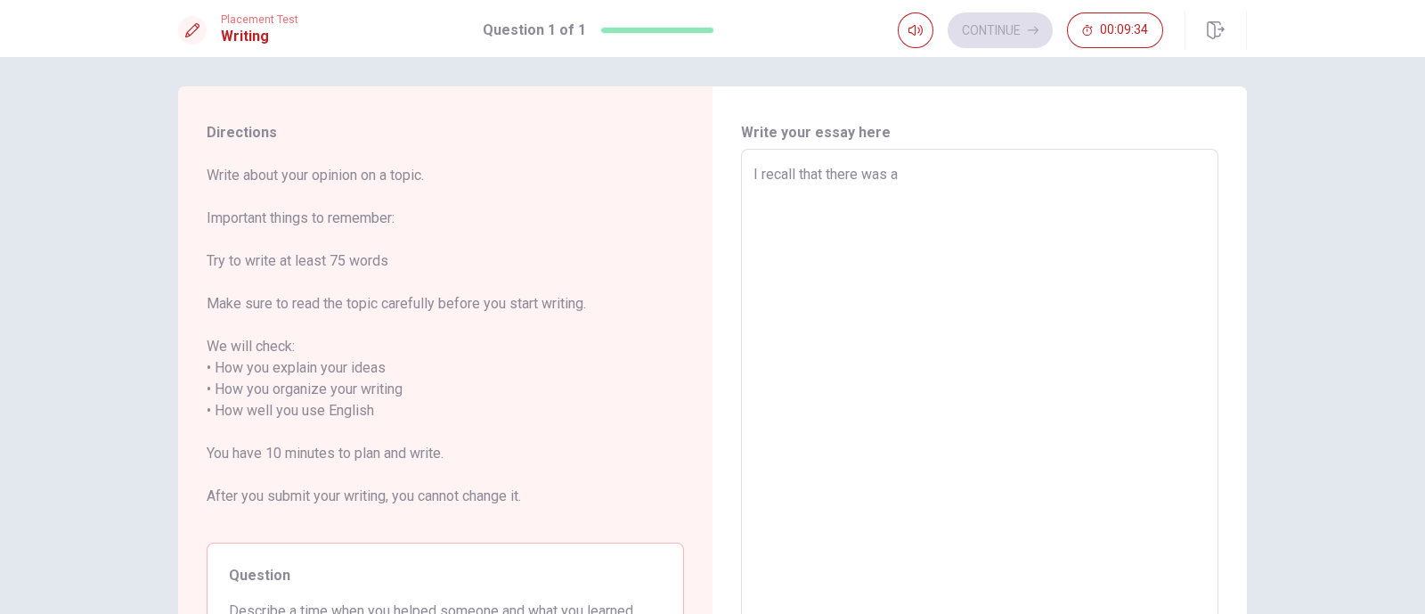
type textarea "I recall that there was a t"
type textarea "x"
type textarea "I recall that there was a ti"
type textarea "x"
type textarea "I recall that there was a [PERSON_NAME]"
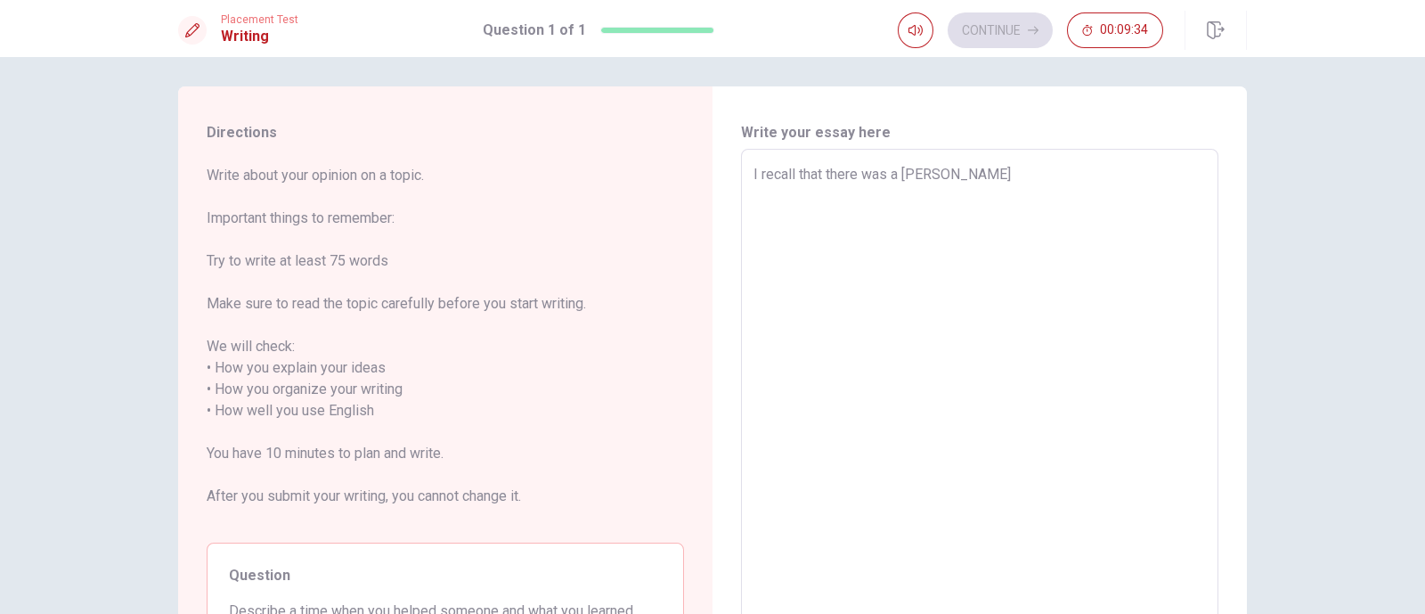
type textarea "x"
type textarea "I recall that there was a time"
type textarea "x"
type textarea "I recall that there was a time"
type textarea "x"
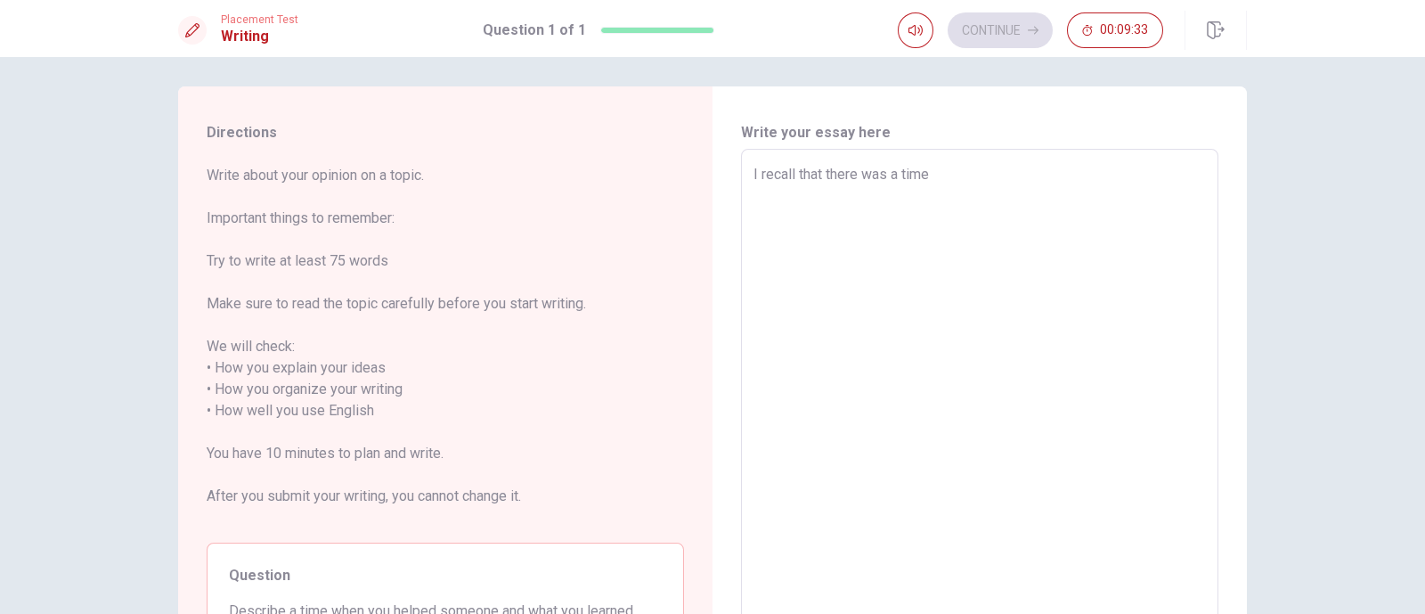
type textarea "I recall that there was a time i"
type textarea "x"
type textarea "I recall that there was a time in"
type textarea "x"
type textarea "I recall that there was a time in"
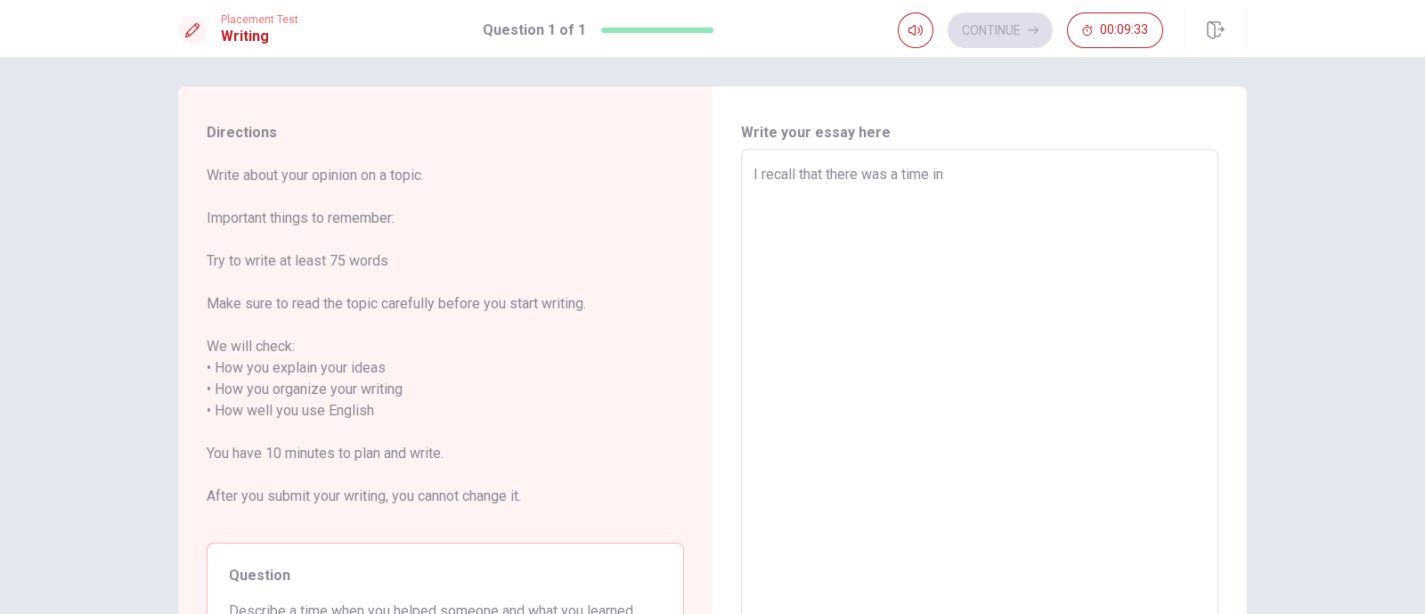
type textarea "x"
type textarea "I recall that there was a time in m"
type textarea "x"
type textarea "I recall that there was a time in my"
type textarea "x"
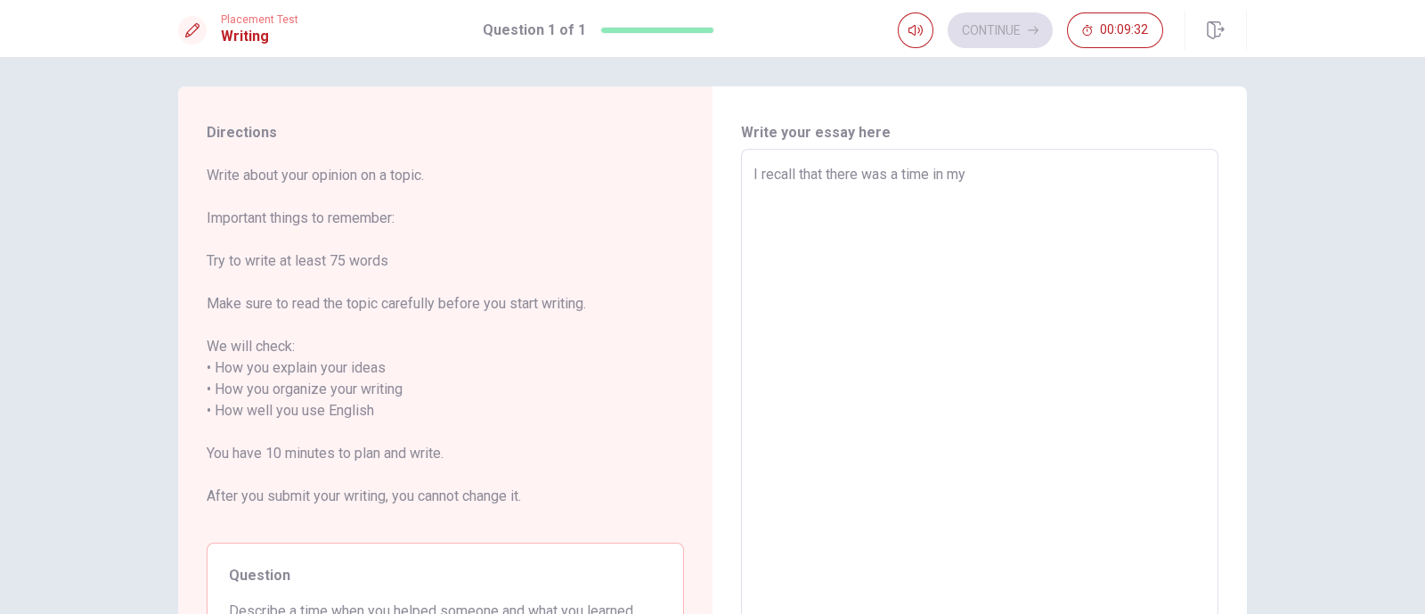
type textarea "I recall that there was a time in my"
type textarea "x"
type textarea "I recall that there was a time in my p"
type textarea "x"
type textarea "I recall that there was a time in my pa"
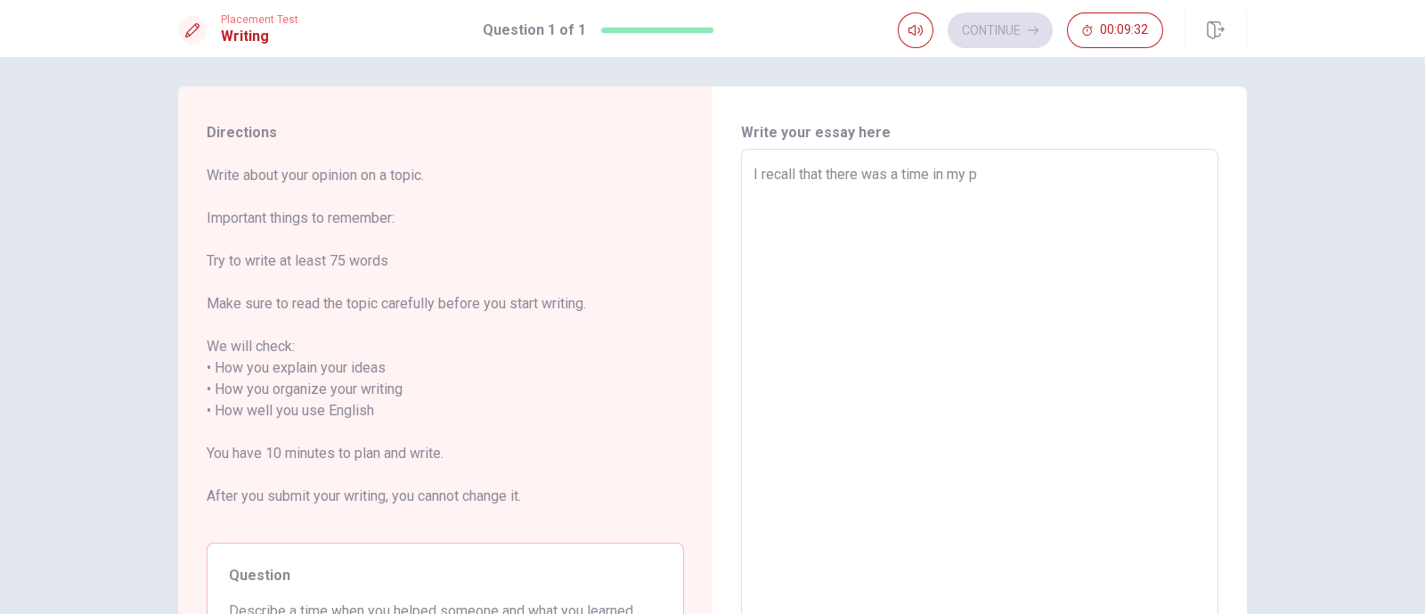
type textarea "x"
type textarea "I recall that there was a time in my pas"
type textarea "x"
type textarea "I recall that there was a time in my past"
type textarea "x"
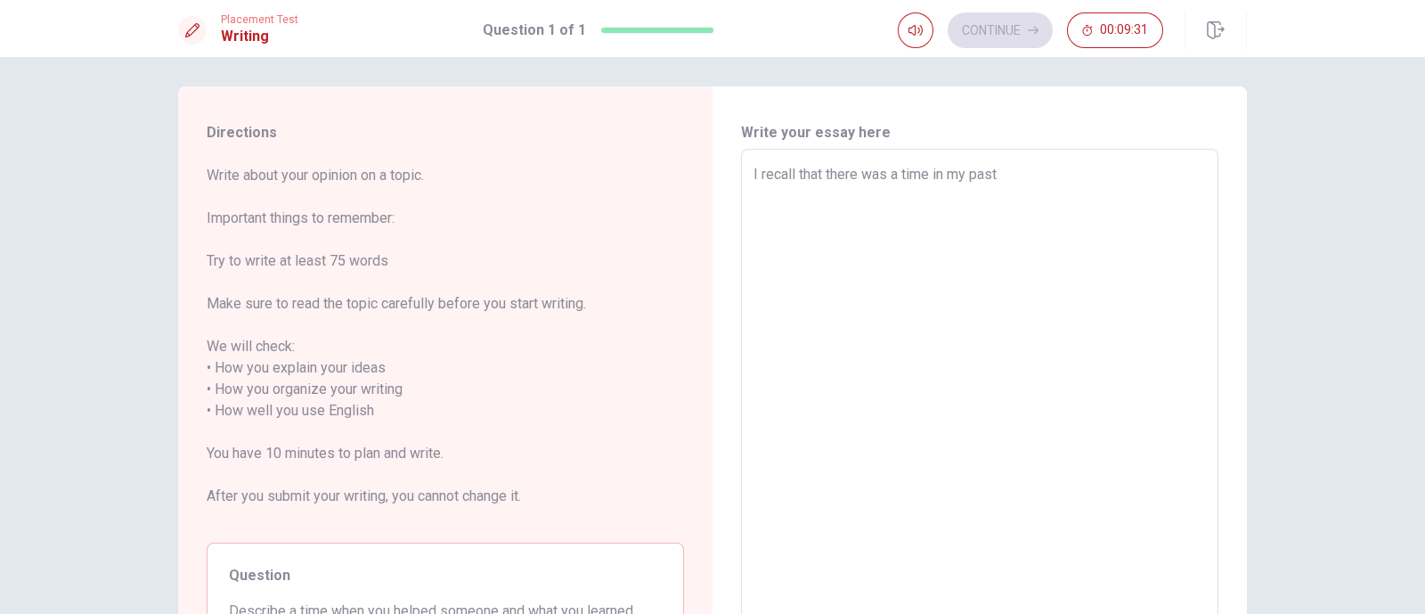
type textarea "I recall that there was a time in my past"
type textarea "x"
type textarea "I recall that there was a time in my past w"
type textarea "x"
type textarea "I recall that there was a time in my past wo"
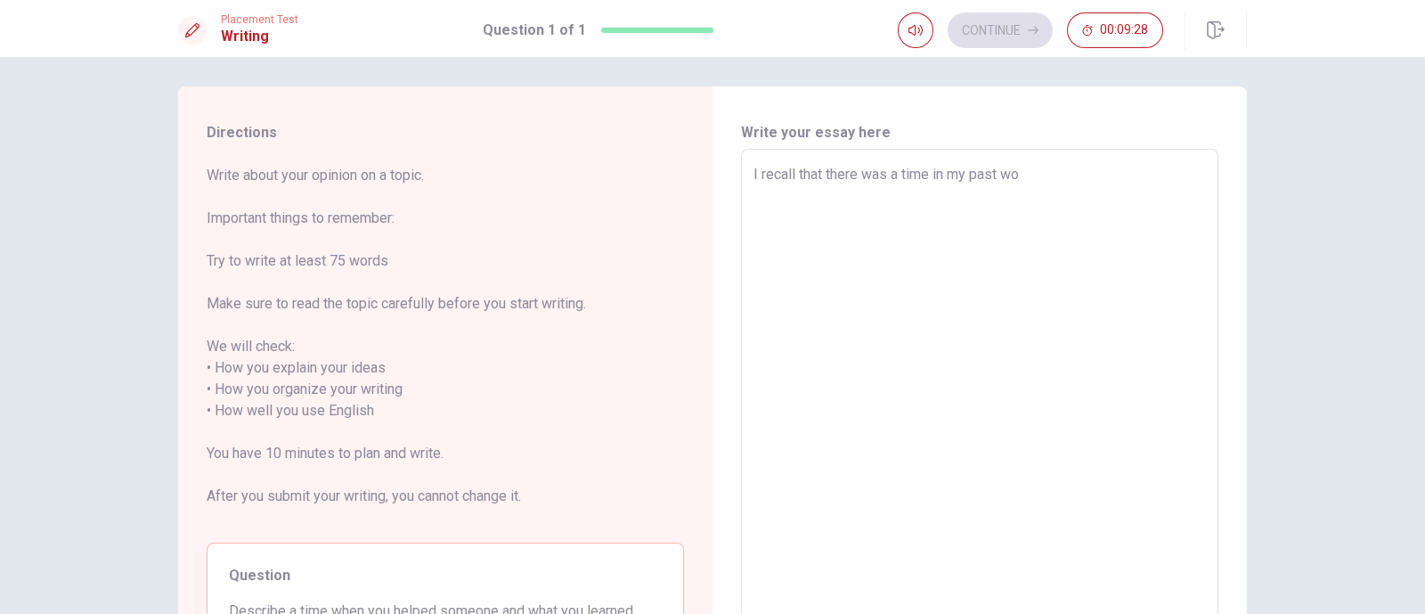
type textarea "x"
type textarea "I recall that there was a time in my past wor"
type textarea "x"
type textarea "I recall that there was a time in my past work"
type textarea "x"
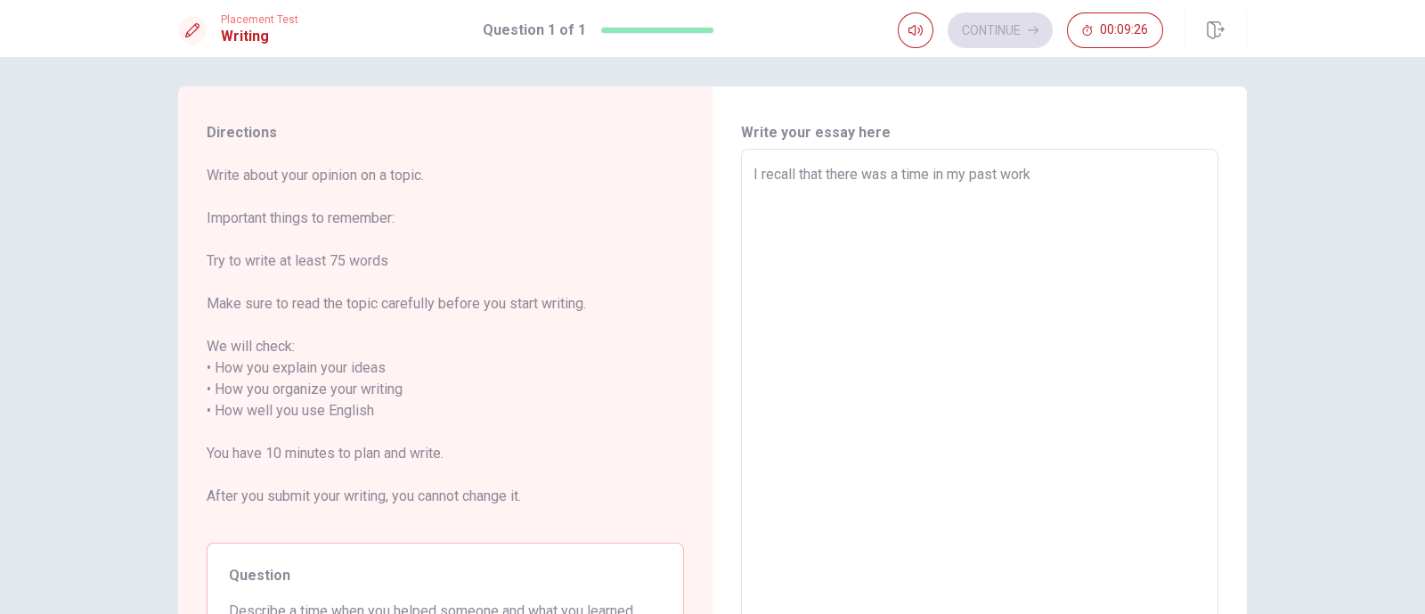
type textarea "I recall that there was a time in my past wor"
type textarea "x"
type textarea "I recall that there was a time in my past wo"
type textarea "x"
type textarea "I recall that there was a time in my past w"
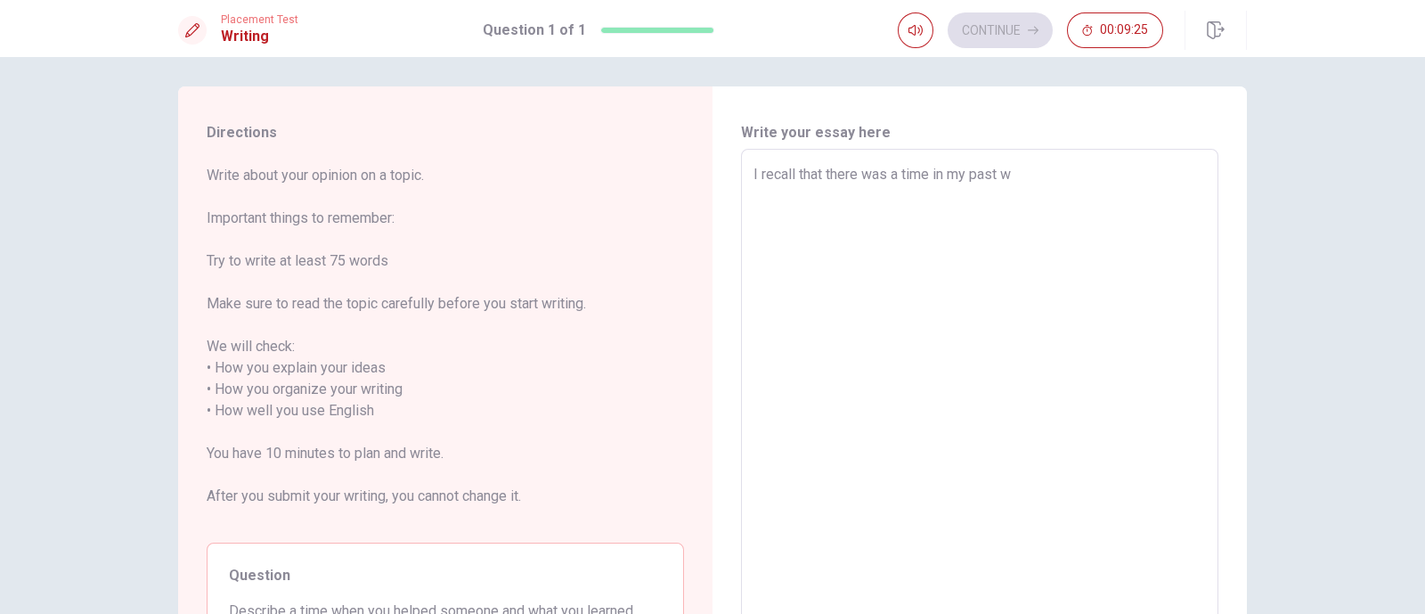
type textarea "x"
type textarea "I recall that there was a time in my past"
type textarea "x"
type textarea "I recall that there was a time in my past"
type textarea "x"
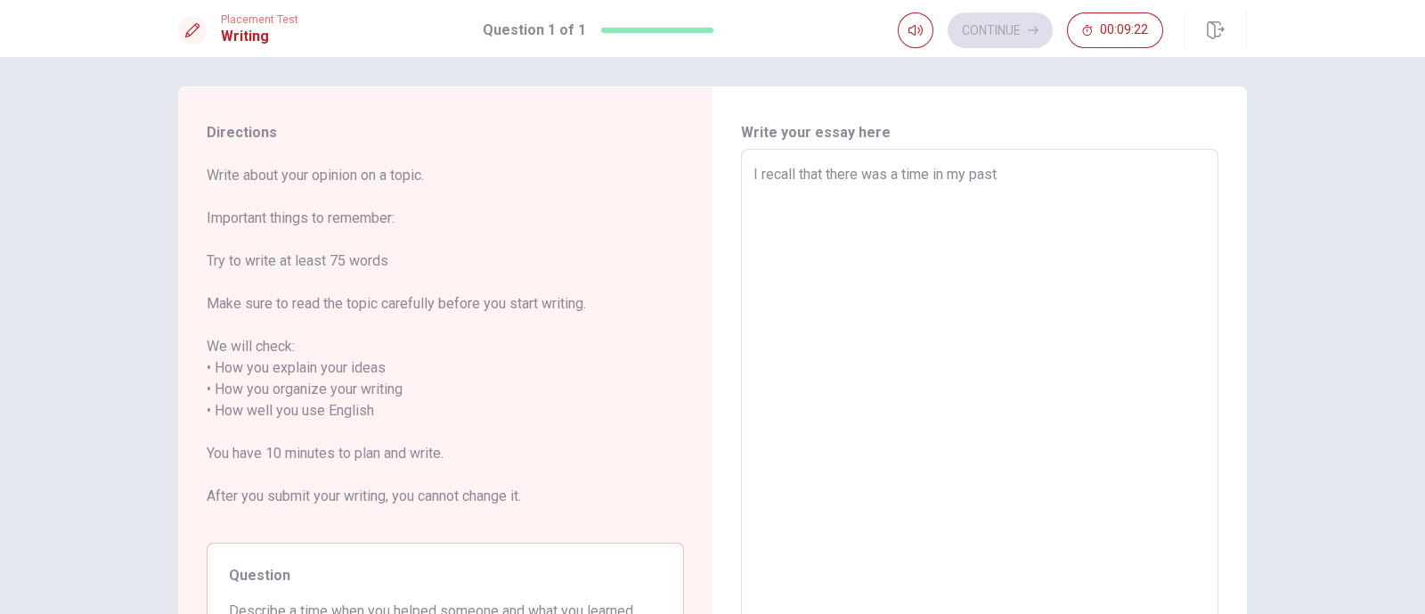
type textarea "I recall that there was a time in my pas"
type textarea "x"
type textarea "I recall that there was a time in my pa"
type textarea "x"
type textarea "I recall that there was a time in my p"
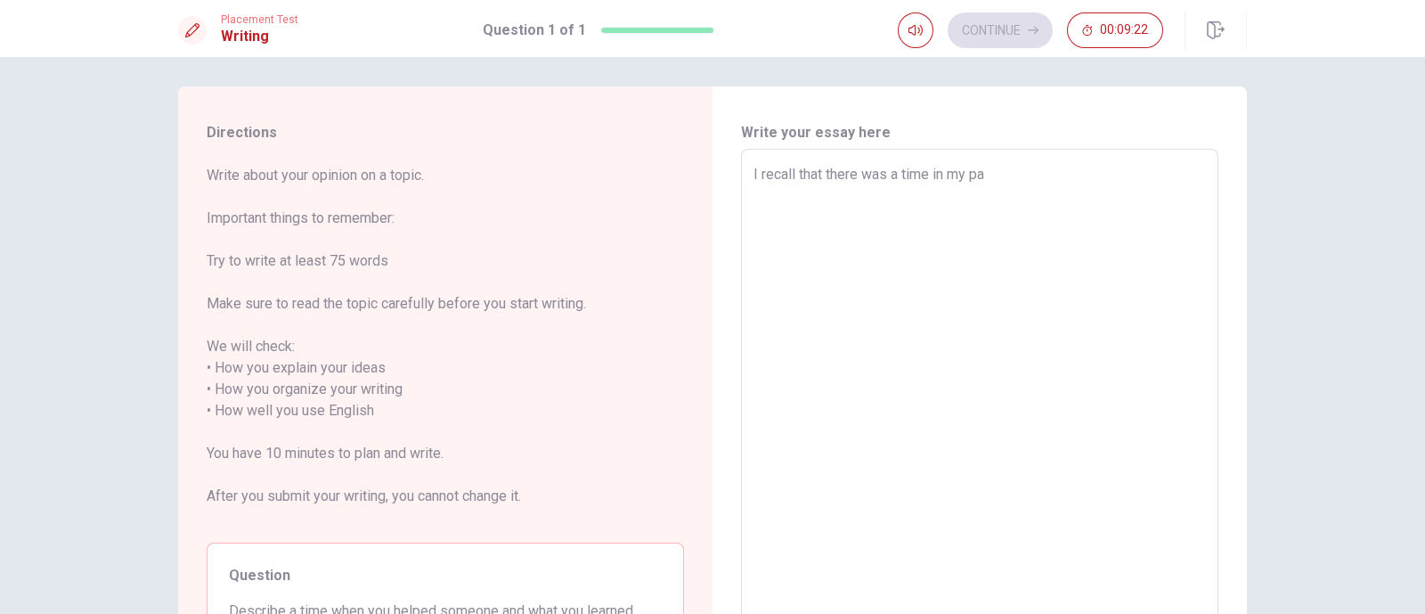
type textarea "x"
type textarea "I recall that there was a time in my pr"
type textarea "x"
type textarea "I recall that there was a time in my pre"
type textarea "x"
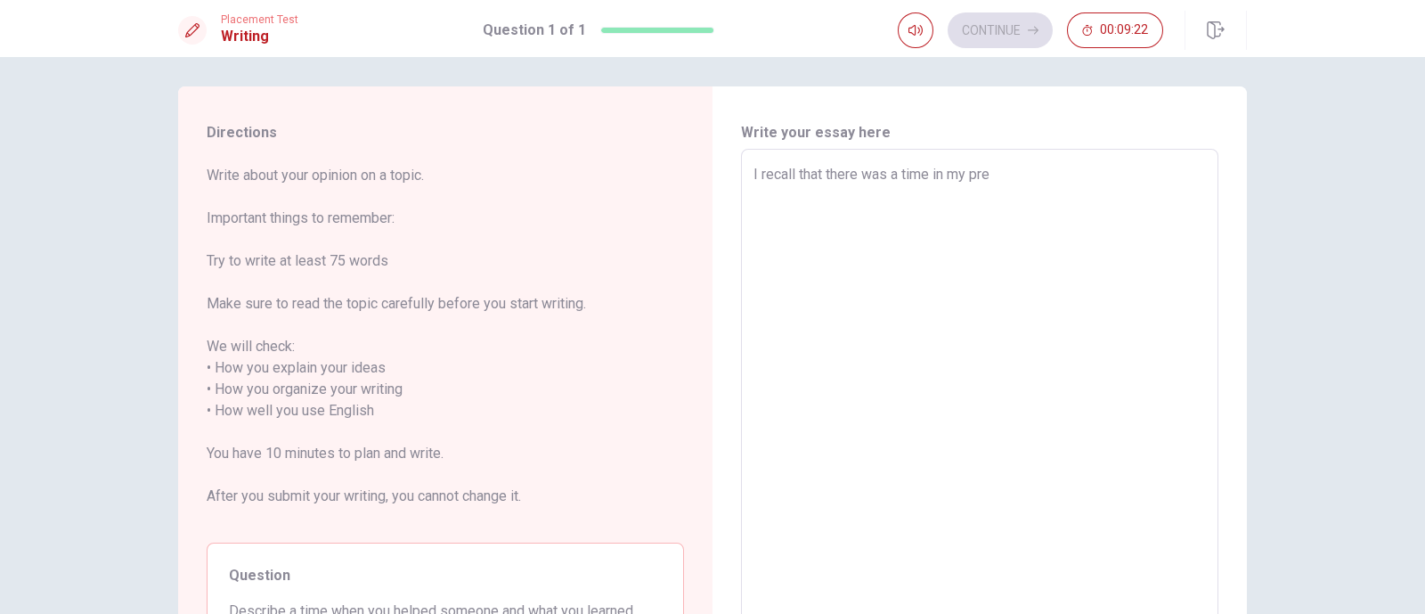
type textarea "I recall that there was a time in my prev"
type textarea "x"
type textarea "I recall that there was a time in my previ"
type textarea "x"
type textarea "I recall that there was a time in my previo"
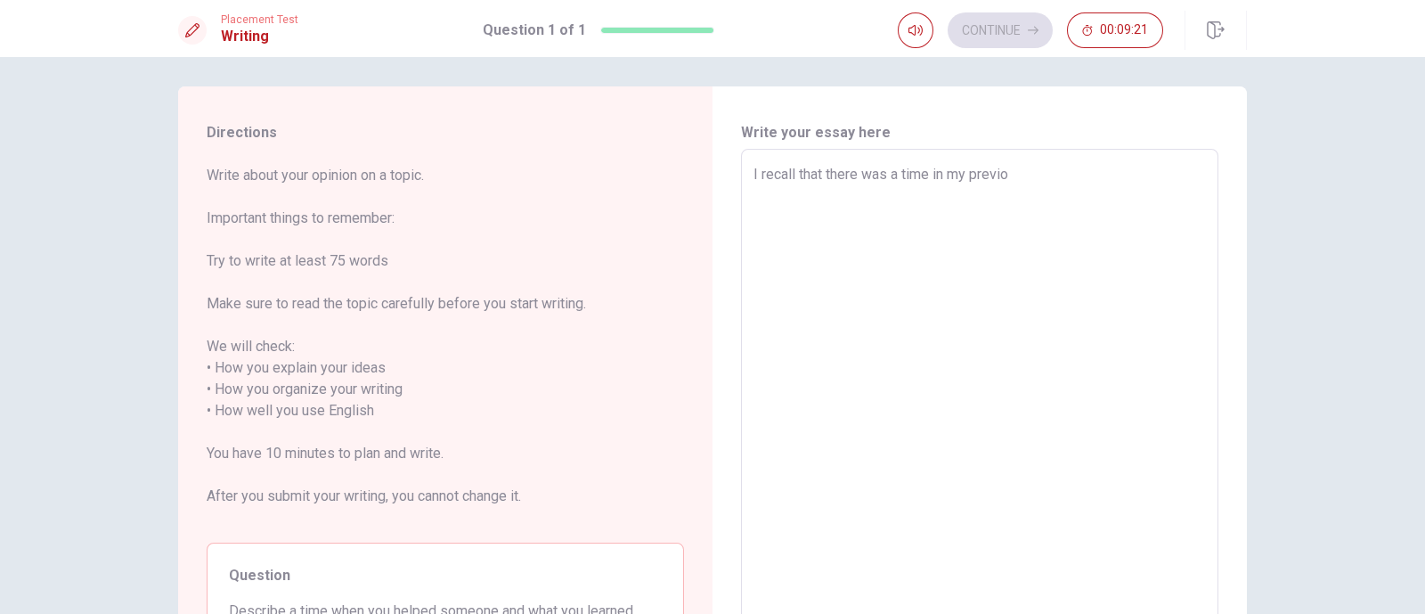
type textarea "x"
type textarea "I recall that there was a time in my previou"
type textarea "x"
type textarea "I recall that there was a time in my previoul"
type textarea "x"
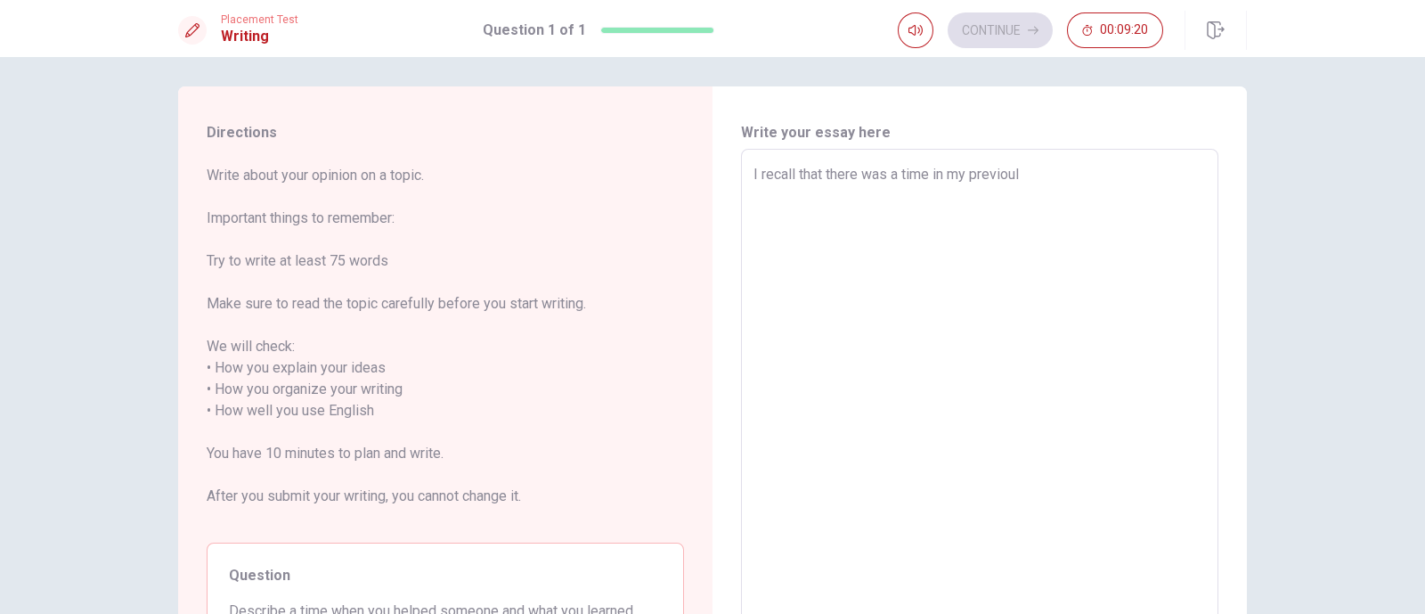
type textarea "I recall that there was a time in my previou"
type textarea "x"
type textarea "I recall that there was a time in my previous"
type textarea "x"
type textarea "I recall that there was a time in my previous"
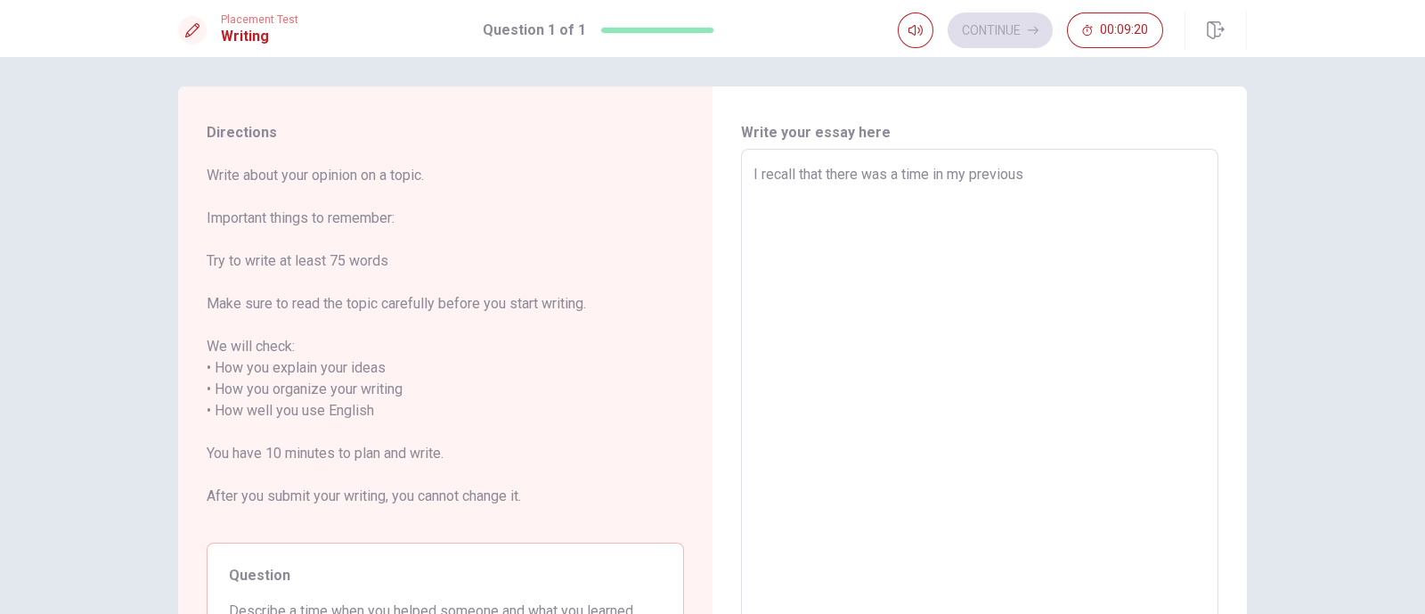
type textarea "x"
type textarea "I recall that there was a time in my previous w"
type textarea "x"
type textarea "I recall that there was a time in my previous wo"
type textarea "x"
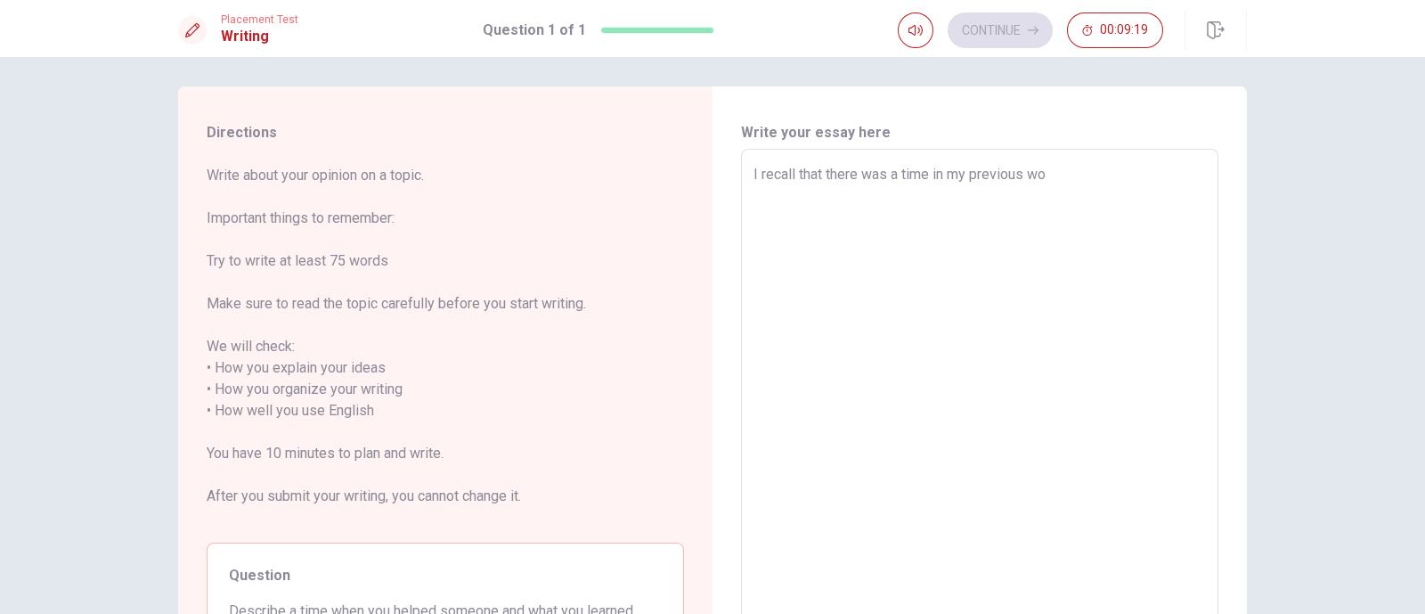
type textarea "I recall that there was a time in my previous wor"
type textarea "x"
type textarea "I recall that there was a time in my previous work"
type textarea "x"
type textarea "I recall that there was a time in my previous work"
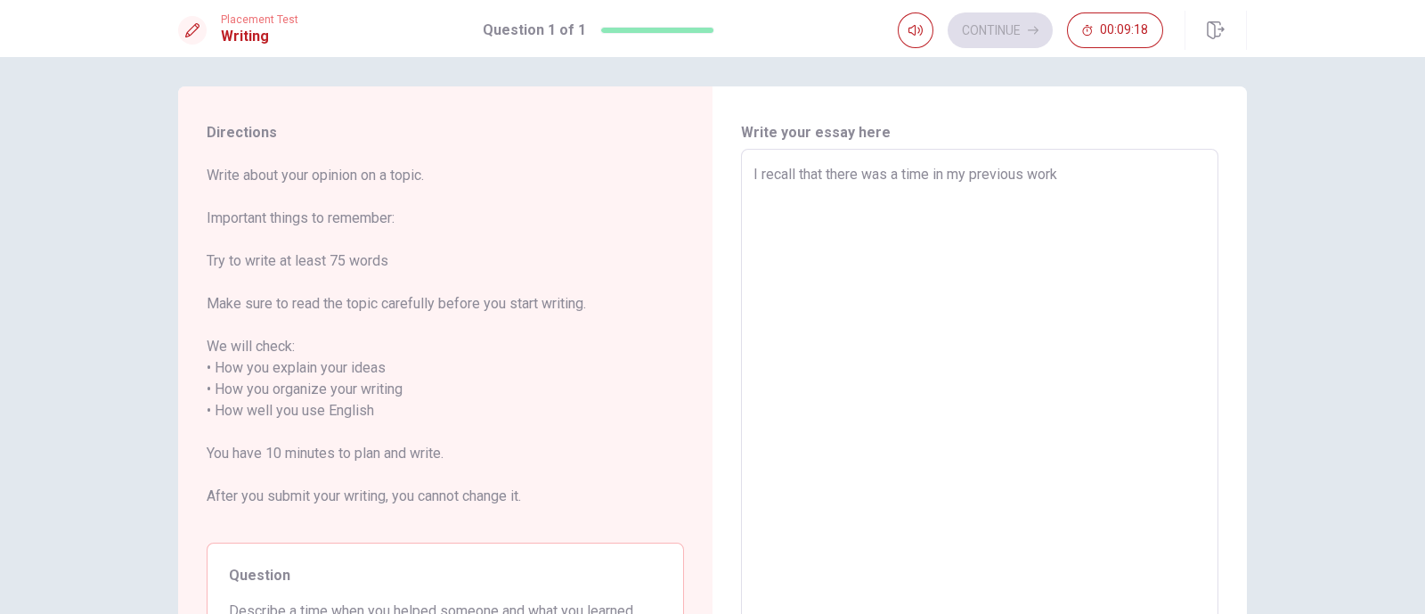
type textarea "x"
type textarea "I recall that there was a time in my previous work t"
type textarea "x"
type textarea "I recall that there was a time in my previous work th"
type textarea "x"
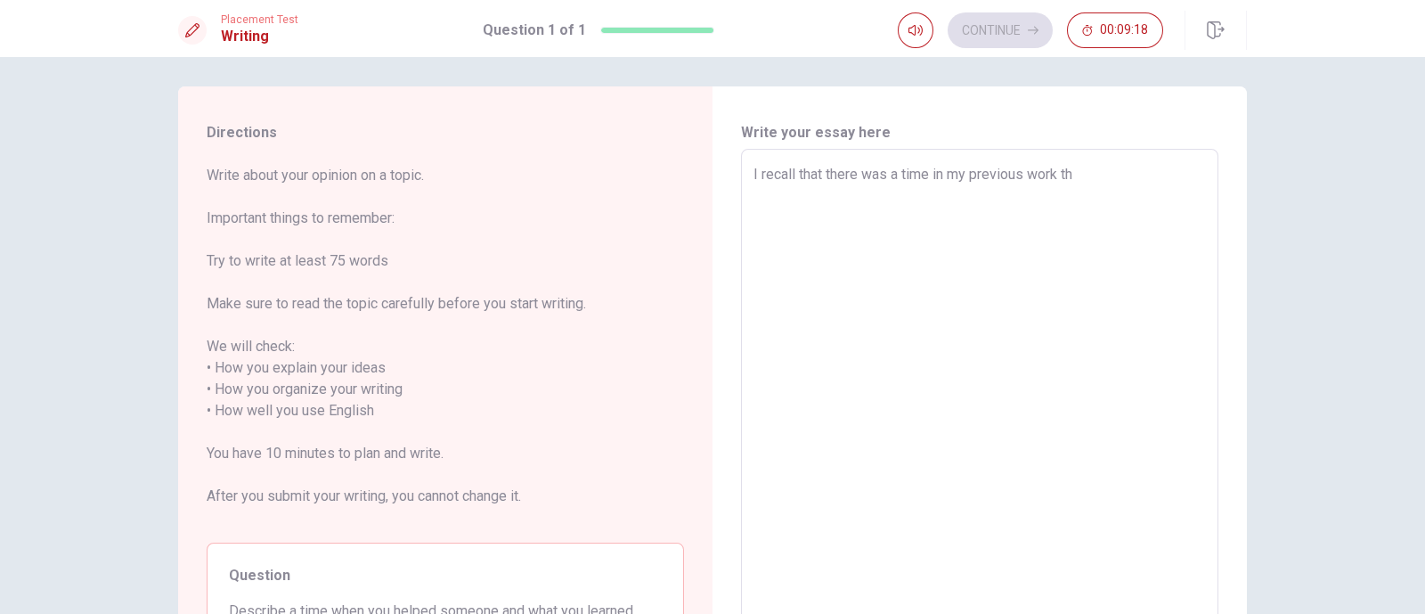
type textarea "I recall that there was a time in my previous work tha"
type textarea "x"
type textarea "I recall that there was a time in my previous work that"
type textarea "x"
type textarea "I recall that there was a time in my previous work that"
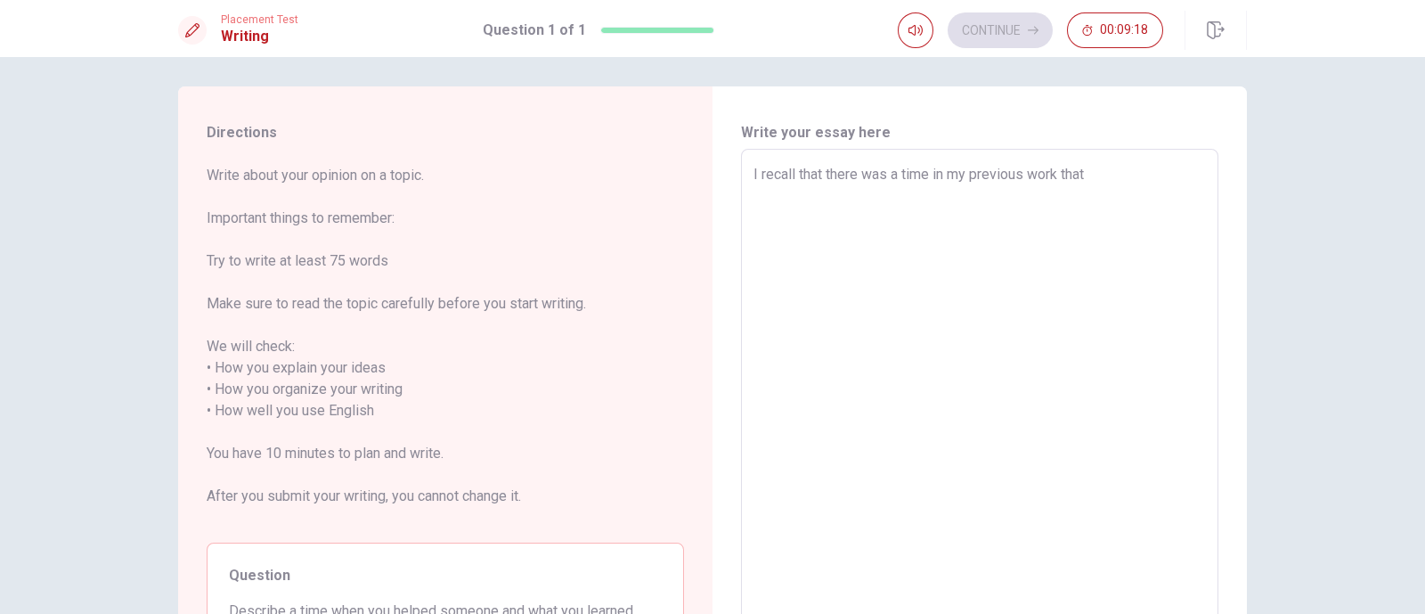
type textarea "x"
type textarea "I recall that there was a time in my previous work that I"
type textarea "x"
type textarea "I recall that there was a time in my previous work that I"
type textarea "x"
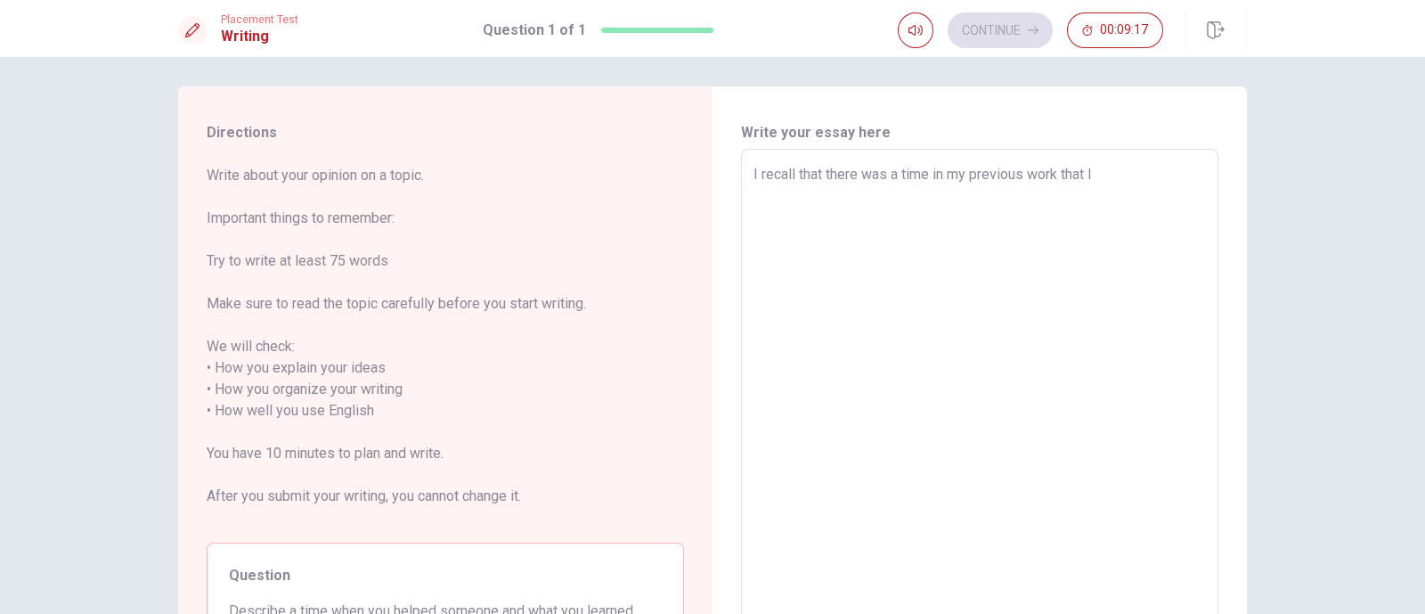
type textarea "I recall that there was a time in my previous work that I h"
type textarea "x"
type textarea "I recall that there was a time in my previous work that I he"
type textarea "x"
type textarea "I recall that there was a time in my previous work that I hel"
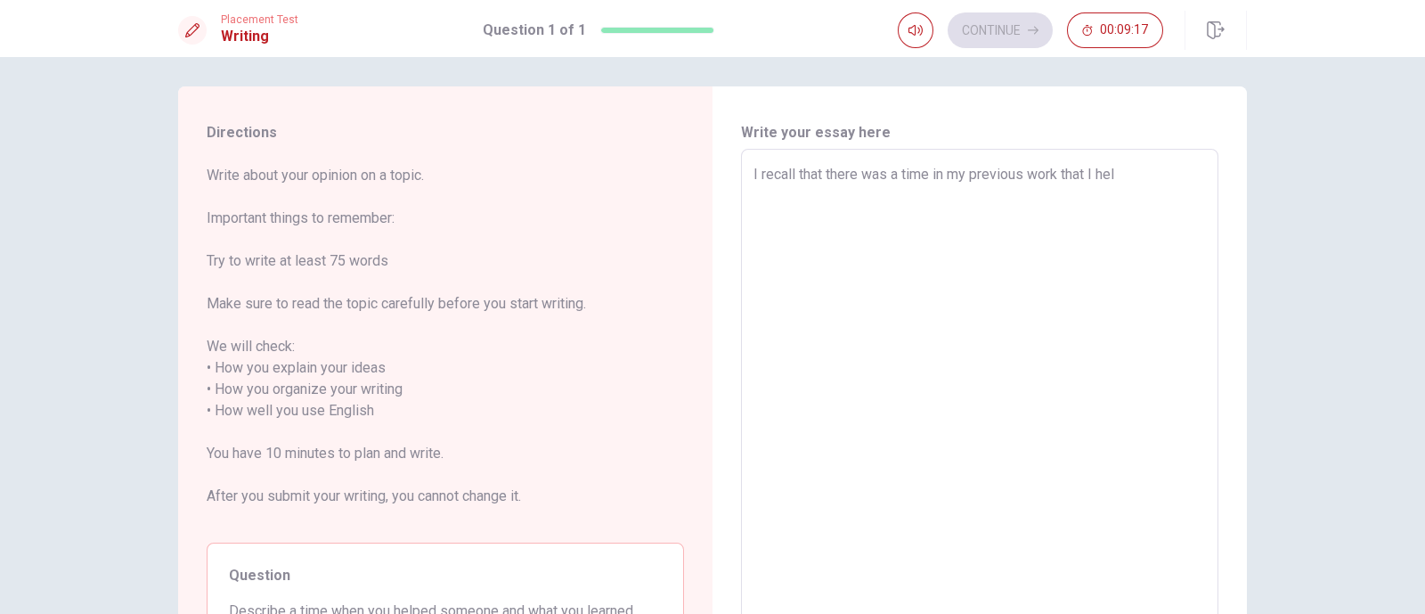
type textarea "x"
type textarea "I recall that there was a time in my previous work that I help"
type textarea "x"
type textarea "I recall that there was a time in my previous work that I helpe"
type textarea "x"
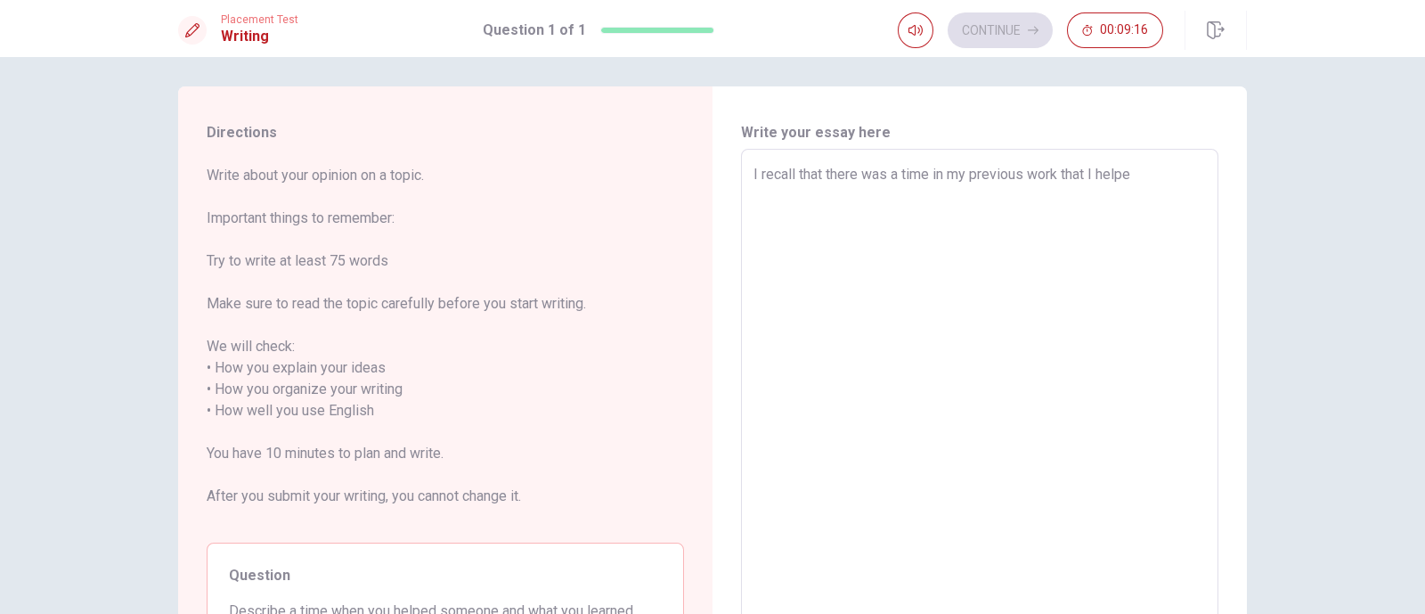
type textarea "I recall that there was a time in my previous work that I helped"
type textarea "x"
type textarea "I recall that there was a time in my previous work that I helped"
type textarea "x"
type textarea "I recall that there was a time in my previous work that I helped a"
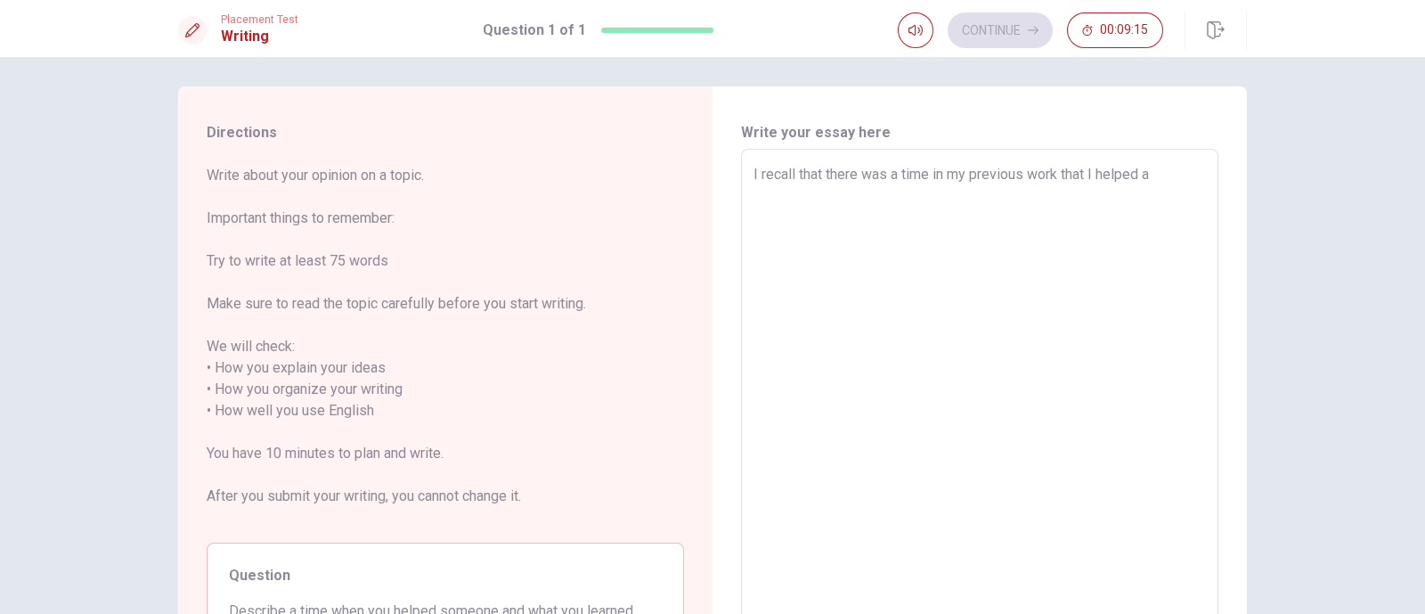
type textarea "x"
type textarea "I recall that there was a time in my previous work that I helped a"
type textarea "x"
type textarea "I recall that there was a time in my previous work that I helped a c"
type textarea "x"
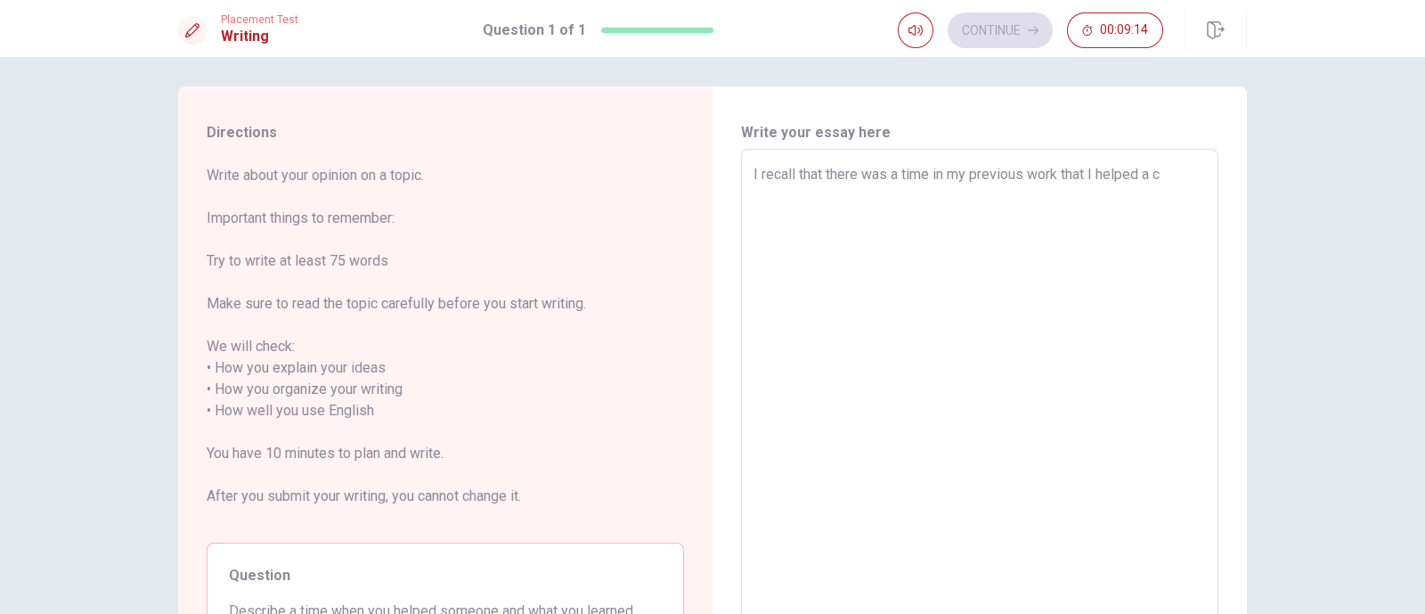
type textarea "I recall that there was a time in my previous work that I helped a co"
type textarea "x"
type textarea "I recall that there was a time in my previous work that I helped a col"
type textarea "x"
type textarea "I recall that there was a time in my previous work that I helped a coll"
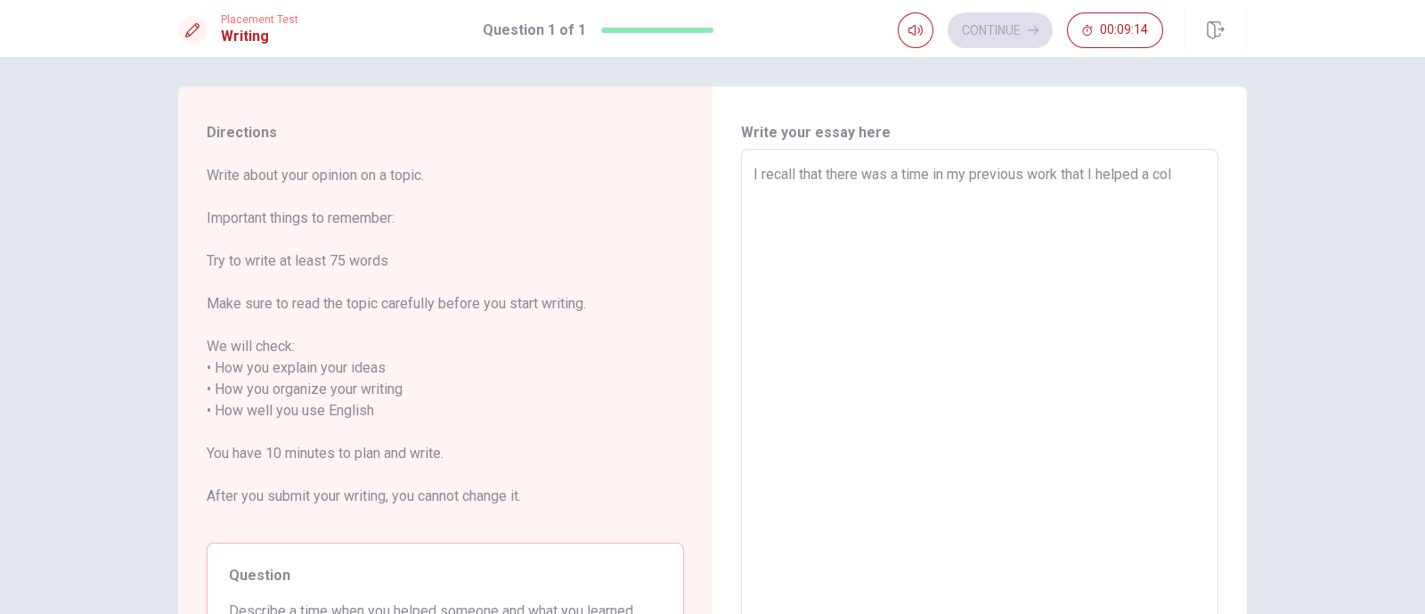
type textarea "x"
type textarea "I recall that there was a time in my previous work that I helped a colle"
type textarea "x"
type textarea "I recall that there was a time in my previous work that I helped a colleg"
type textarea "x"
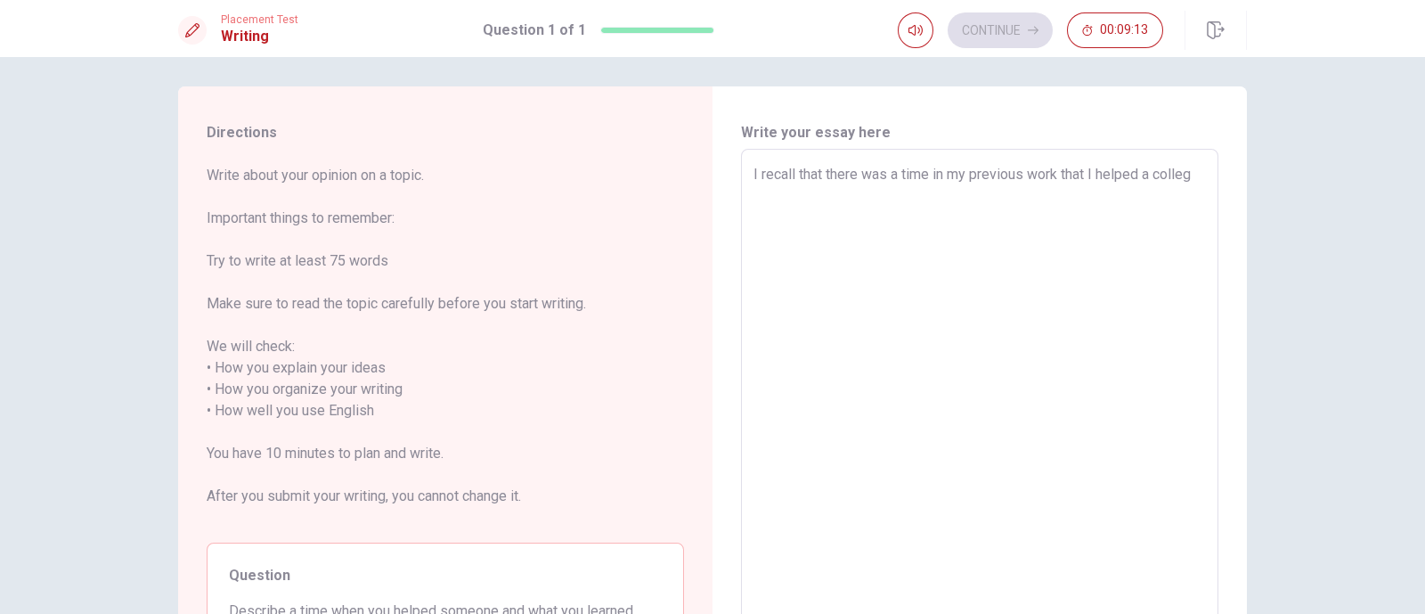
type textarea "I recall that there was a time in my previous work that I helped a colle"
type textarea "x"
type textarea "I recall that there was a time in my previous work that I helped a collea"
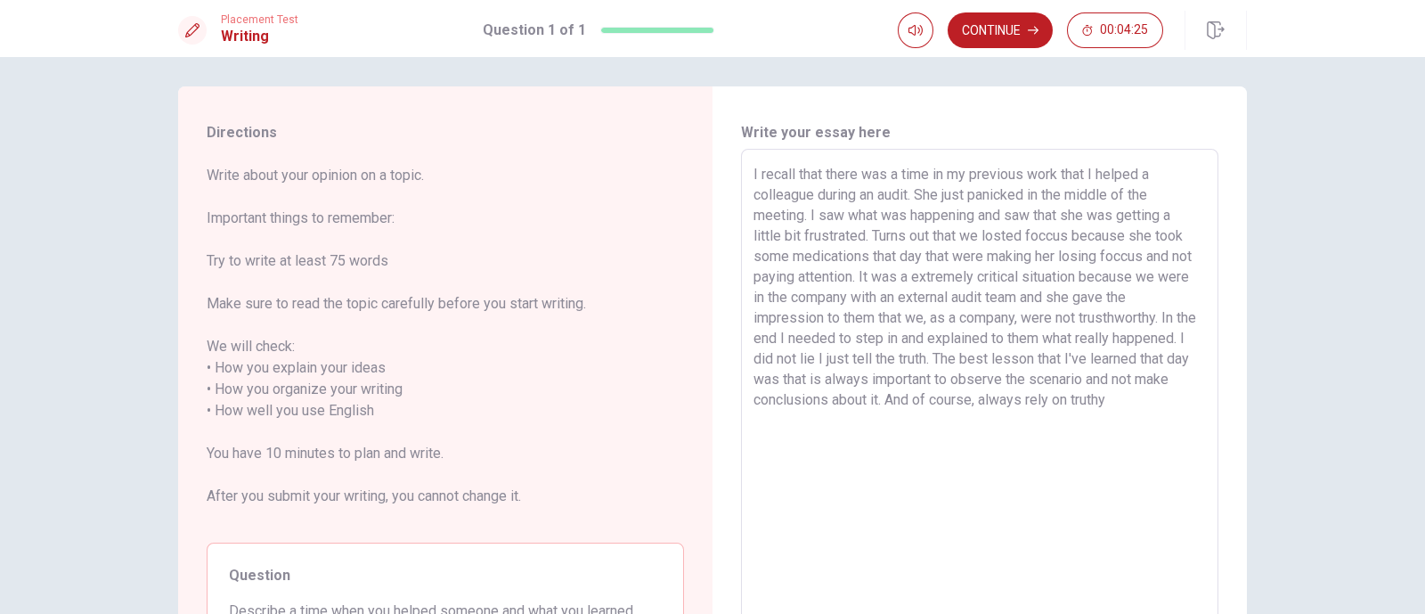
click at [1097, 318] on textarea "I recall that there was a time in my previous work that I helped a colleague du…" at bounding box center [980, 411] width 453 height 494
click at [894, 427] on textarea "I recall that there was a time in my previous work that I helped a colleague du…" at bounding box center [980, 411] width 453 height 494
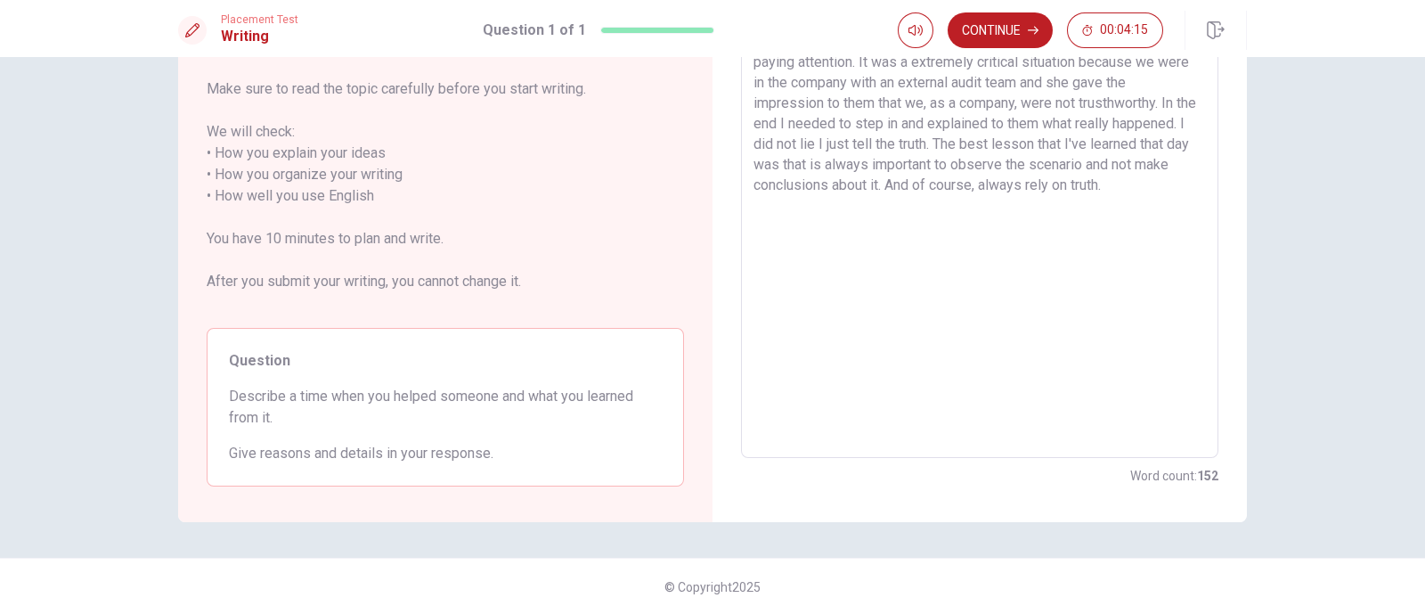
scroll to position [0, 0]
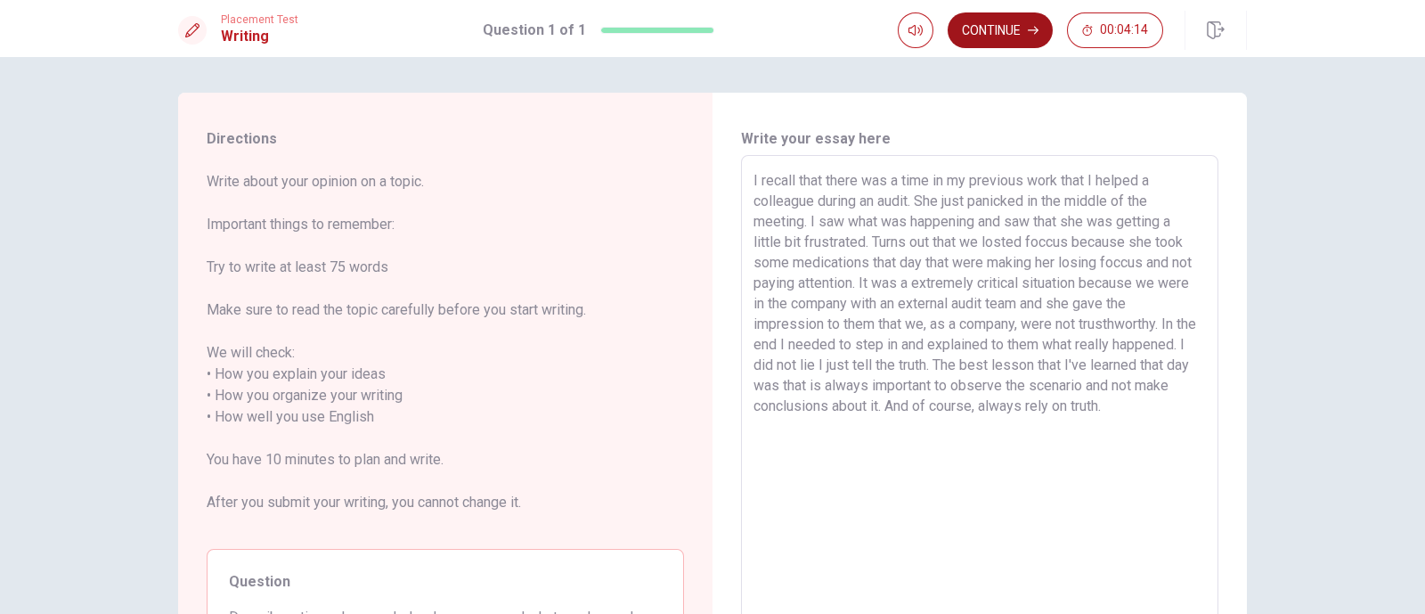
click at [990, 27] on button "Continue" at bounding box center [1000, 30] width 105 height 36
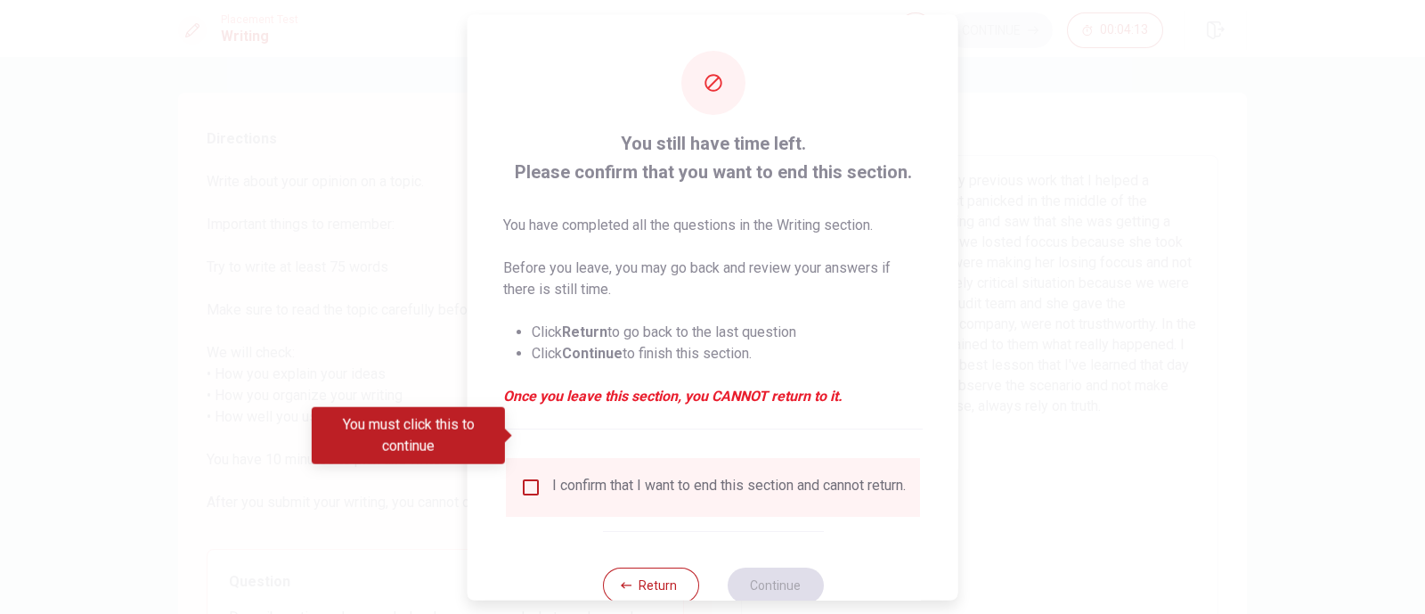
scroll to position [50, 0]
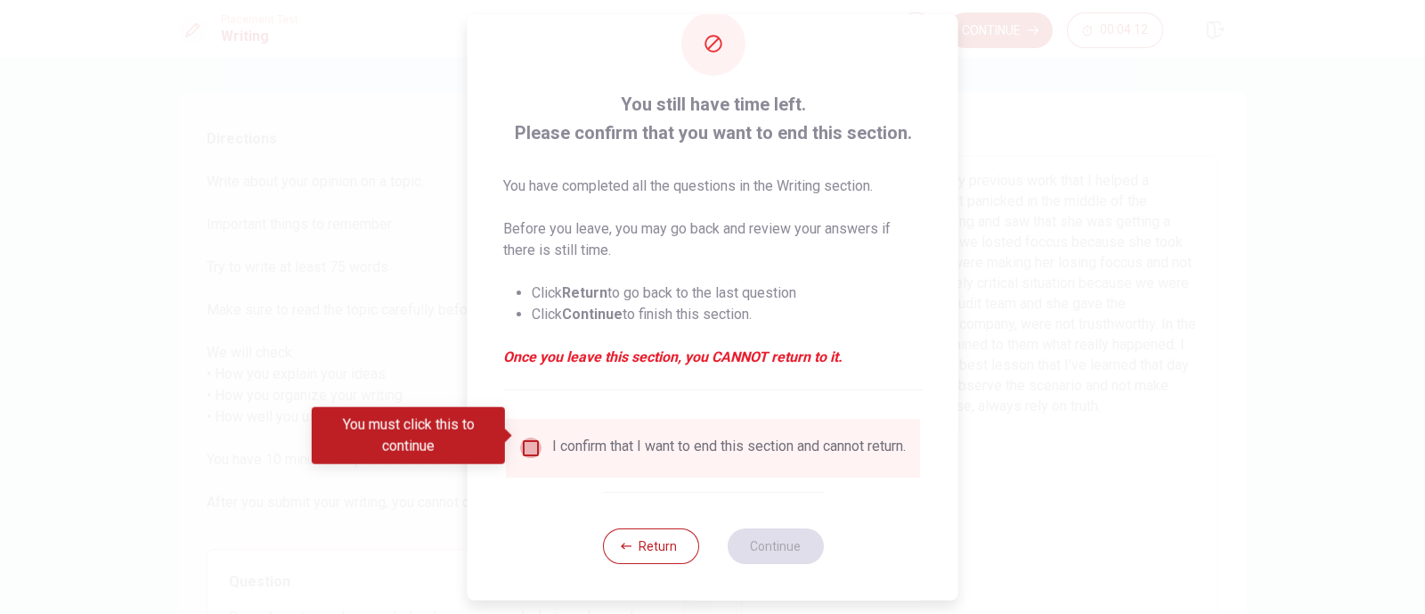
click at [526, 438] on input "You must click this to continue" at bounding box center [530, 447] width 21 height 21
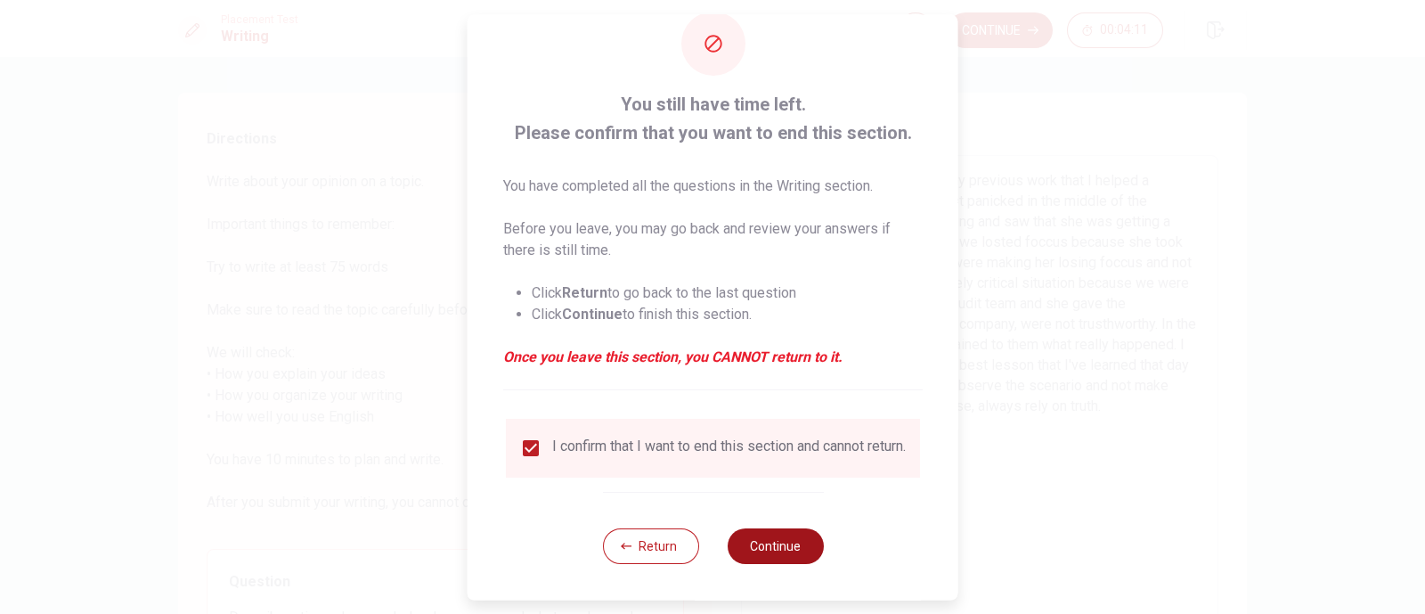
drag, startPoint x: 747, startPoint y: 574, endPoint x: 755, endPoint y: 555, distance: 20.0
click at [755, 490] on div "Return Continue" at bounding box center [712, 546] width 221 height 108
click at [755, 490] on button "Continue" at bounding box center [775, 546] width 96 height 36
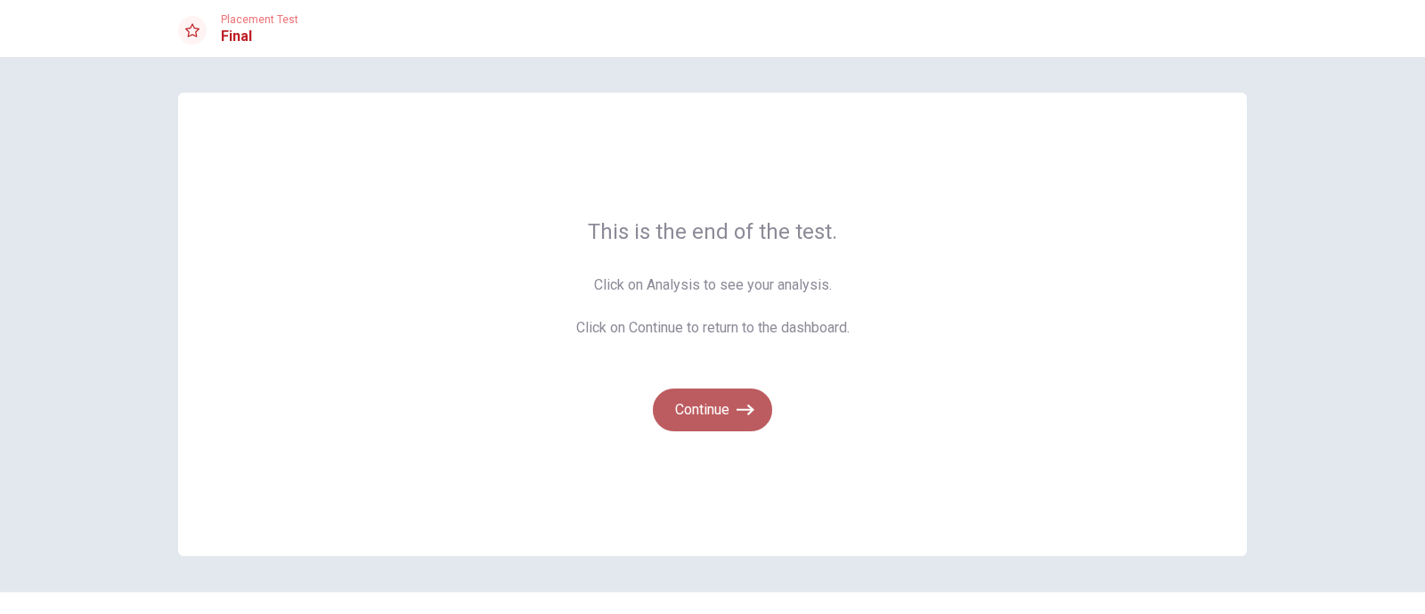
click at [729, 420] on button "Continue" at bounding box center [712, 409] width 119 height 43
